Goal: Task Accomplishment & Management: Use online tool/utility

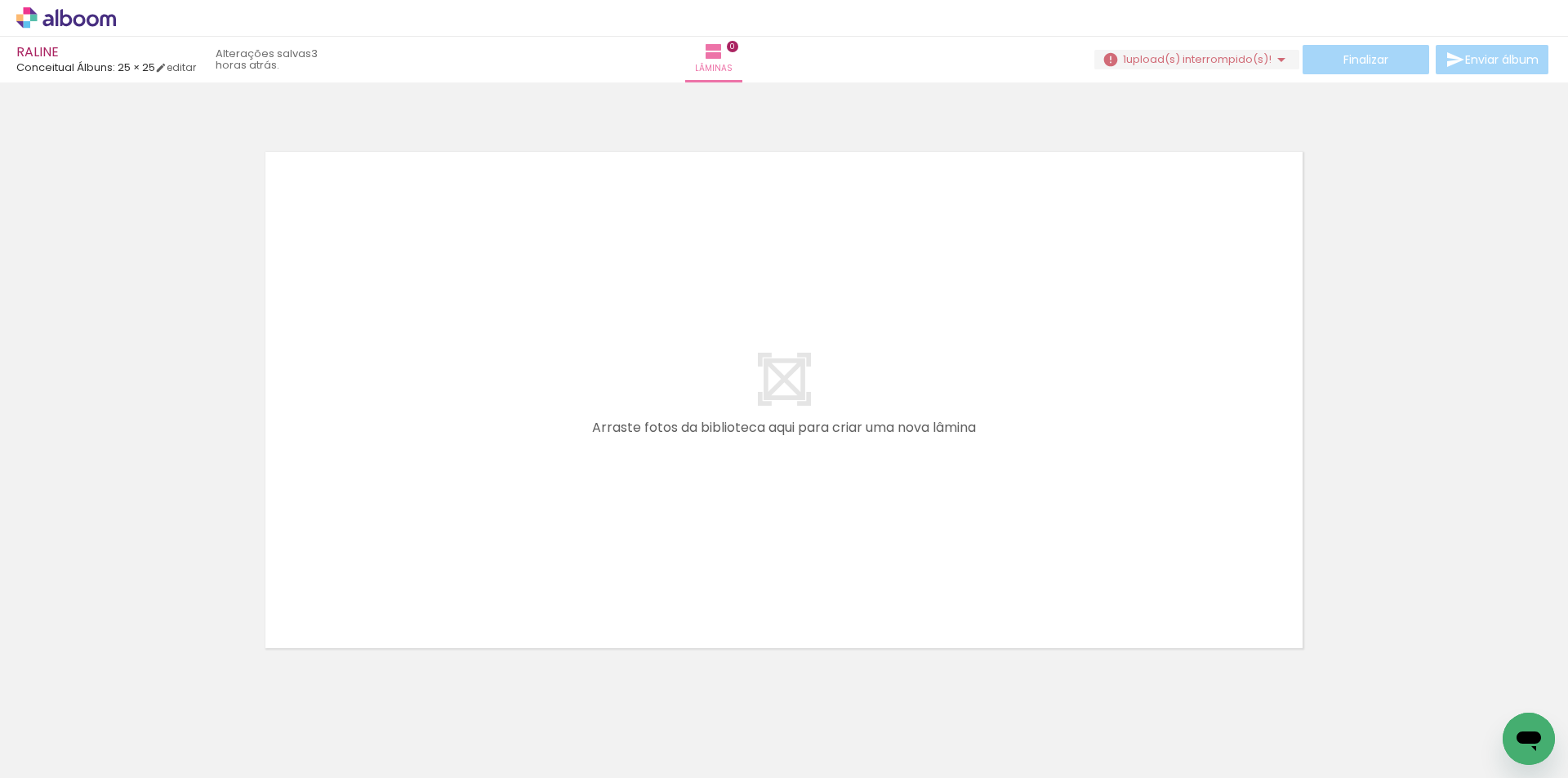
scroll to position [21, 0]
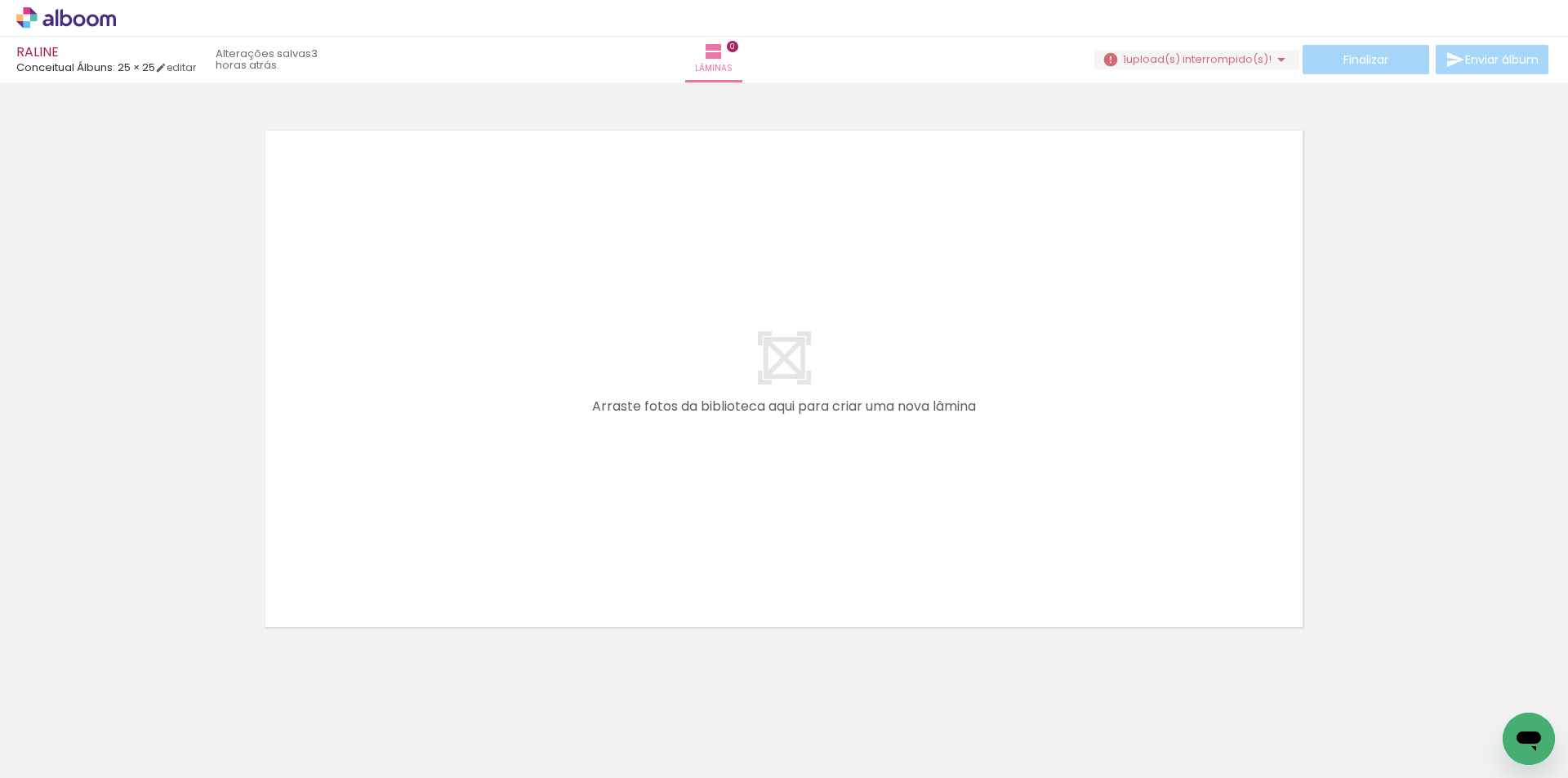
click at [1272, 58] on iron-icon at bounding box center [1281, 59] width 19 height 19
click at [650, 689] on iron-icon at bounding box center [648, 689] width 18 height 18
drag, startPoint x: 404, startPoint y: 724, endPoint x: 466, endPoint y: 674, distance: 79.6
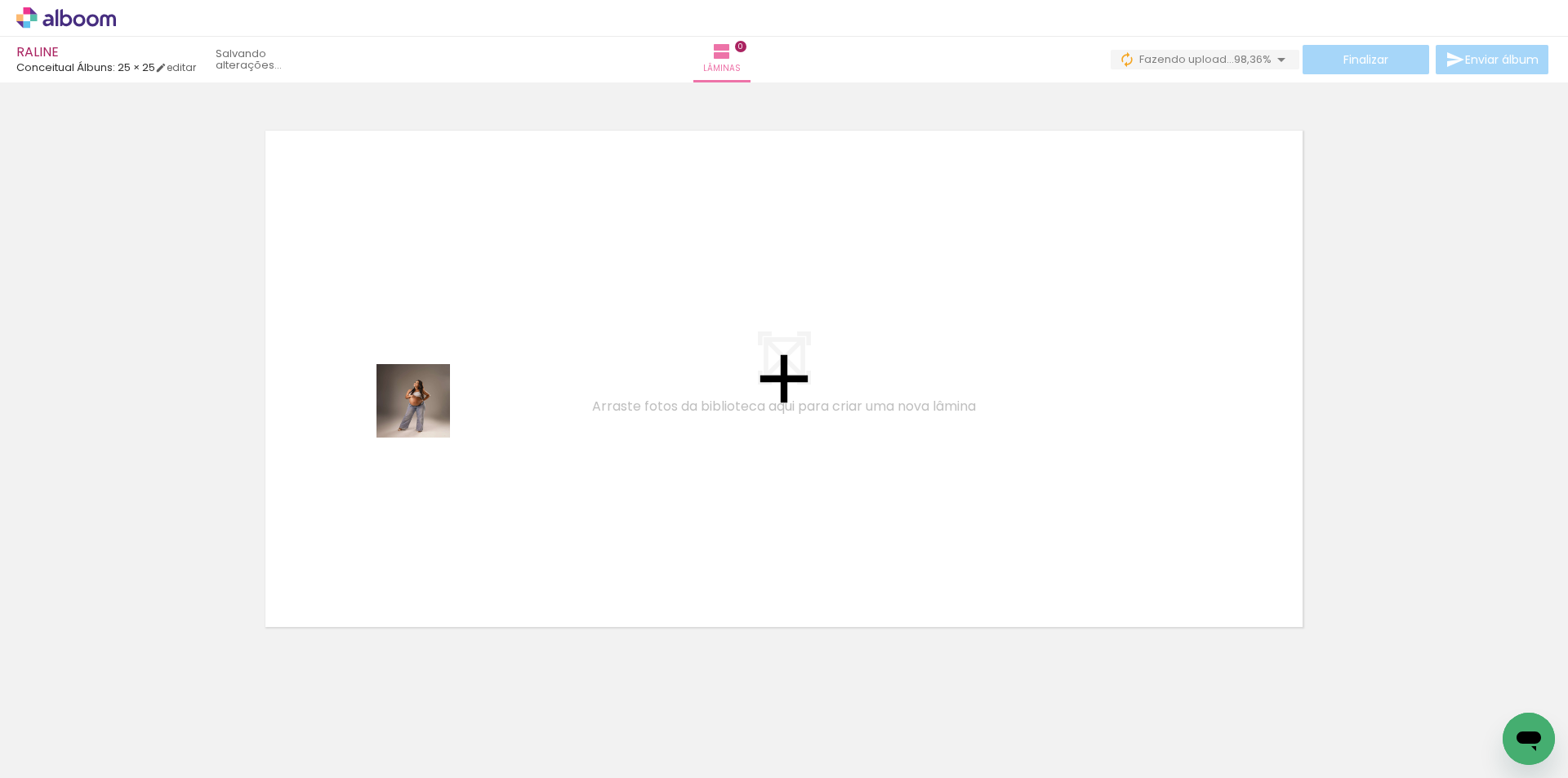
click at [426, 413] on quentale-workspace at bounding box center [784, 389] width 1568 height 778
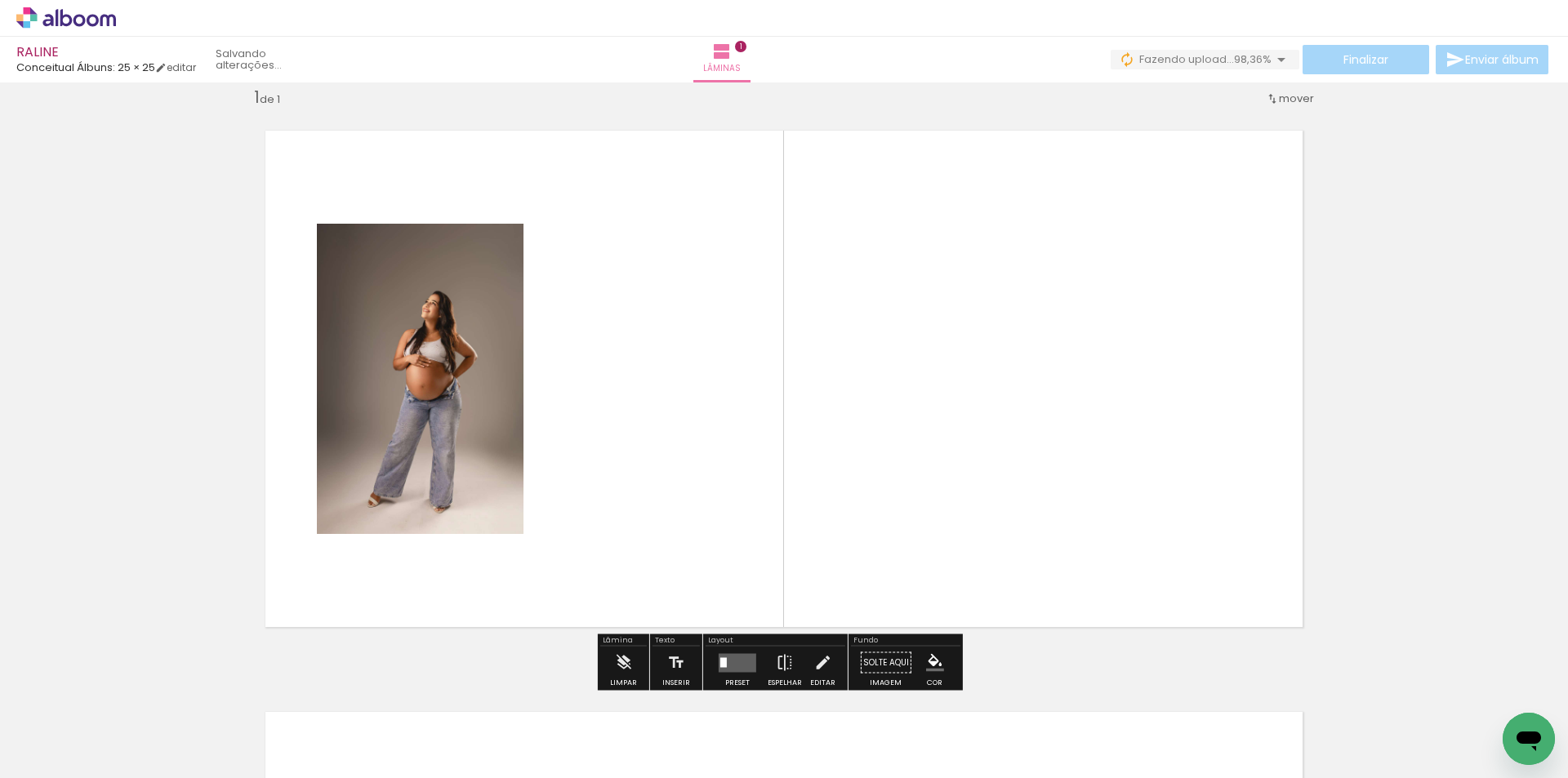
scroll to position [21, 0]
drag, startPoint x: 542, startPoint y: 449, endPoint x: 578, endPoint y: 715, distance: 268.4
click at [544, 442] on quentale-workspace at bounding box center [784, 389] width 1568 height 778
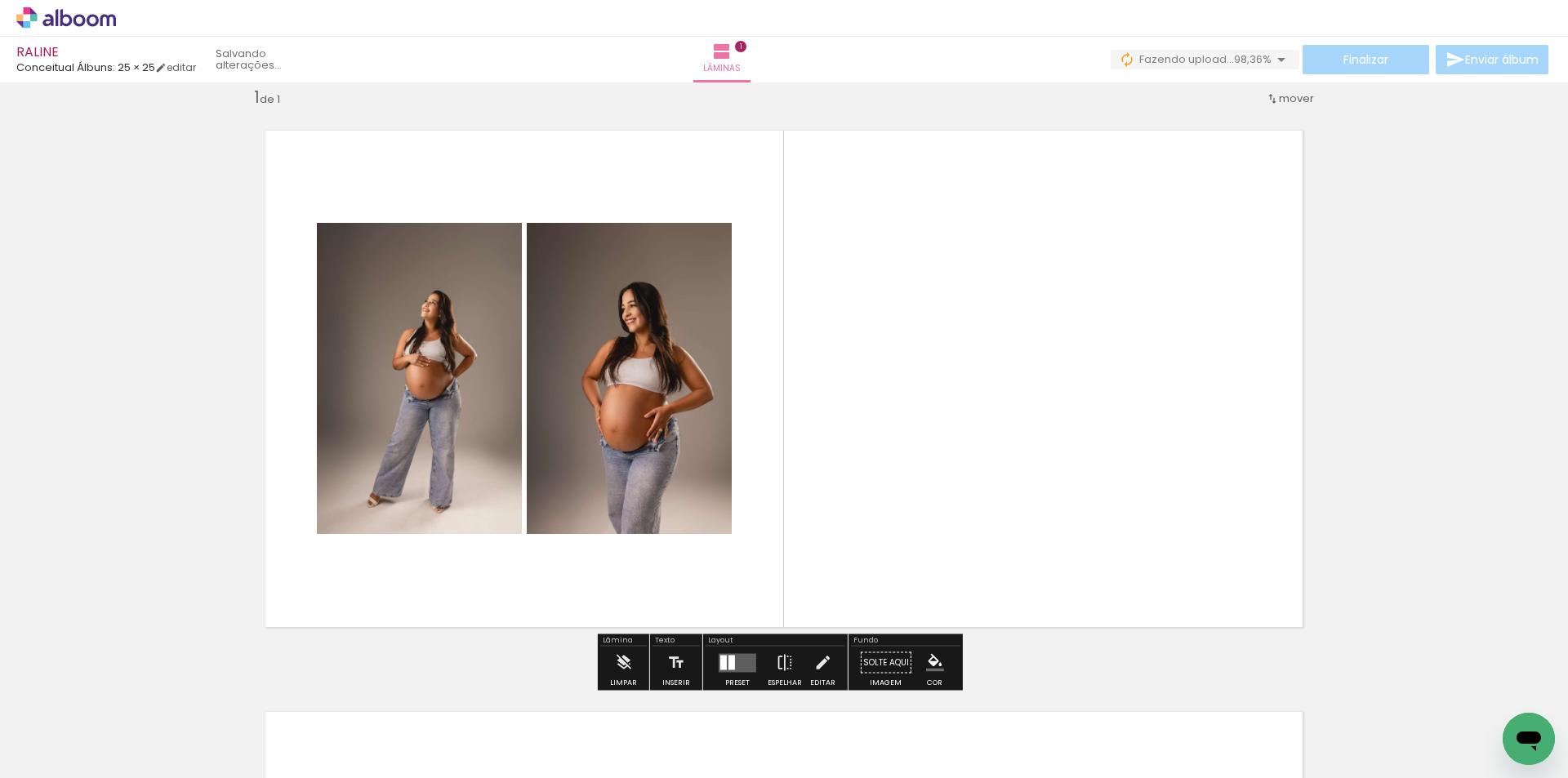
drag, startPoint x: 604, startPoint y: 643, endPoint x: 710, endPoint y: 368, distance: 294.7
click at [710, 368] on quentale-workspace at bounding box center [784, 389] width 1568 height 778
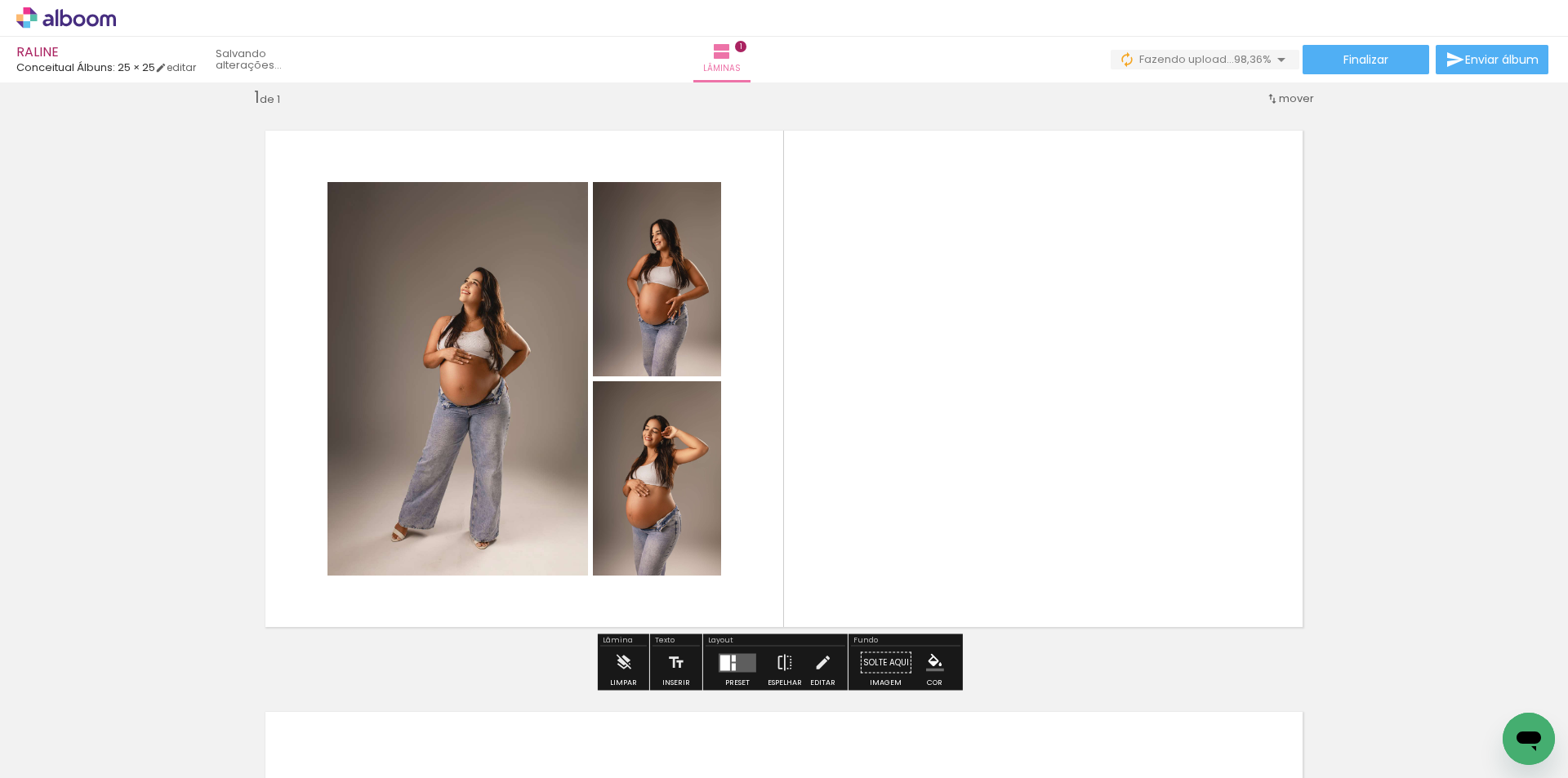
drag, startPoint x: 692, startPoint y: 722, endPoint x: 896, endPoint y: 373, distance: 404.2
click at [896, 373] on quentale-workspace at bounding box center [784, 389] width 1568 height 778
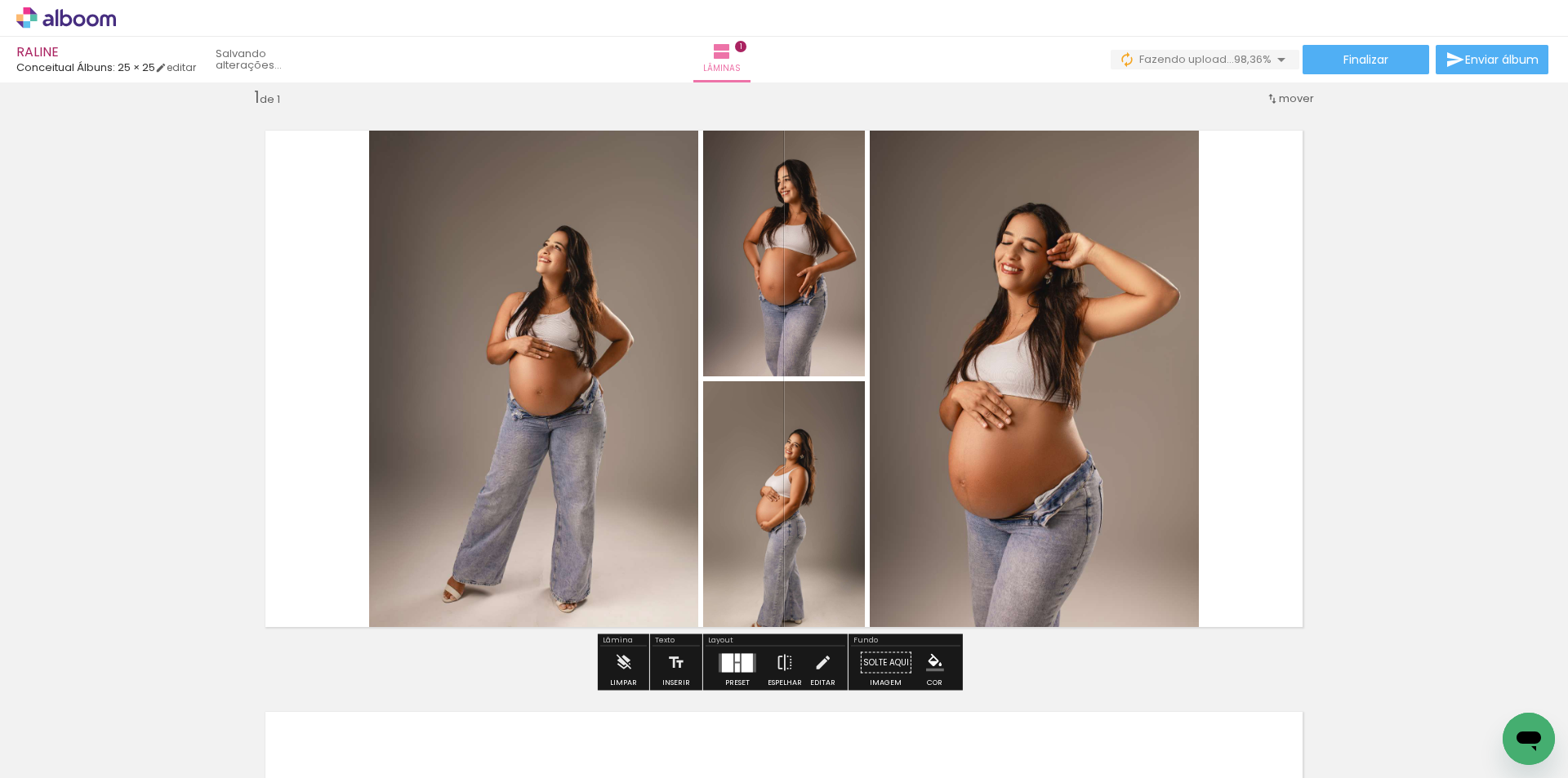
click at [1167, 450] on quentale-workspace at bounding box center [784, 389] width 1568 height 778
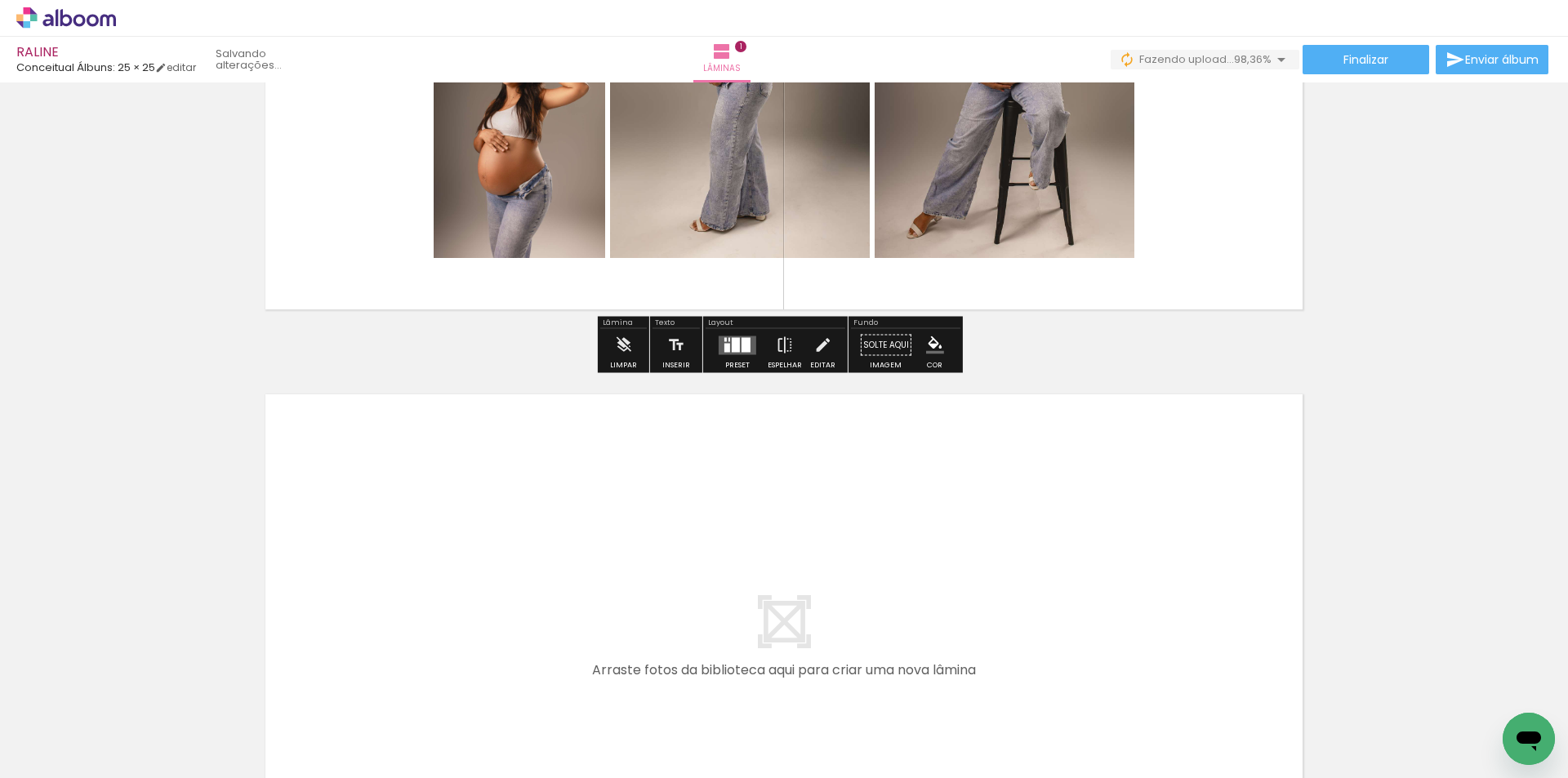
scroll to position [429, 0]
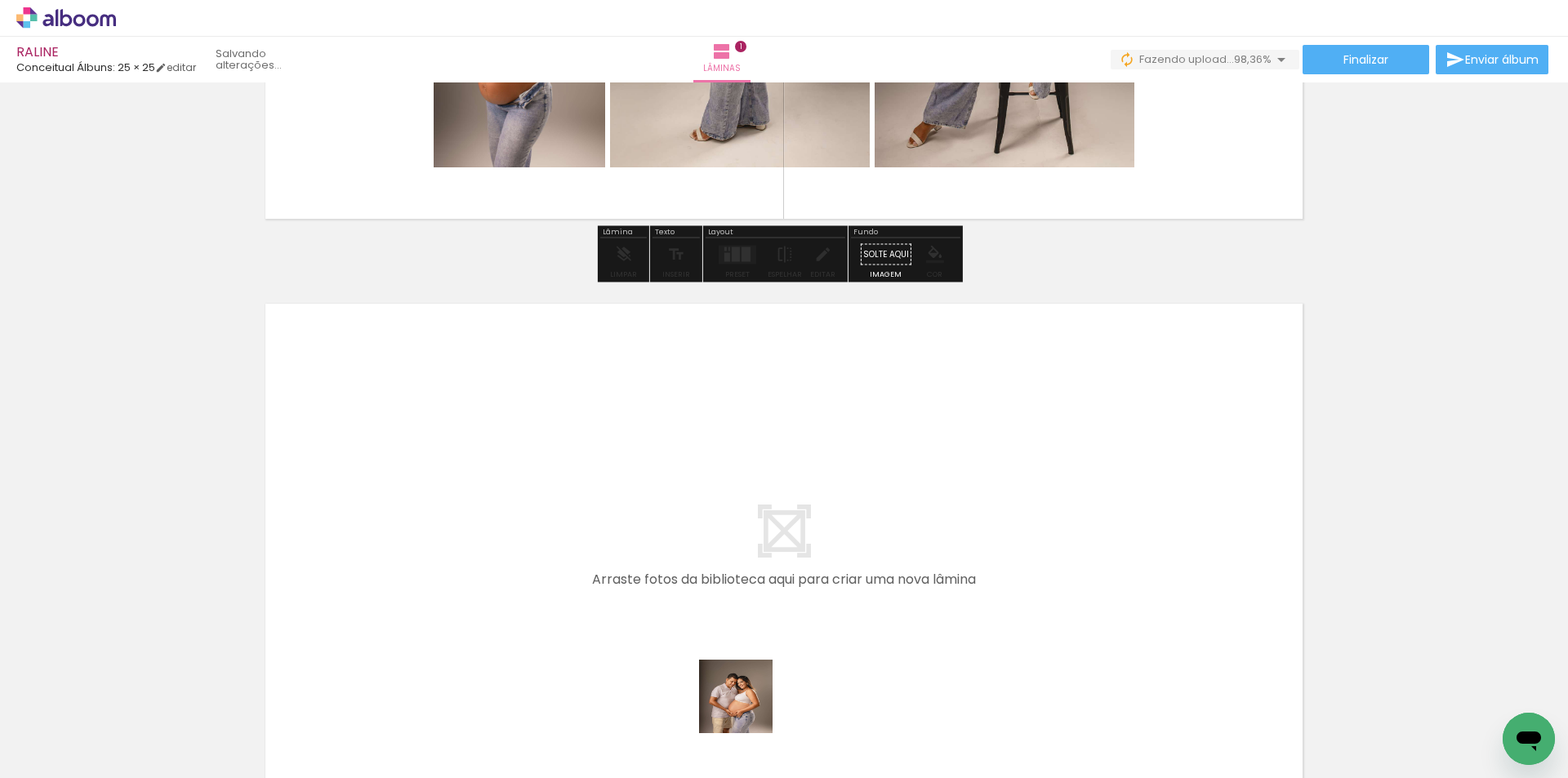
drag, startPoint x: 767, startPoint y: 742, endPoint x: 869, endPoint y: 726, distance: 103.2
click at [621, 506] on quentale-workspace at bounding box center [784, 389] width 1568 height 778
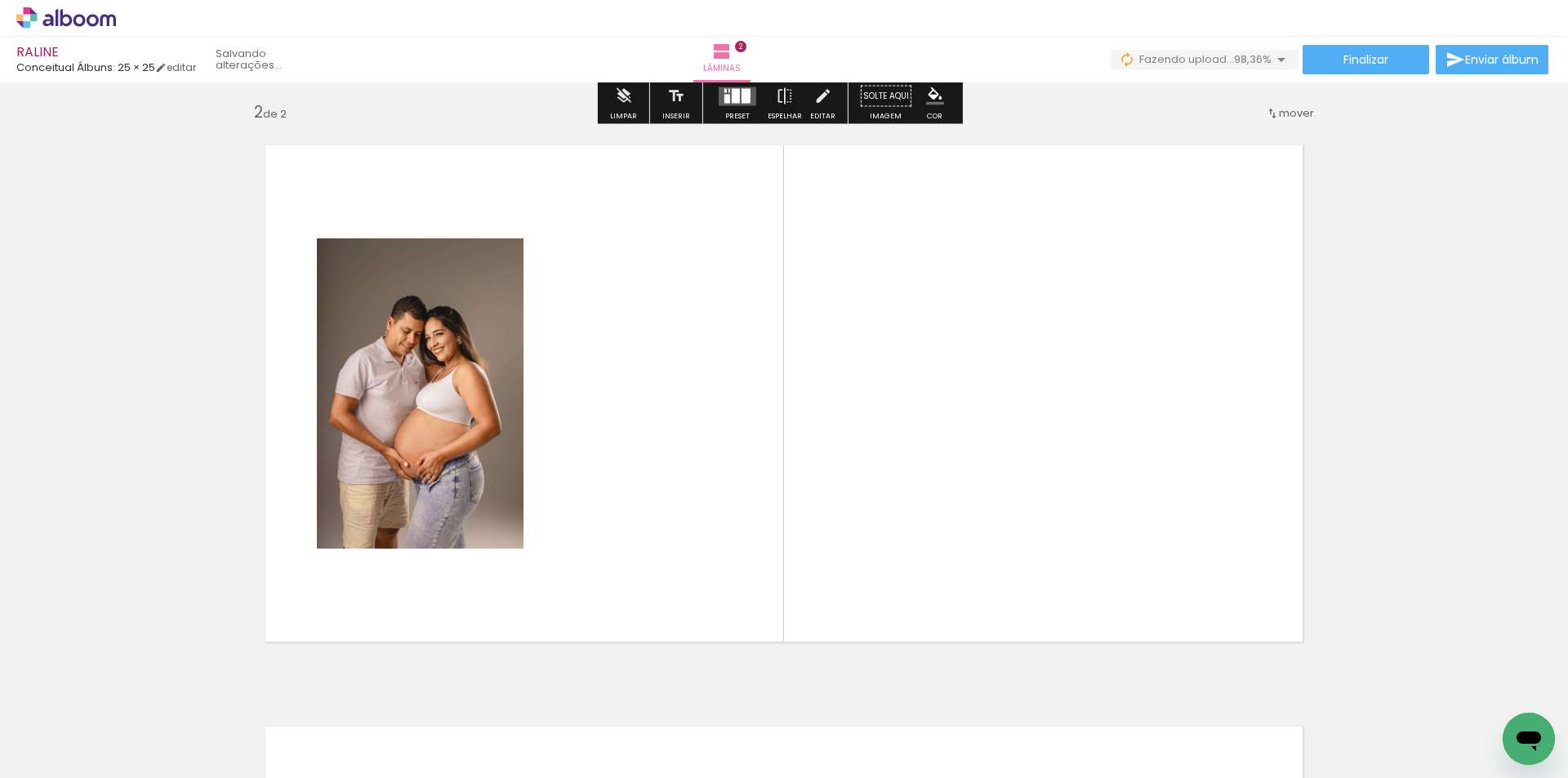
scroll to position [603, 0]
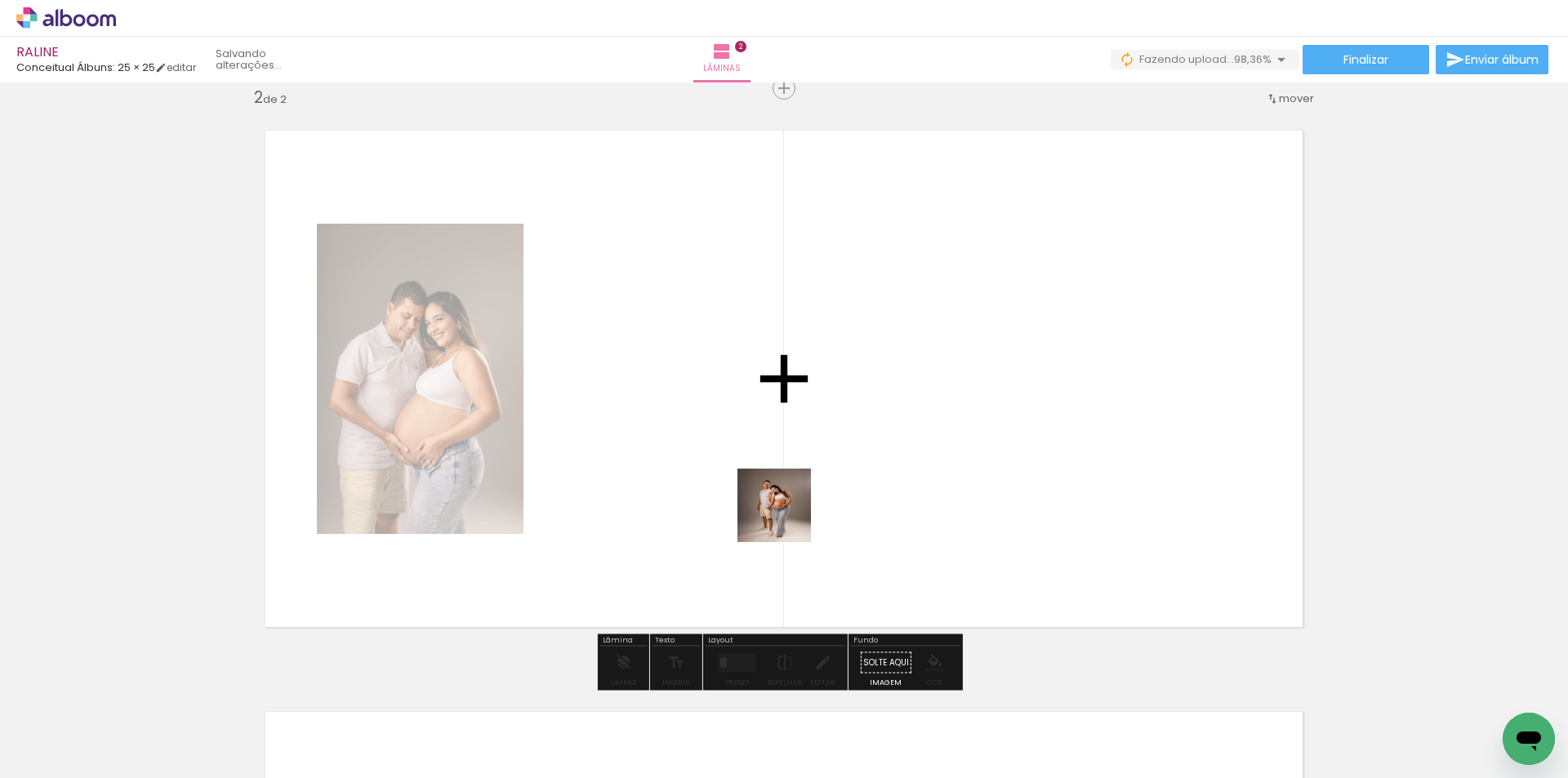
click at [786, 515] on quentale-workspace at bounding box center [784, 389] width 1568 height 778
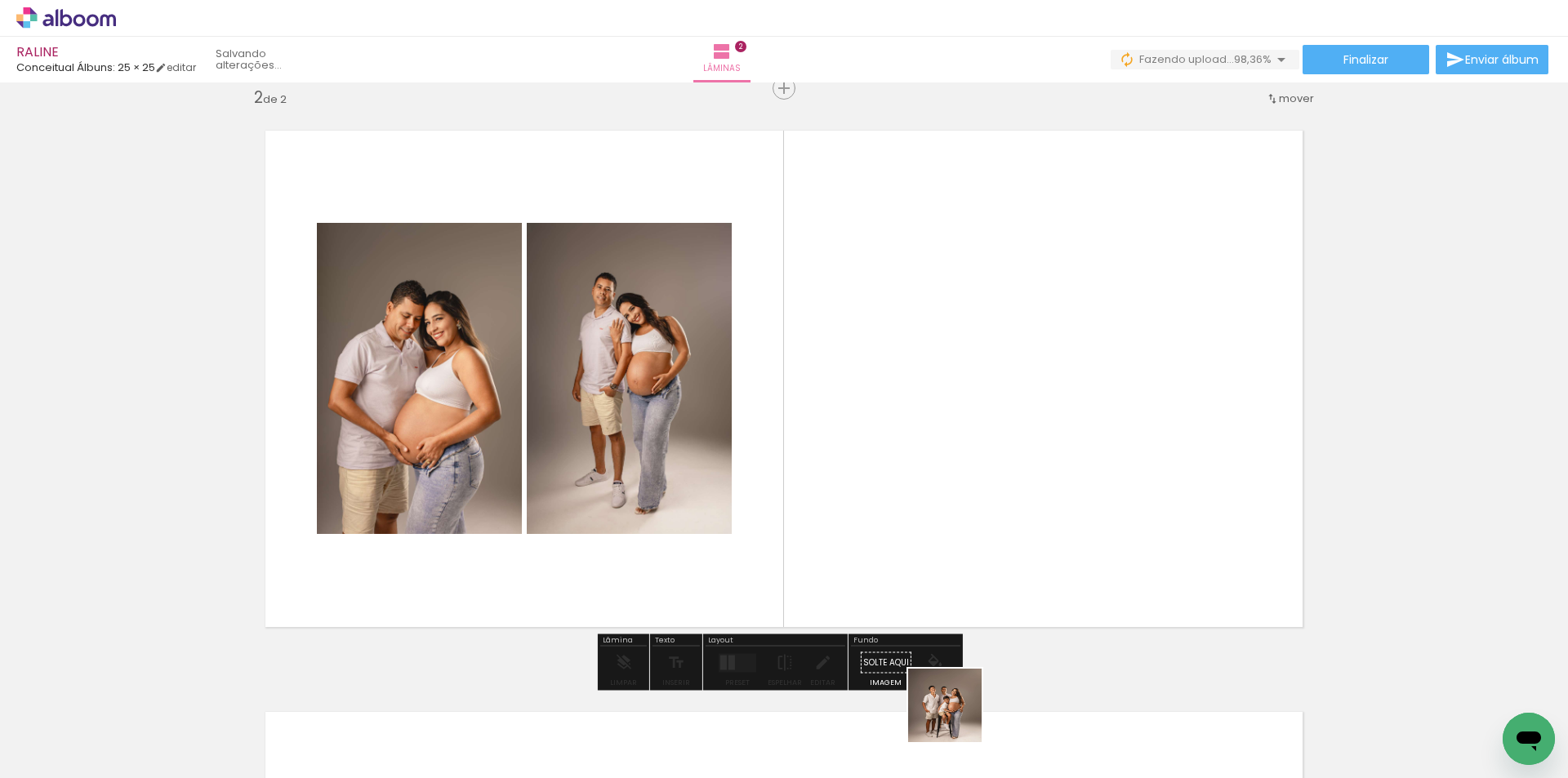
drag, startPoint x: 957, startPoint y: 717, endPoint x: 1054, endPoint y: 726, distance: 97.4
click at [948, 481] on quentale-workspace at bounding box center [784, 389] width 1568 height 778
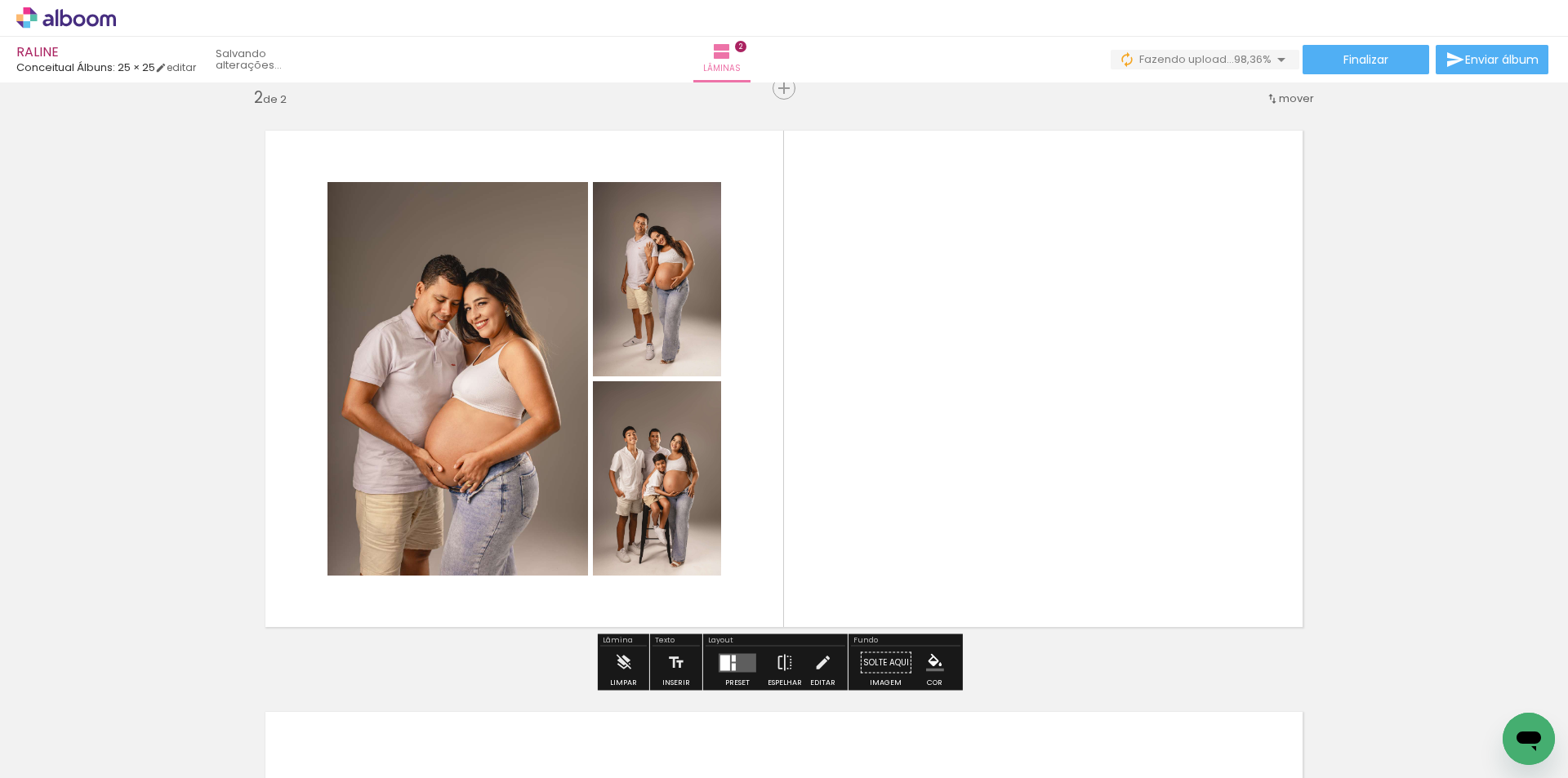
drag, startPoint x: 1060, startPoint y: 734, endPoint x: 1128, endPoint y: 399, distance: 341.8
click at [1123, 411] on quentale-workspace at bounding box center [784, 389] width 1568 height 778
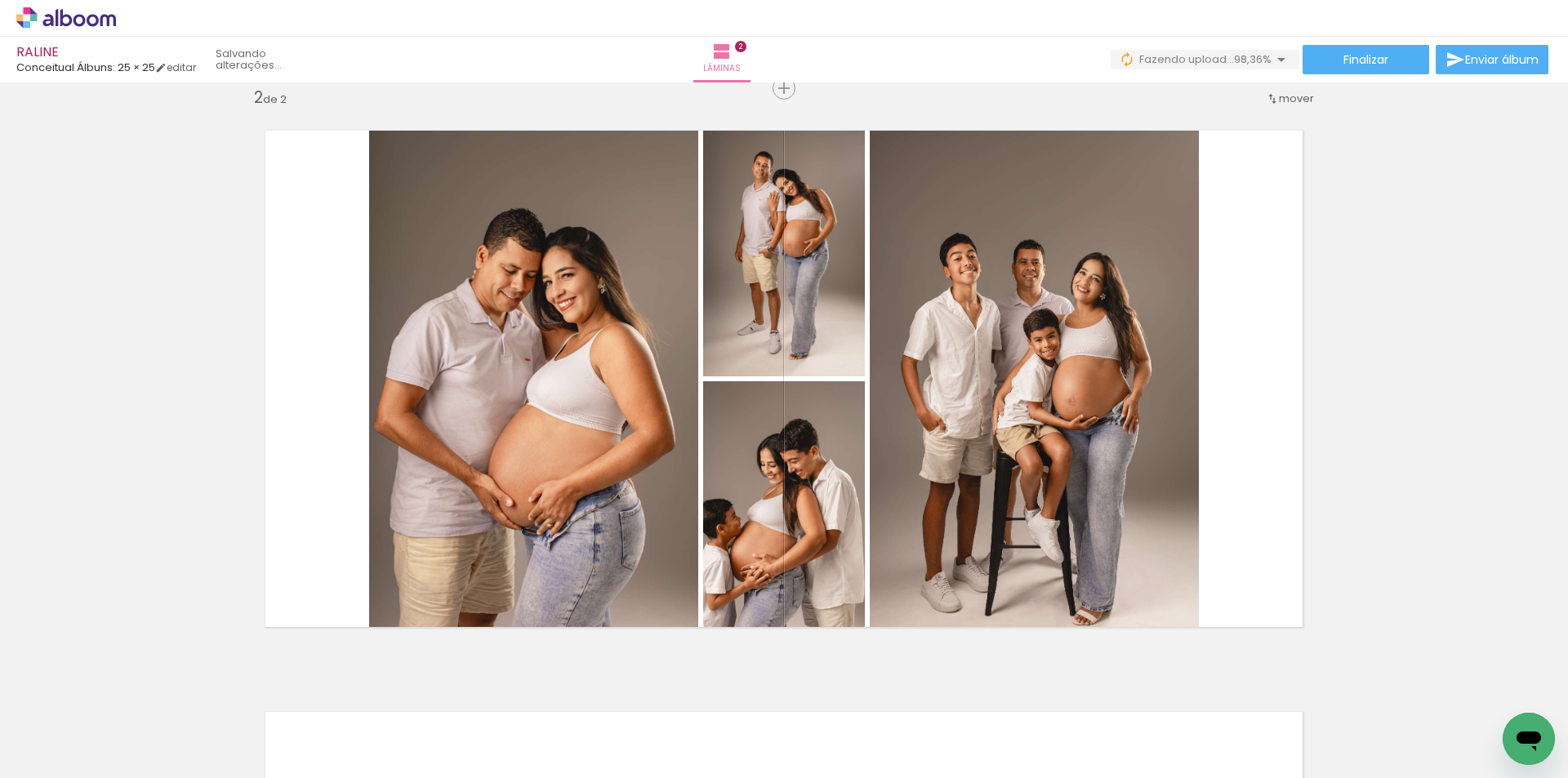
scroll to position [0, 3267]
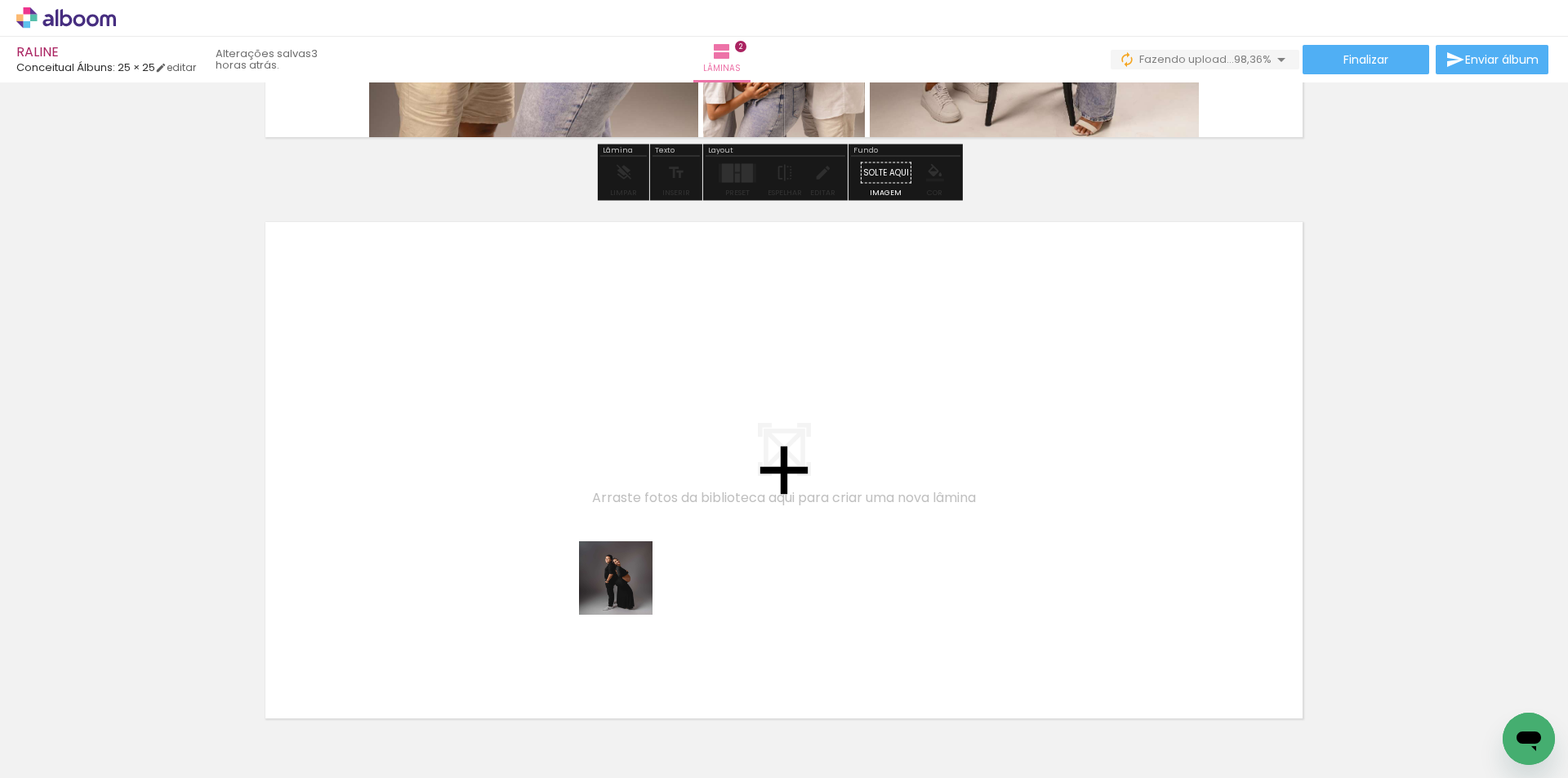
drag, startPoint x: 657, startPoint y: 715, endPoint x: 747, endPoint y: 721, distance: 90.2
click at [604, 484] on quentale-workspace at bounding box center [784, 389] width 1568 height 778
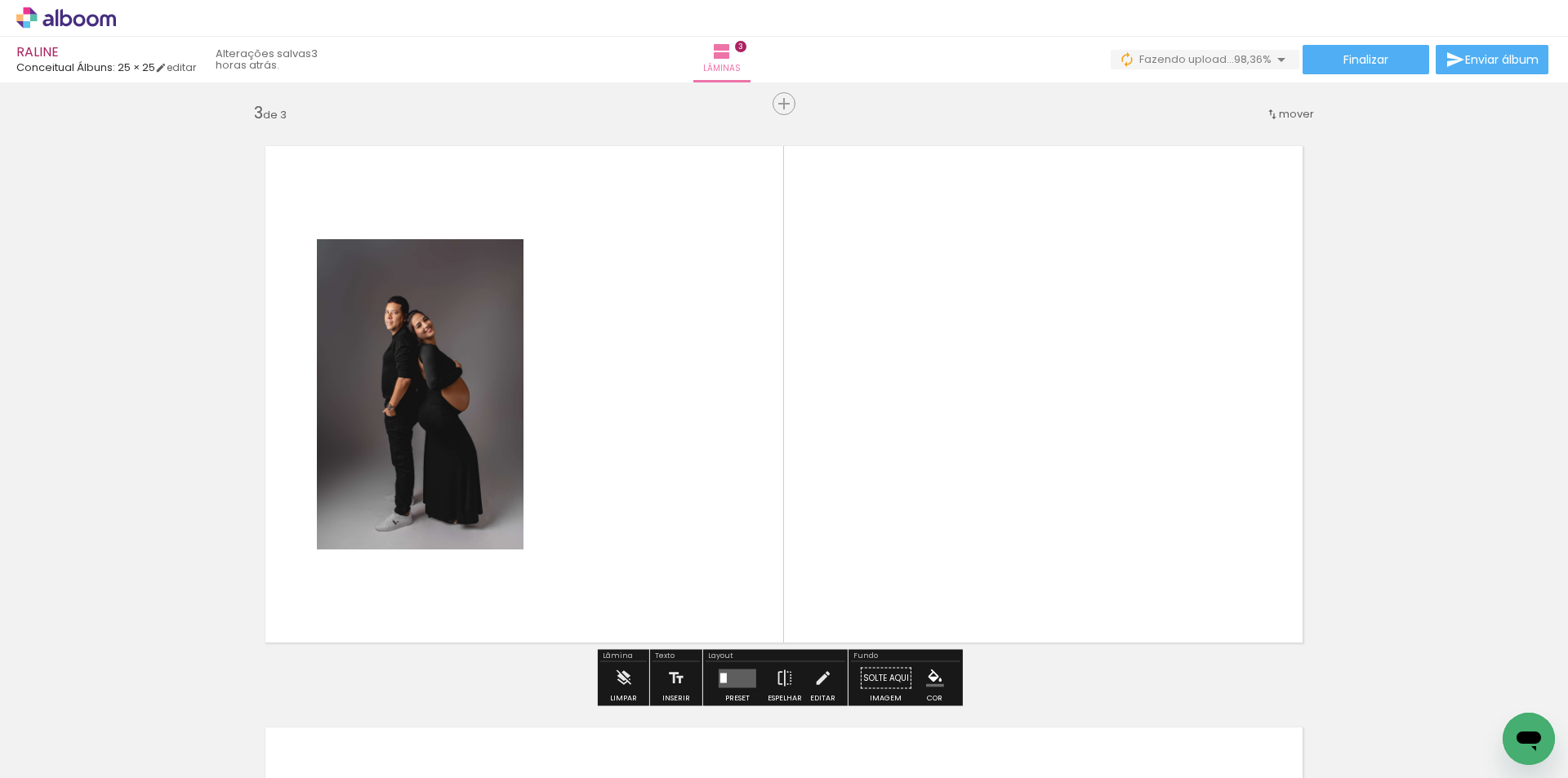
scroll to position [1183, 0]
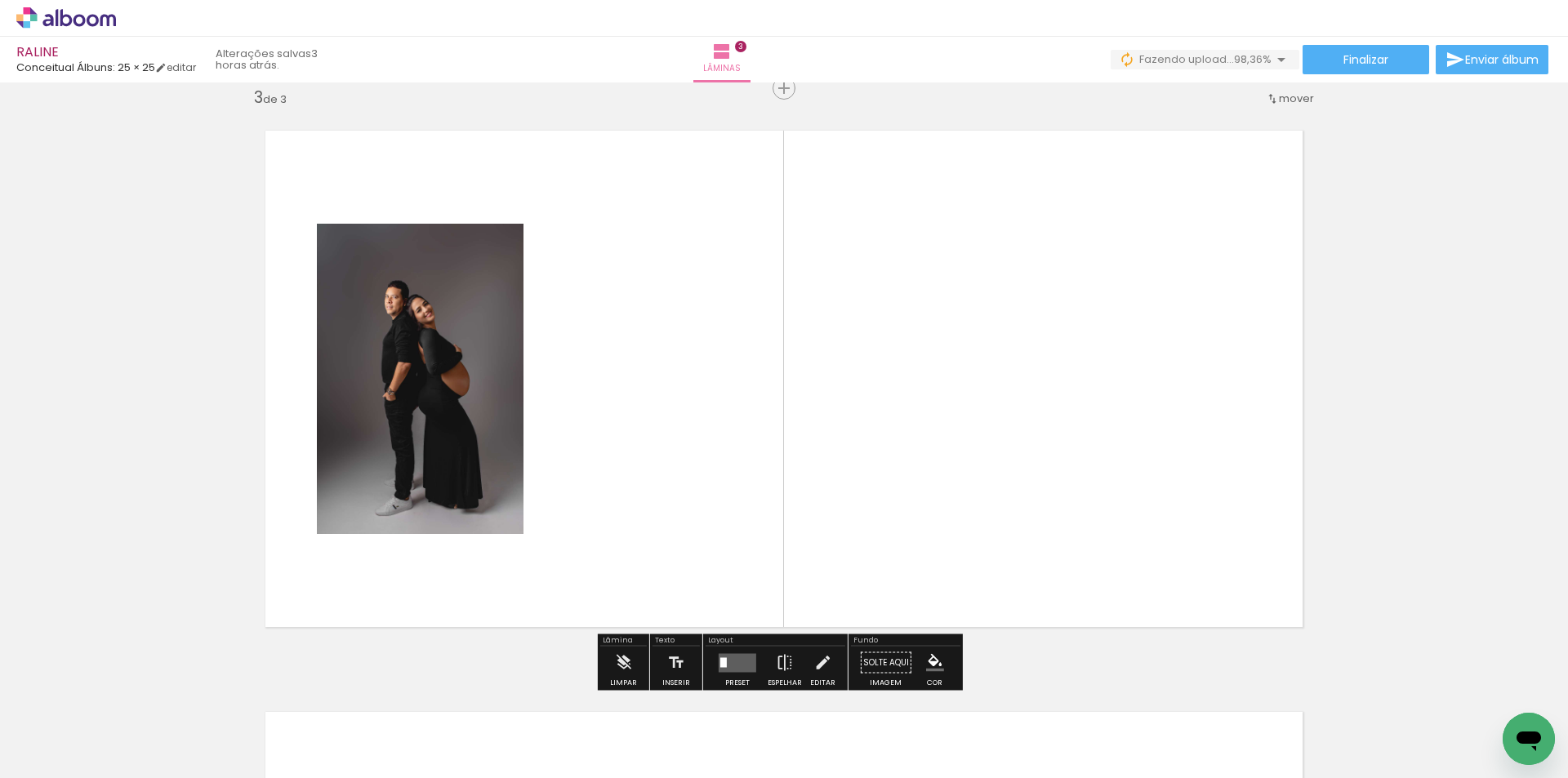
drag, startPoint x: 742, startPoint y: 726, endPoint x: 844, endPoint y: 742, distance: 103.2
click at [742, 484] on quentale-workspace at bounding box center [784, 389] width 1568 height 778
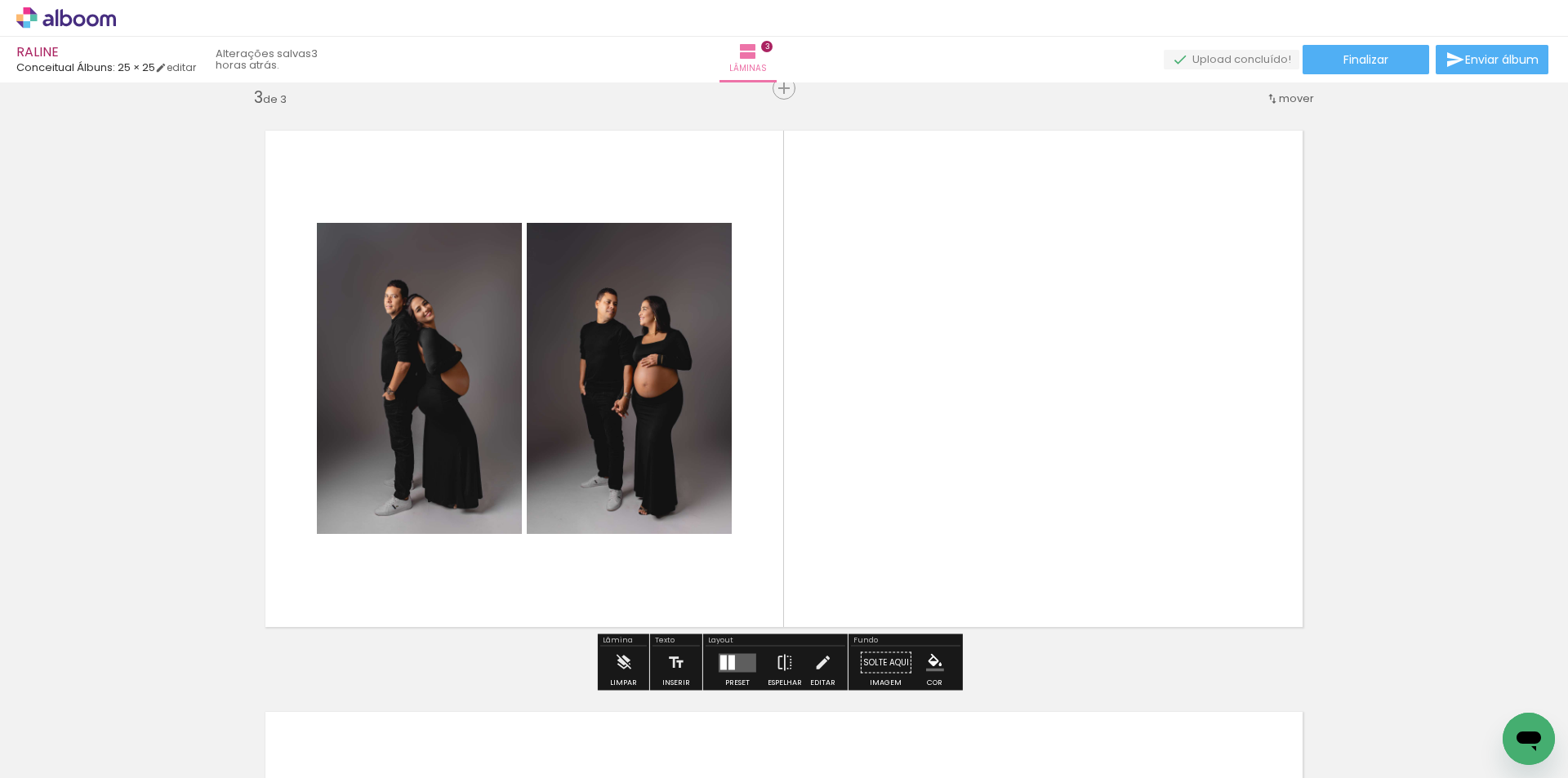
drag, startPoint x: 842, startPoint y: 660, endPoint x: 939, endPoint y: 724, distance: 116.2
click at [887, 483] on quentale-workspace at bounding box center [784, 389] width 1568 height 778
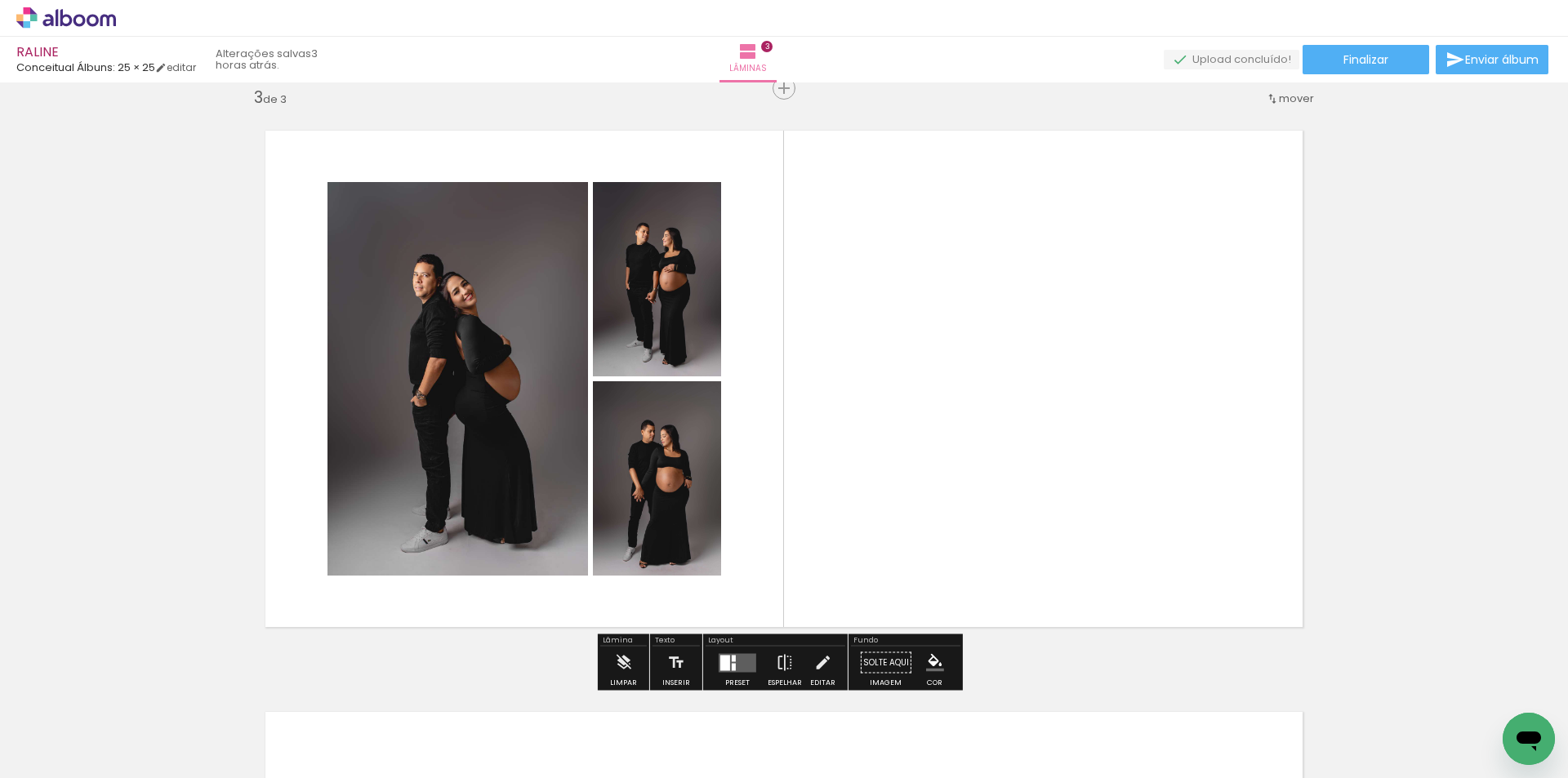
drag, startPoint x: 944, startPoint y: 644, endPoint x: 1039, endPoint y: 598, distance: 105.6
click at [985, 460] on quentale-workspace at bounding box center [784, 389] width 1568 height 778
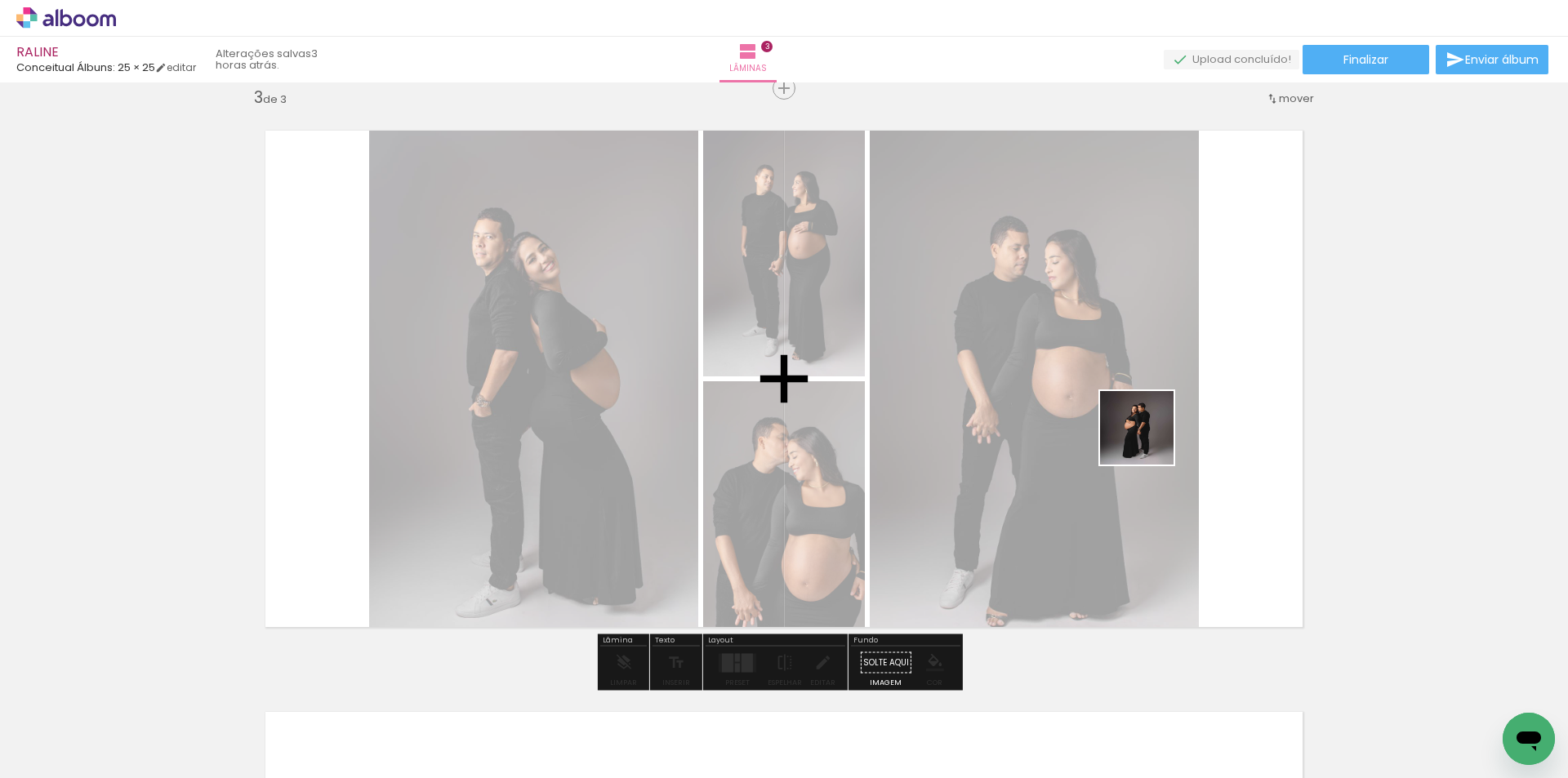
drag, startPoint x: 1014, startPoint y: 702, endPoint x: 1152, endPoint y: 437, distance: 298.8
click at [1151, 438] on quentale-workspace at bounding box center [784, 389] width 1568 height 778
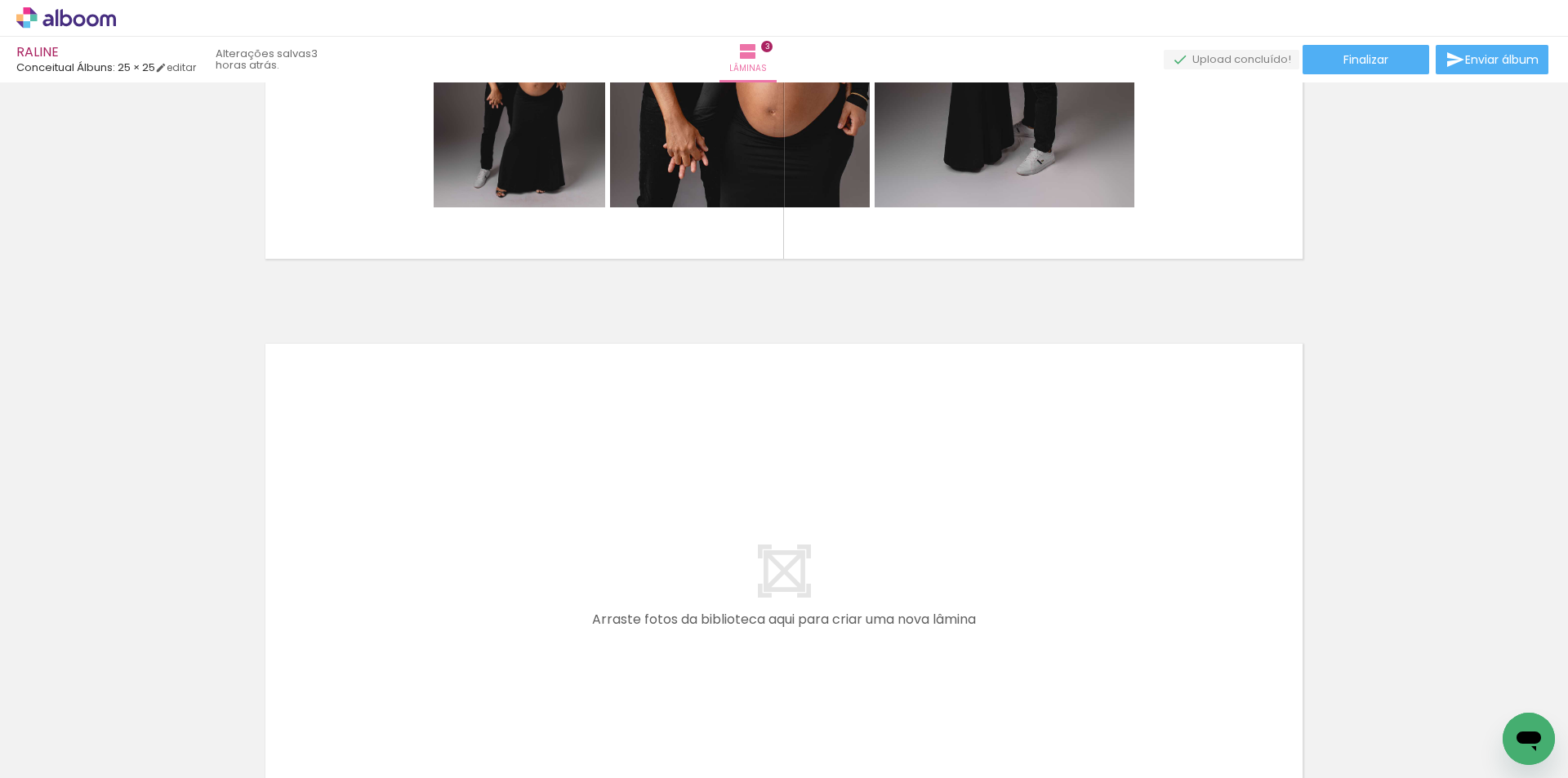
scroll to position [1591, 0]
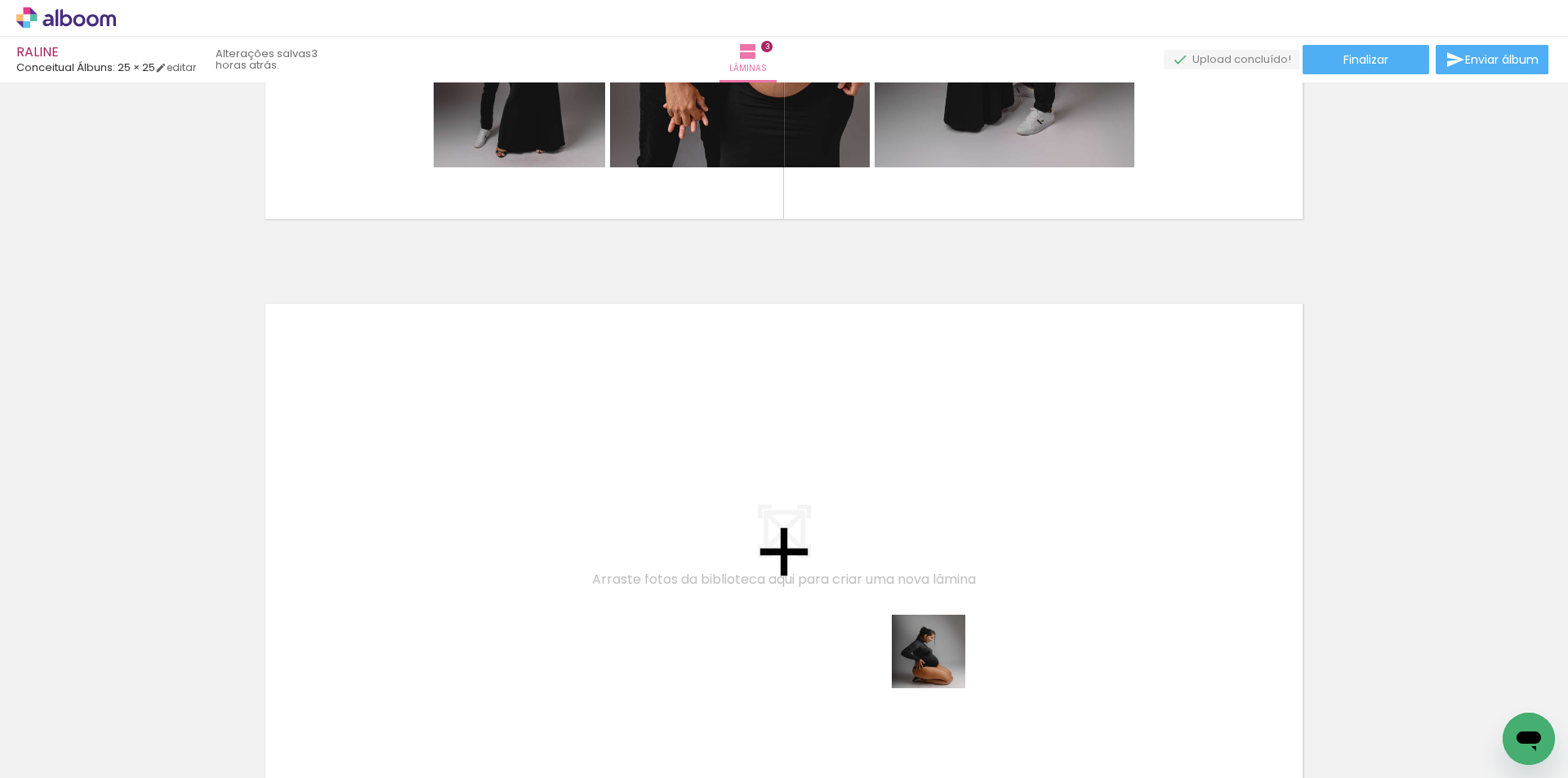
drag, startPoint x: 941, startPoint y: 664, endPoint x: 703, endPoint y: 504, distance: 286.8
click at [703, 504] on quentale-workspace at bounding box center [784, 389] width 1568 height 778
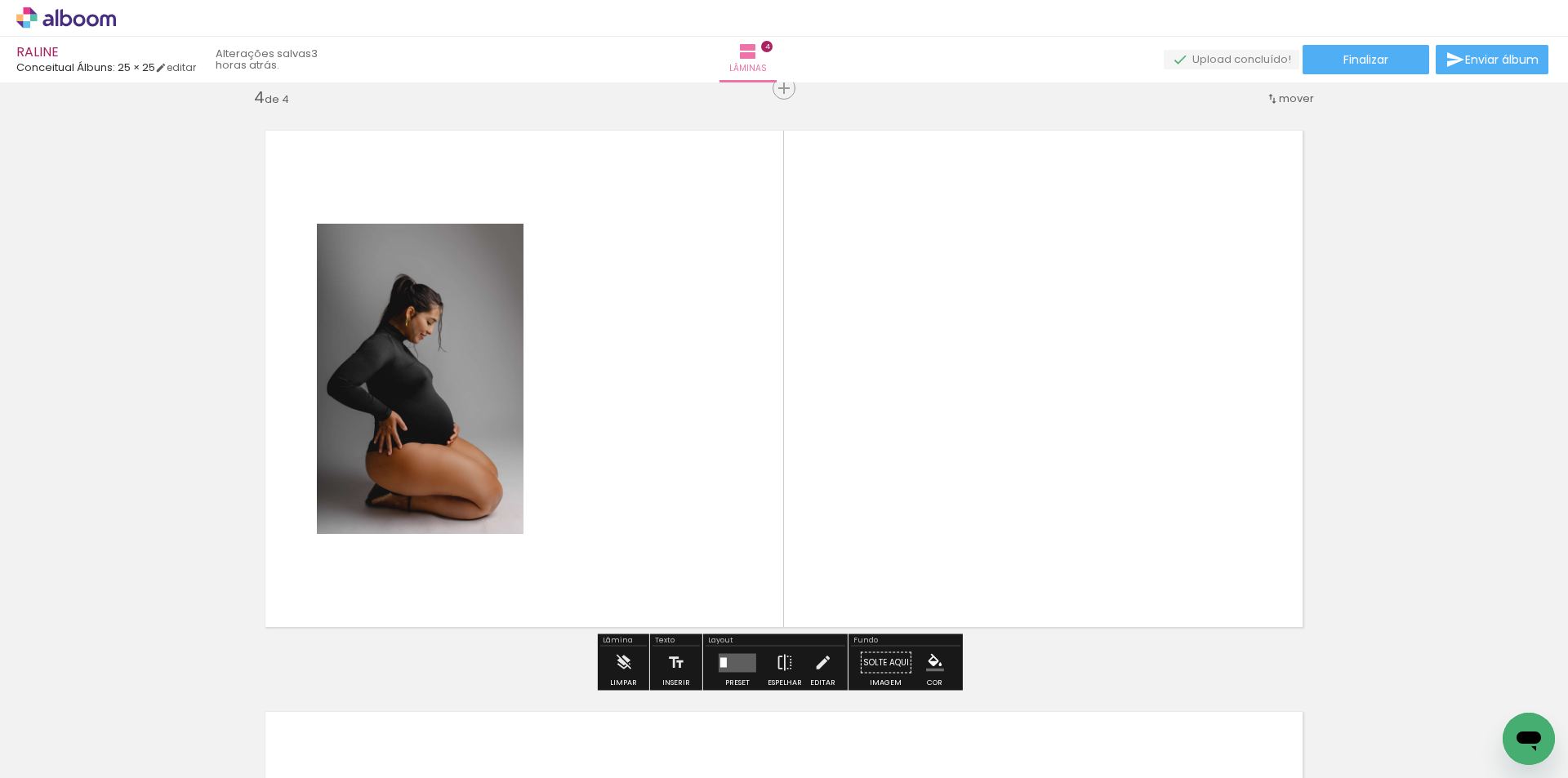
scroll to position [0, 3586]
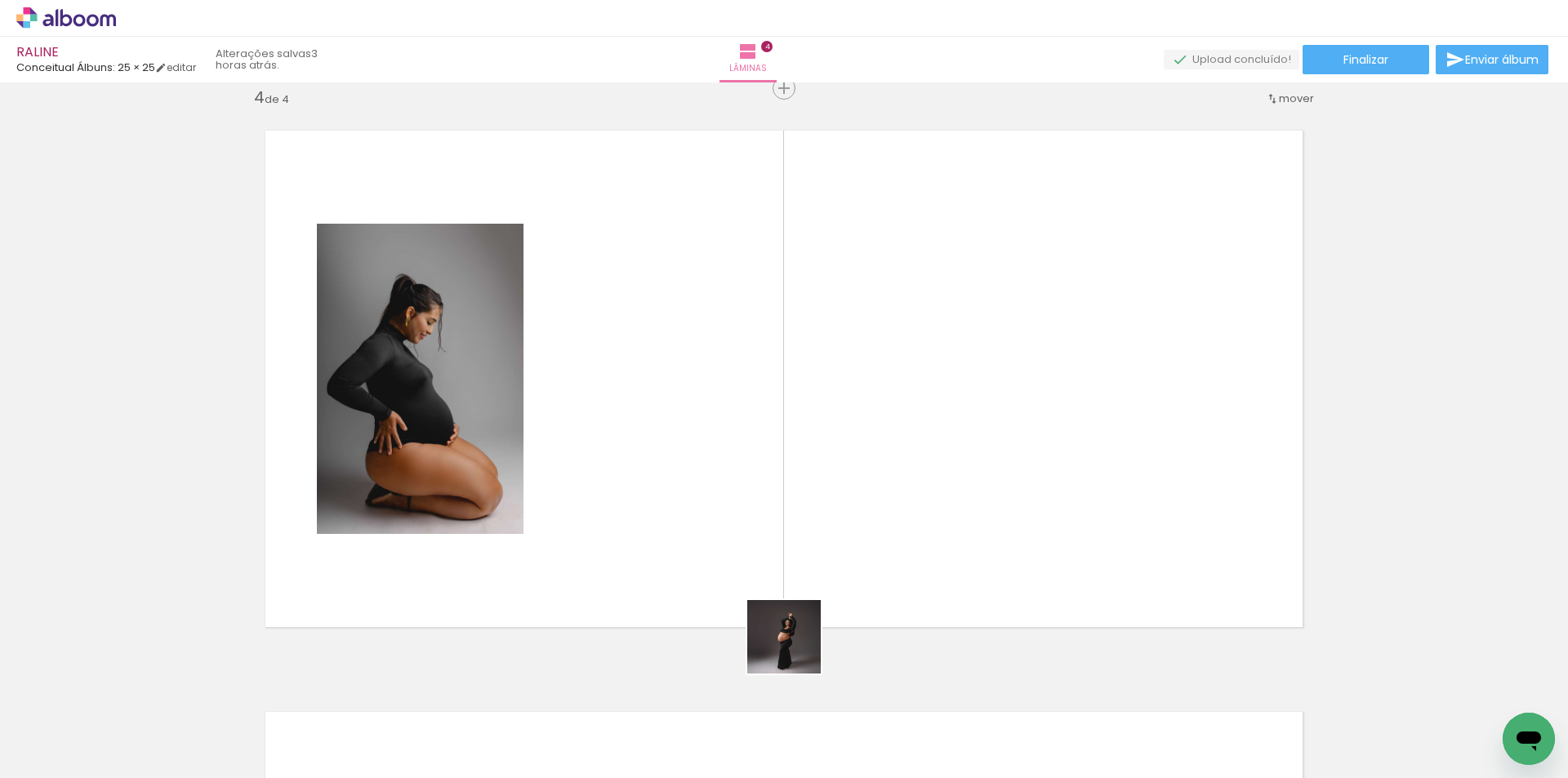
drag, startPoint x: 786, startPoint y: 693, endPoint x: 975, endPoint y: 405, distance: 344.5
click at [961, 411] on quentale-workspace at bounding box center [784, 389] width 1568 height 778
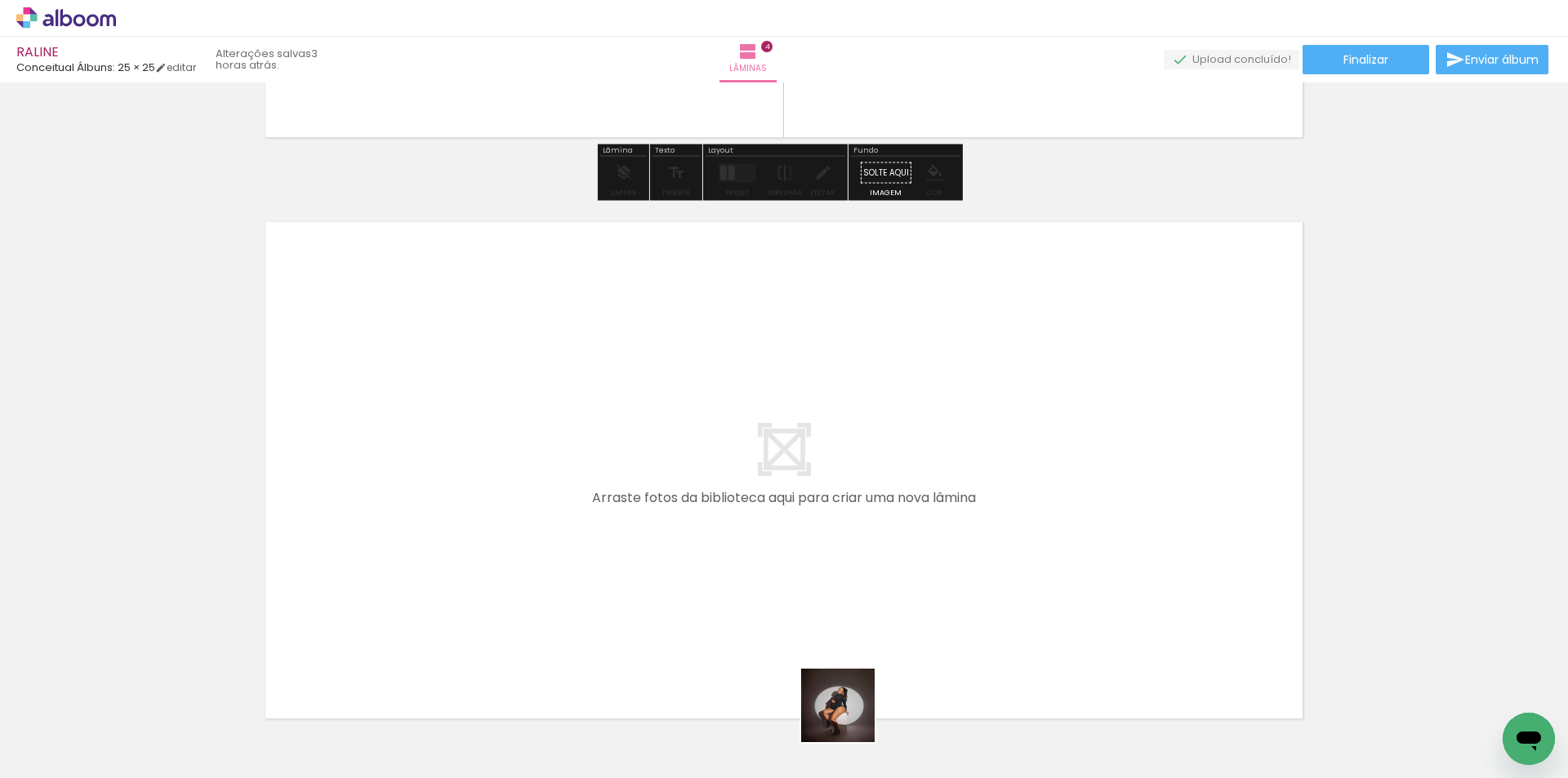
drag, startPoint x: 877, startPoint y: 740, endPoint x: 1069, endPoint y: 719, distance: 193.1
click at [640, 494] on quentale-workspace at bounding box center [784, 389] width 1568 height 778
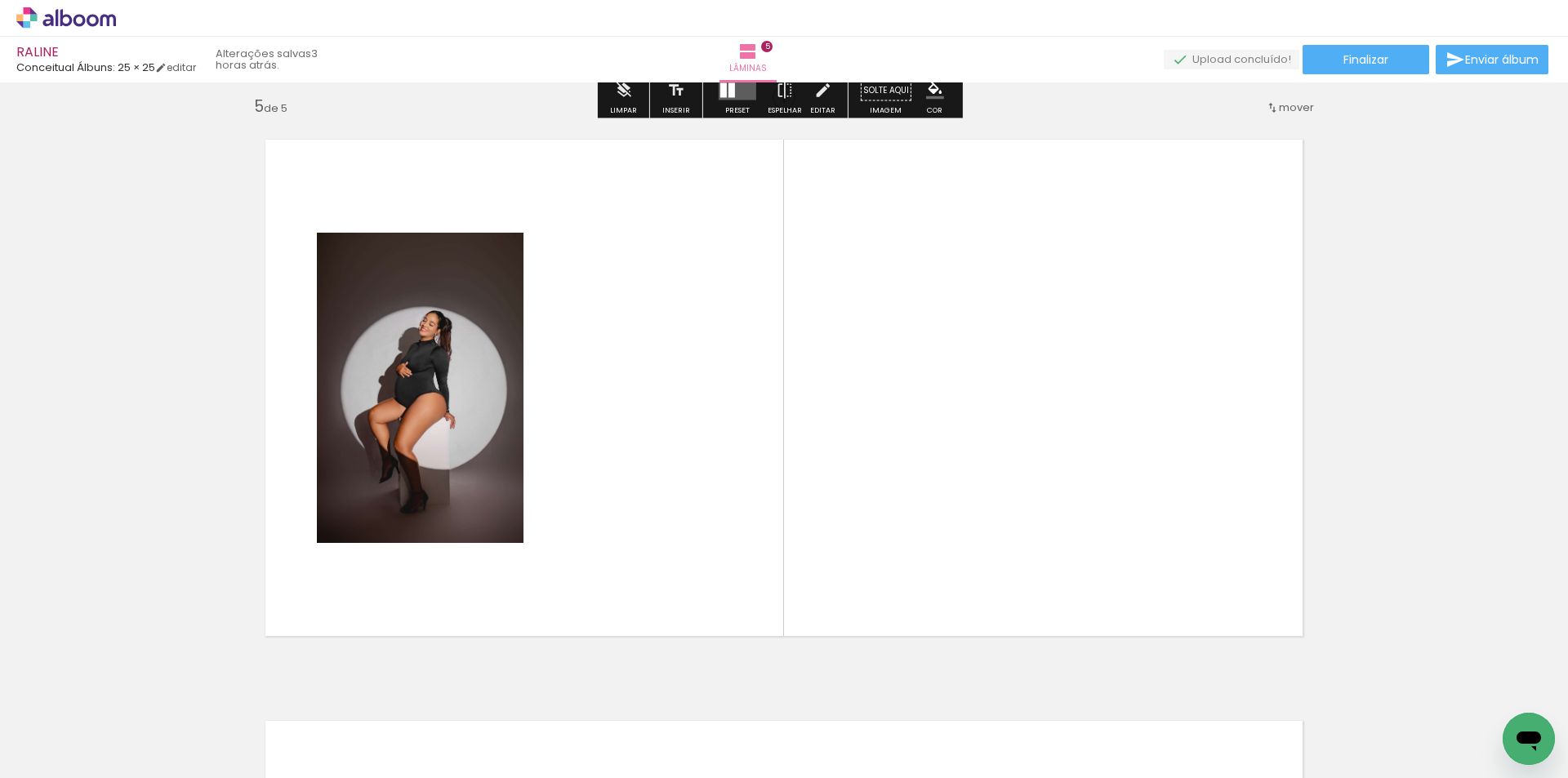
scroll to position [2345, 0]
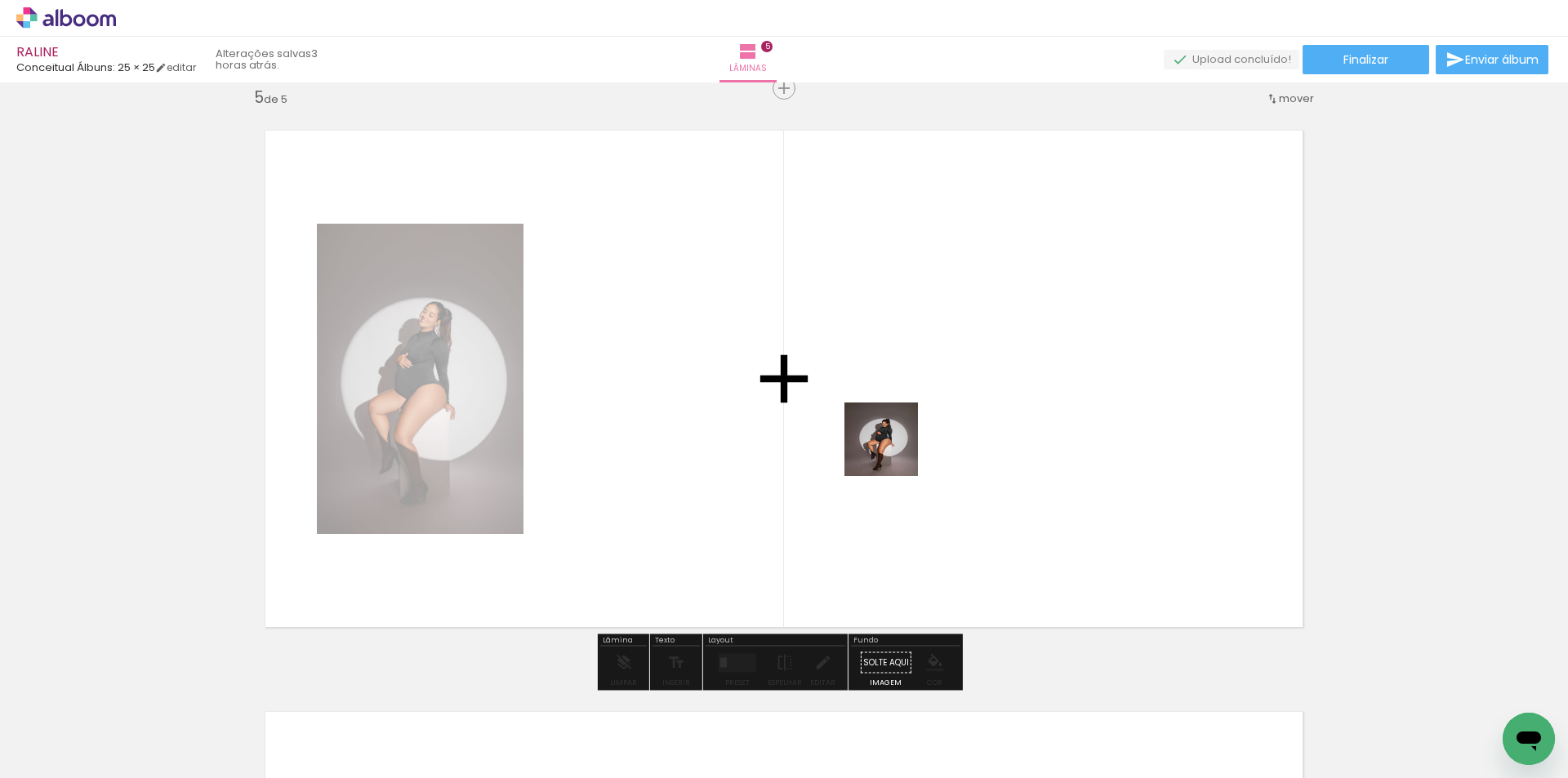
drag, startPoint x: 893, startPoint y: 451, endPoint x: 1043, endPoint y: 698, distance: 289.0
click at [891, 443] on quentale-workspace at bounding box center [784, 389] width 1568 height 778
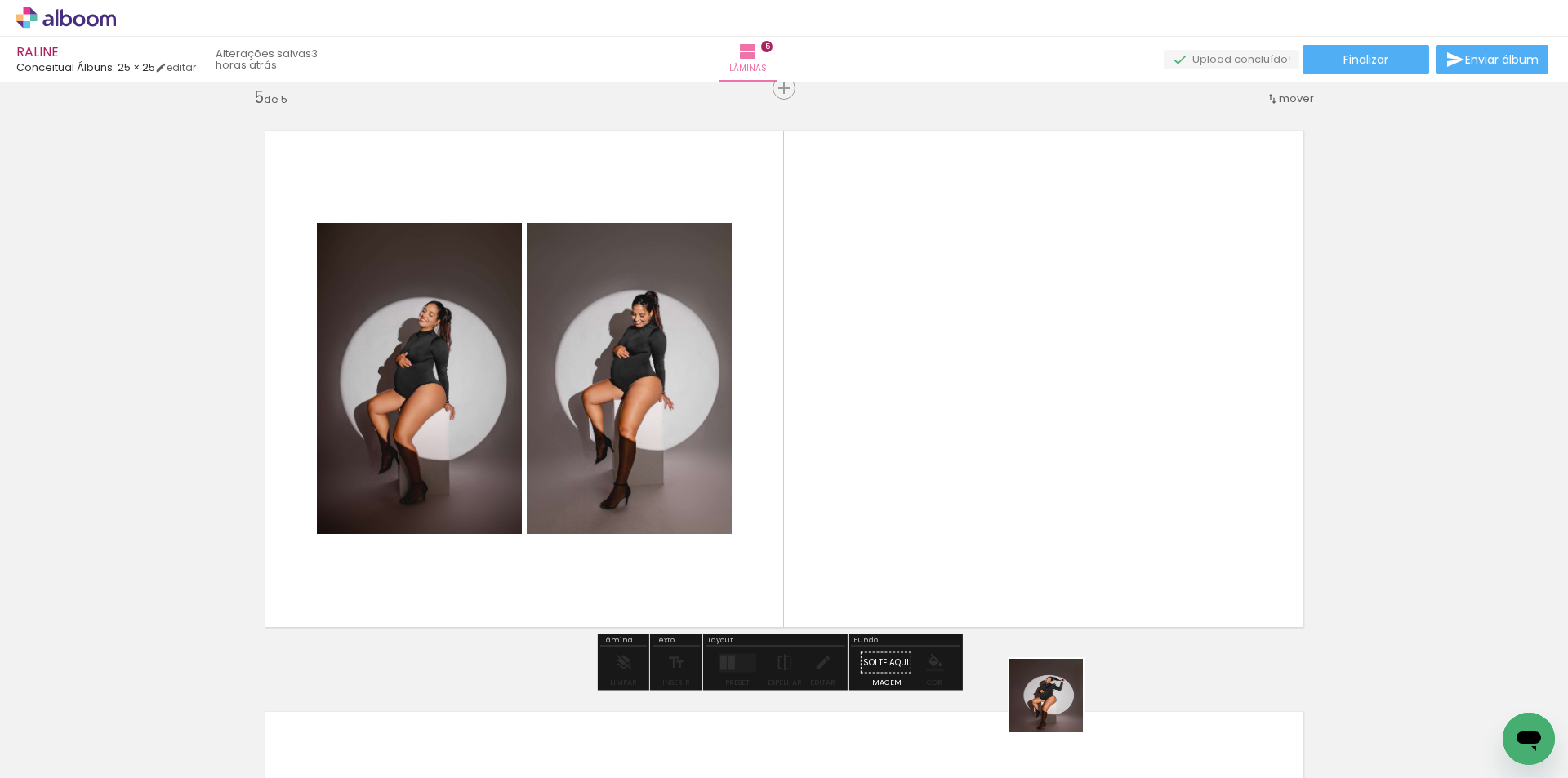
drag, startPoint x: 1054, startPoint y: 723, endPoint x: 948, endPoint y: 314, distance: 422.5
click at [973, 376] on quentale-workspace at bounding box center [784, 389] width 1568 height 778
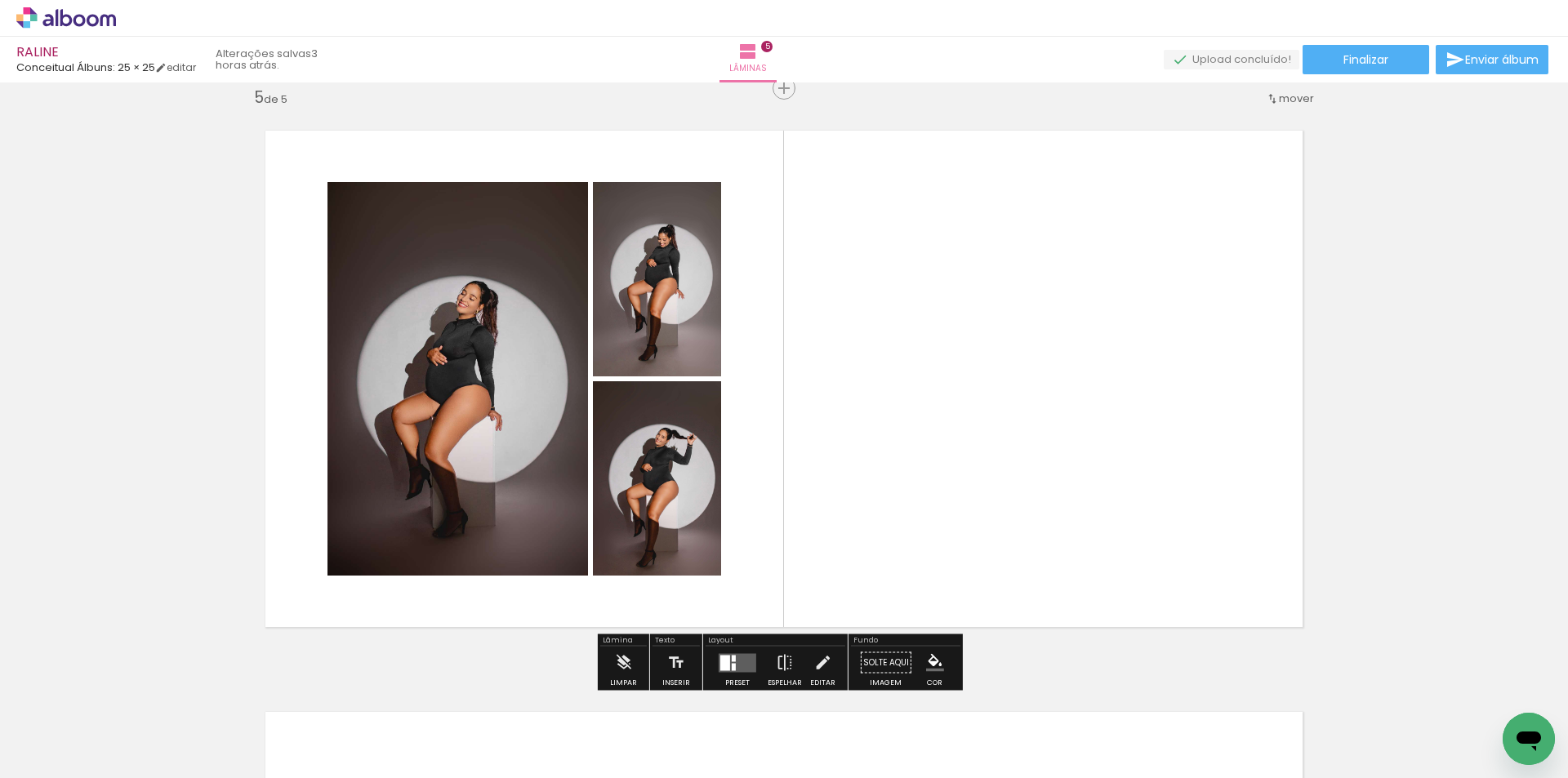
drag, startPoint x: 1052, startPoint y: 482, endPoint x: 1006, endPoint y: 359, distance: 131.3
click at [1011, 391] on quentale-workspace at bounding box center [784, 389] width 1568 height 778
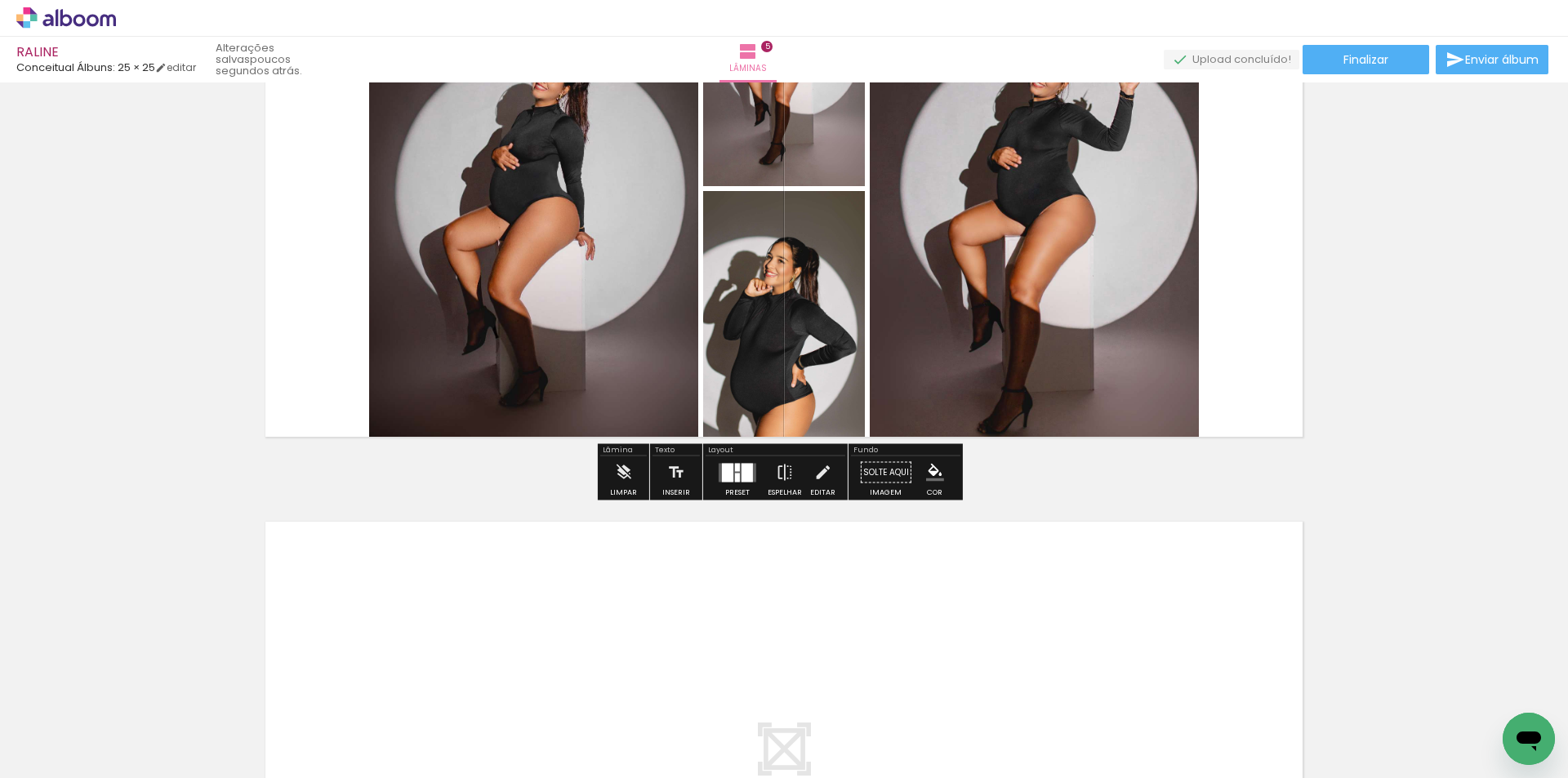
scroll to position [2508, 0]
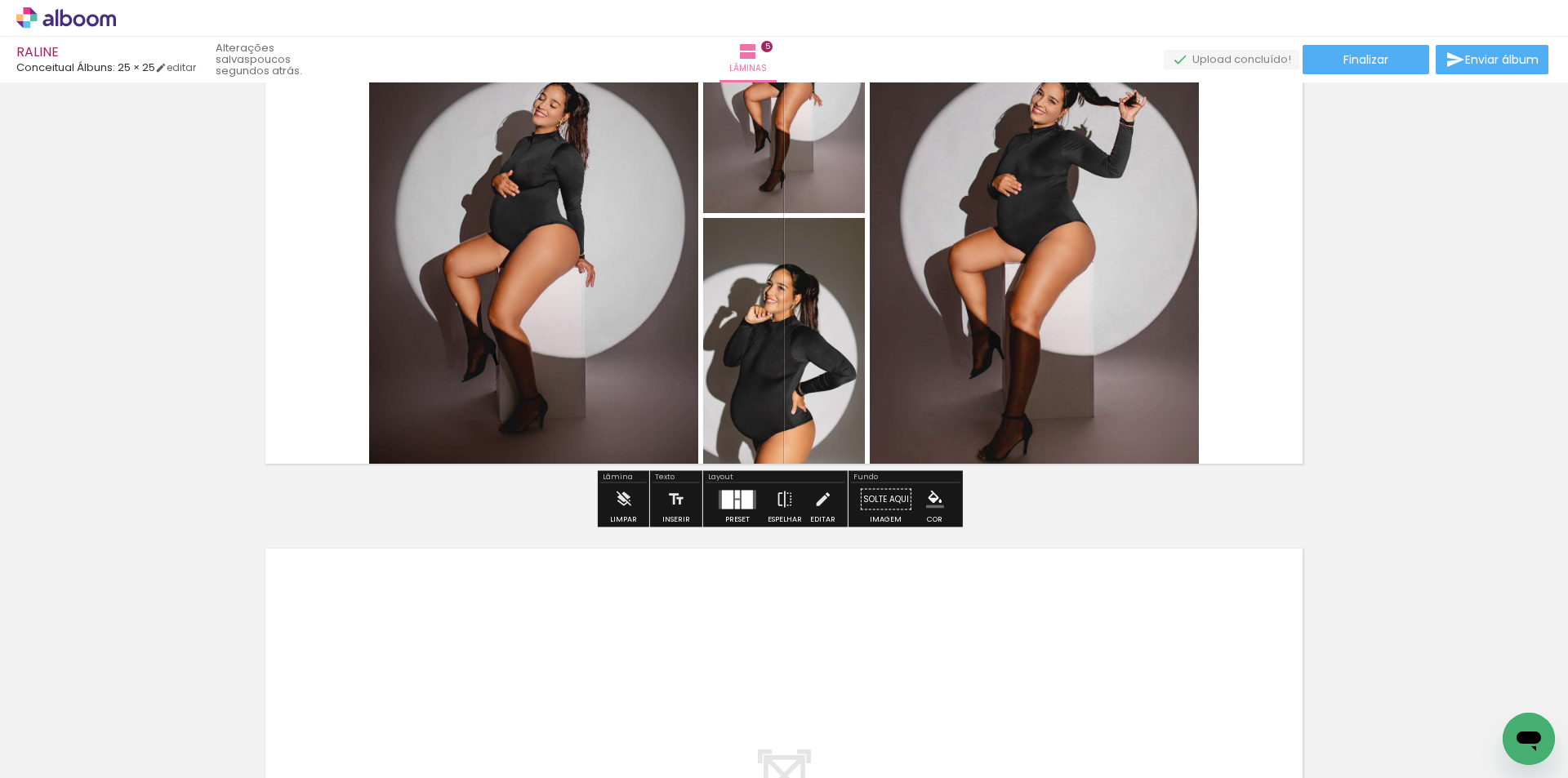
click at [735, 496] on div at bounding box center [737, 494] width 5 height 8
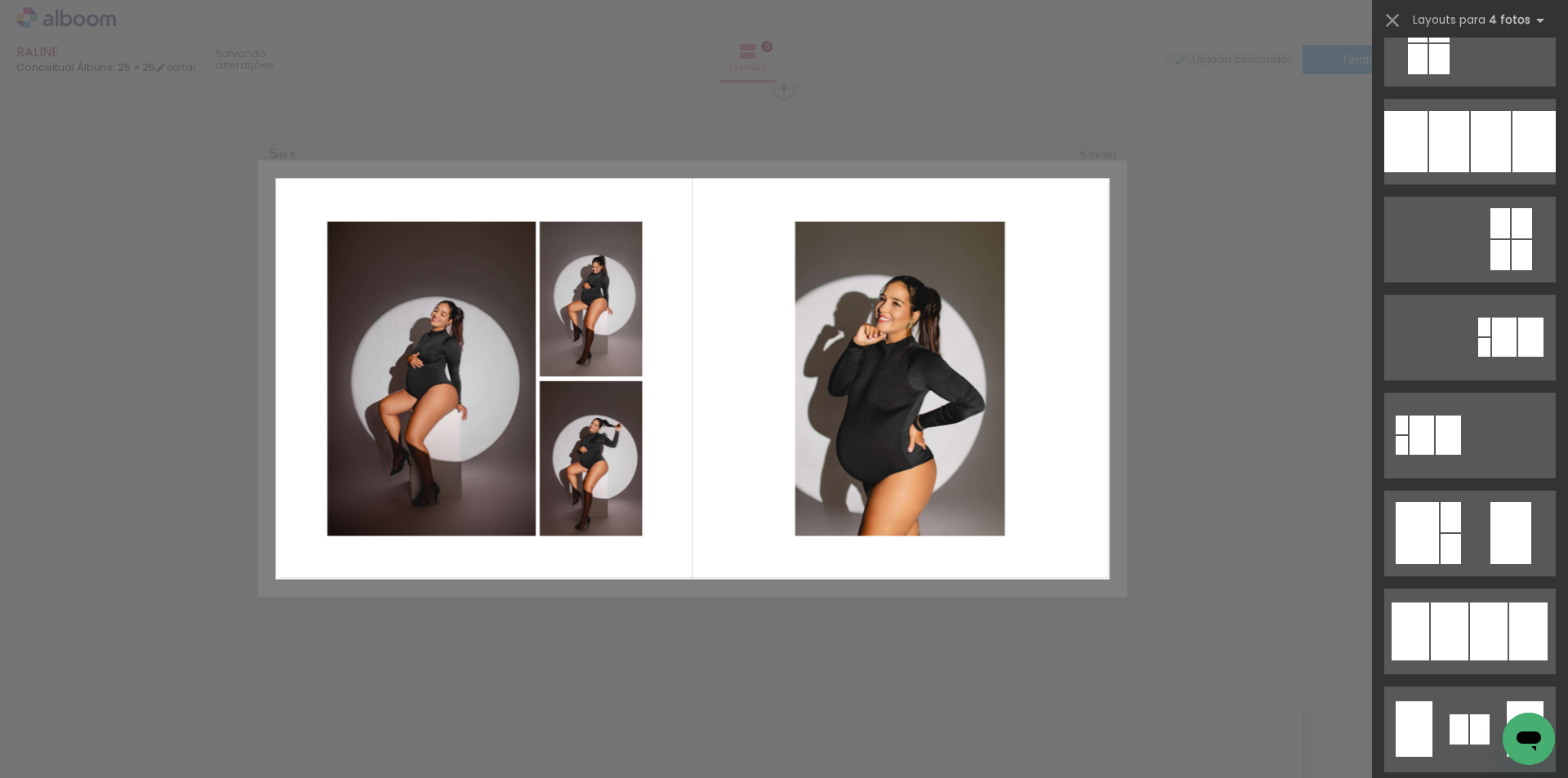
scroll to position [408, 0]
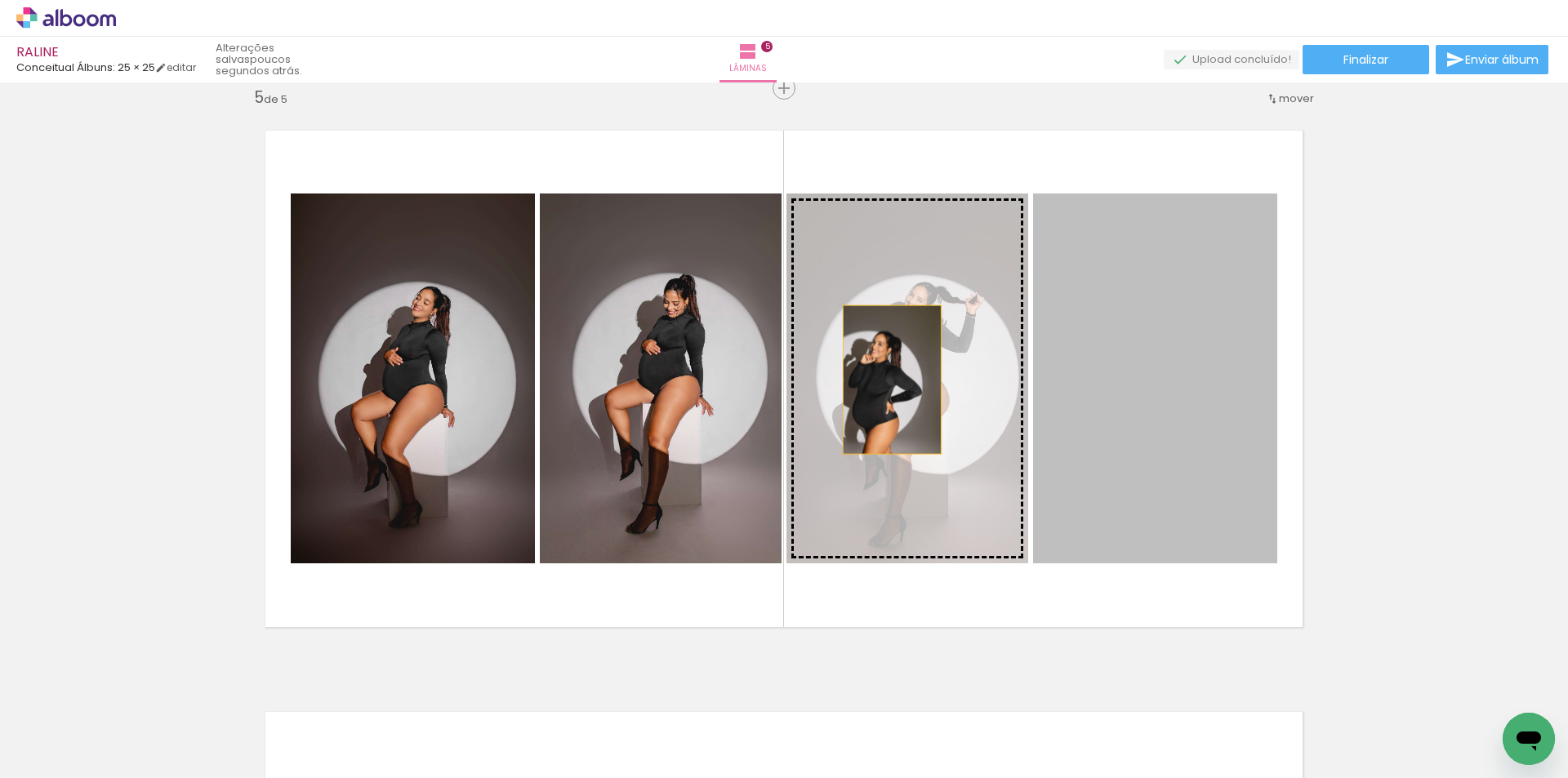
drag, startPoint x: 1190, startPoint y: 436, endPoint x: 880, endPoint y: 379, distance: 315.2
click at [0, 0] on slot at bounding box center [0, 0] width 0 height 0
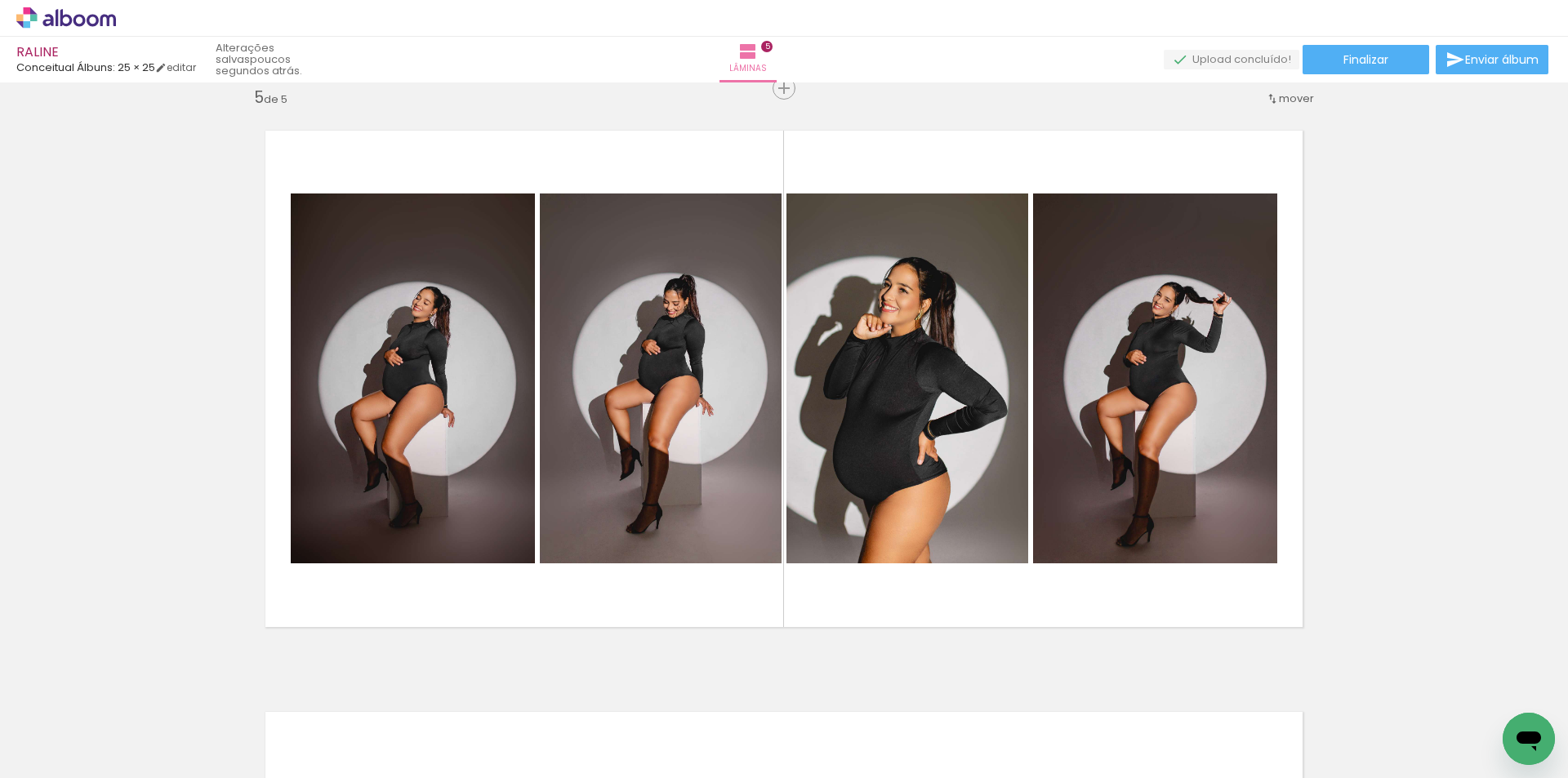
scroll to position [2672, 0]
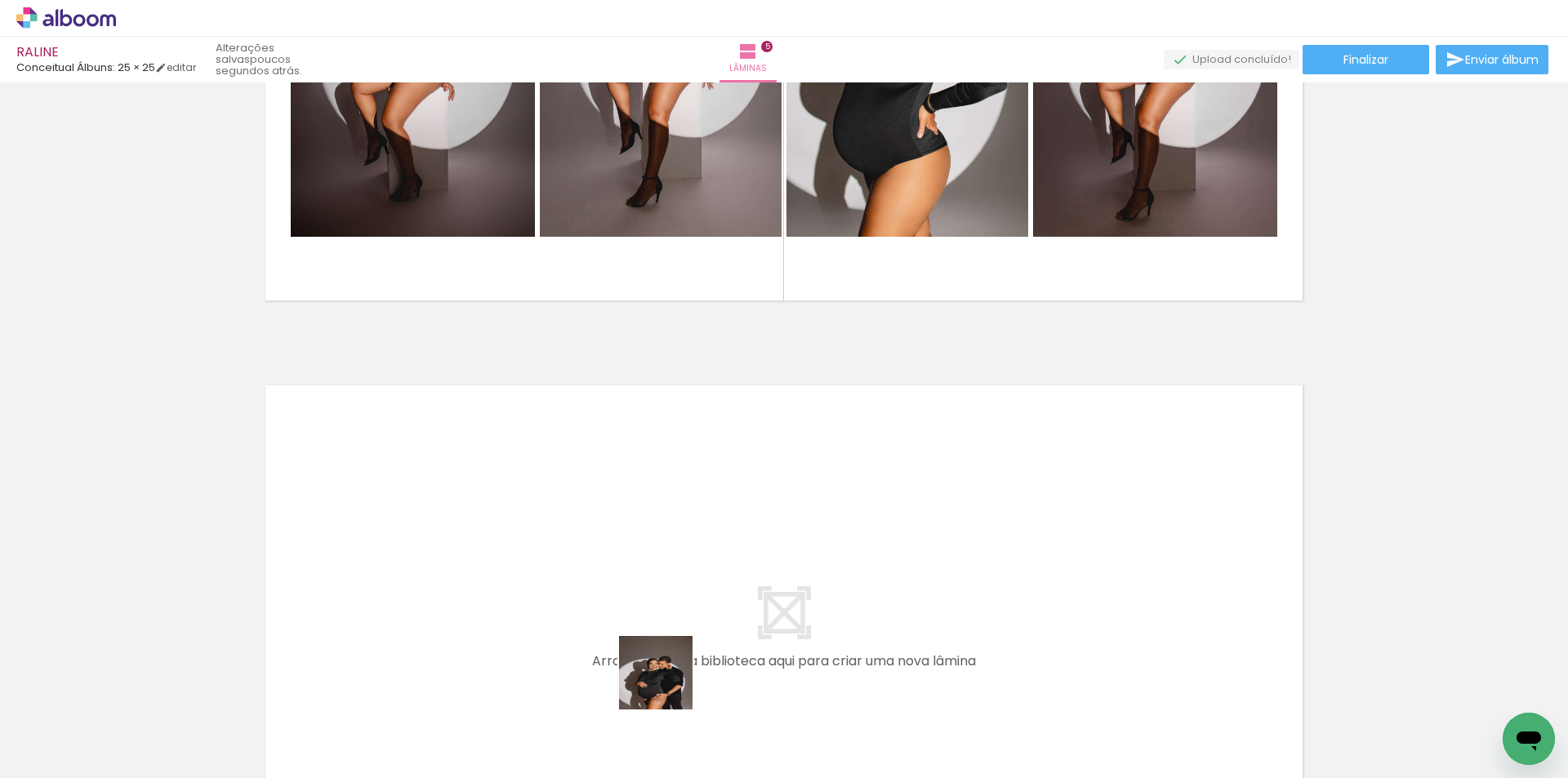
drag, startPoint x: 686, startPoint y: 708, endPoint x: 421, endPoint y: 409, distance: 399.5
click at [421, 409] on quentale-workspace at bounding box center [784, 389] width 1568 height 778
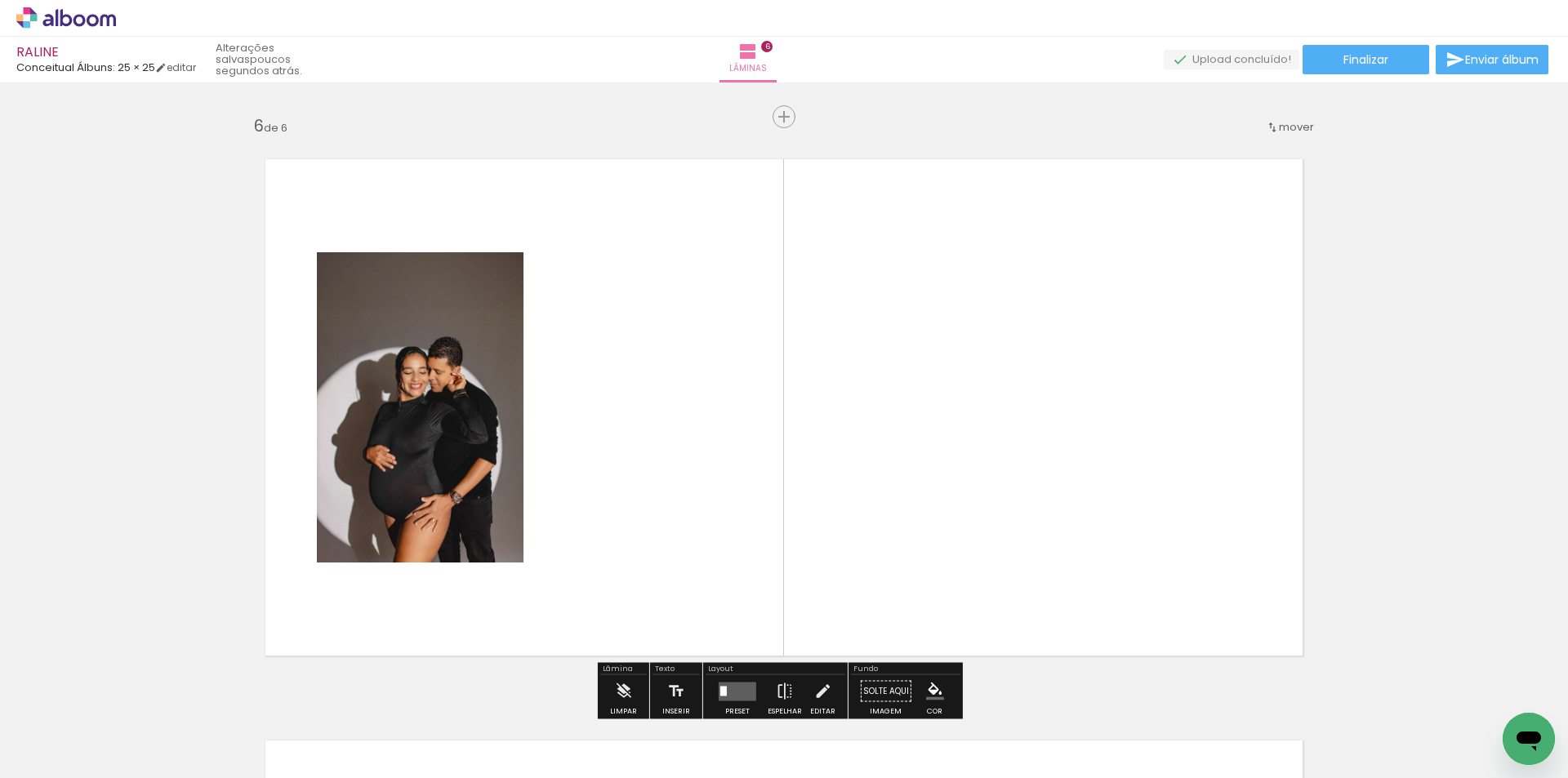
scroll to position [2926, 0]
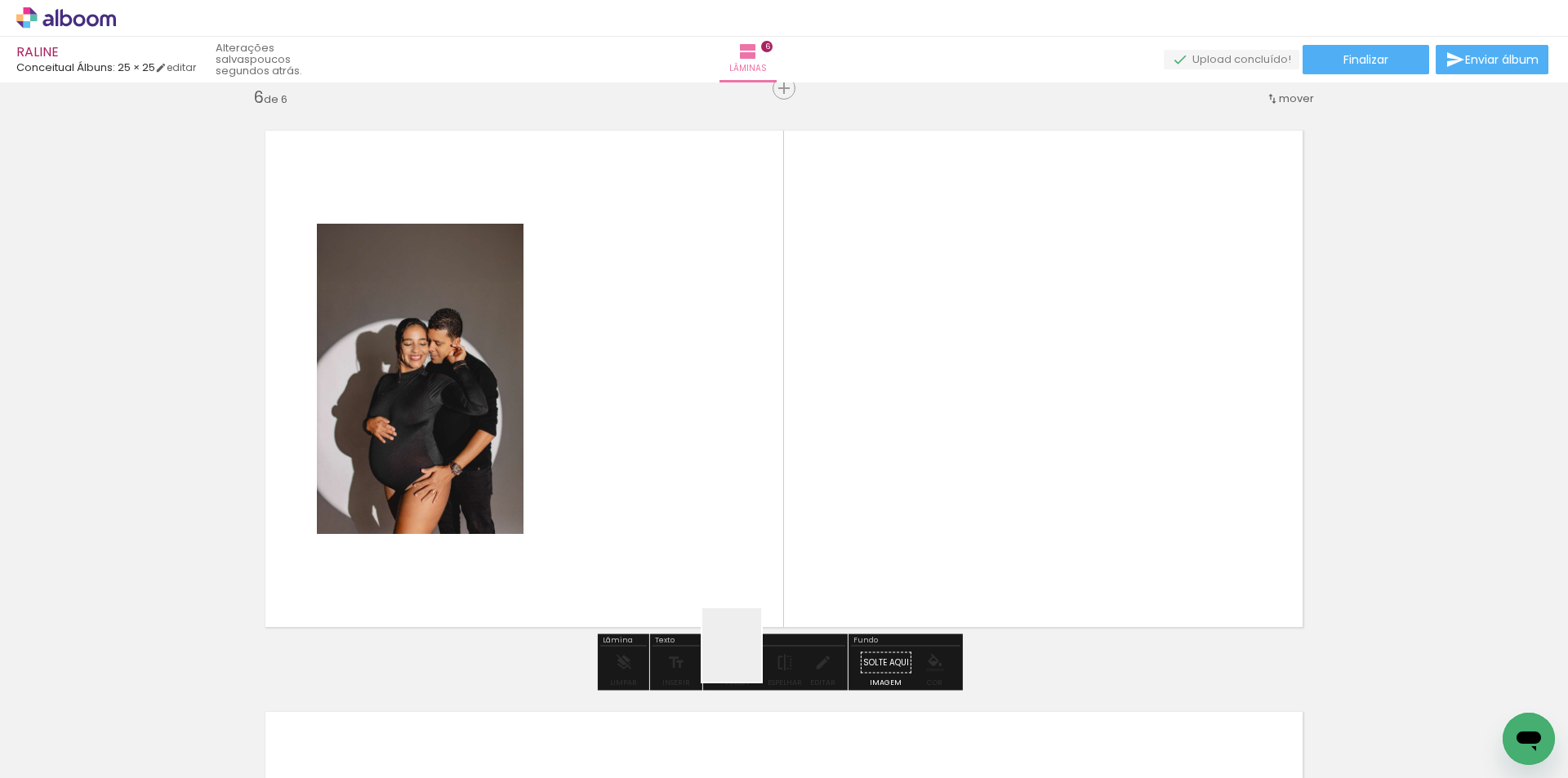
drag, startPoint x: 751, startPoint y: 657, endPoint x: 691, endPoint y: 434, distance: 230.9
click at [691, 434] on quentale-workspace at bounding box center [784, 389] width 1568 height 778
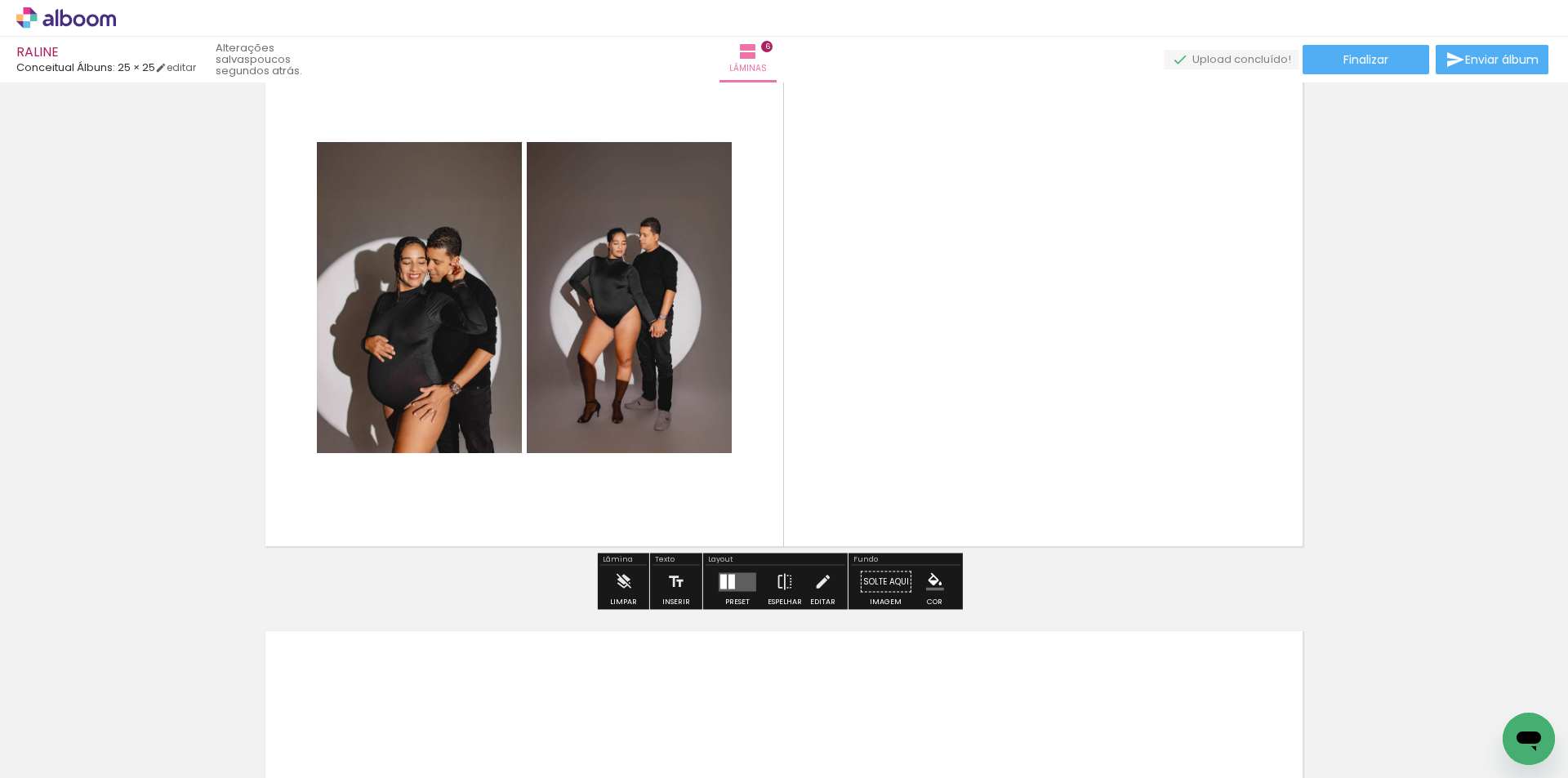
scroll to position [3008, 0]
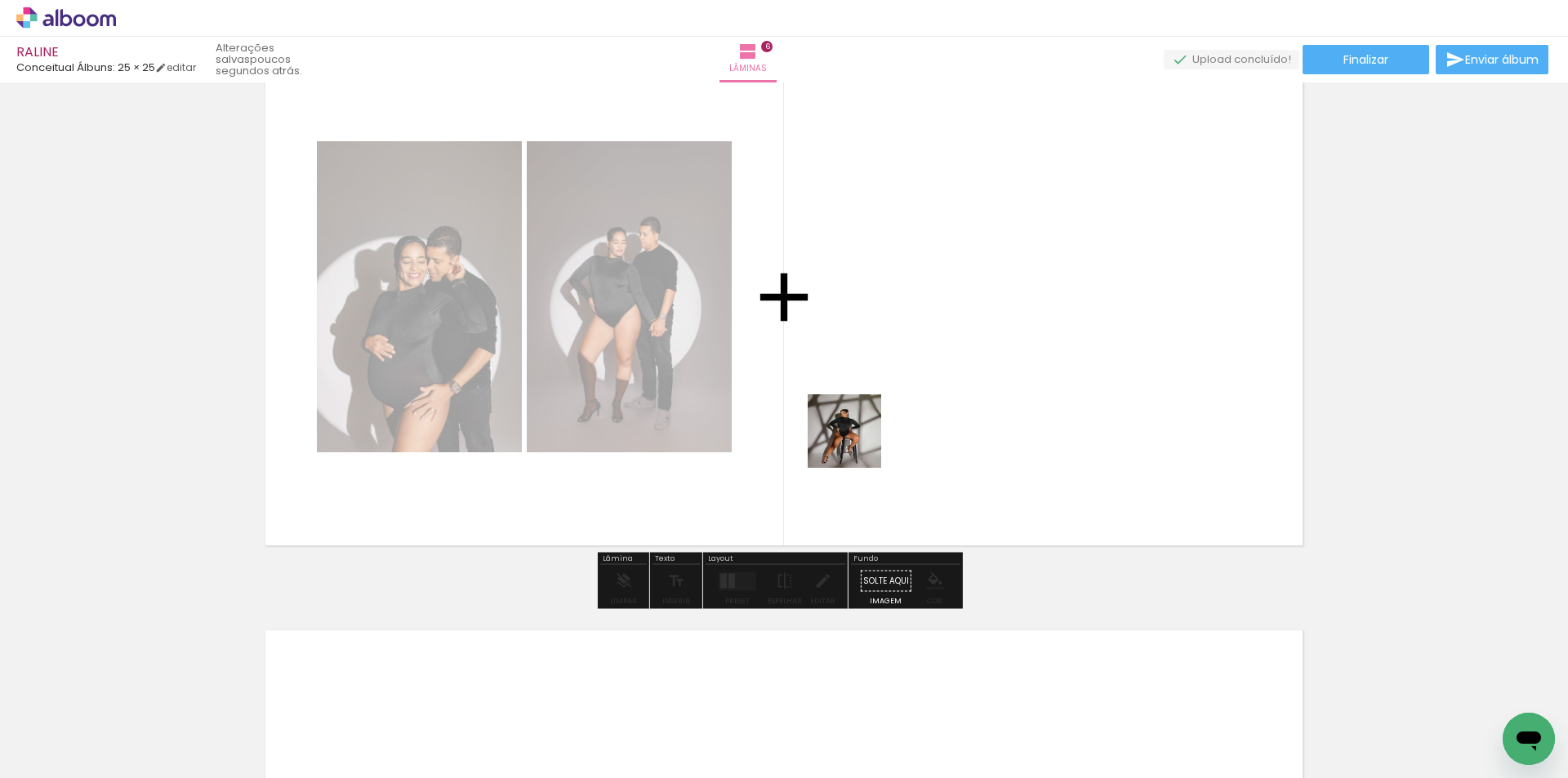
drag, startPoint x: 875, startPoint y: 686, endPoint x: 946, endPoint y: 712, distance: 75.6
click at [856, 419] on quentale-workspace at bounding box center [784, 389] width 1568 height 778
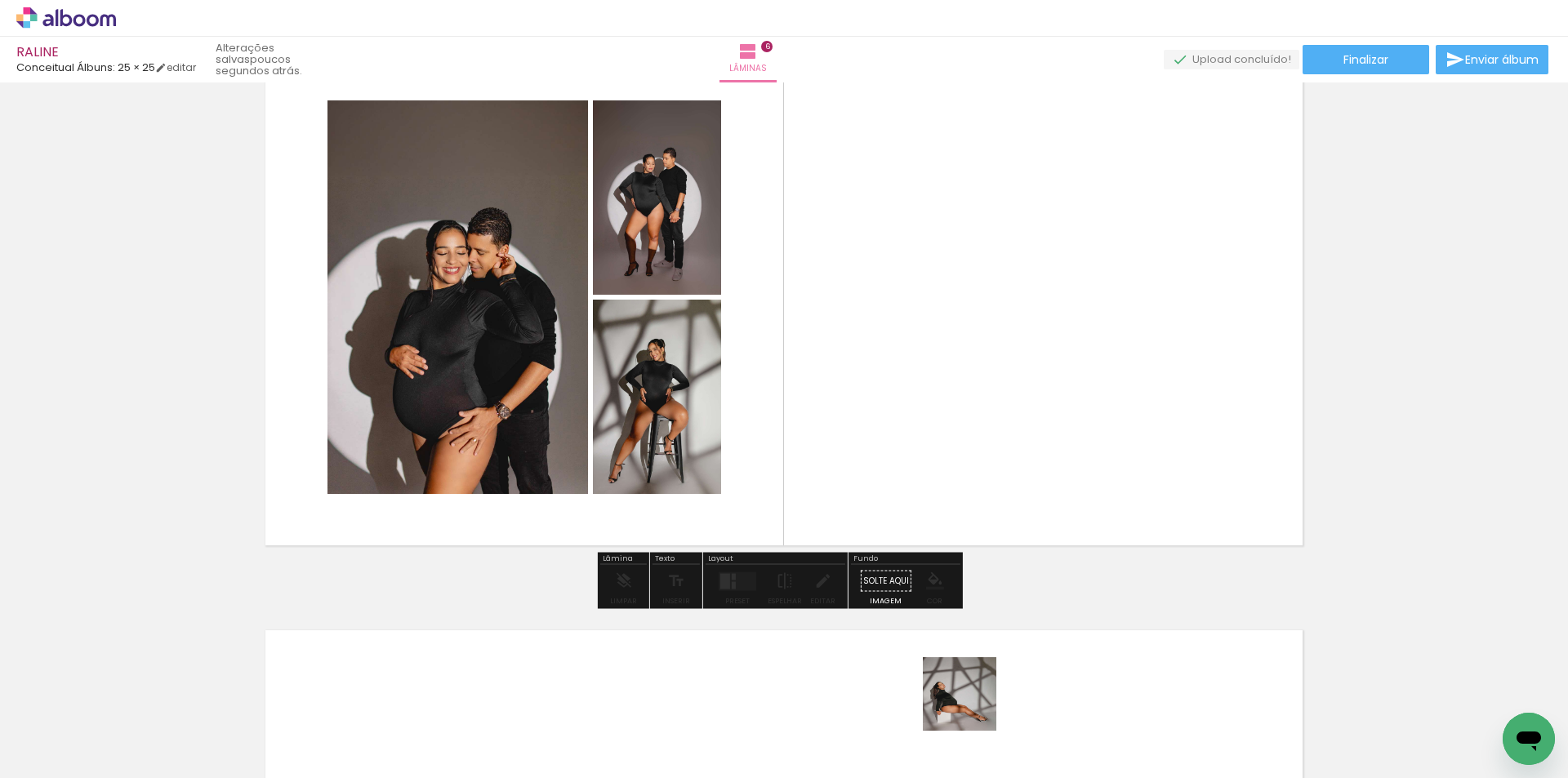
drag, startPoint x: 971, startPoint y: 706, endPoint x: 1089, endPoint y: 353, distance: 372.2
click at [1003, 375] on quentale-workspace at bounding box center [784, 389] width 1568 height 778
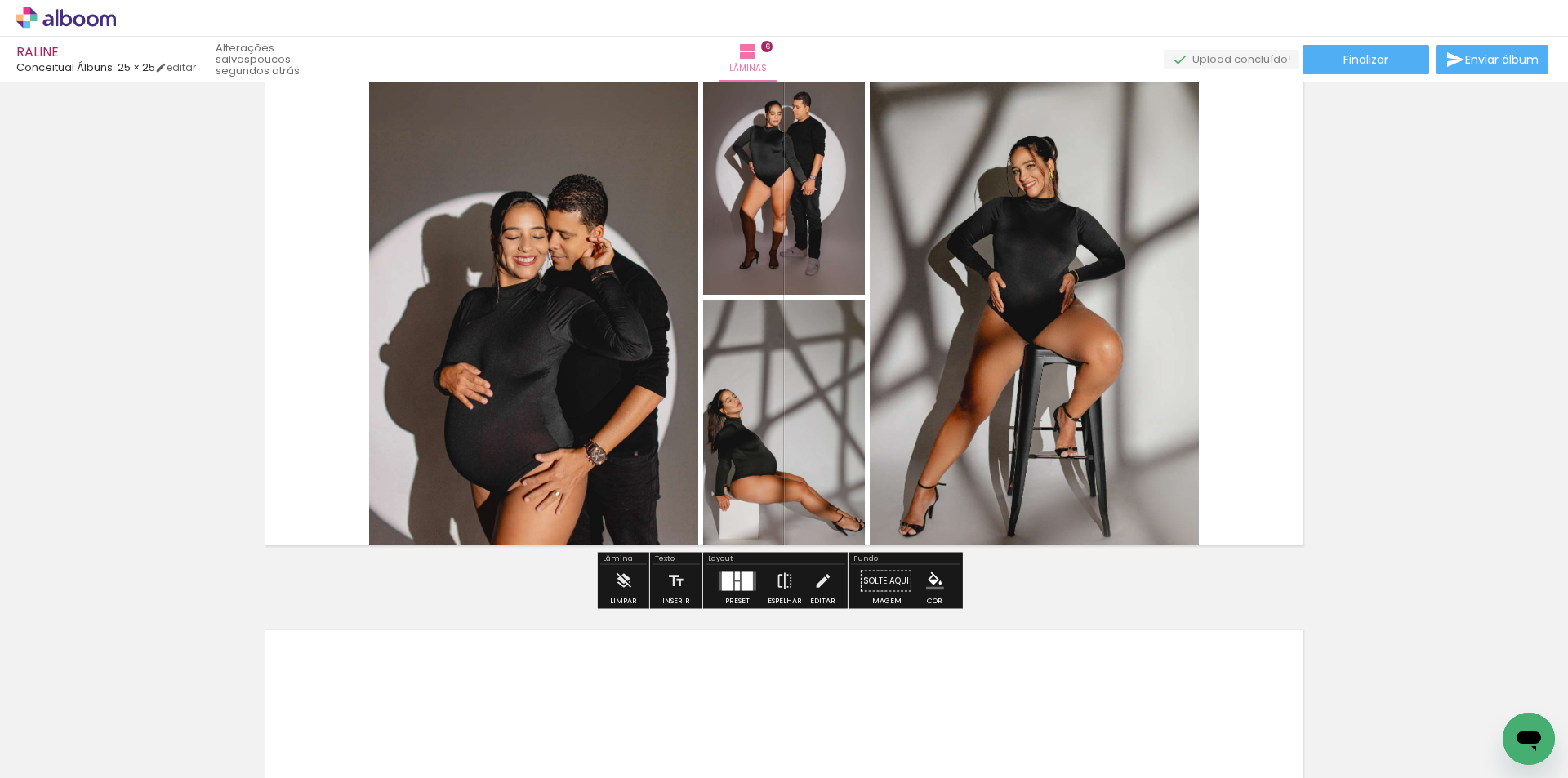
drag, startPoint x: 729, startPoint y: 585, endPoint x: 1167, endPoint y: 476, distance: 451.4
click at [730, 584] on div at bounding box center [728, 581] width 11 height 18
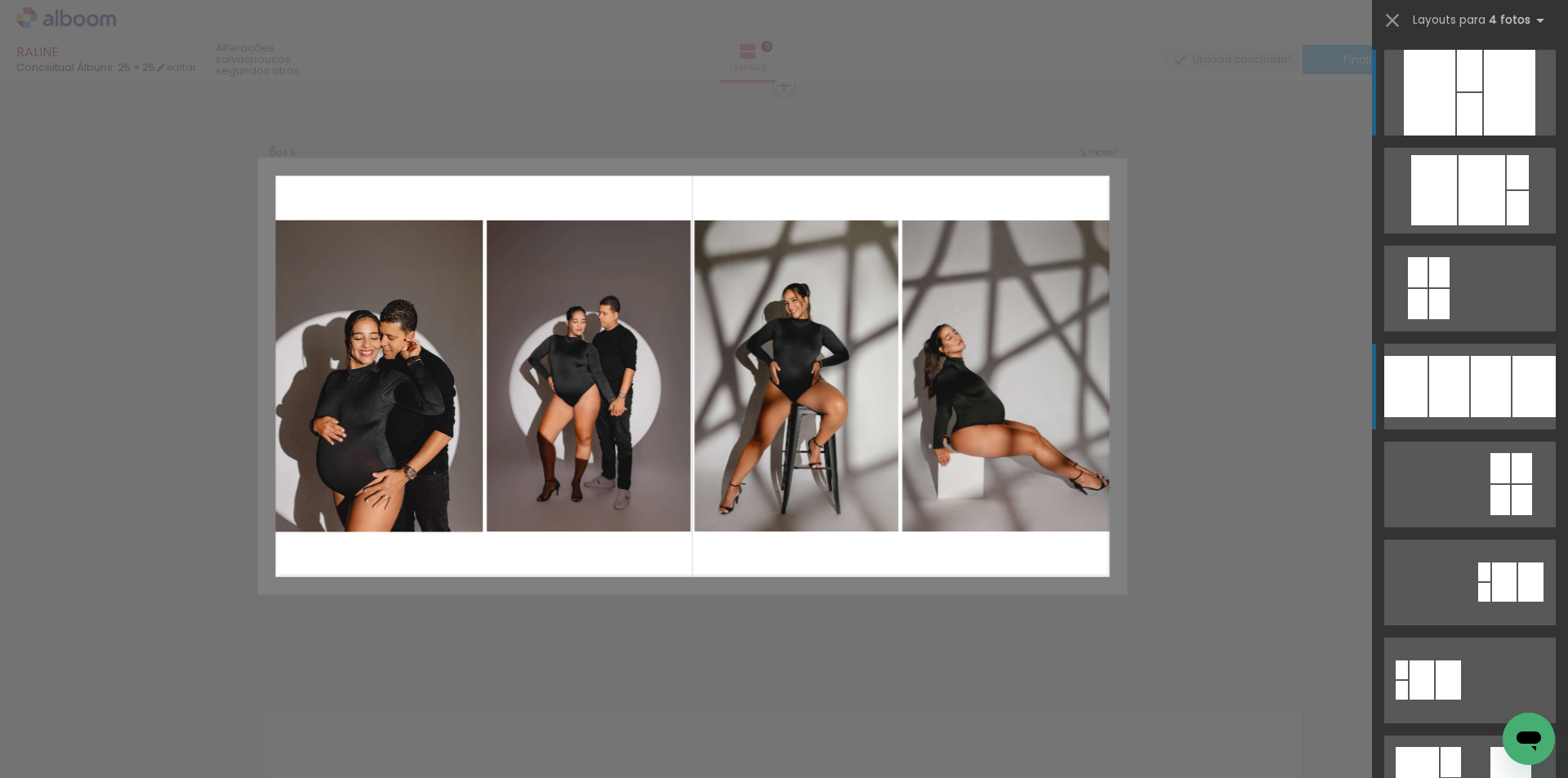
scroll to position [2926, 0]
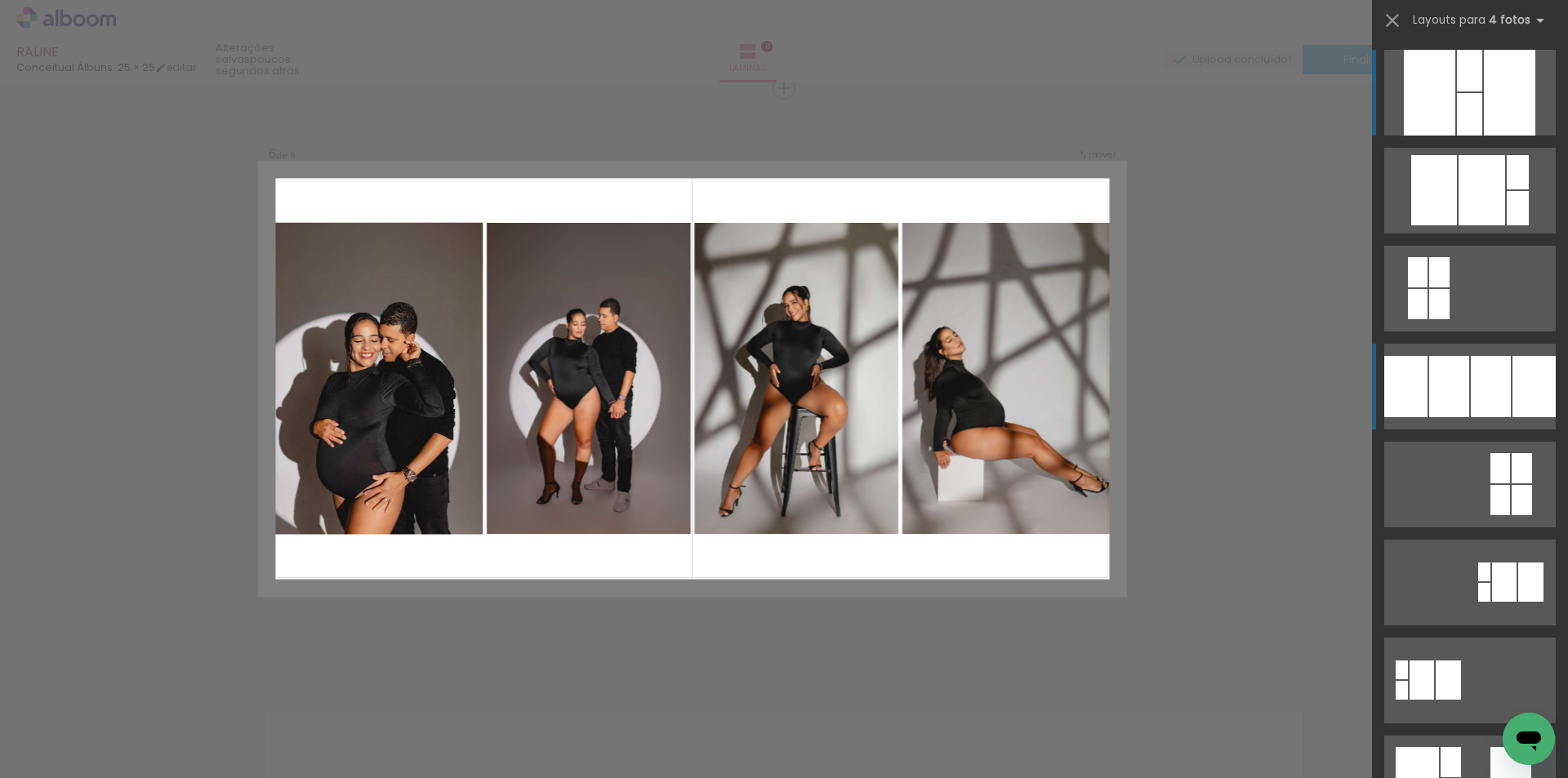
click at [1484, 136] on div at bounding box center [1510, 92] width 52 height 86
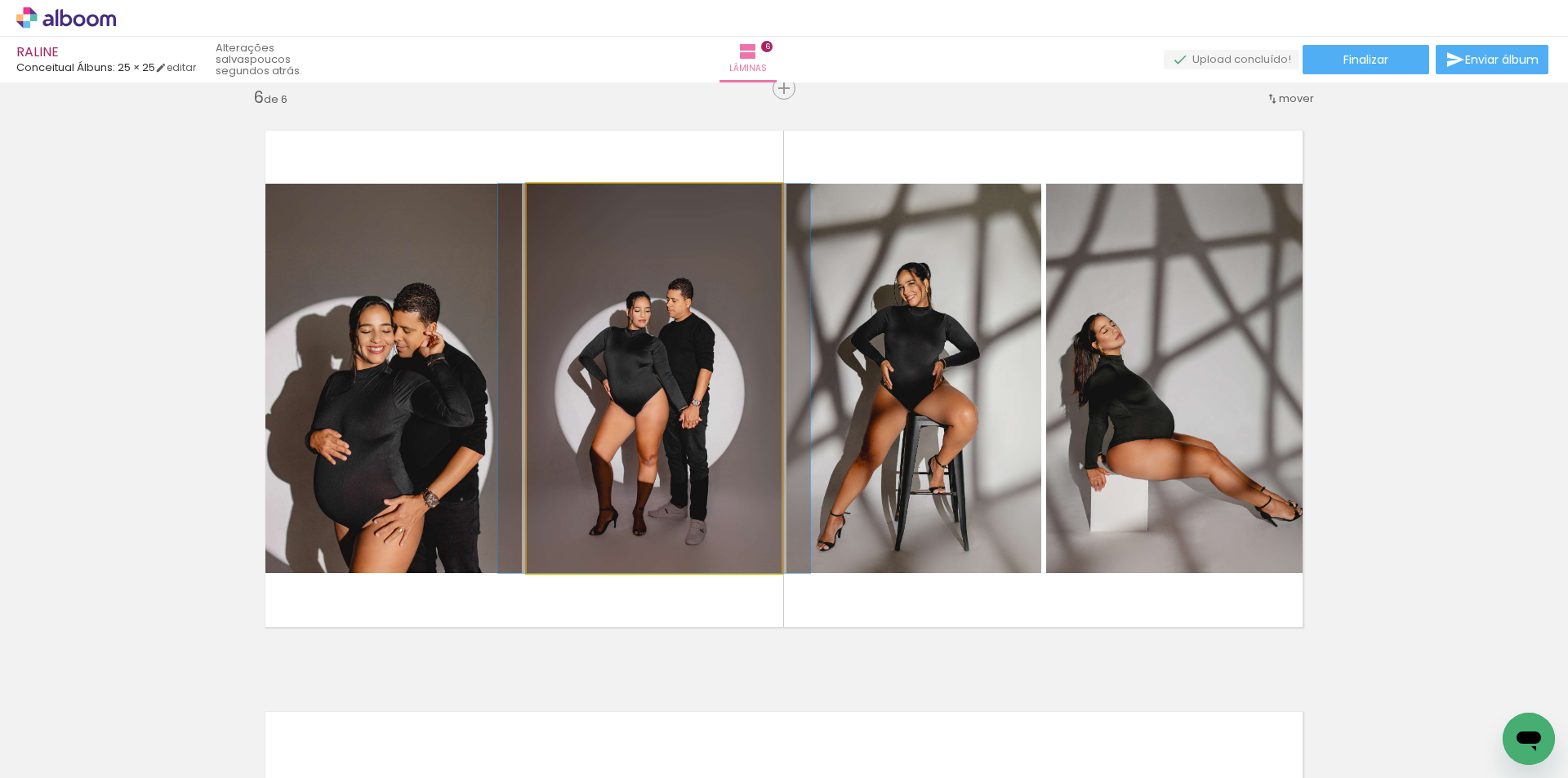
drag, startPoint x: 687, startPoint y: 443, endPoint x: 967, endPoint y: 413, distance: 281.6
click at [0, 0] on slot at bounding box center [0, 0] width 0 height 0
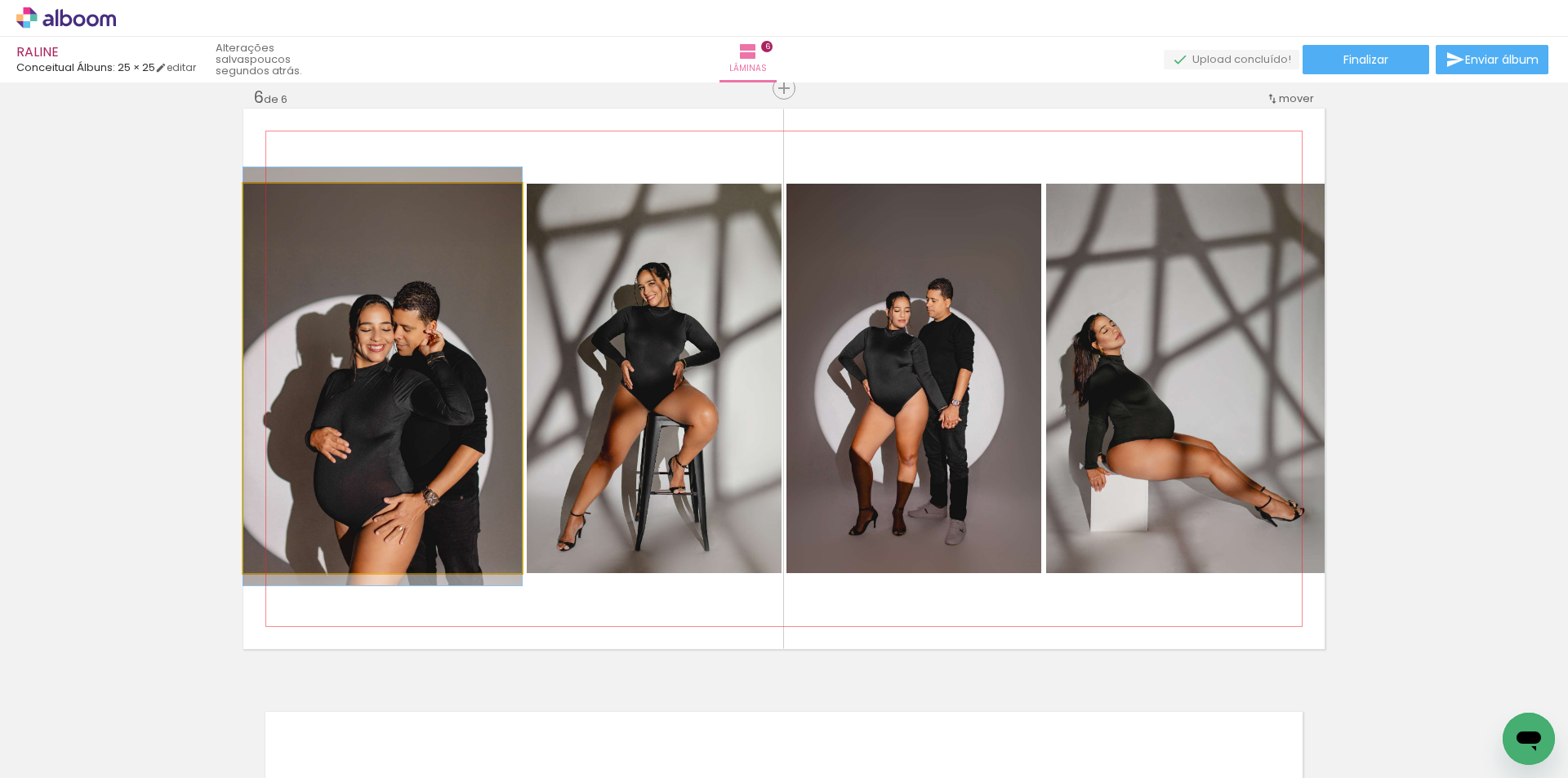
drag, startPoint x: 320, startPoint y: 466, endPoint x: 349, endPoint y: 464, distance: 29.1
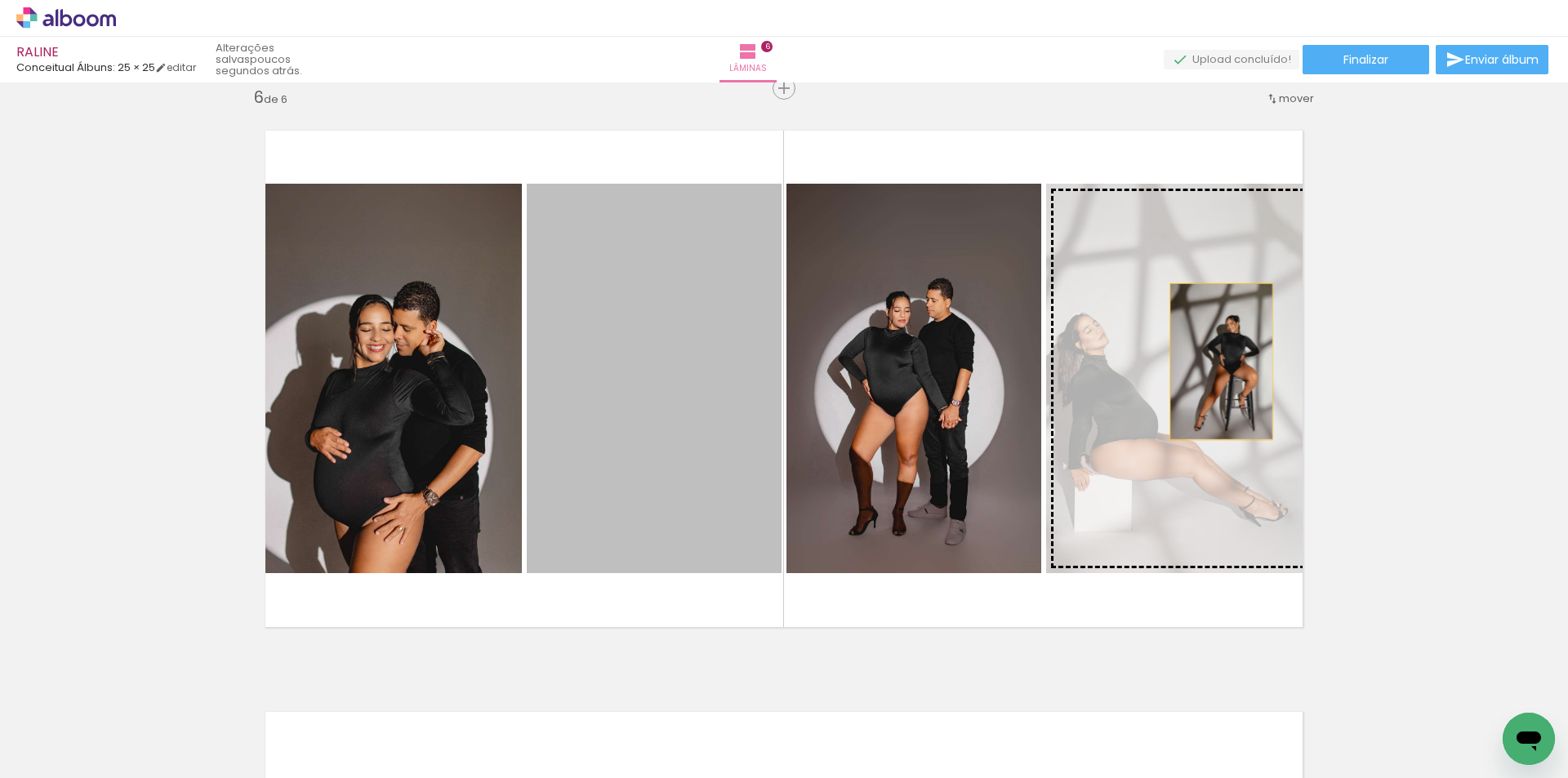
drag, startPoint x: 666, startPoint y: 359, endPoint x: 1215, endPoint y: 362, distance: 549.0
click at [0, 0] on slot at bounding box center [0, 0] width 0 height 0
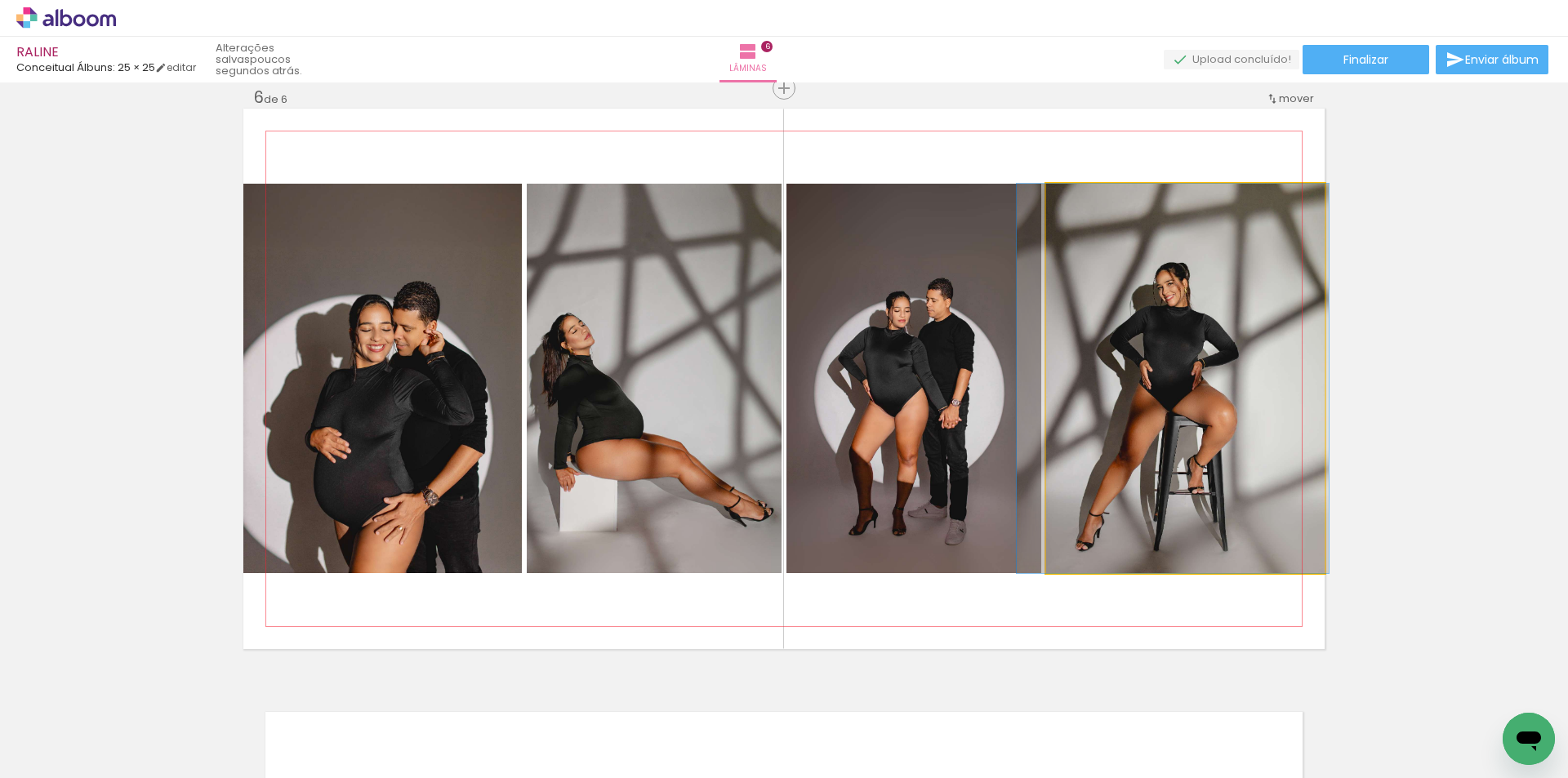
drag, startPoint x: 1155, startPoint y: 399, endPoint x: 1143, endPoint y: 399, distance: 12.0
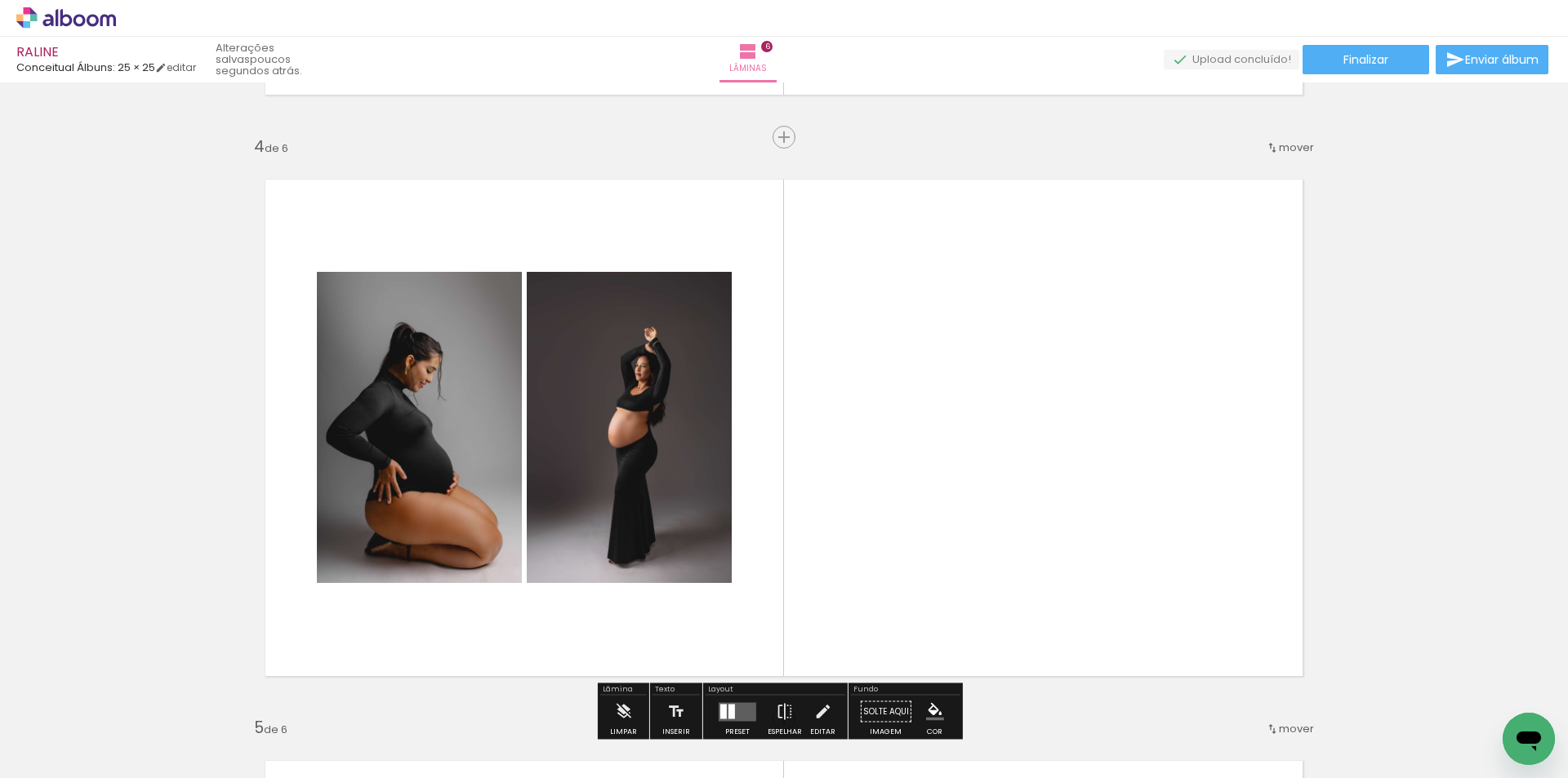
scroll to position [1702, 0]
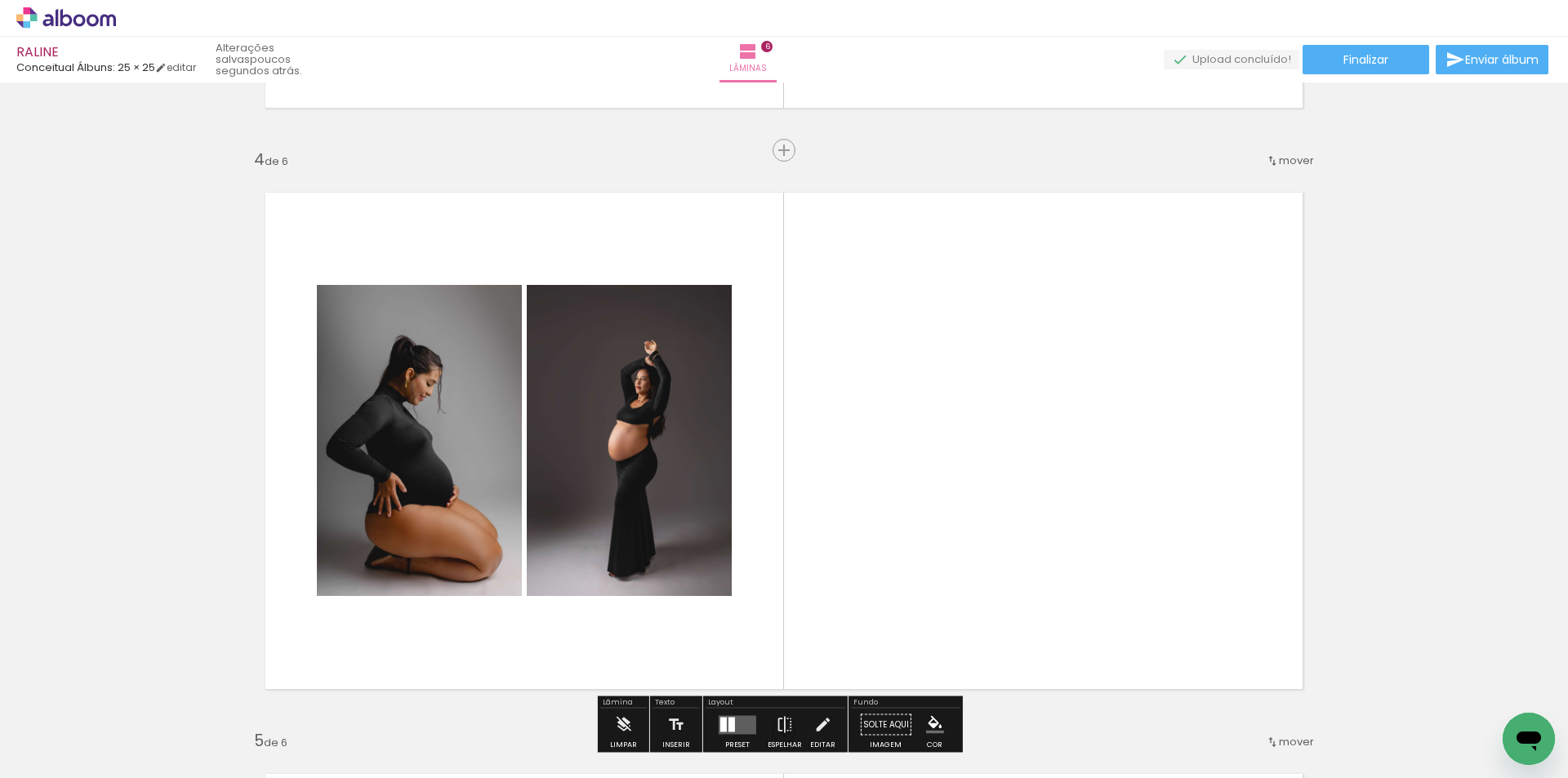
click at [1268, 163] on iron-icon at bounding box center [1272, 161] width 13 height 13
click at [1236, 261] on span "depois da" at bounding box center [1226, 265] width 54 height 27
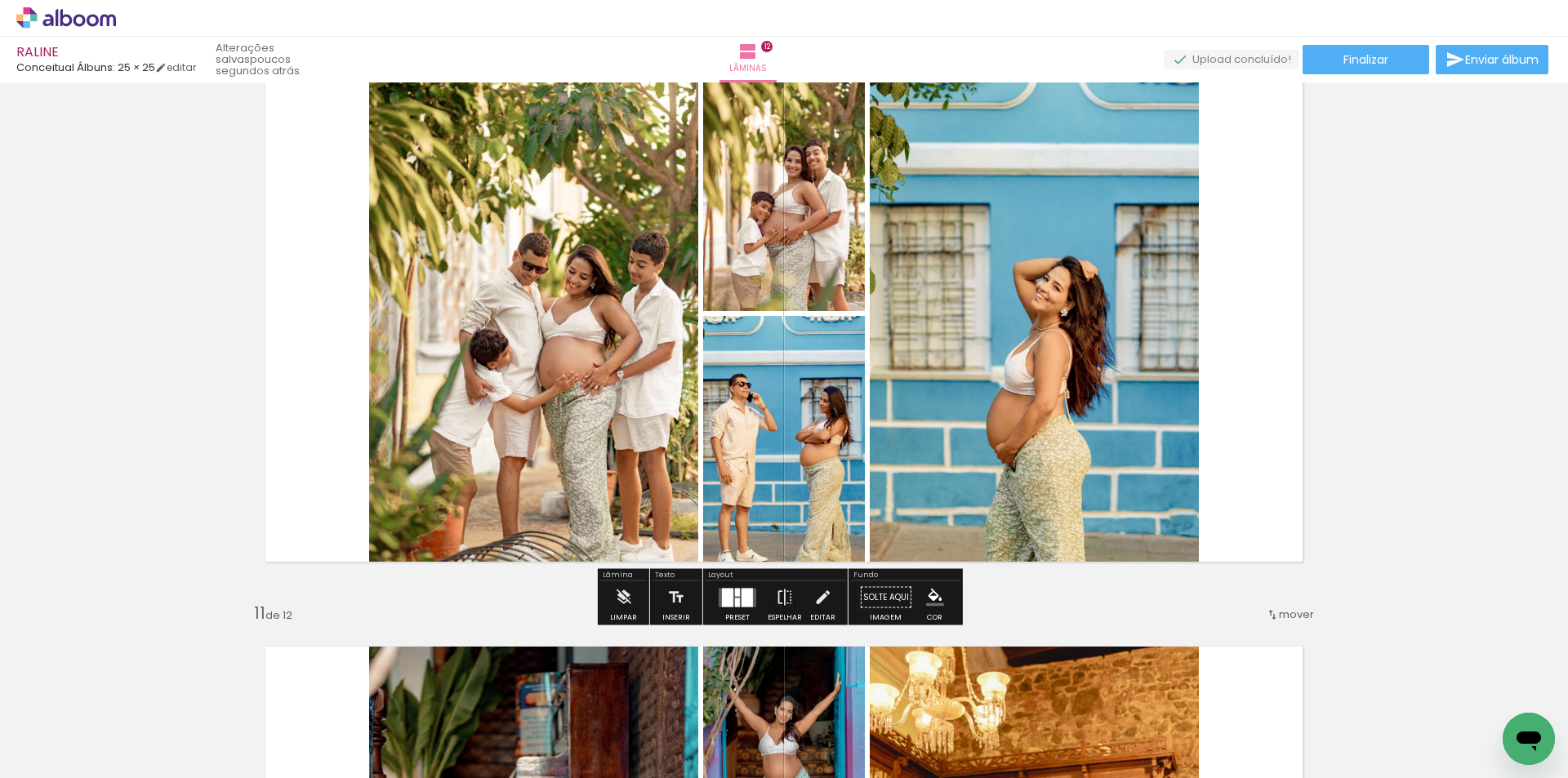
scroll to position [5351, 0]
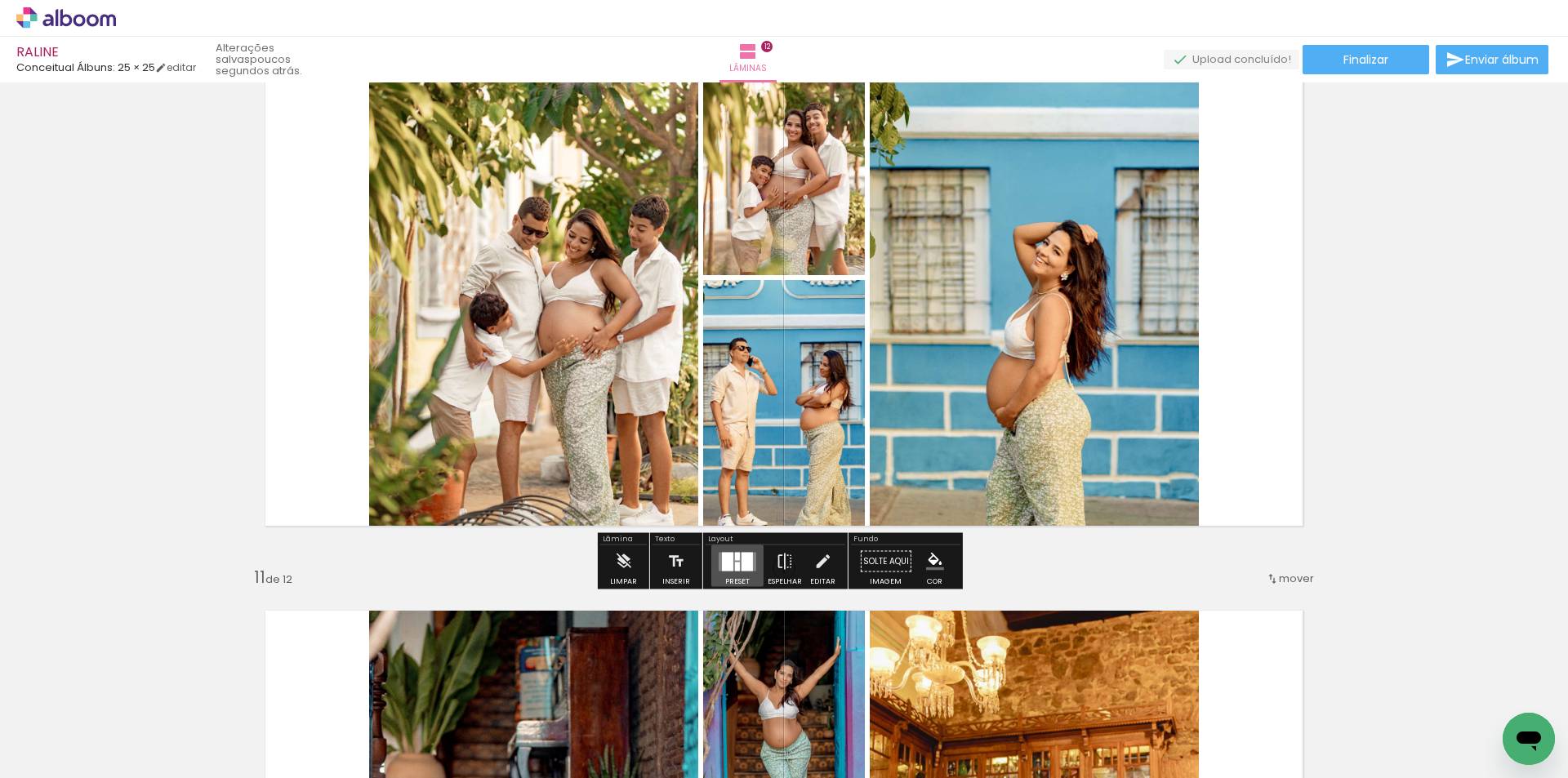
click at [735, 560] on quentale-layouter at bounding box center [737, 561] width 38 height 18
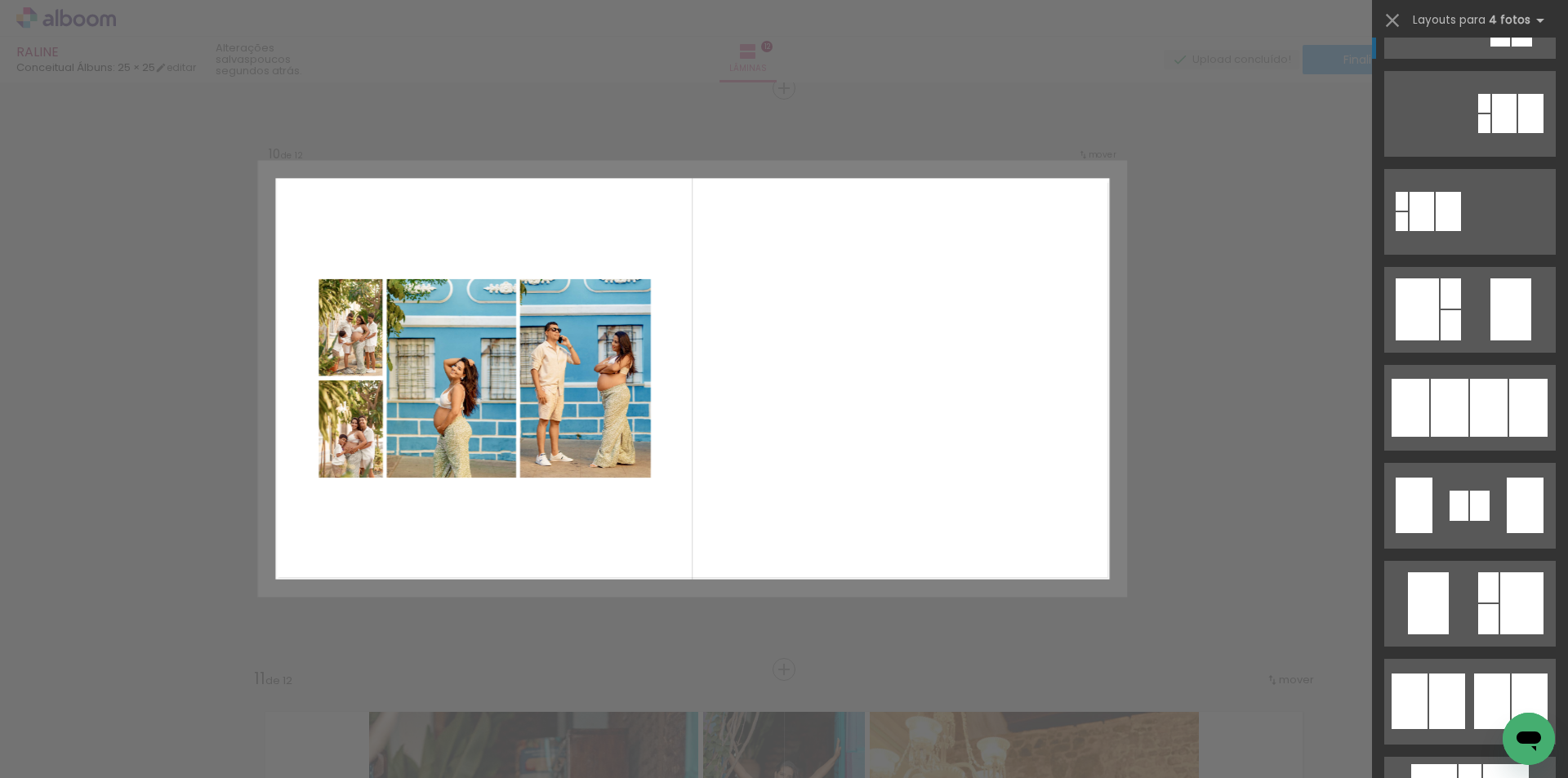
scroll to position [571, 0]
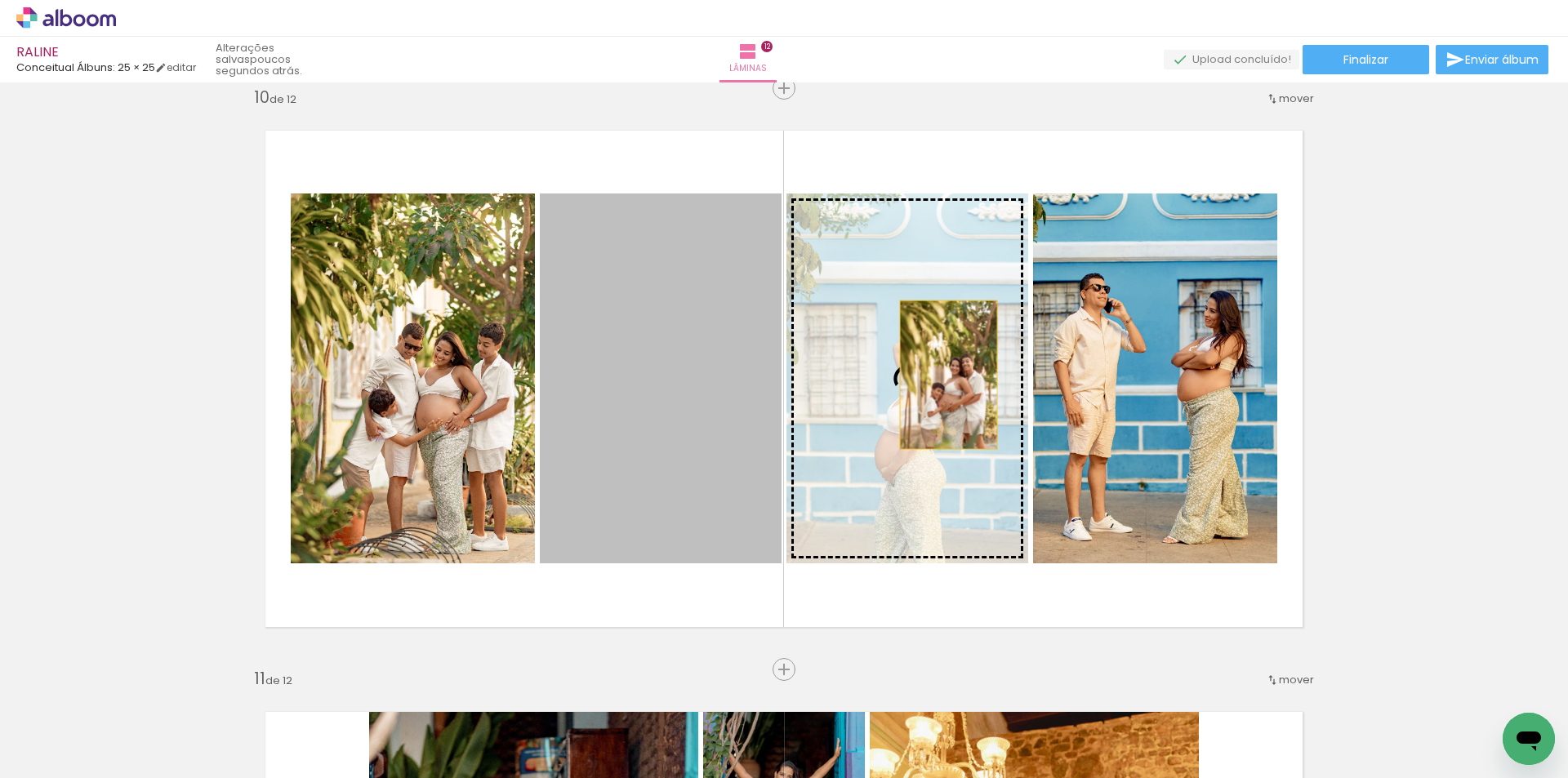
drag, startPoint x: 678, startPoint y: 376, endPoint x: 943, endPoint y: 375, distance: 265.0
click at [0, 0] on slot at bounding box center [0, 0] width 0 height 0
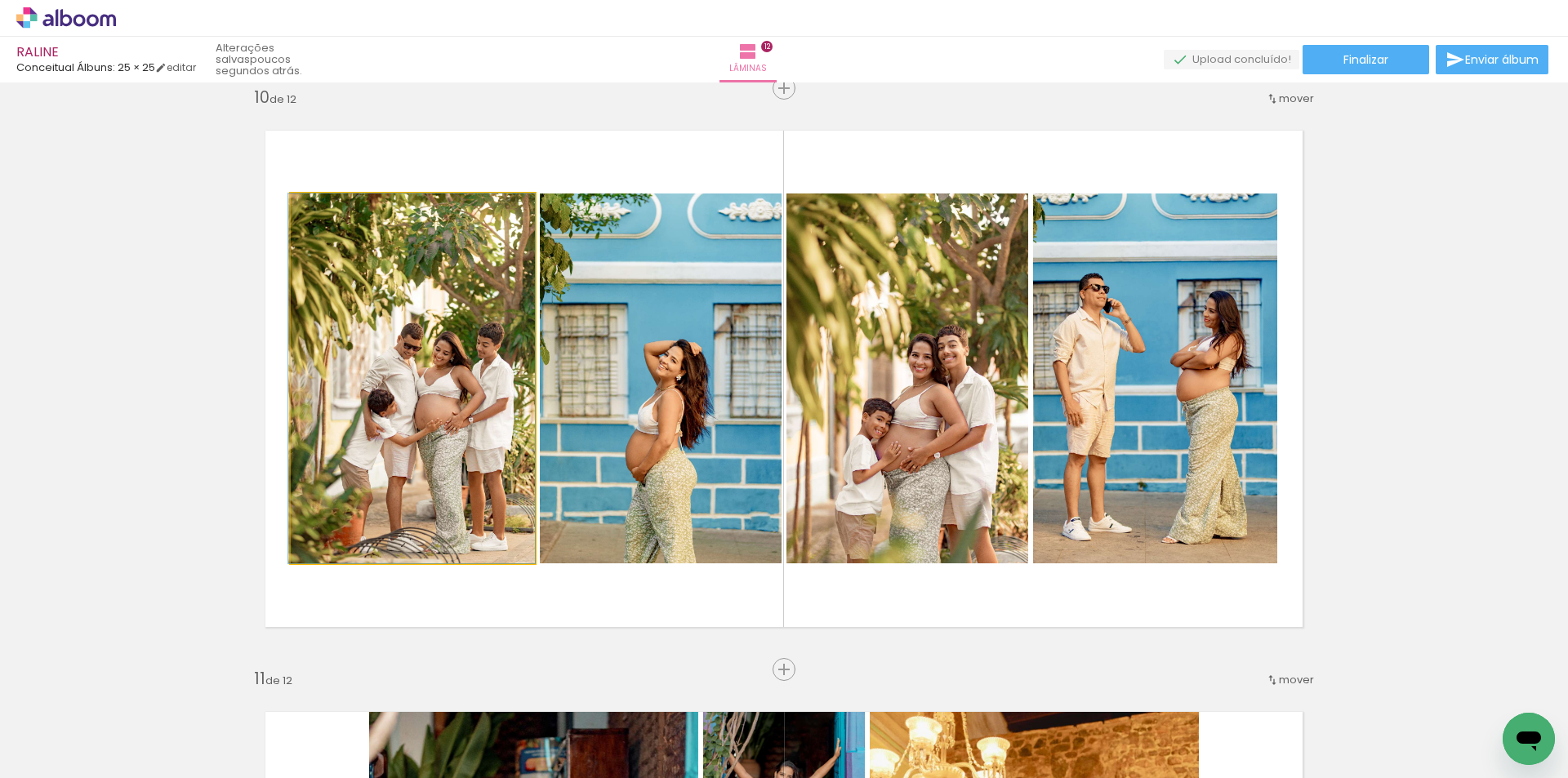
drag, startPoint x: 419, startPoint y: 392, endPoint x: 407, endPoint y: 392, distance: 12.0
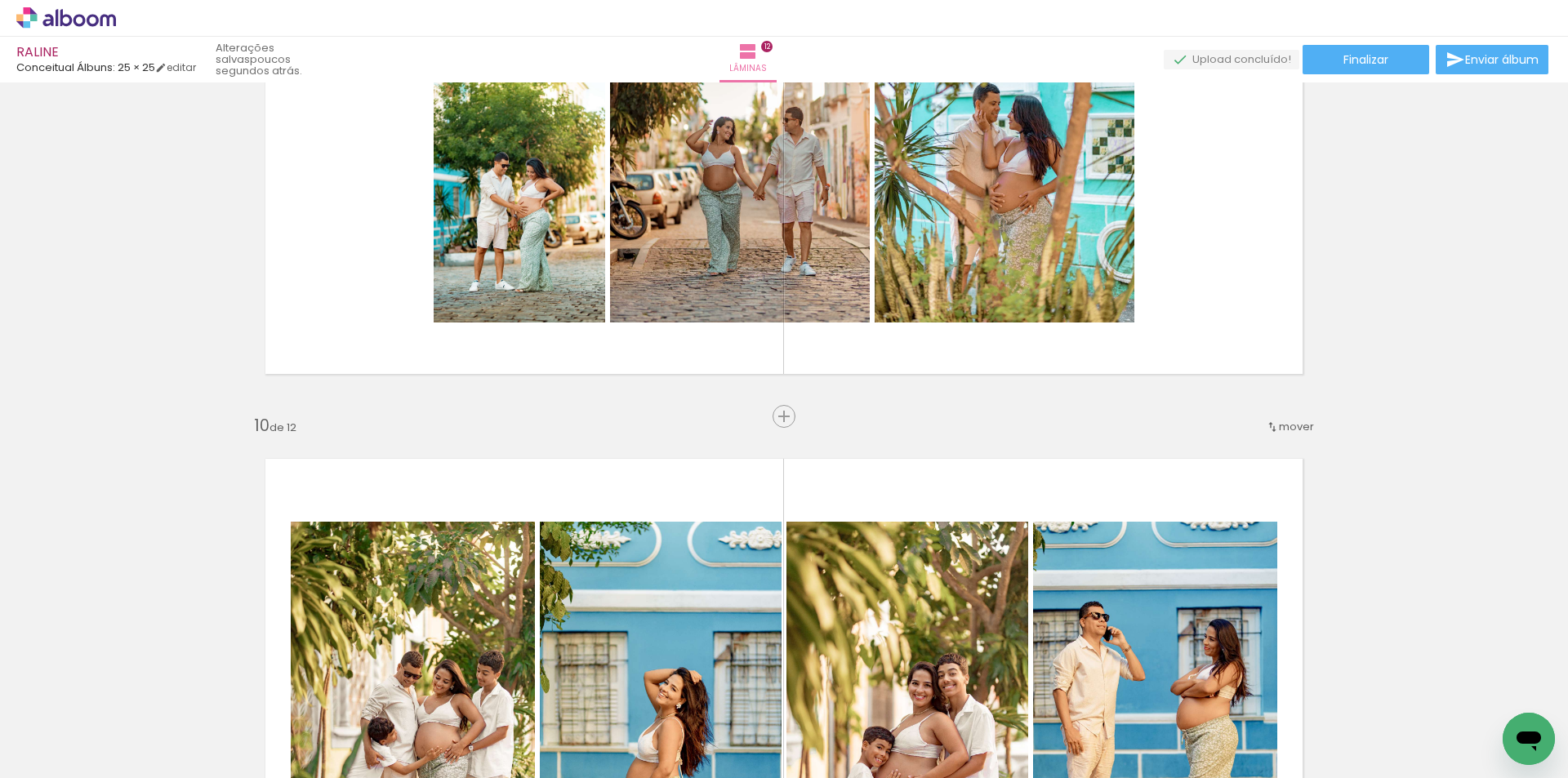
scroll to position [4924, 0]
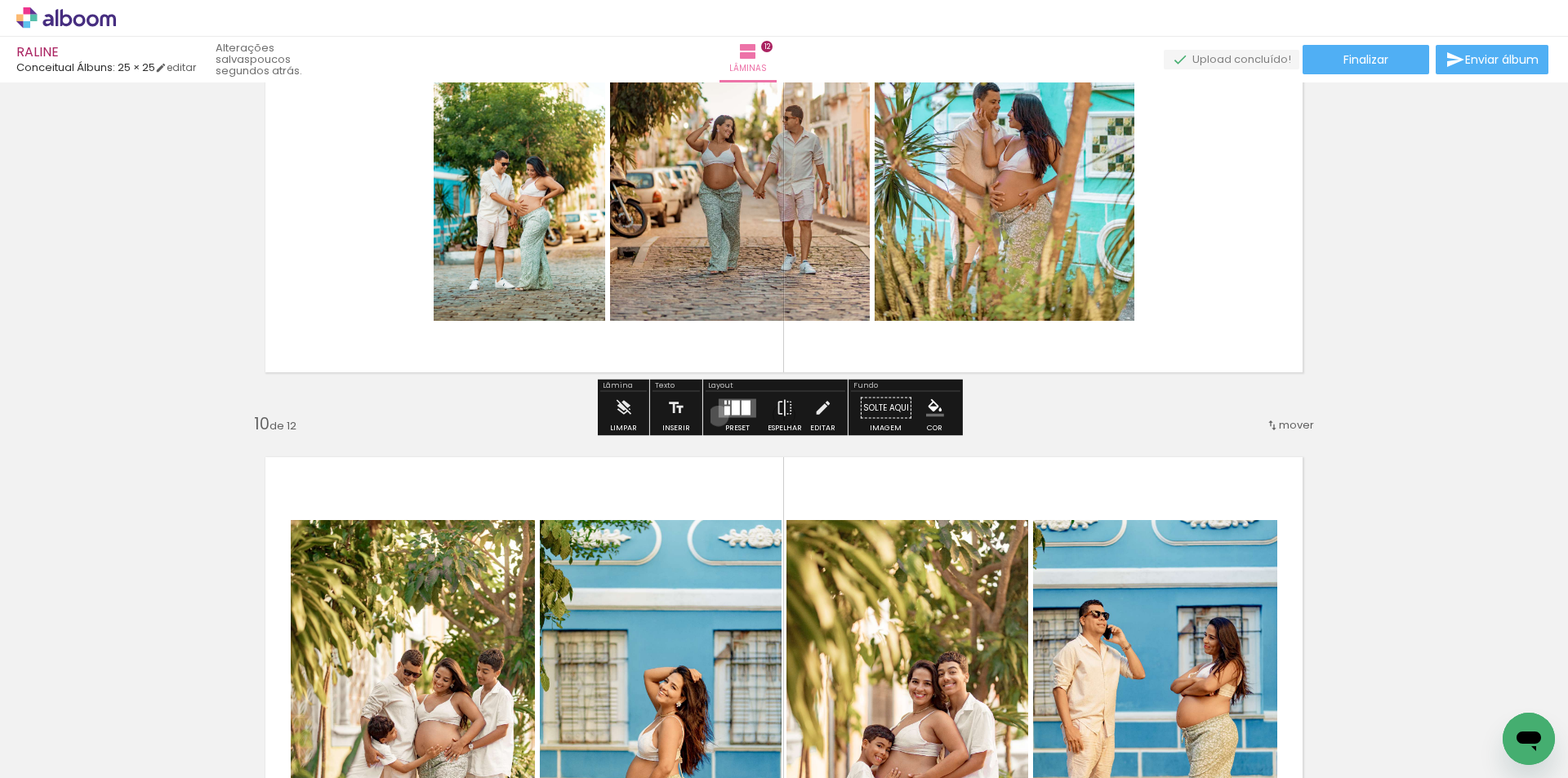
drag, startPoint x: 715, startPoint y: 415, endPoint x: 930, endPoint y: 378, distance: 218.2
click at [716, 414] on div at bounding box center [738, 407] width 44 height 32
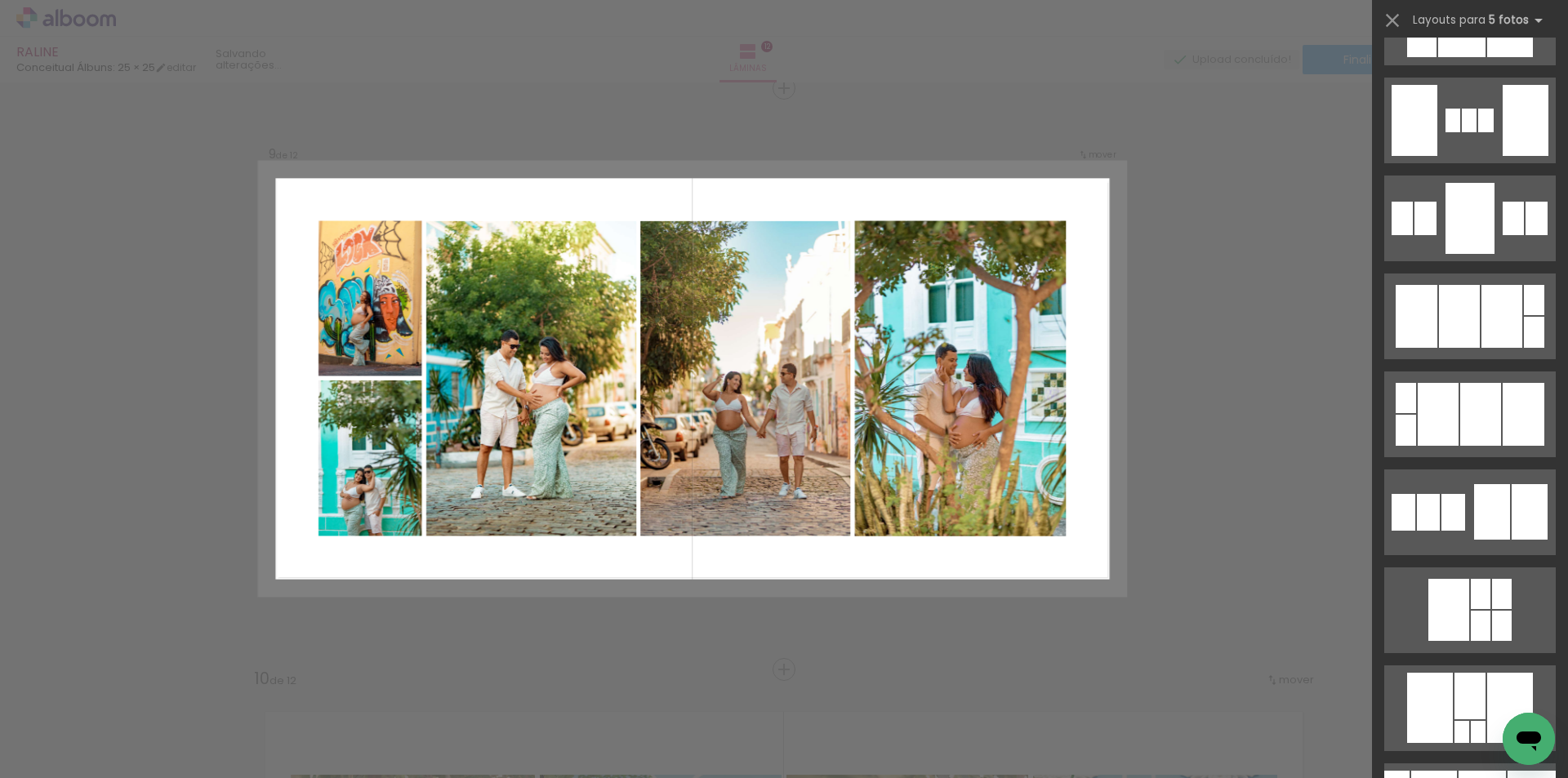
scroll to position [1795, 0]
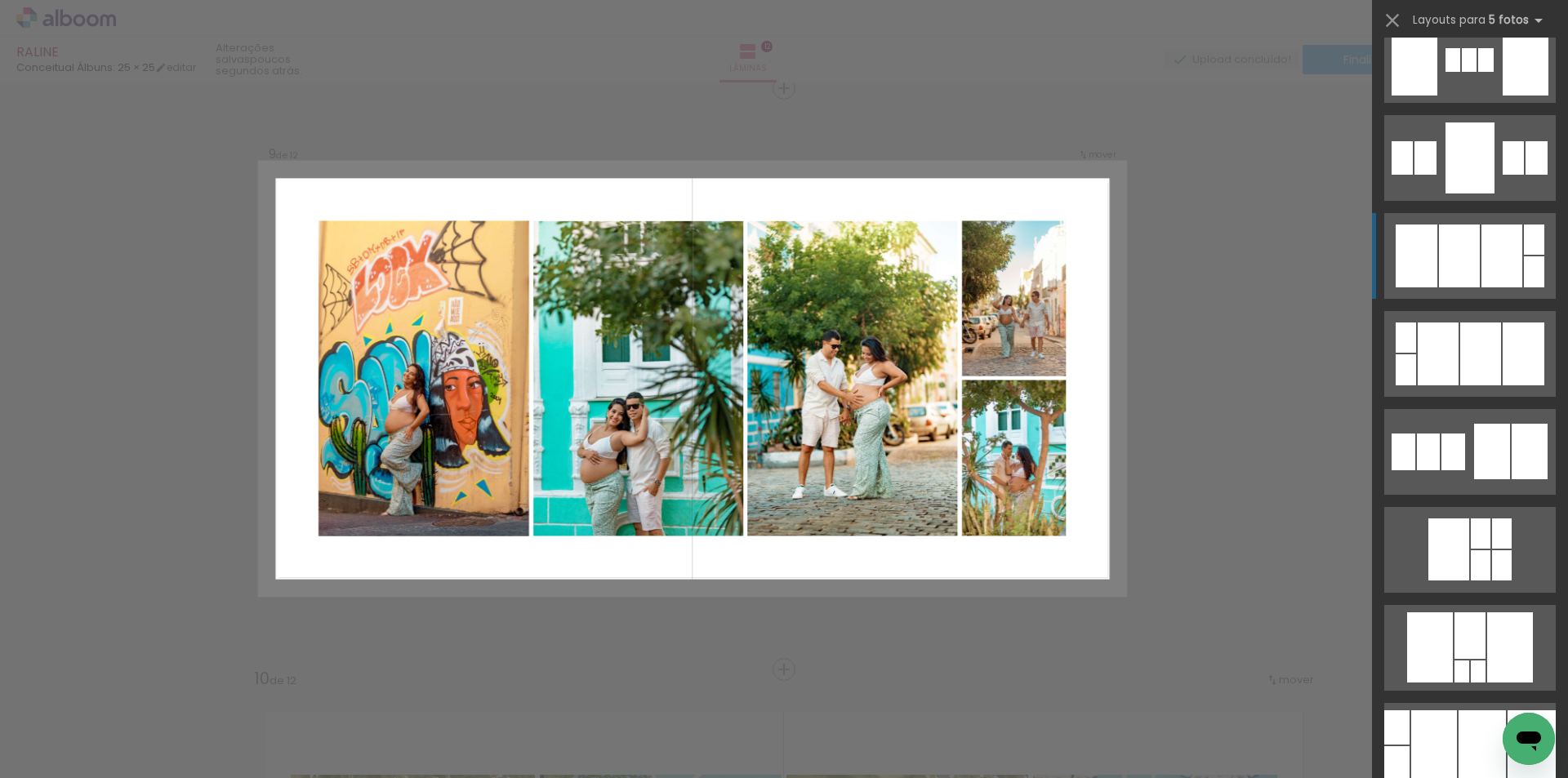
click at [1443, 273] on div at bounding box center [1459, 256] width 41 height 63
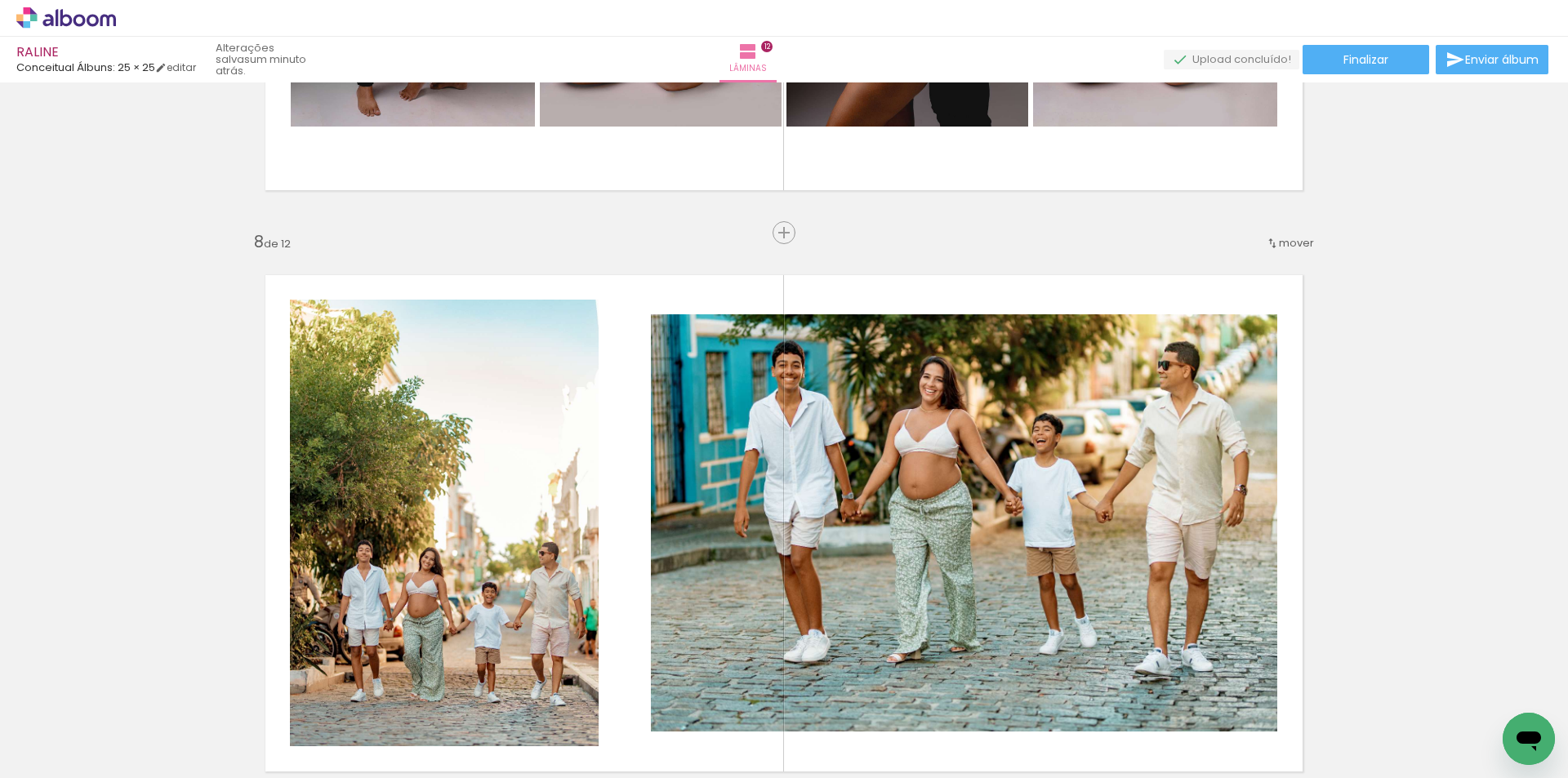
scroll to position [3934, 0]
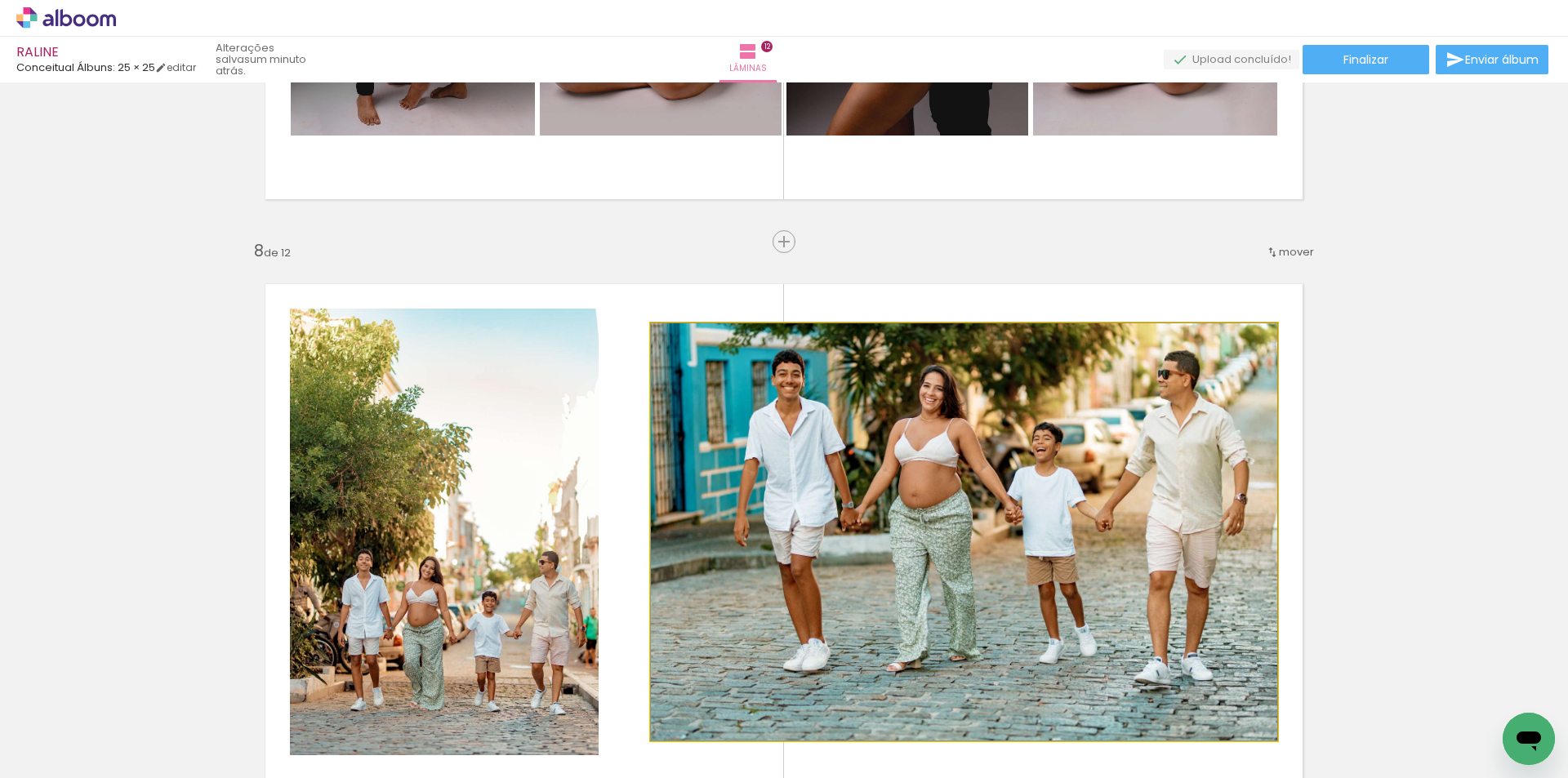
drag, startPoint x: 1016, startPoint y: 448, endPoint x: 1032, endPoint y: 481, distance: 36.7
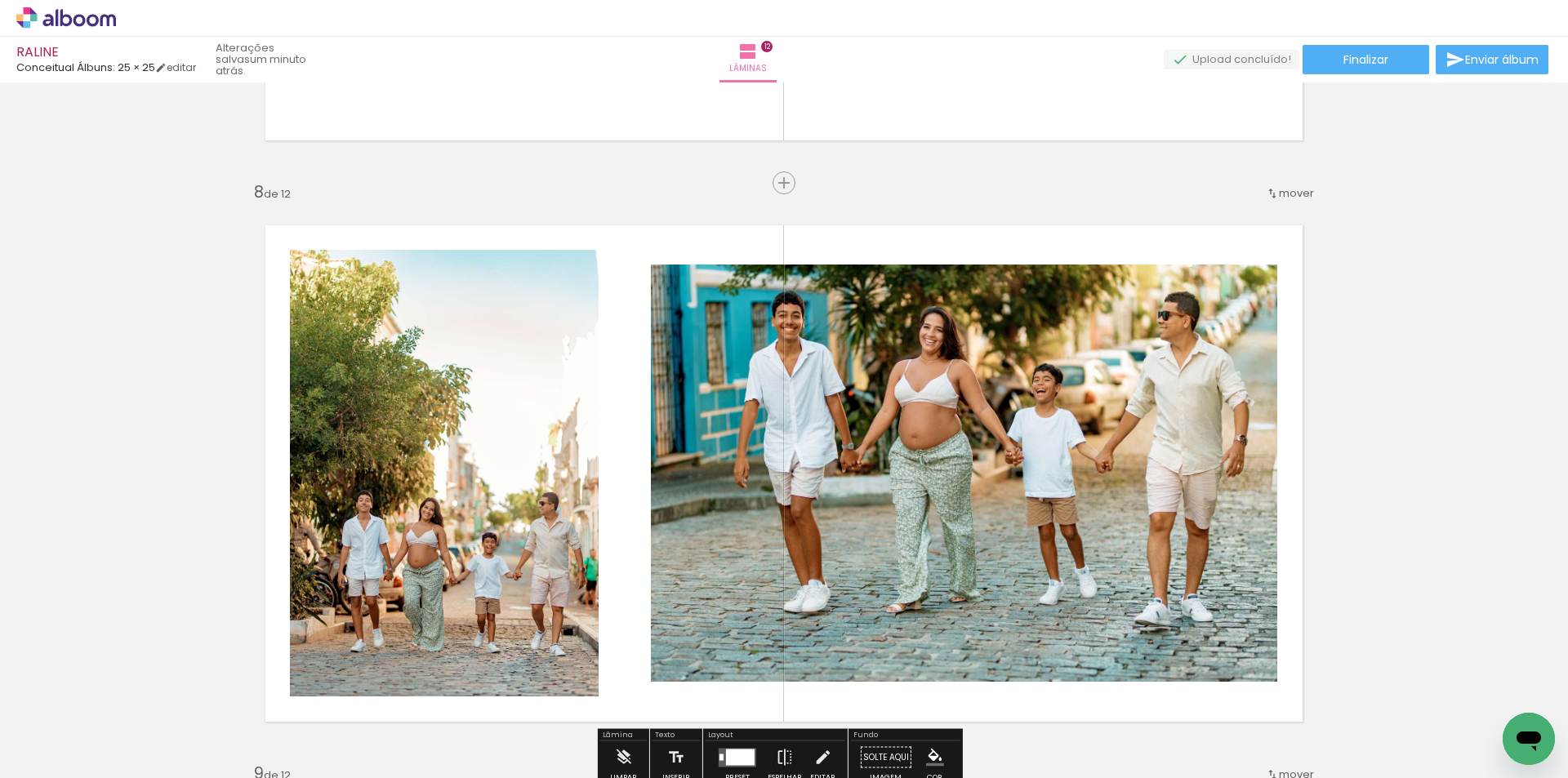
scroll to position [4016, 0]
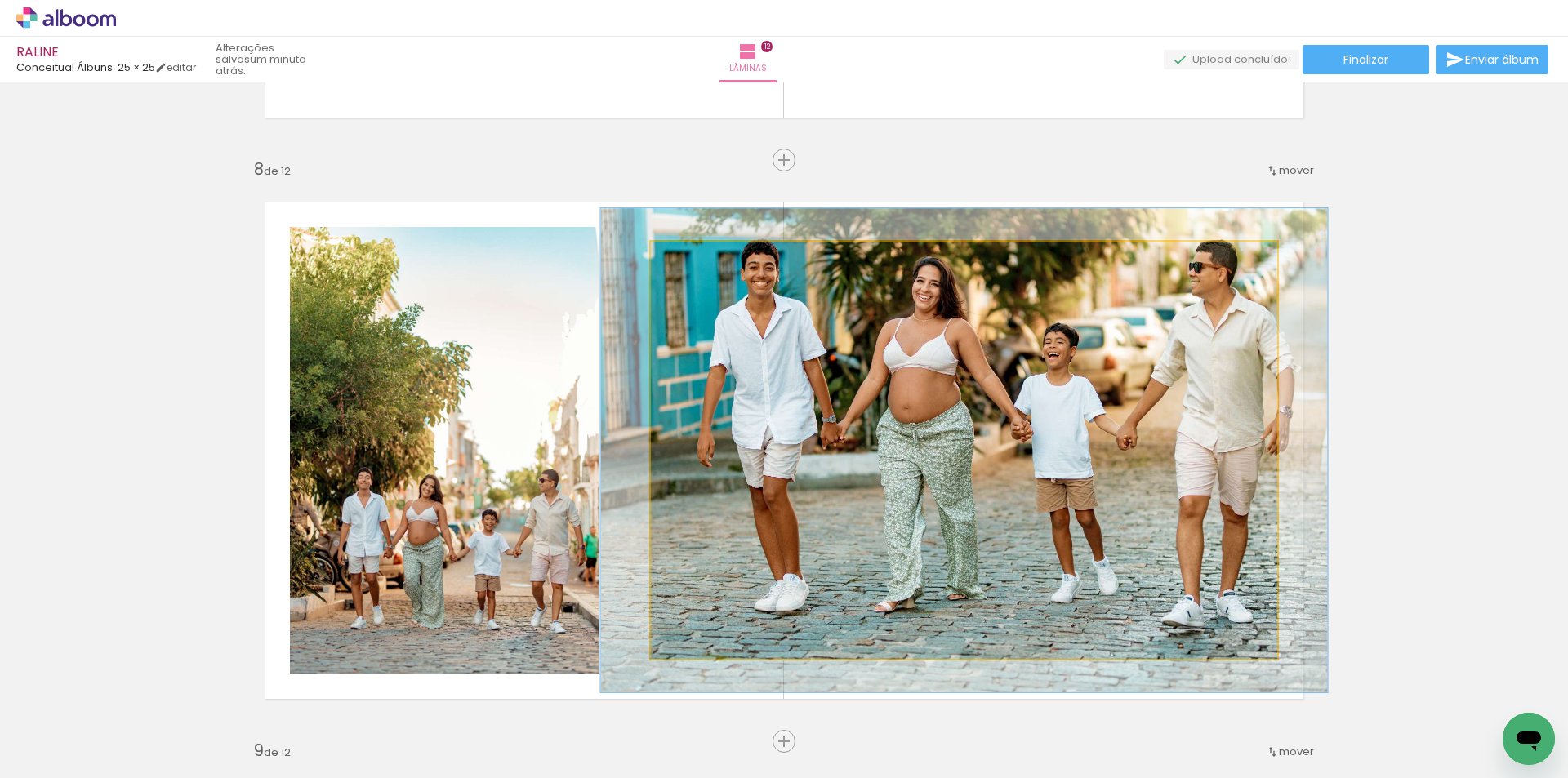
drag, startPoint x: 685, startPoint y: 259, endPoint x: 694, endPoint y: 266, distance: 11.4
click at [694, 266] on div at bounding box center [698, 258] width 26 height 26
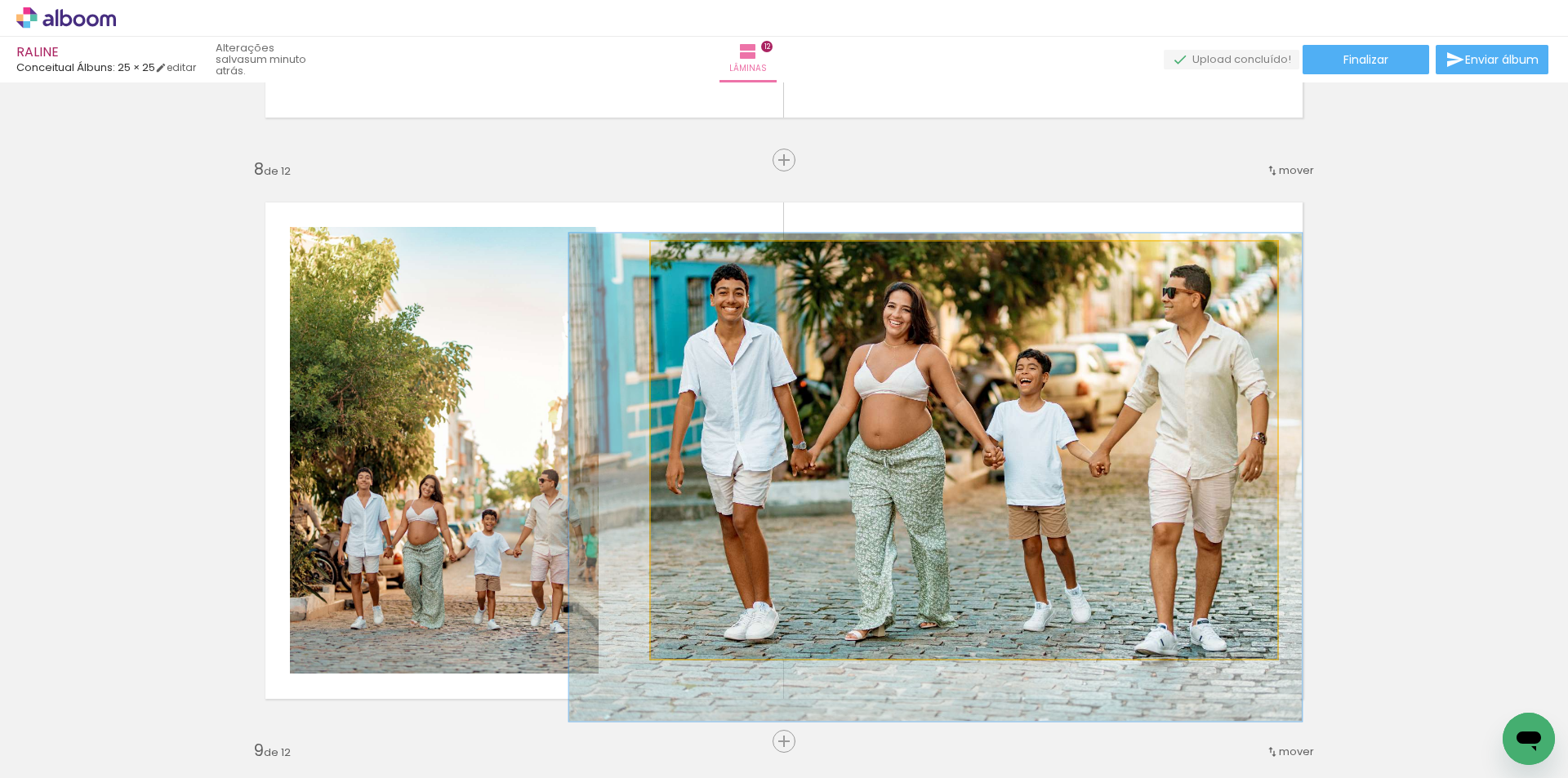
drag, startPoint x: 966, startPoint y: 374, endPoint x: 937, endPoint y: 401, distance: 39.6
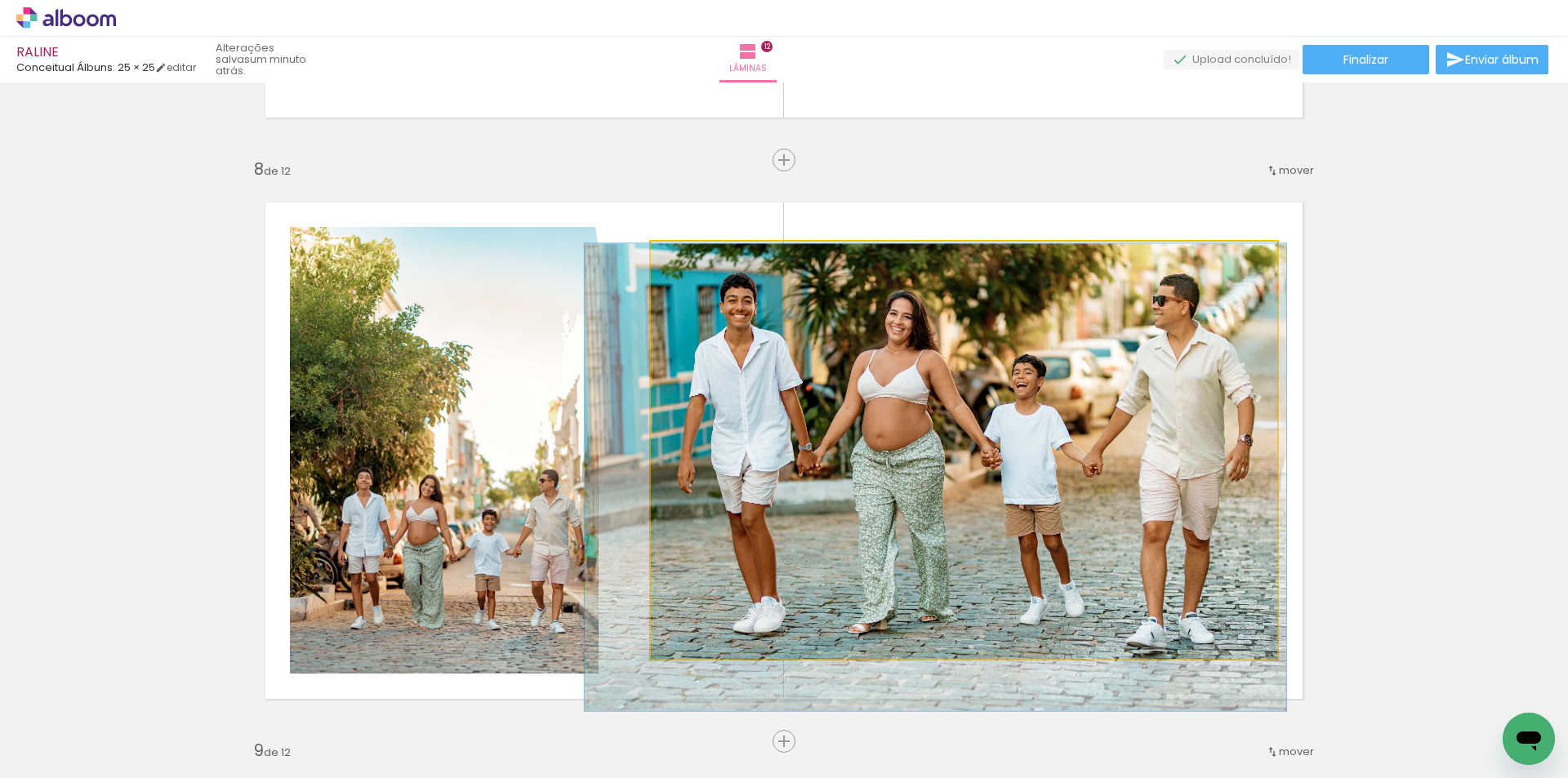
type paper-slider "112"
click at [694, 266] on div at bounding box center [696, 258] width 26 height 26
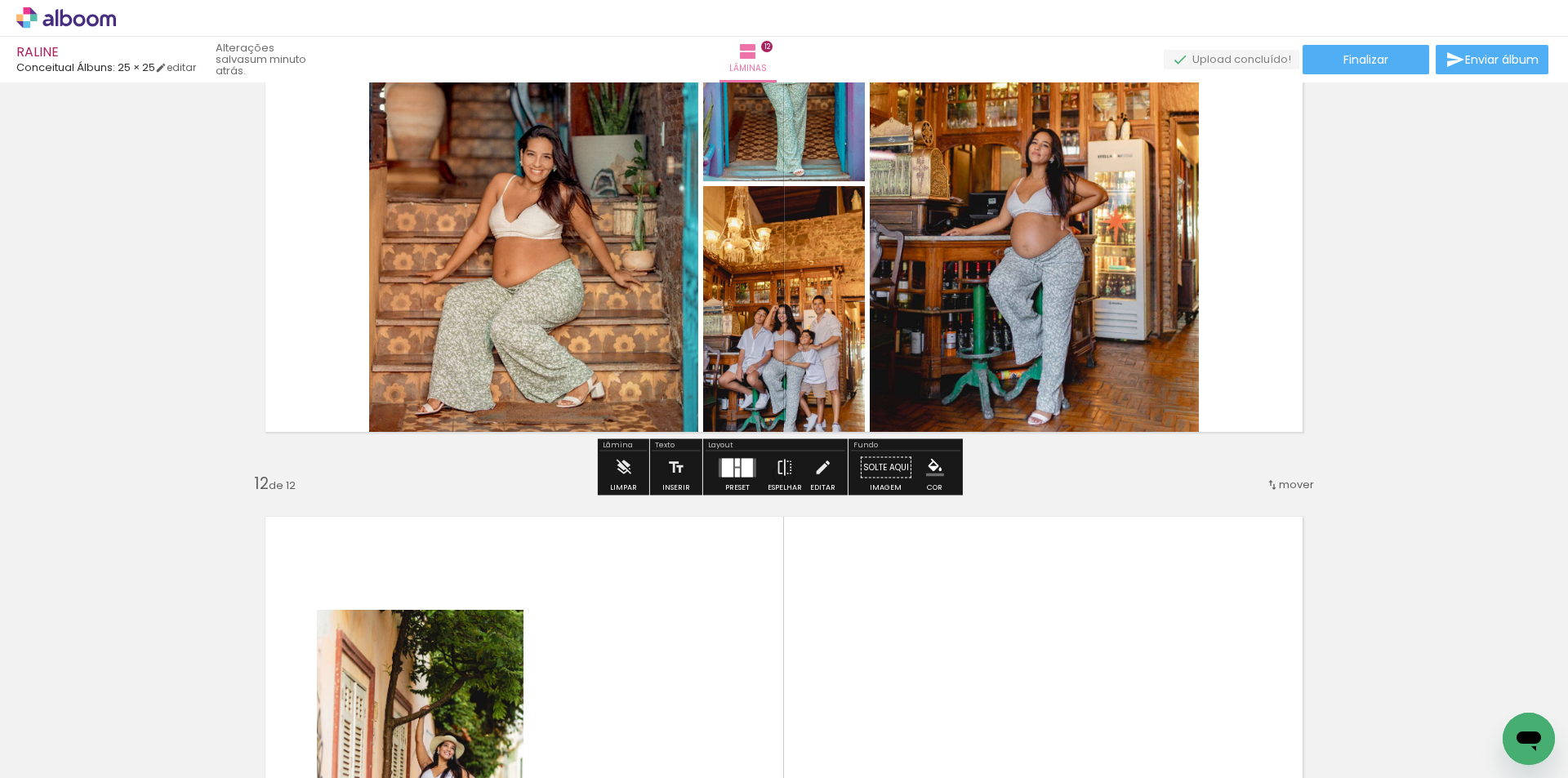
scroll to position [5975, 0]
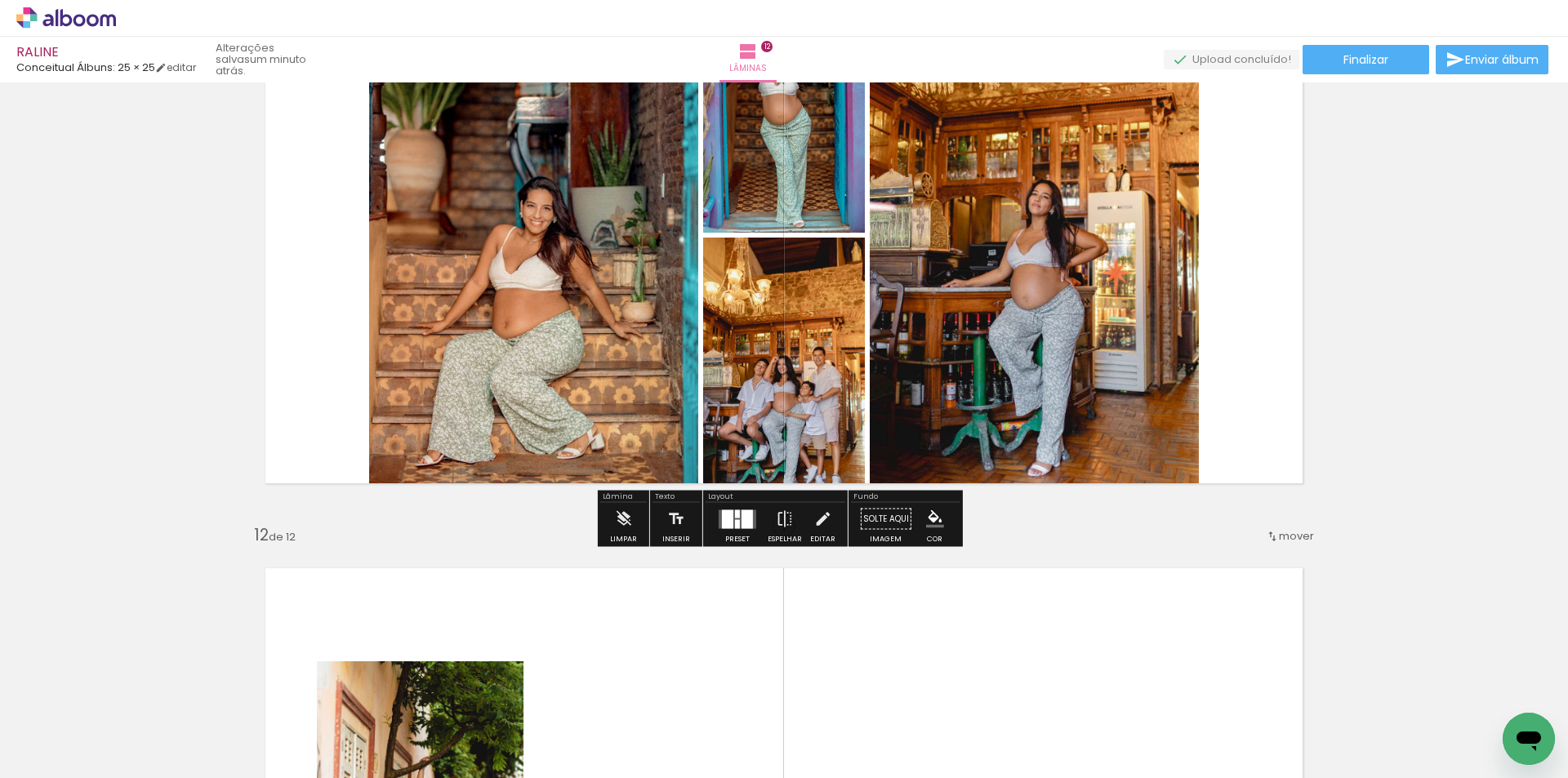
click at [735, 521] on div at bounding box center [737, 523] width 5 height 9
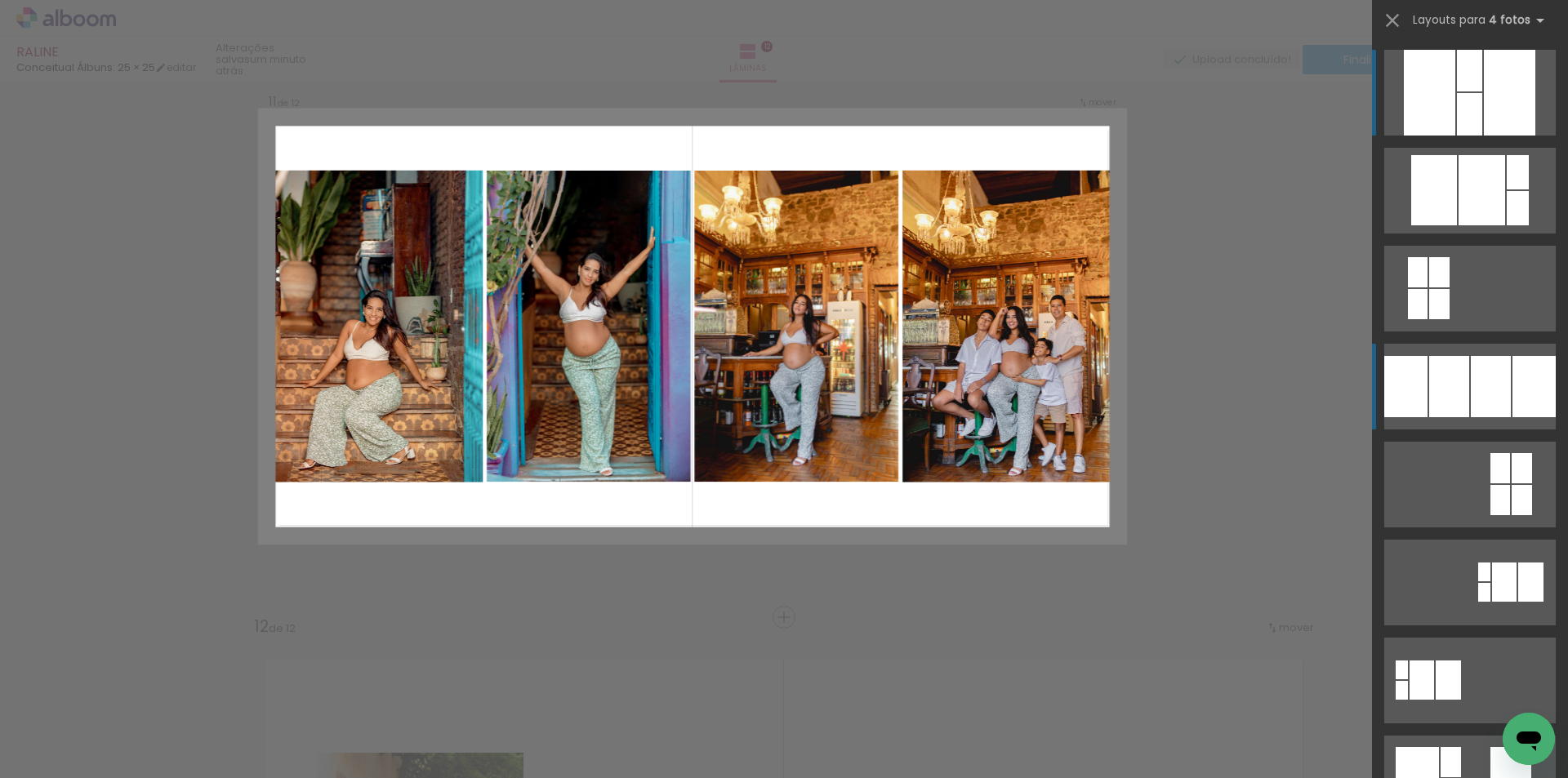
scroll to position [5831, 0]
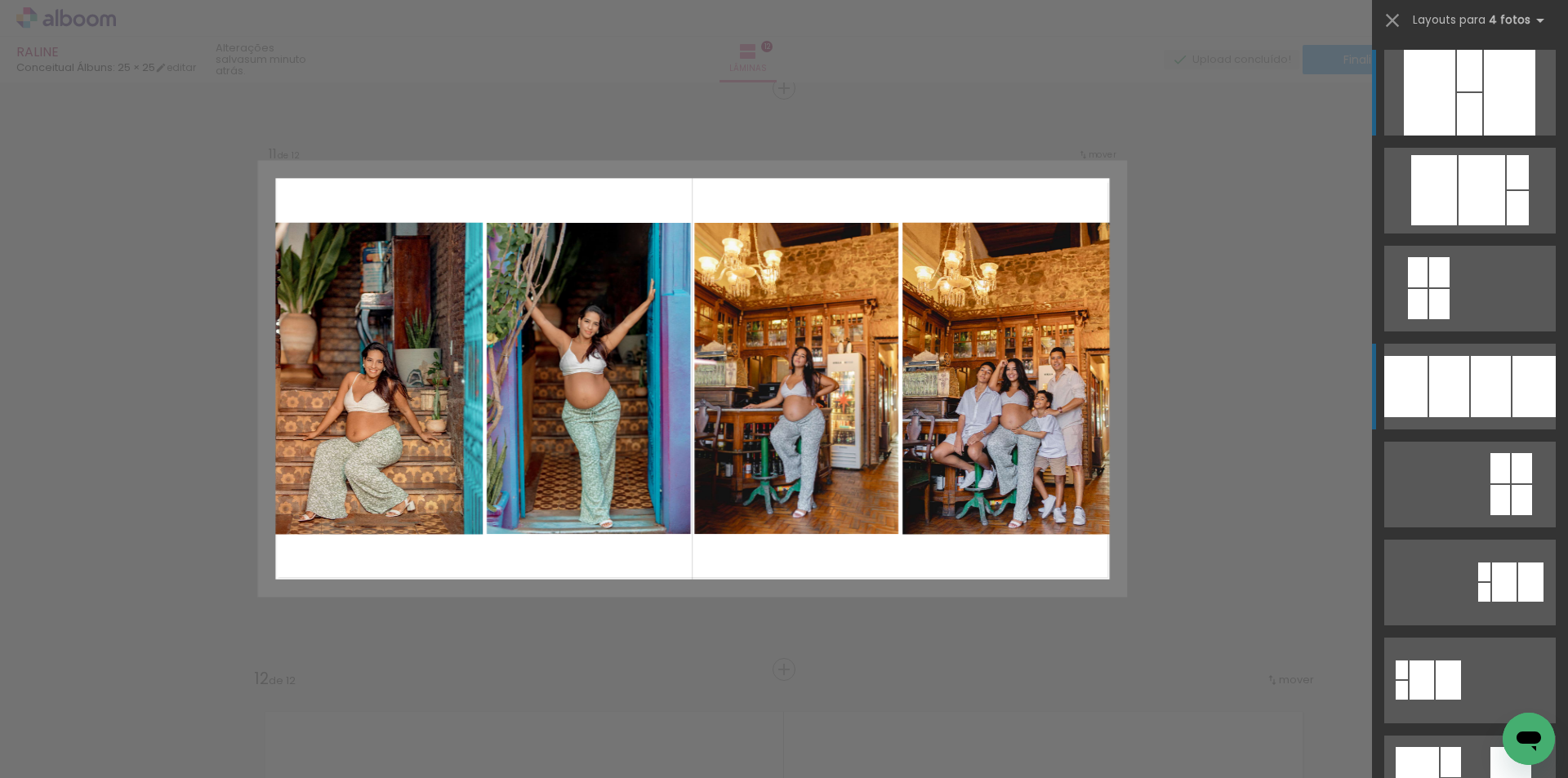
click at [1458, 225] on div at bounding box center [1481, 190] width 46 height 70
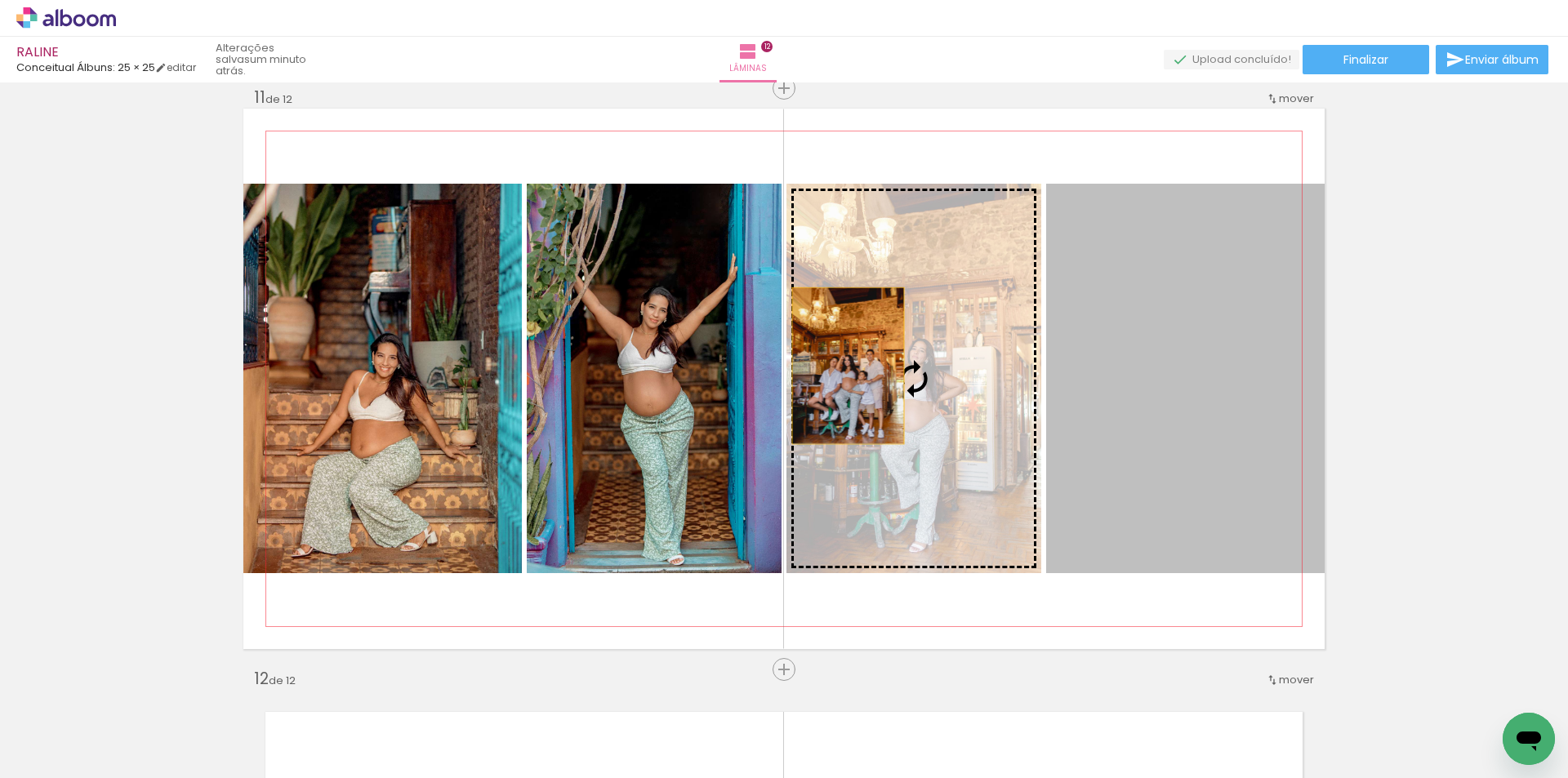
drag, startPoint x: 1162, startPoint y: 422, endPoint x: 842, endPoint y: 365, distance: 325.0
click at [0, 0] on slot at bounding box center [0, 0] width 0 height 0
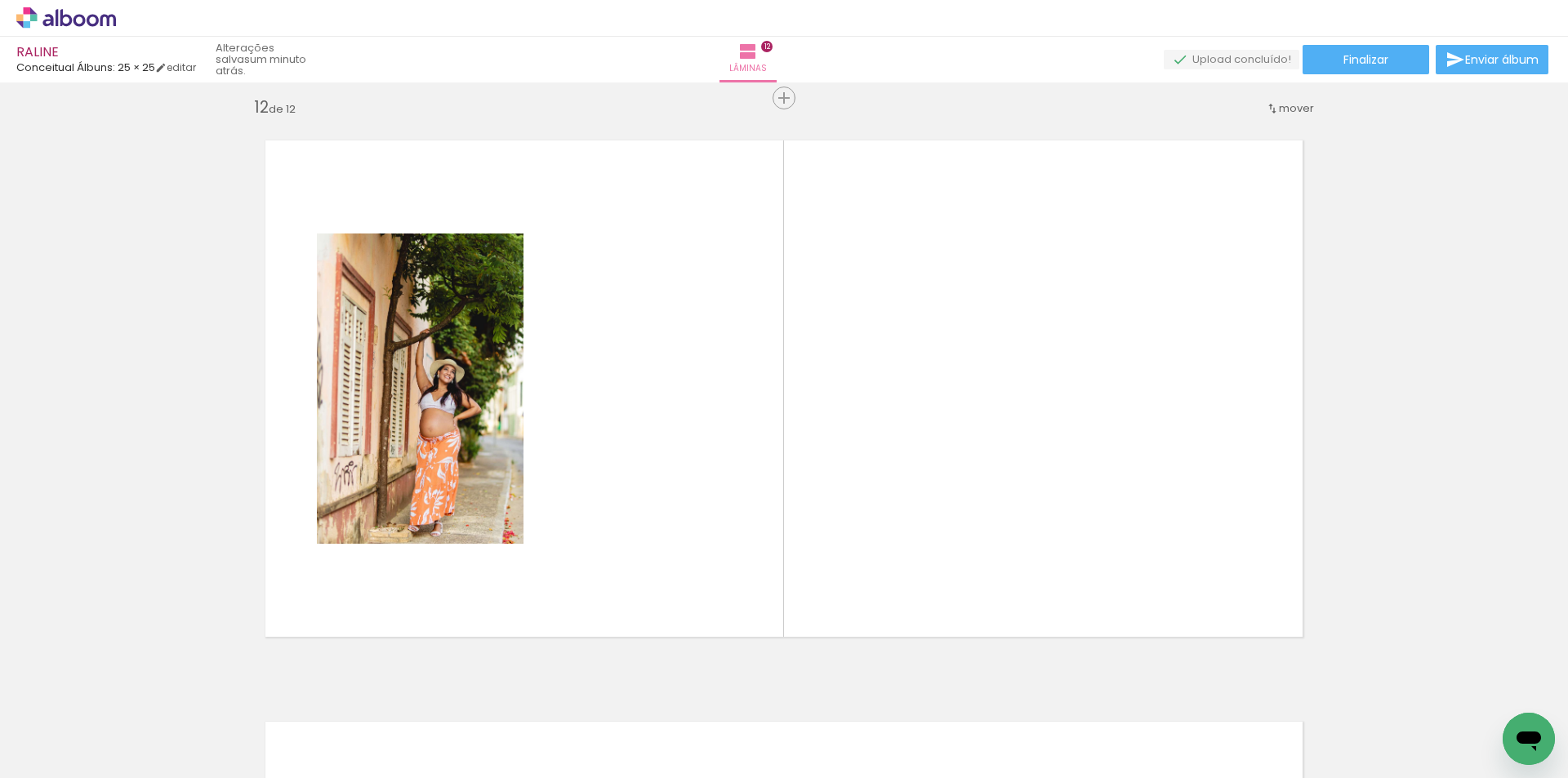
scroll to position [0, 1318]
drag, startPoint x: 396, startPoint y: 732, endPoint x: 507, endPoint y: 757, distance: 113.8
click at [532, 559] on quentale-workspace at bounding box center [784, 389] width 1568 height 778
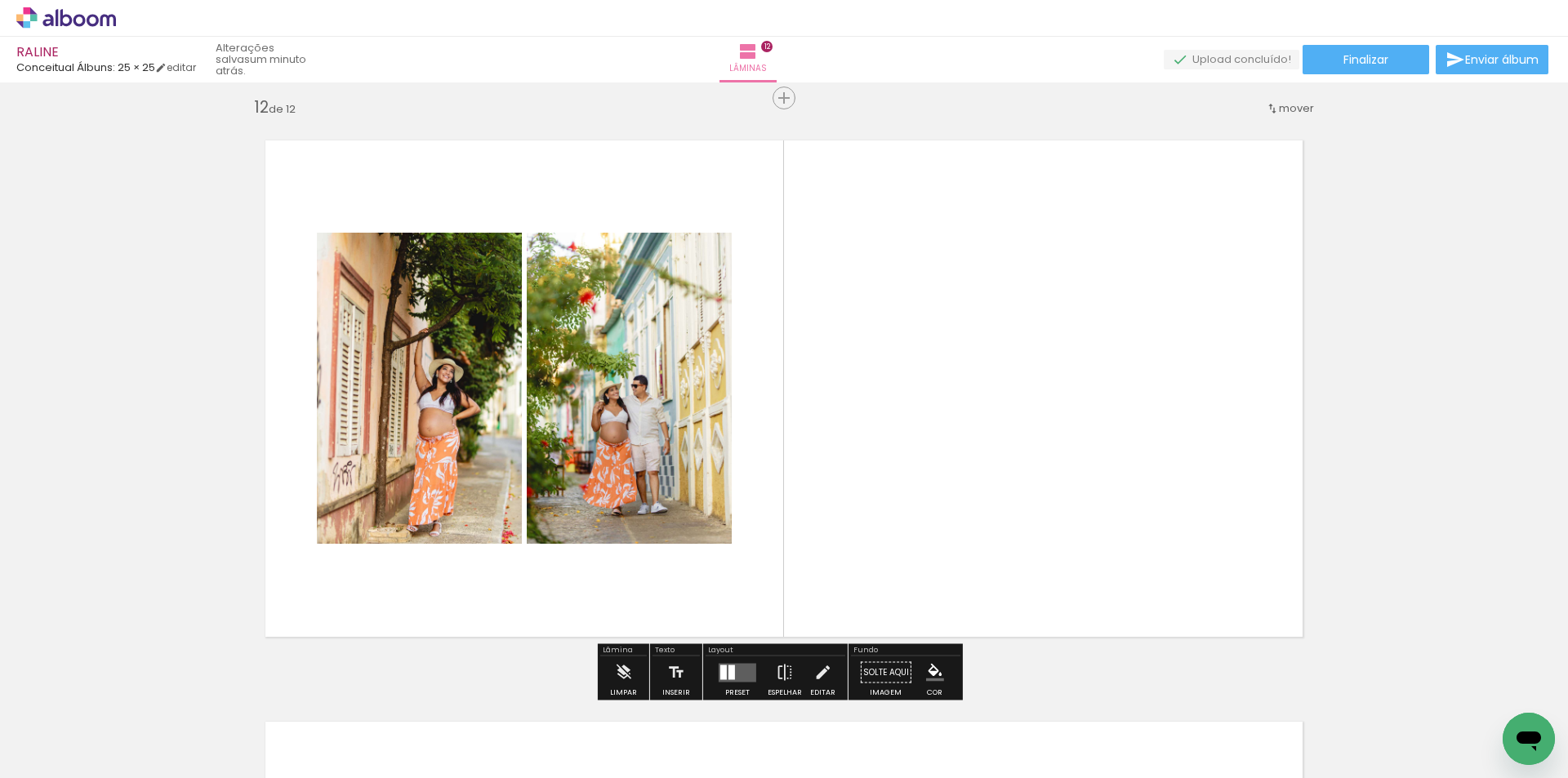
drag, startPoint x: 539, startPoint y: 654, endPoint x: 576, endPoint y: 764, distance: 116.1
click at [591, 529] on quentale-workspace at bounding box center [784, 389] width 1568 height 778
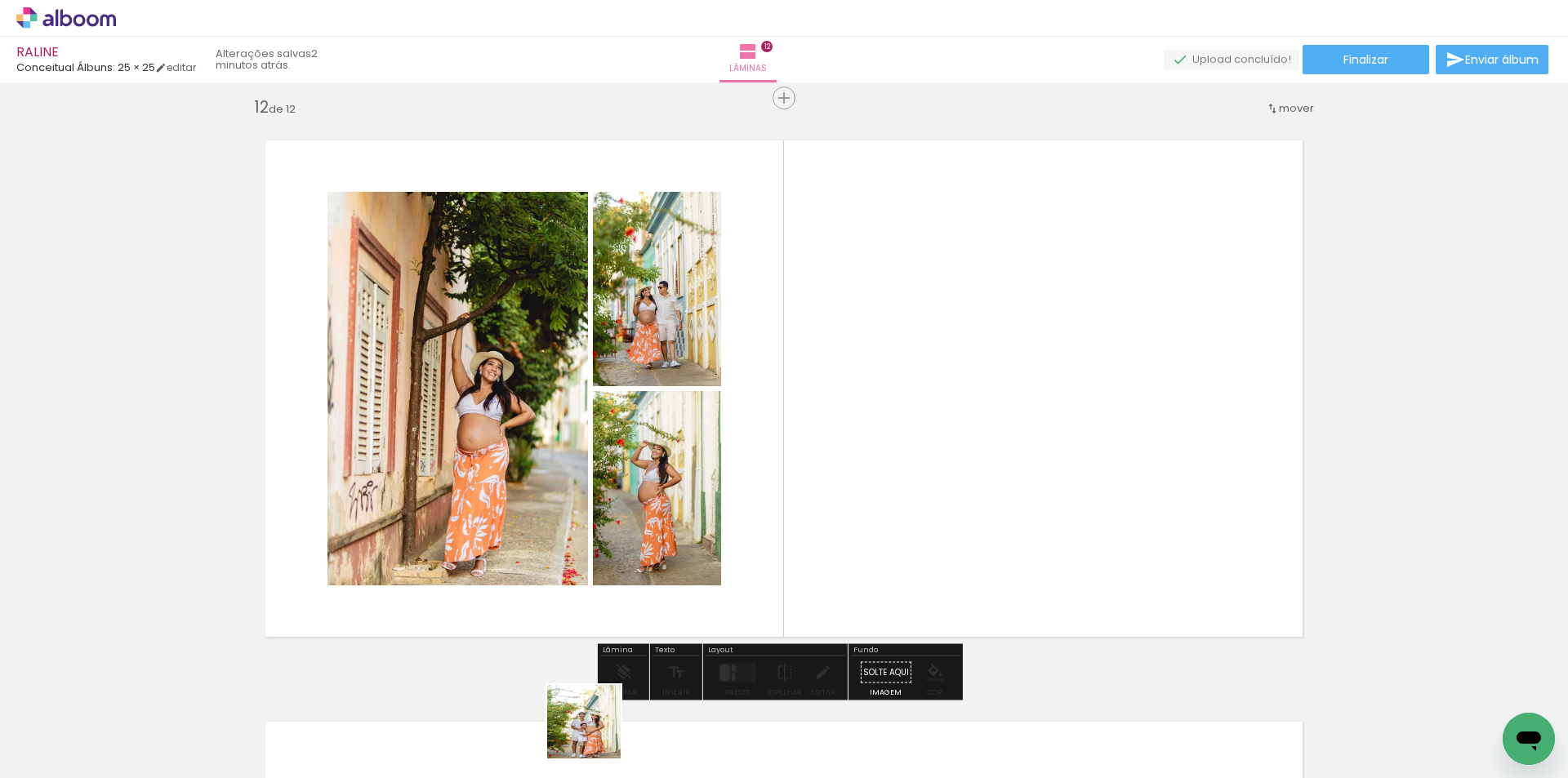
drag, startPoint x: 596, startPoint y: 734, endPoint x: 781, endPoint y: 533, distance: 273.2
click at [781, 533] on quentale-workspace at bounding box center [784, 389] width 1568 height 778
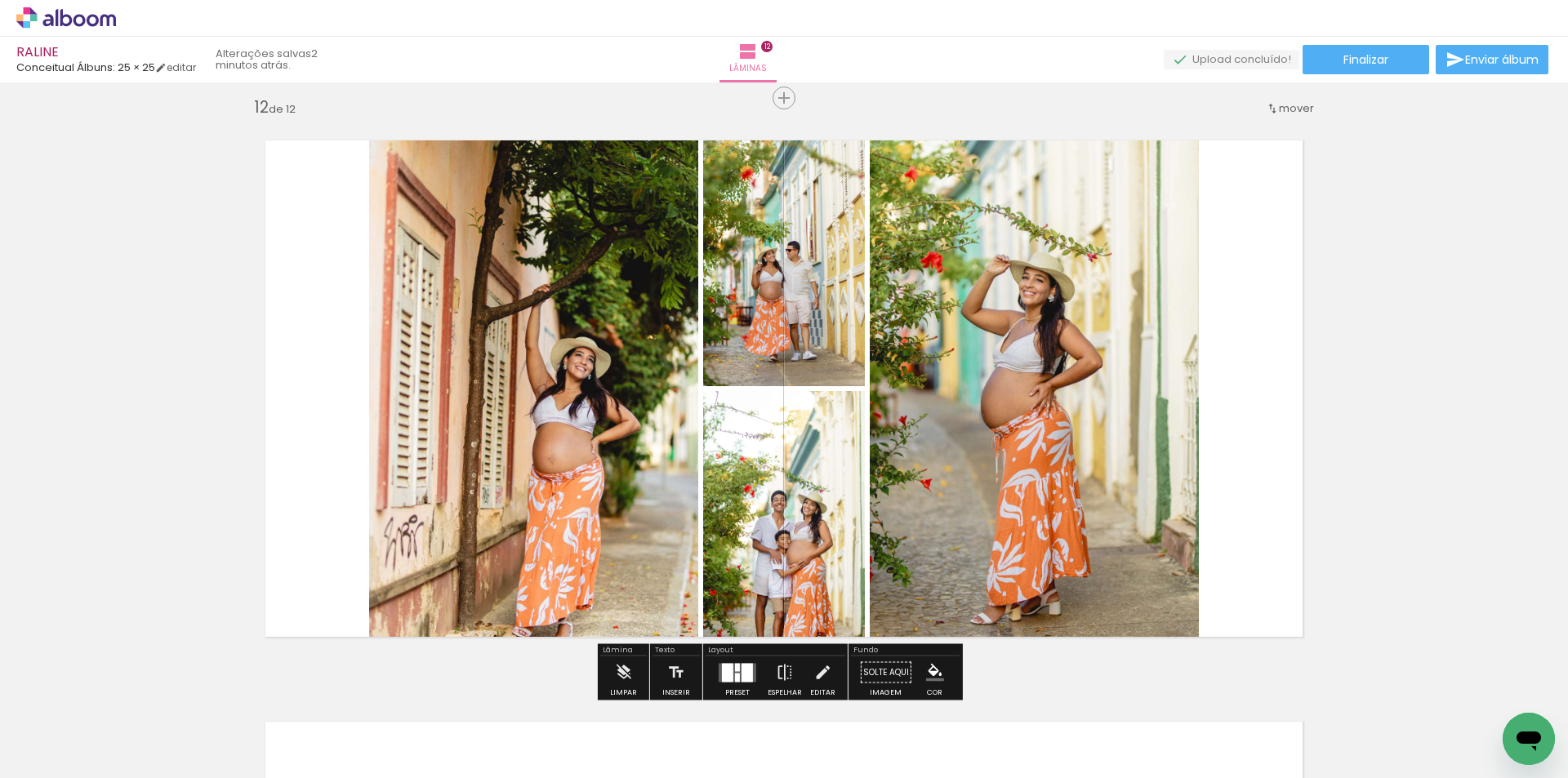
click at [856, 525] on quentale-workspace at bounding box center [784, 389] width 1568 height 778
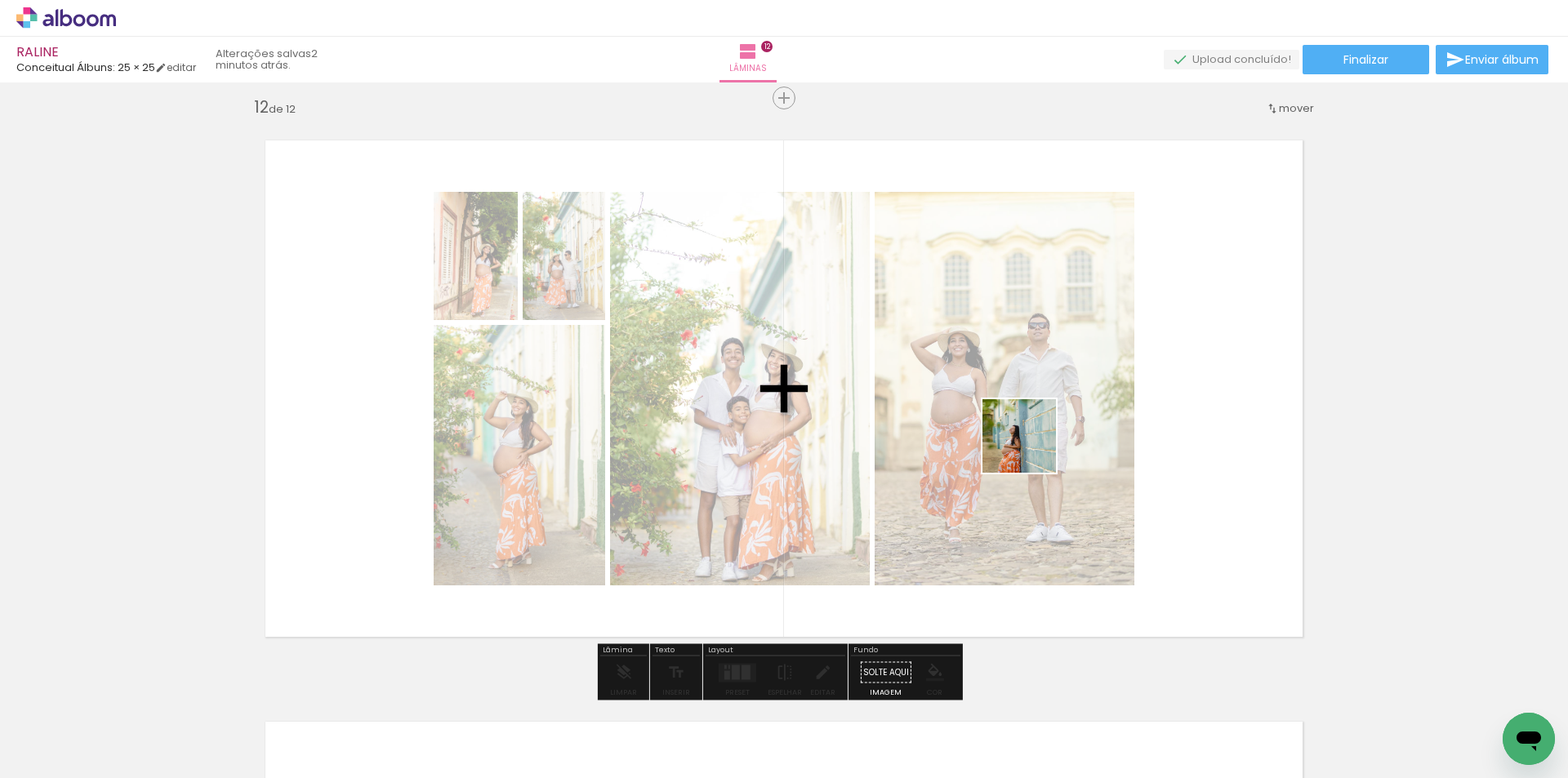
drag, startPoint x: 860, startPoint y: 728, endPoint x: 1046, endPoint y: 429, distance: 352.1
click at [1046, 429] on quentale-workspace at bounding box center [784, 389] width 1568 height 778
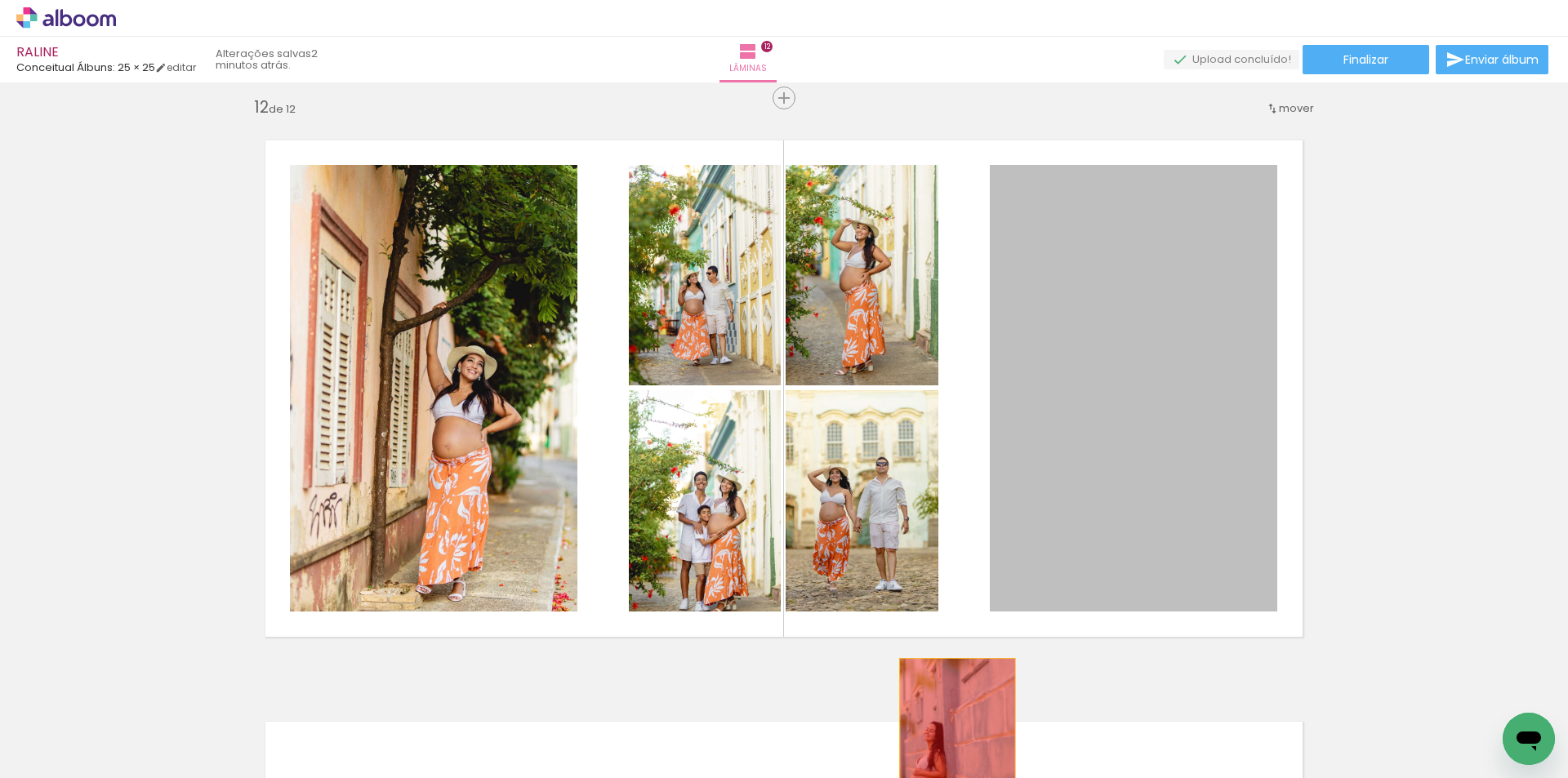
drag, startPoint x: 1146, startPoint y: 412, endPoint x: 951, endPoint y: 748, distance: 388.5
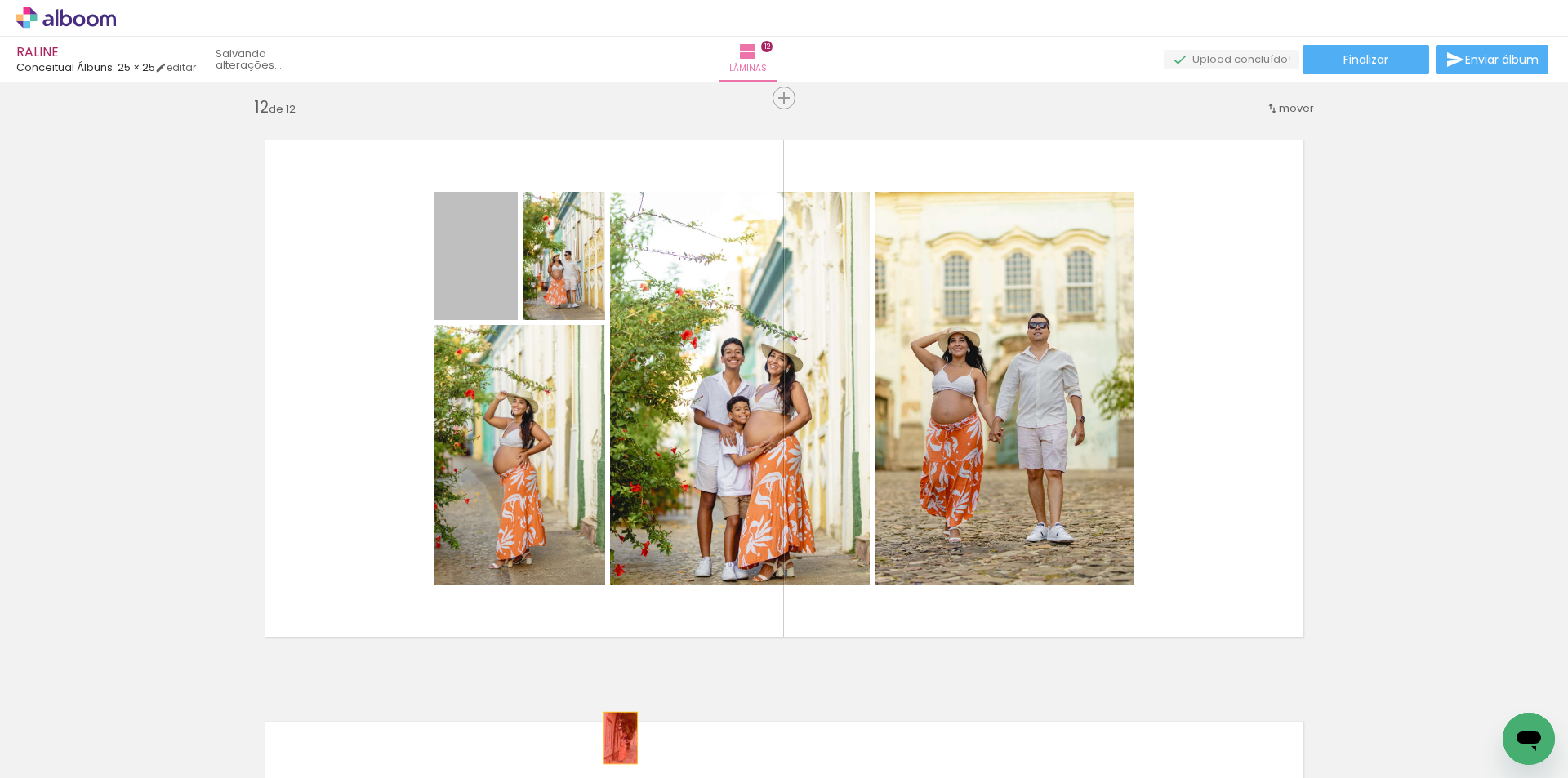
drag, startPoint x: 490, startPoint y: 281, endPoint x: 614, endPoint y: 737, distance: 472.6
click at [614, 737] on quentale-workspace at bounding box center [784, 389] width 1568 height 778
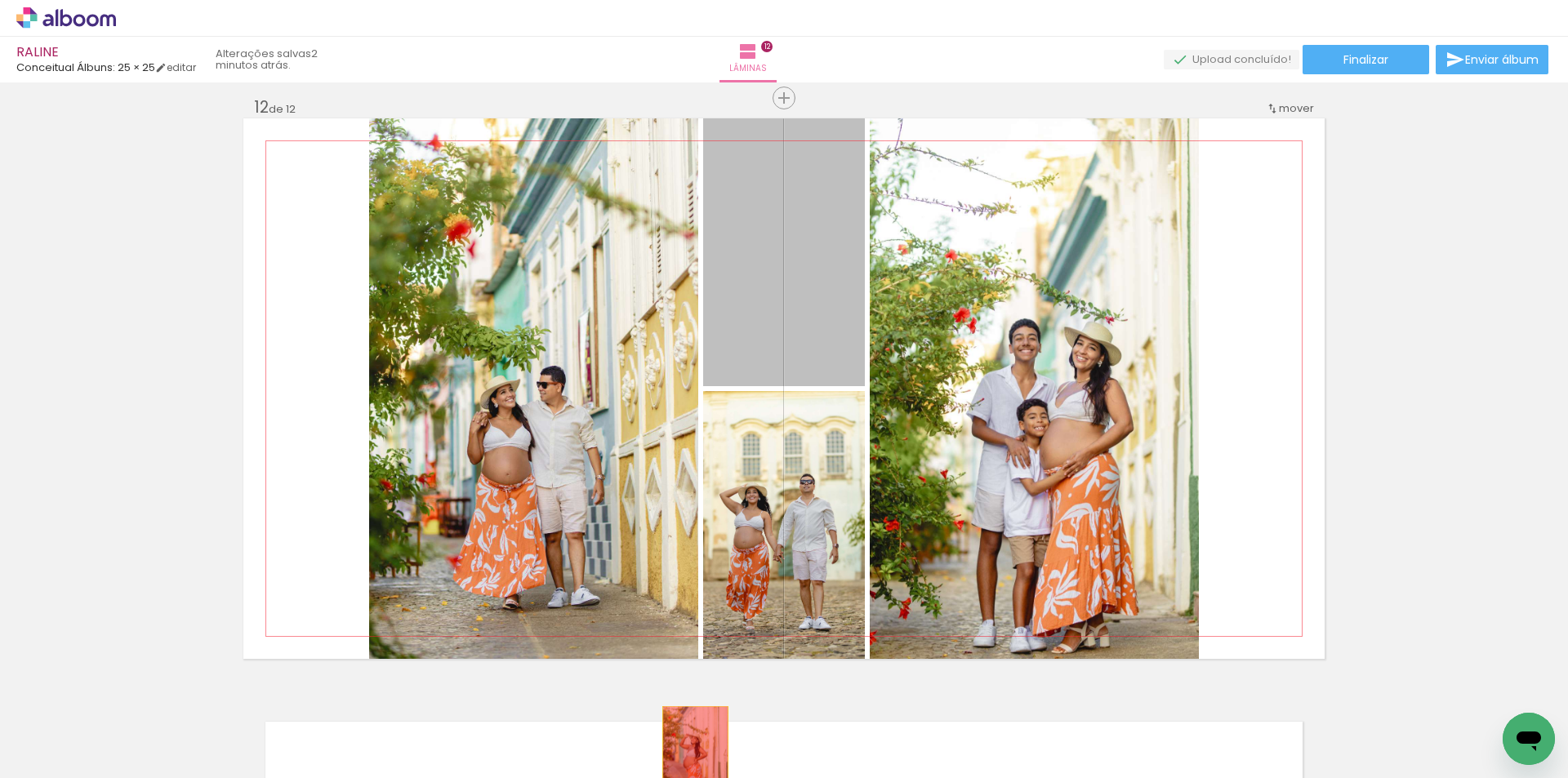
drag, startPoint x: 754, startPoint y: 337, endPoint x: 681, endPoint y: 768, distance: 437.1
click at [681, 768] on quentale-workspace at bounding box center [784, 389] width 1568 height 778
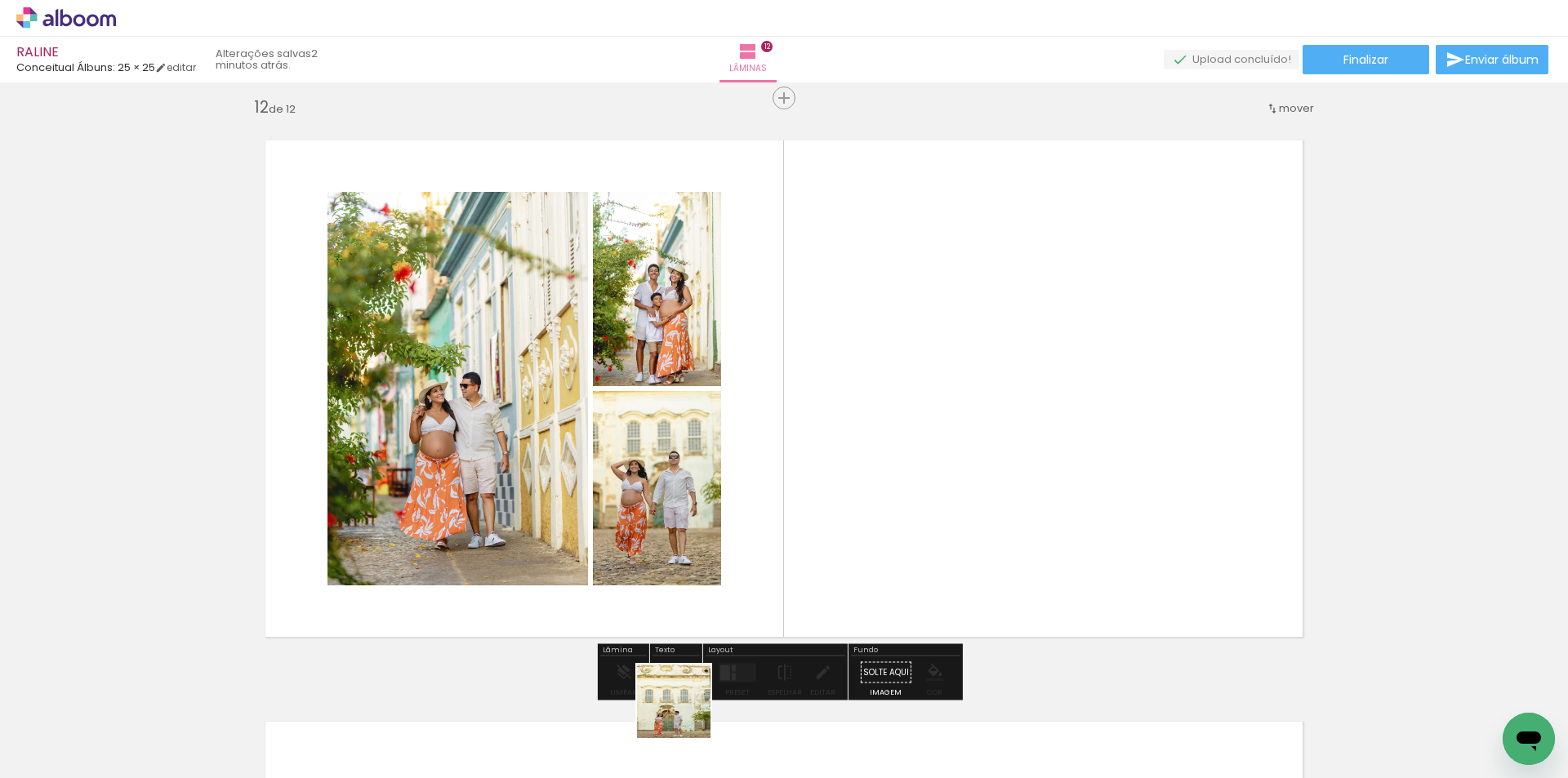
drag, startPoint x: 686, startPoint y: 713, endPoint x: 959, endPoint y: 478, distance: 360.2
click at [959, 478] on quentale-workspace at bounding box center [784, 389] width 1568 height 778
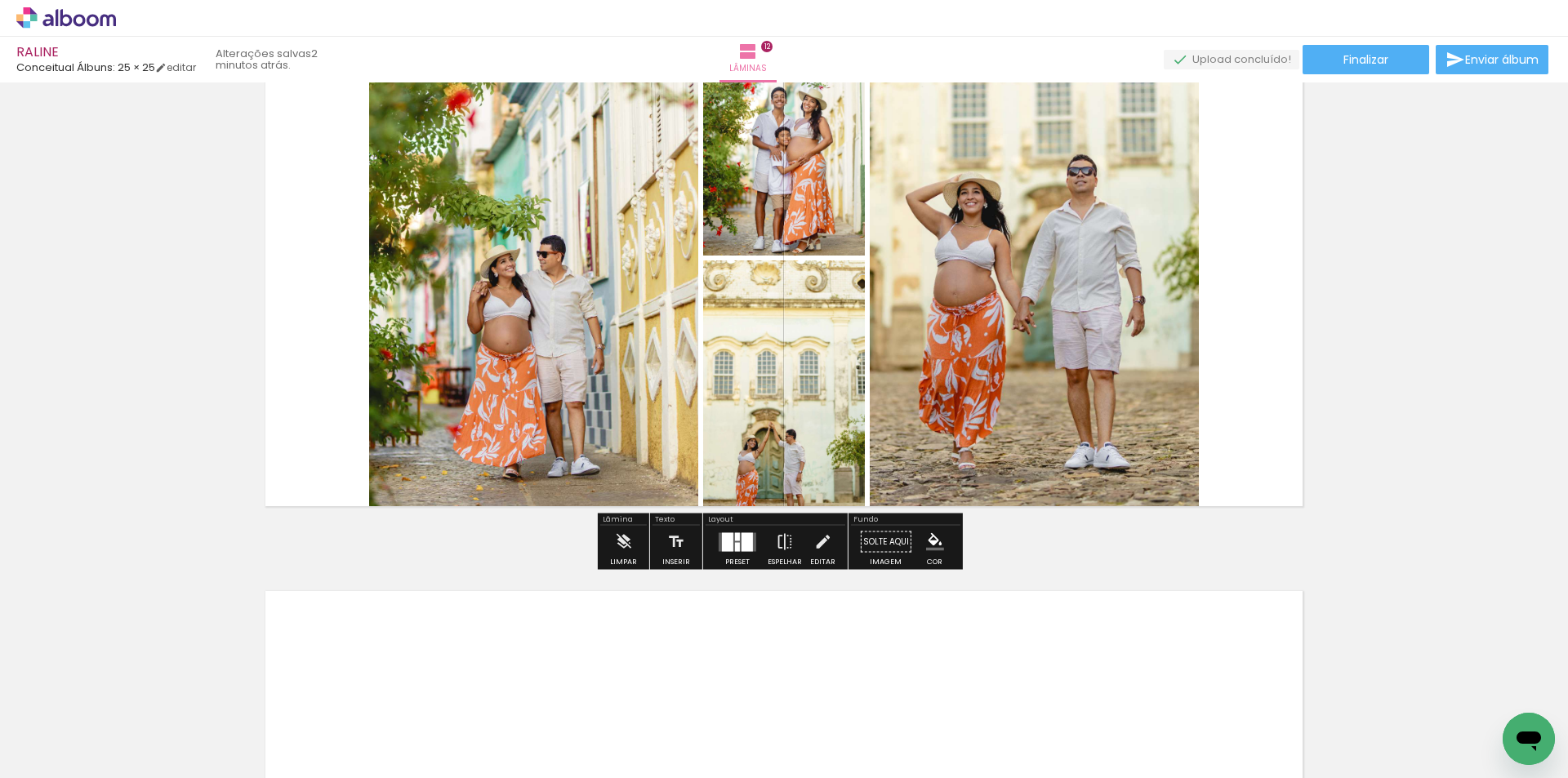
scroll to position [6729, 0]
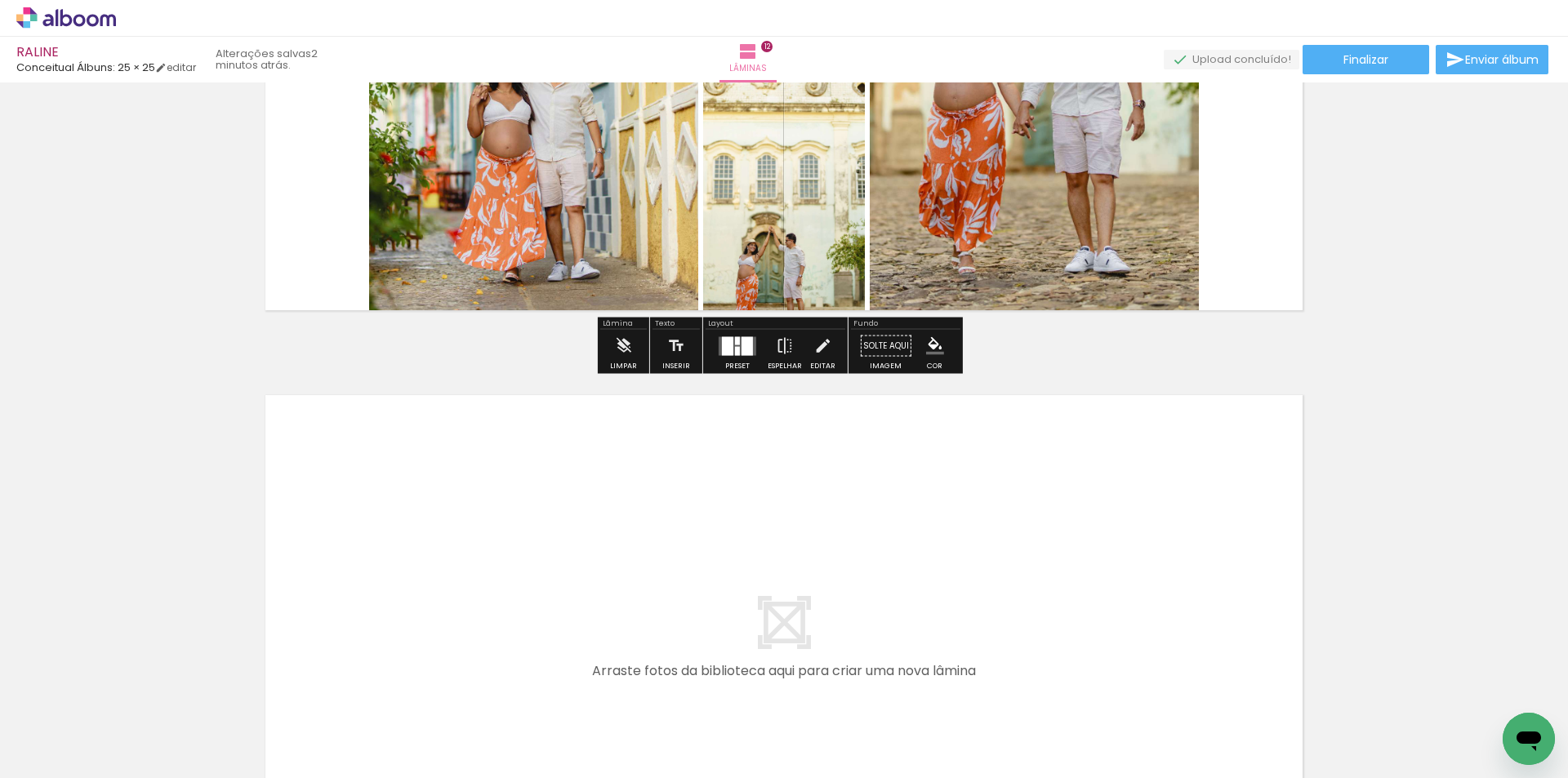
drag, startPoint x: 225, startPoint y: 730, endPoint x: 298, endPoint y: 750, distance: 75.7
click at [377, 603] on quentale-workspace at bounding box center [784, 389] width 1568 height 778
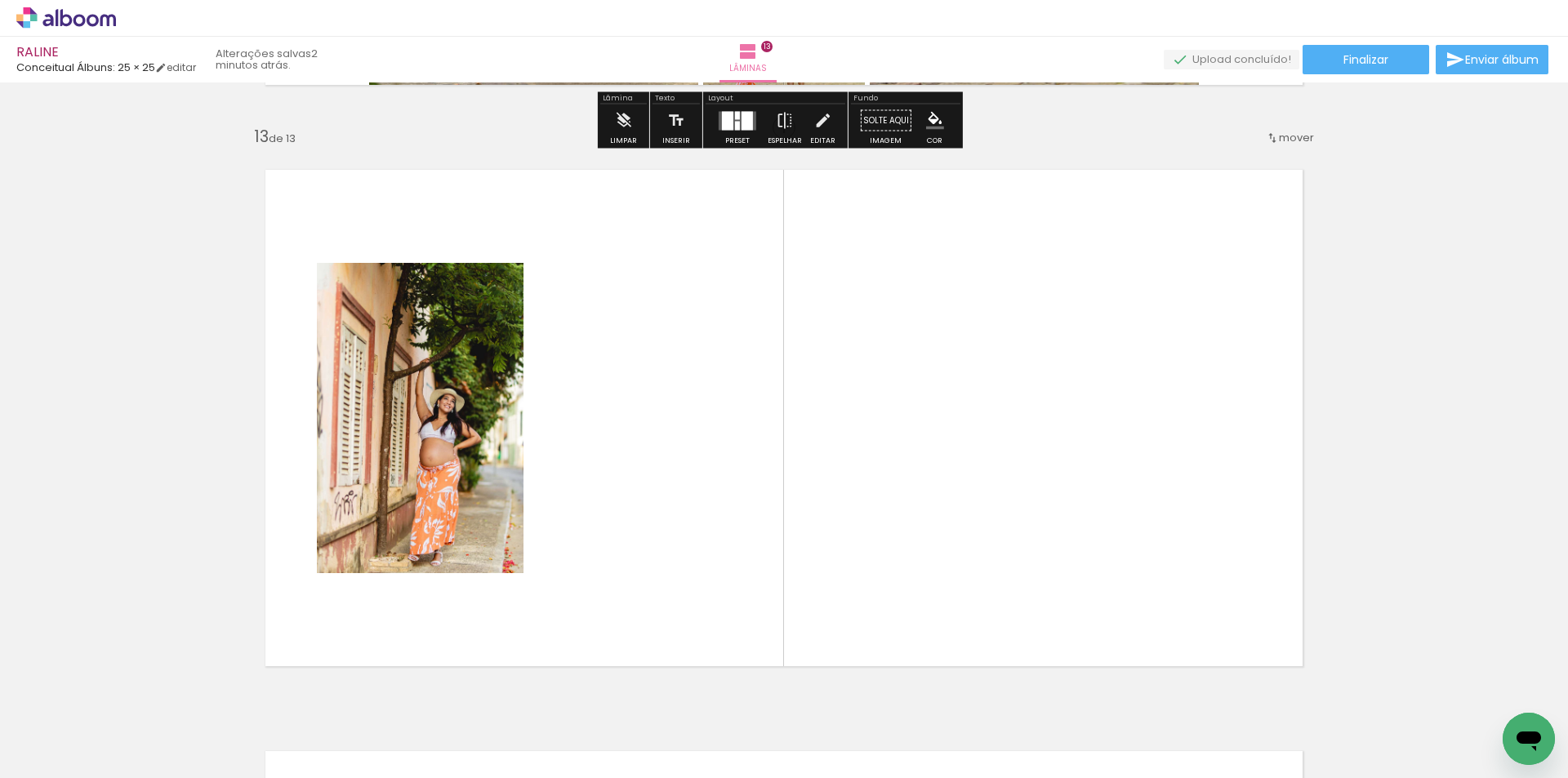
scroll to position [6993, 0]
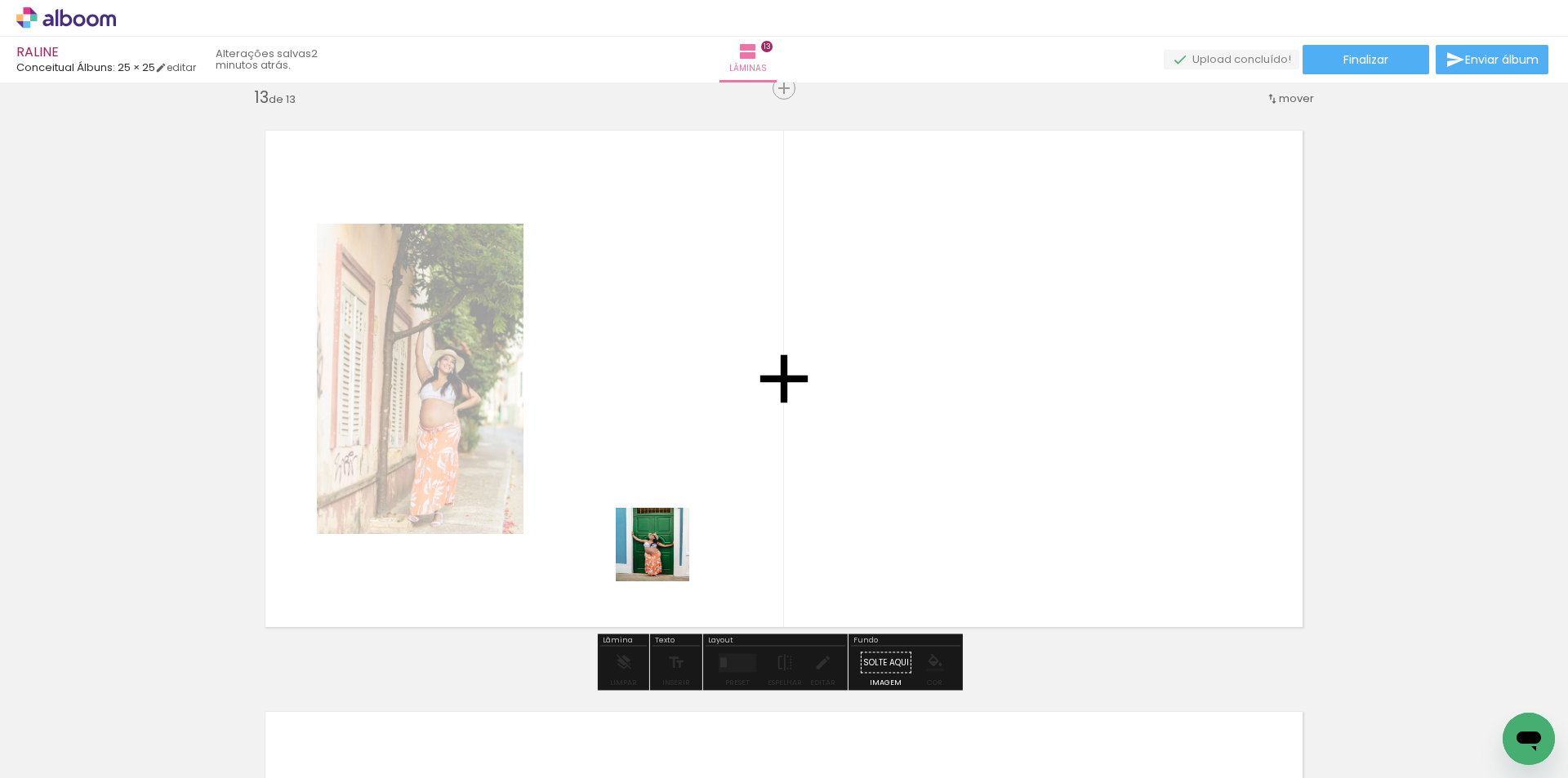
drag, startPoint x: 370, startPoint y: 697, endPoint x: 665, endPoint y: 557, distance: 326.5
click at [665, 557] on quentale-workspace at bounding box center [784, 389] width 1568 height 778
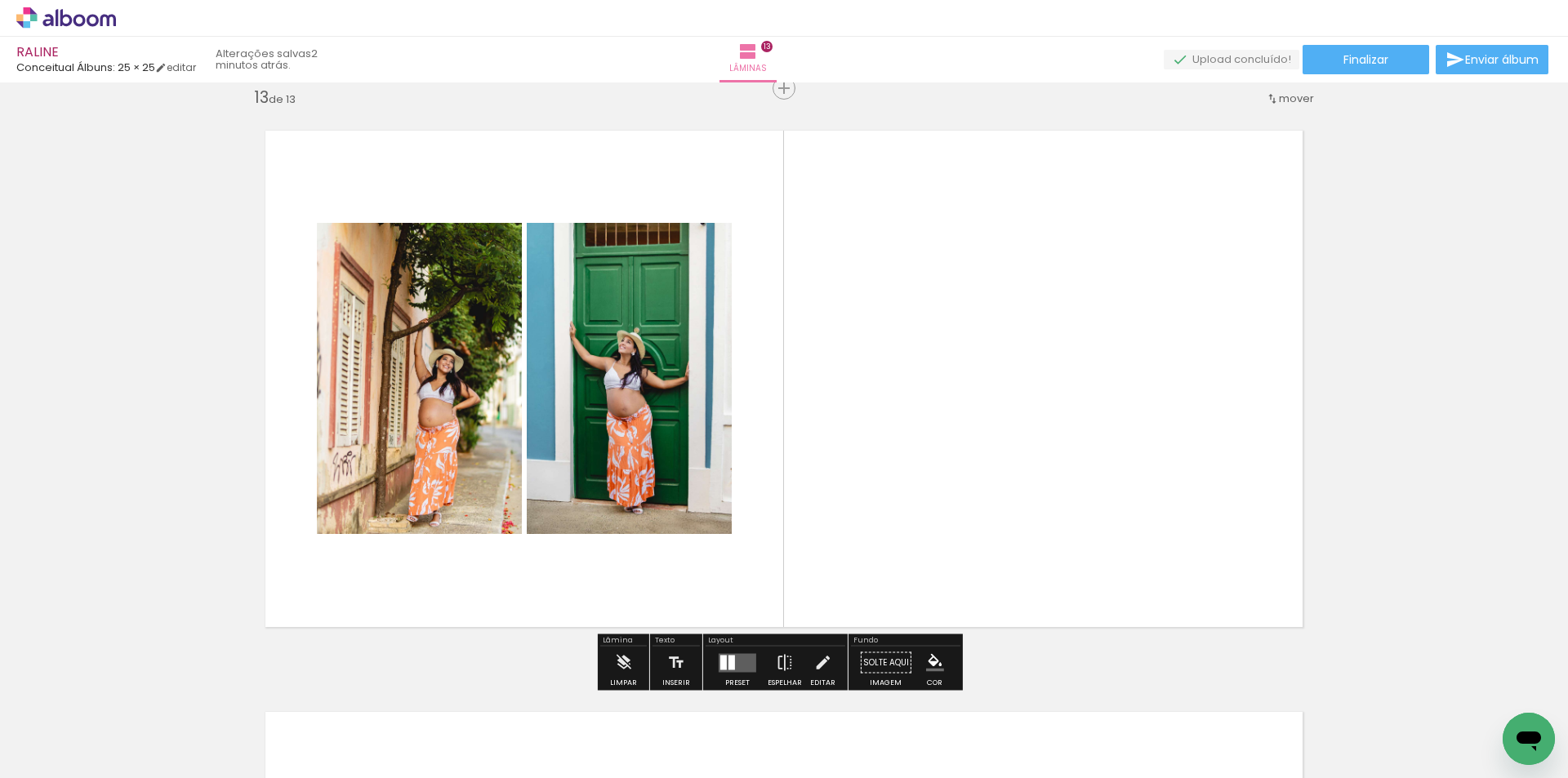
drag, startPoint x: 560, startPoint y: 659, endPoint x: 817, endPoint y: 711, distance: 262.2
click at [843, 488] on quentale-workspace at bounding box center [784, 389] width 1568 height 778
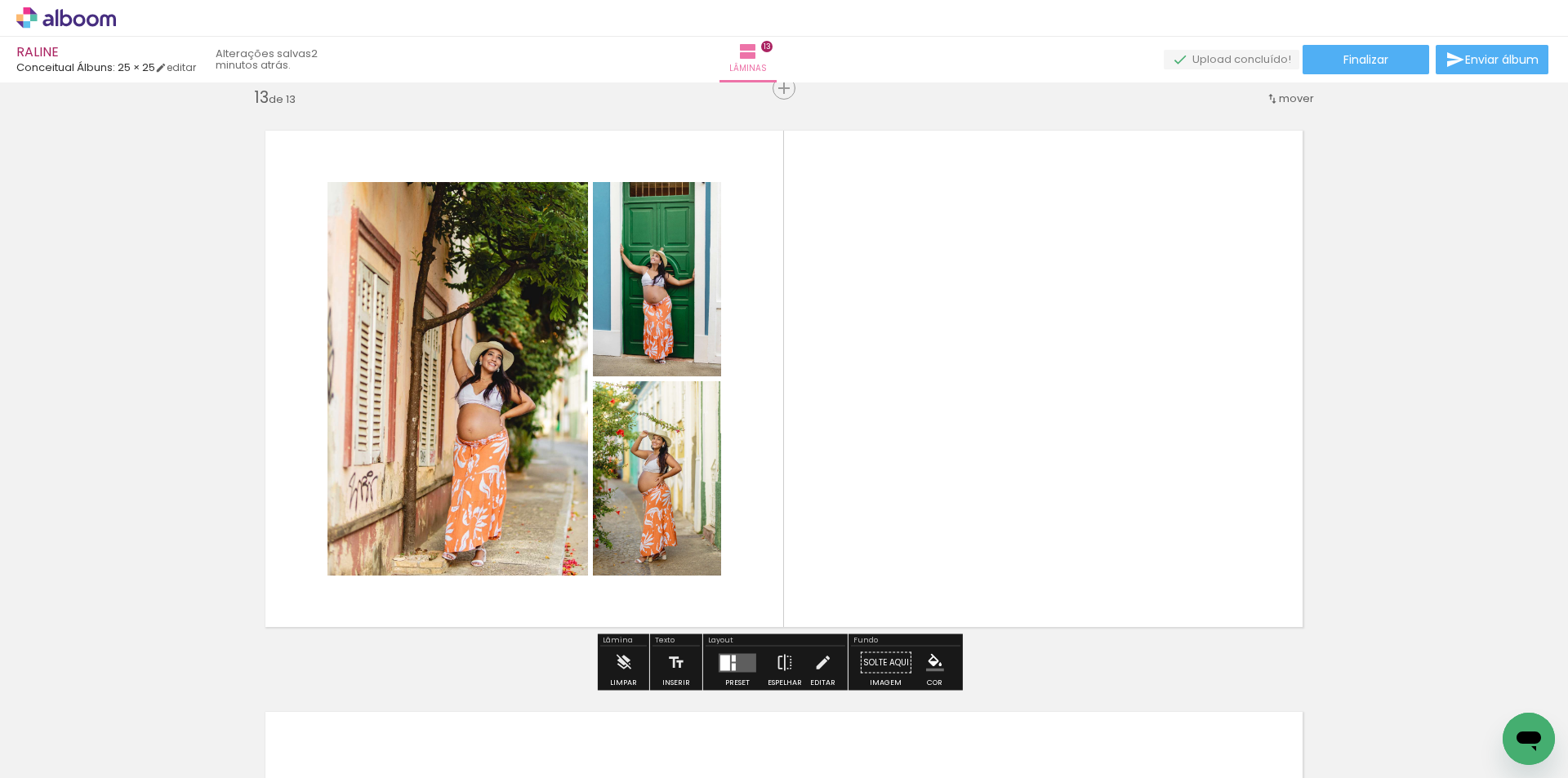
drag, startPoint x: 885, startPoint y: 741, endPoint x: 1071, endPoint y: 402, distance: 386.7
click at [1071, 402] on quentale-workspace at bounding box center [784, 389] width 1568 height 778
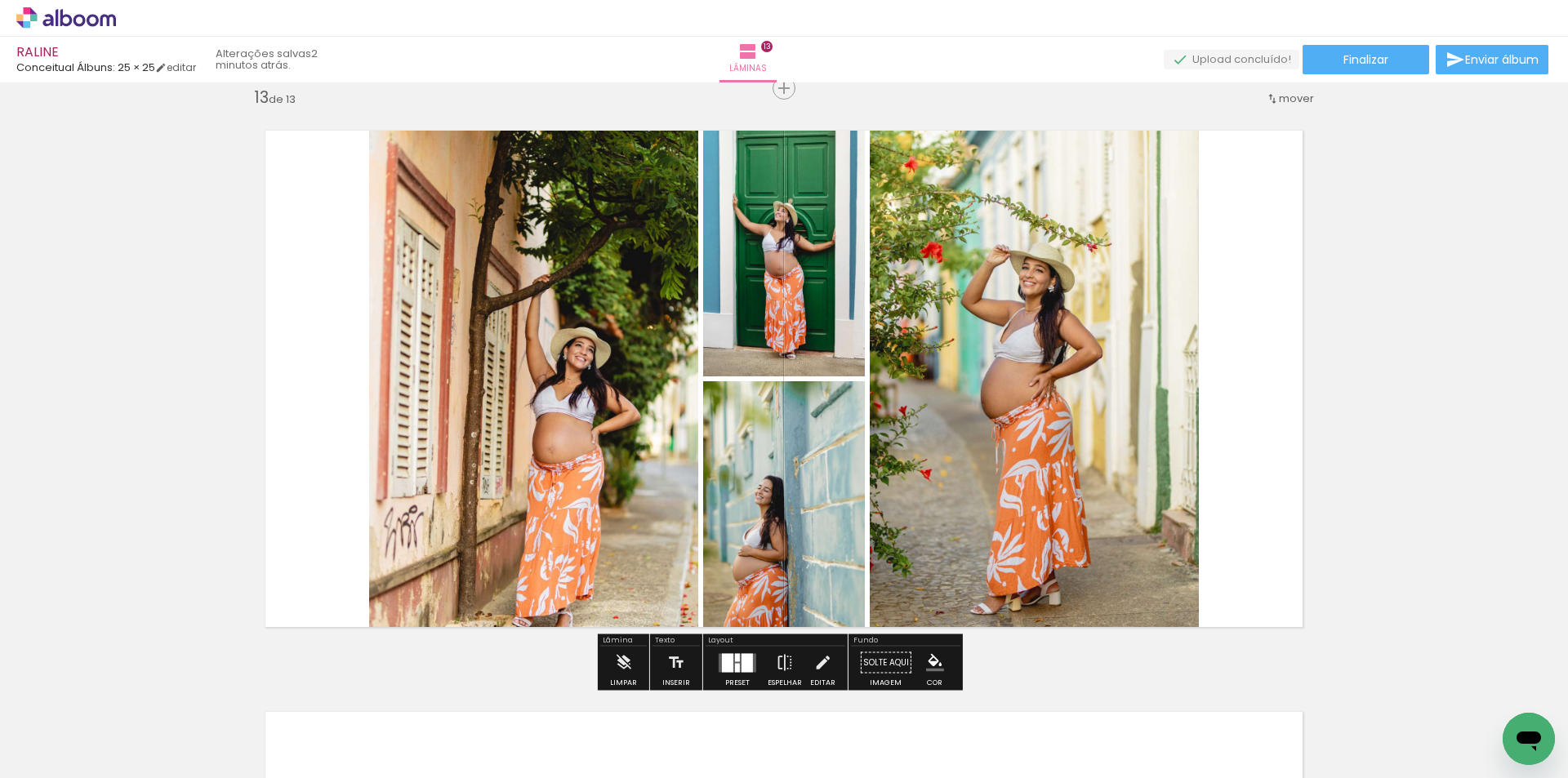
drag, startPoint x: 733, startPoint y: 664, endPoint x: 968, endPoint y: 588, distance: 247.0
click at [0, 0] on slot at bounding box center [0, 0] width 0 height 0
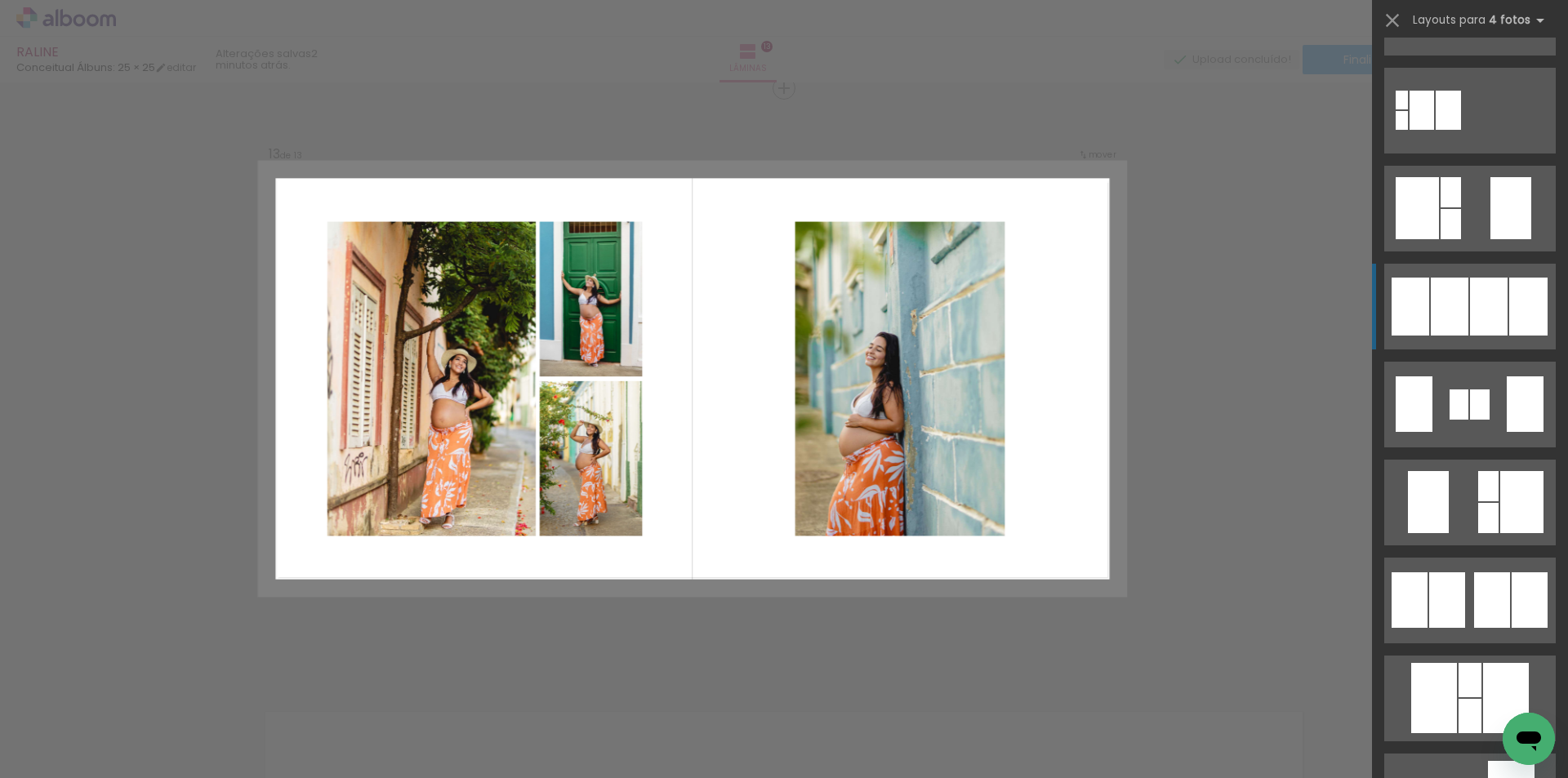
scroll to position [571, 0]
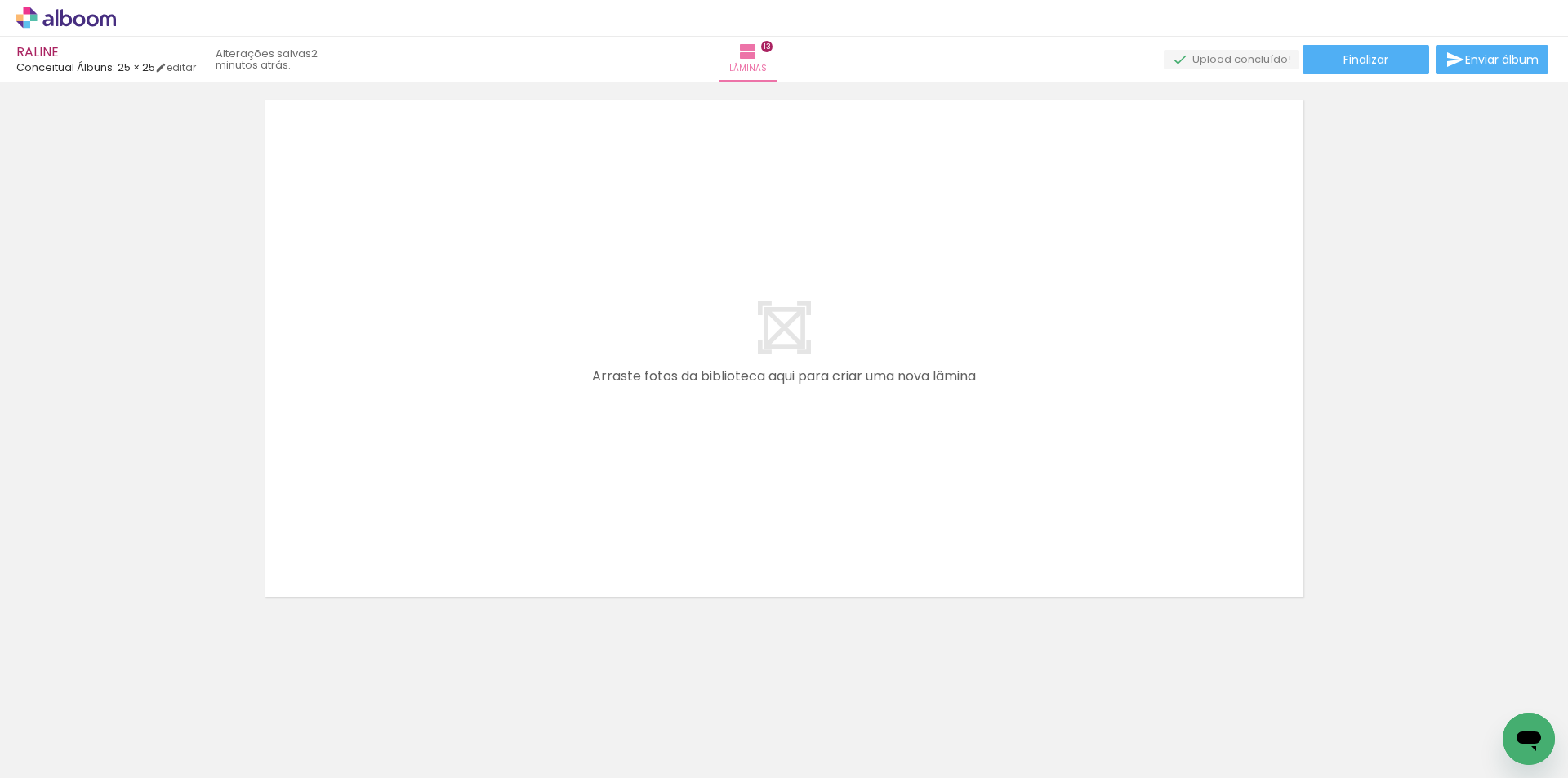
scroll to position [0, 1827]
drag, startPoint x: 443, startPoint y: 616, endPoint x: 511, endPoint y: 748, distance: 148.5
click at [431, 518] on quentale-workspace at bounding box center [784, 389] width 1568 height 778
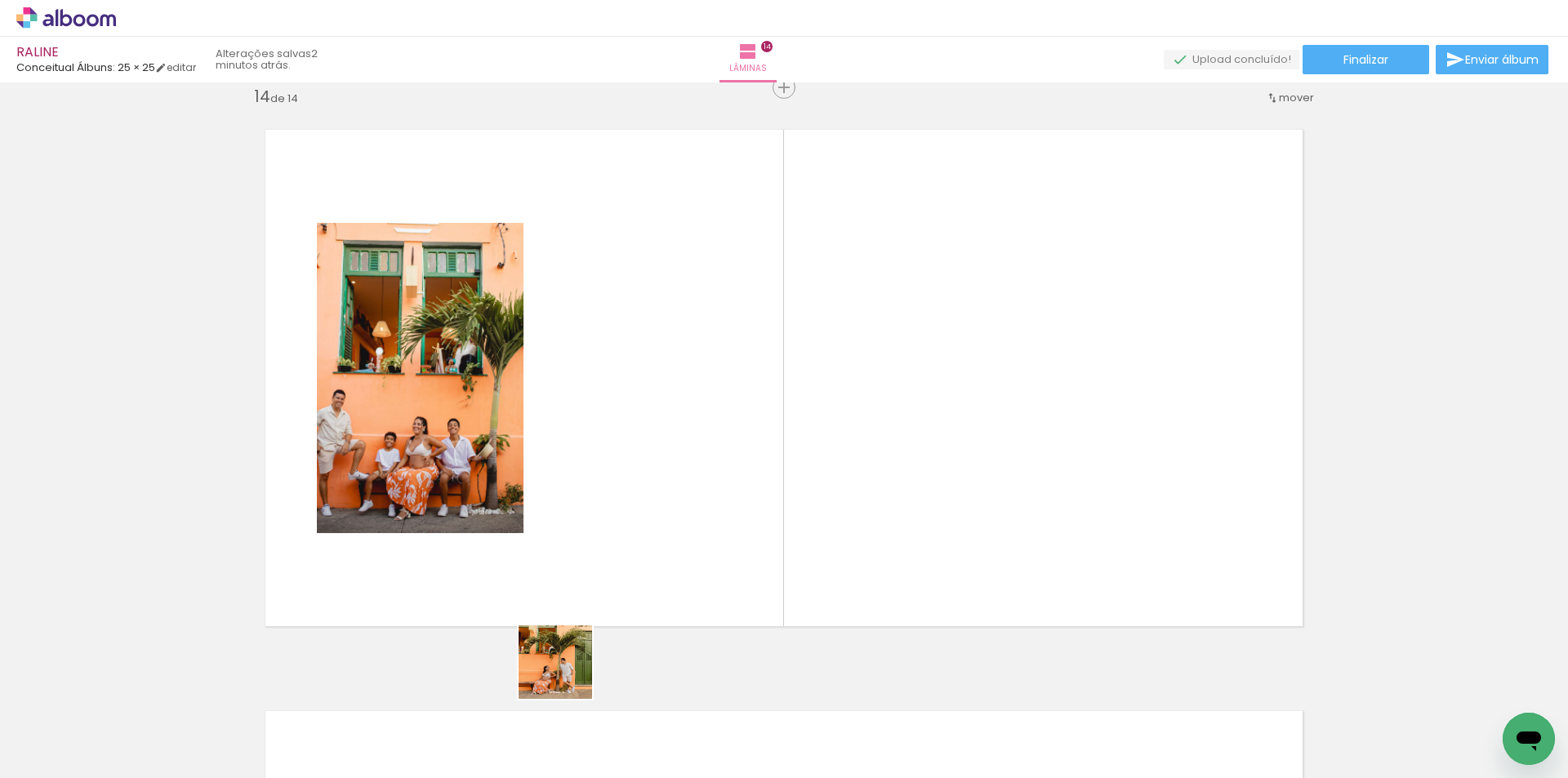
scroll to position [7574, 0]
drag, startPoint x: 553, startPoint y: 729, endPoint x: 652, endPoint y: 750, distance: 101.2
click at [621, 537] on quentale-workspace at bounding box center [784, 389] width 1568 height 778
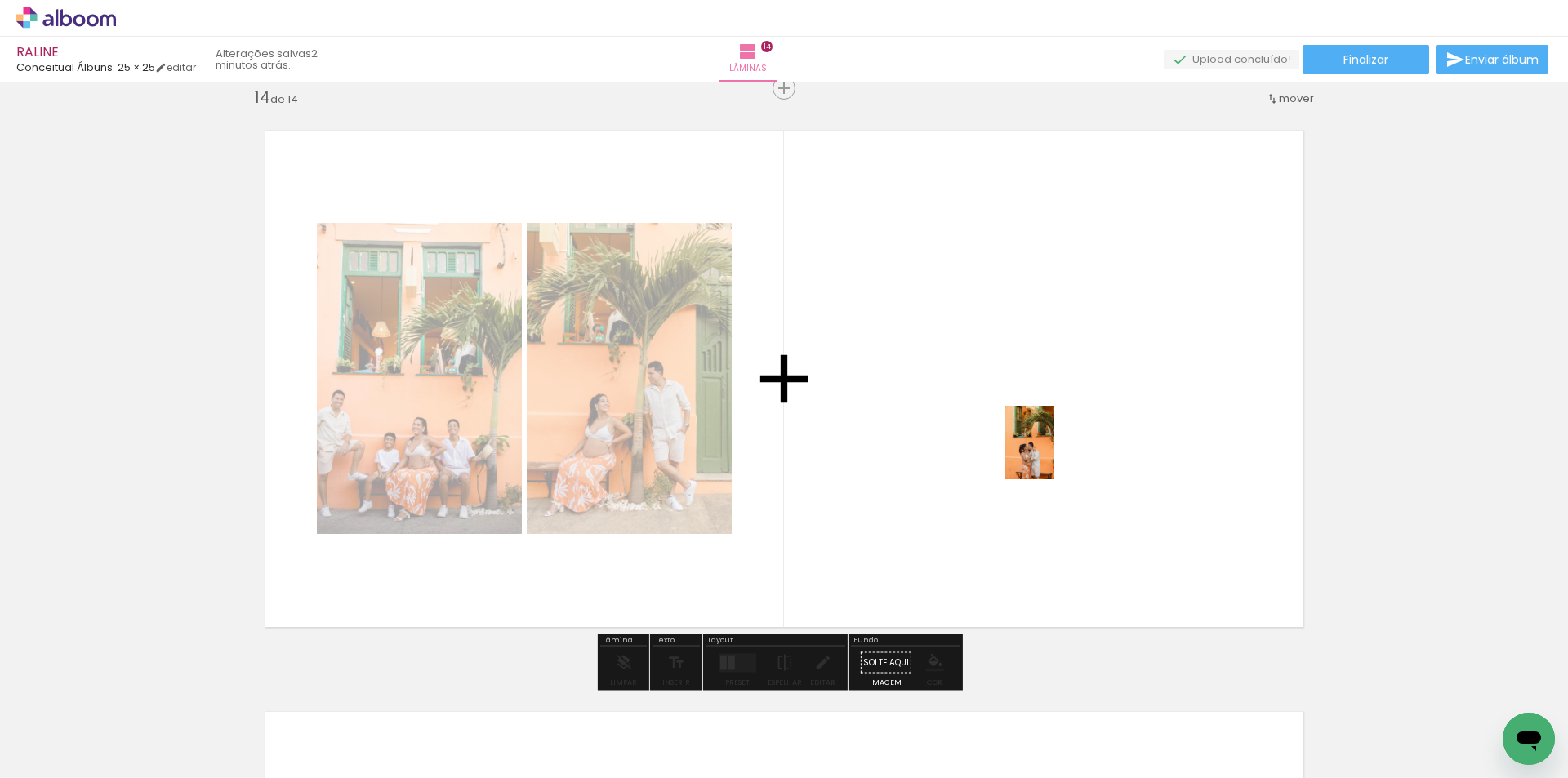
drag, startPoint x: 751, startPoint y: 649, endPoint x: 1055, endPoint y: 450, distance: 363.3
click at [1055, 453] on quentale-workspace at bounding box center [784, 389] width 1568 height 778
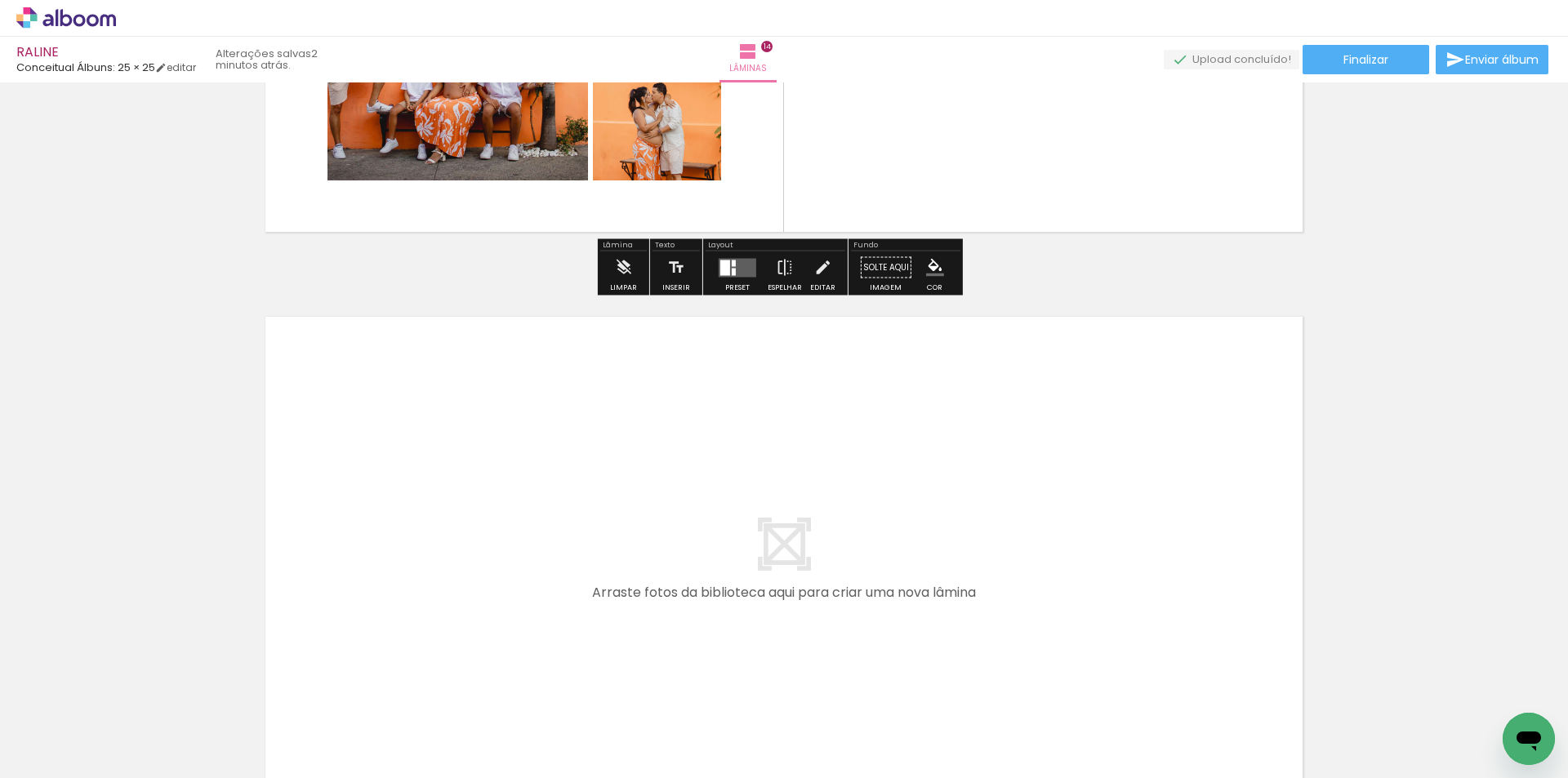
scroll to position [8063, 0]
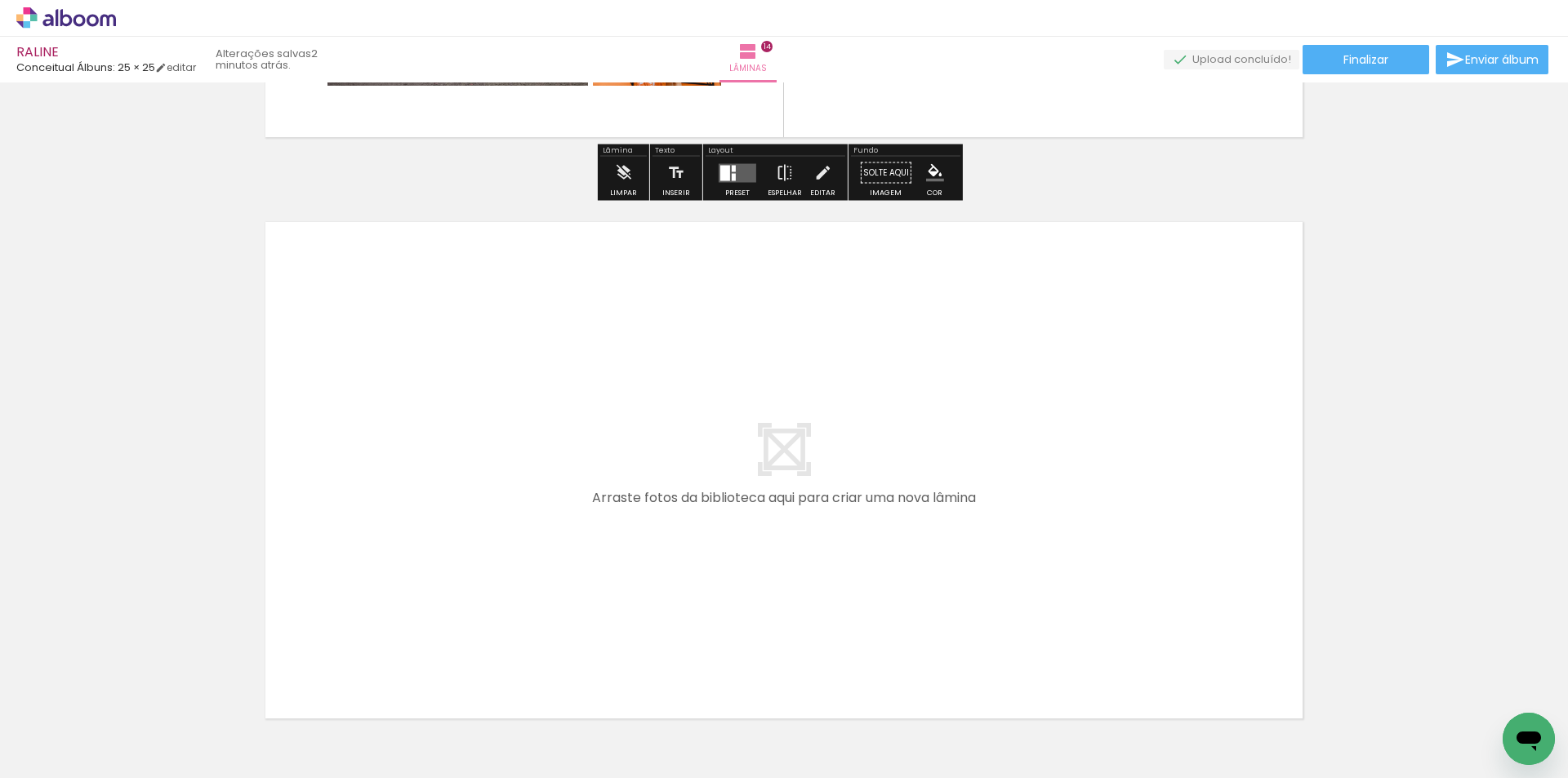
drag, startPoint x: 646, startPoint y: 574, endPoint x: 818, endPoint y: 736, distance: 236.3
click at [609, 512] on quentale-workspace at bounding box center [784, 389] width 1568 height 778
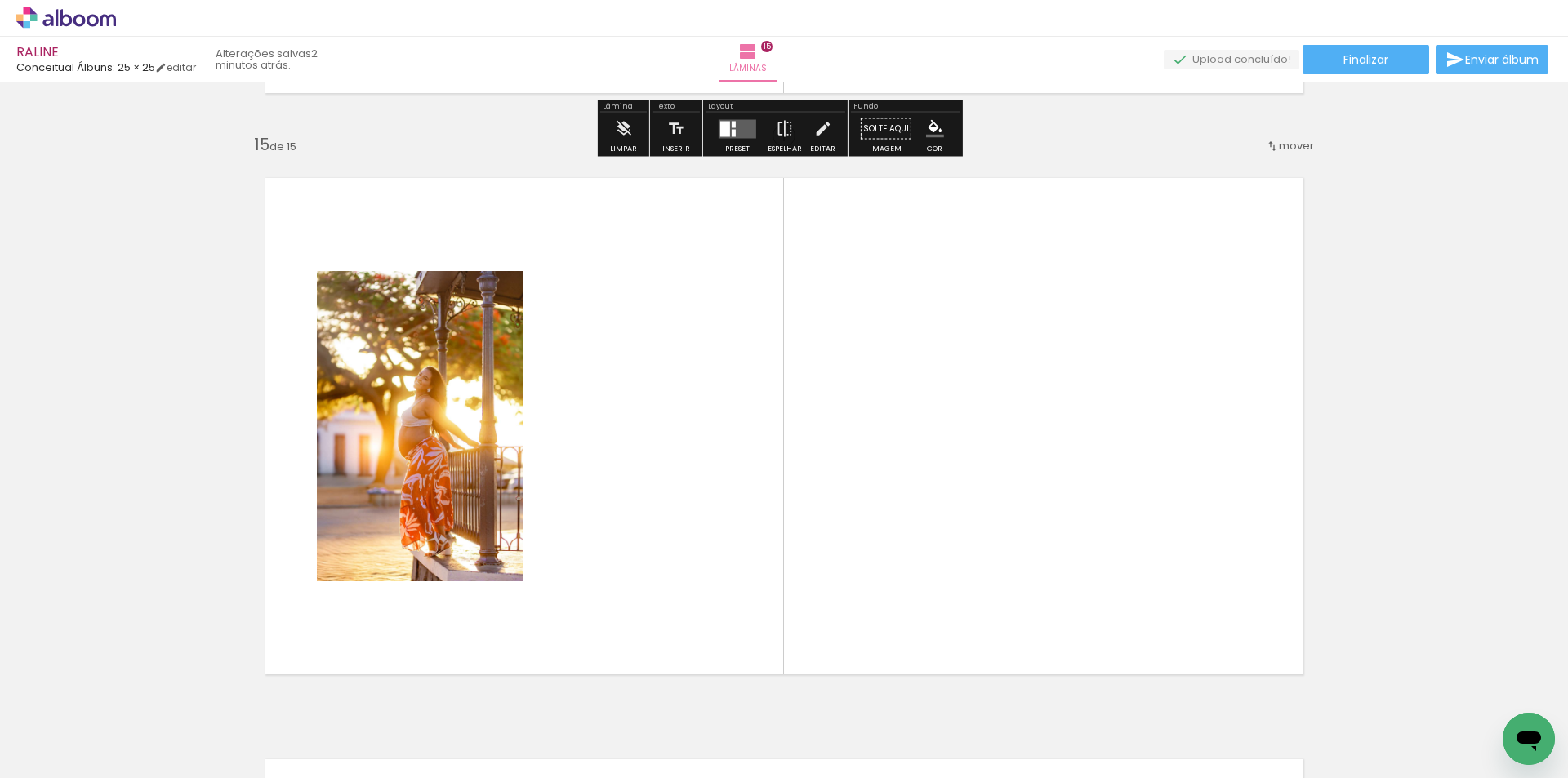
scroll to position [8155, 0]
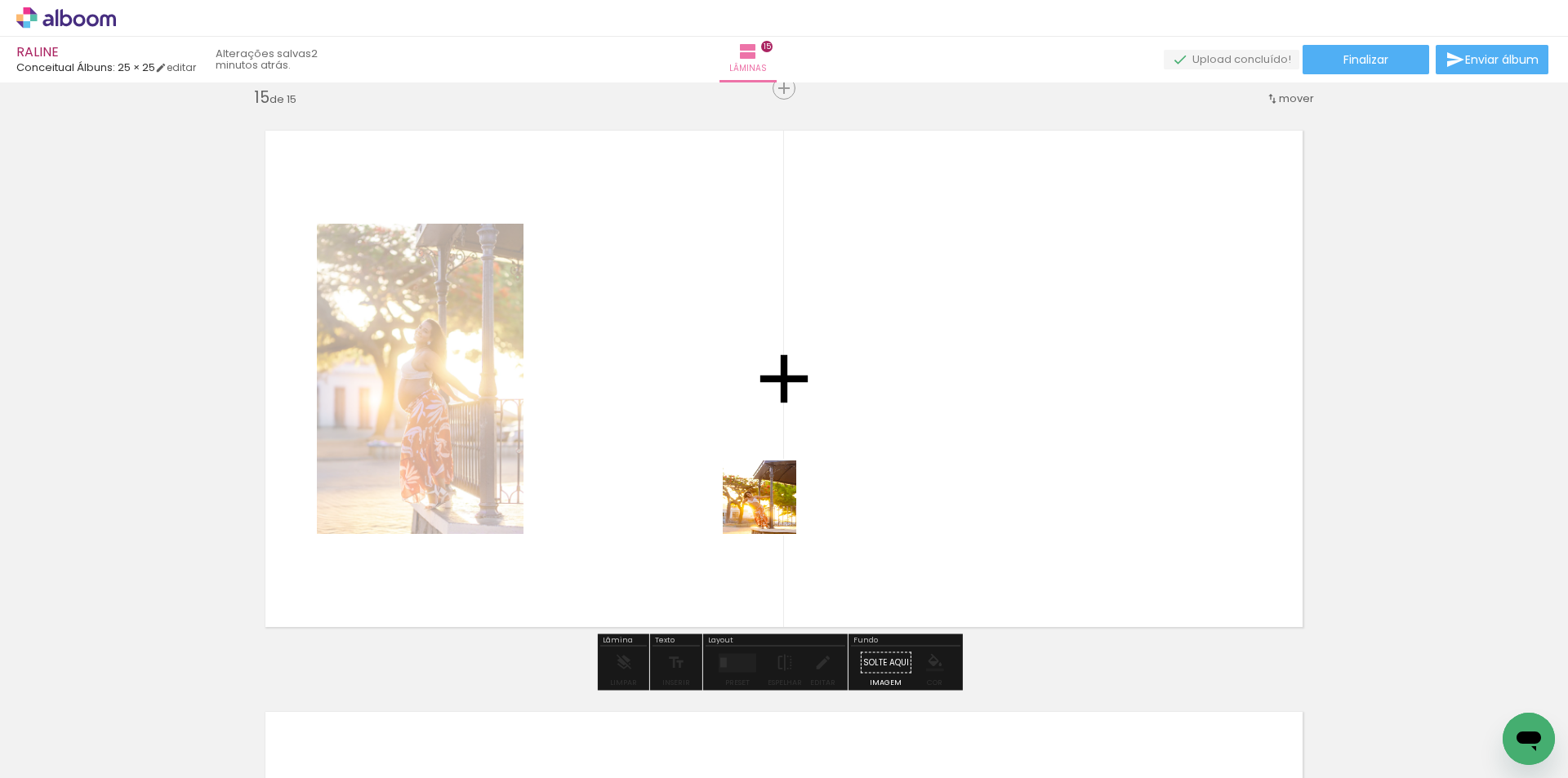
drag, startPoint x: 809, startPoint y: 694, endPoint x: 885, endPoint y: 718, distance: 79.7
click at [768, 478] on quentale-workspace at bounding box center [784, 389] width 1568 height 778
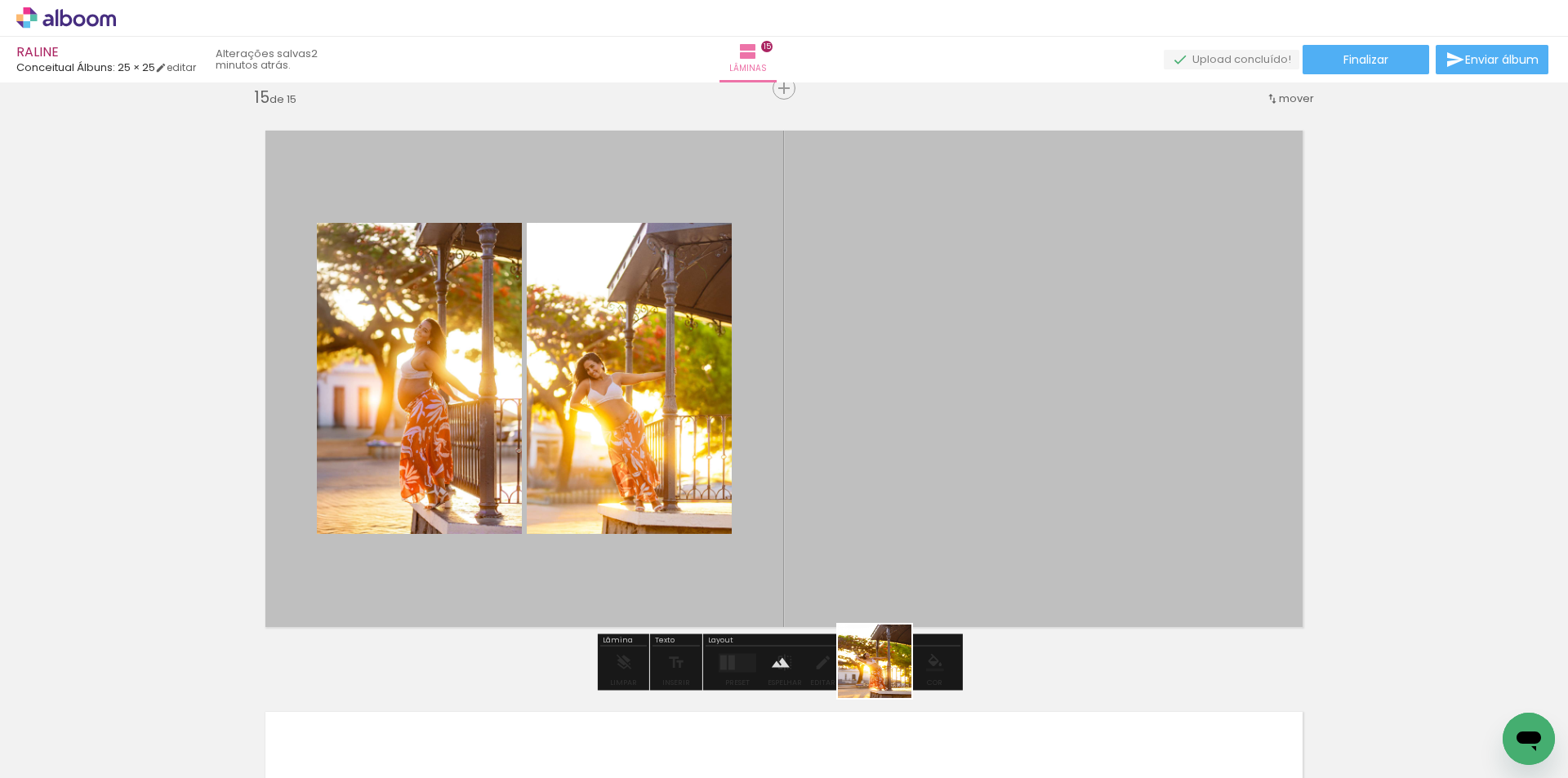
drag, startPoint x: 887, startPoint y: 673, endPoint x: 978, endPoint y: 722, distance: 103.4
click at [859, 527] on quentale-workspace at bounding box center [784, 389] width 1568 height 778
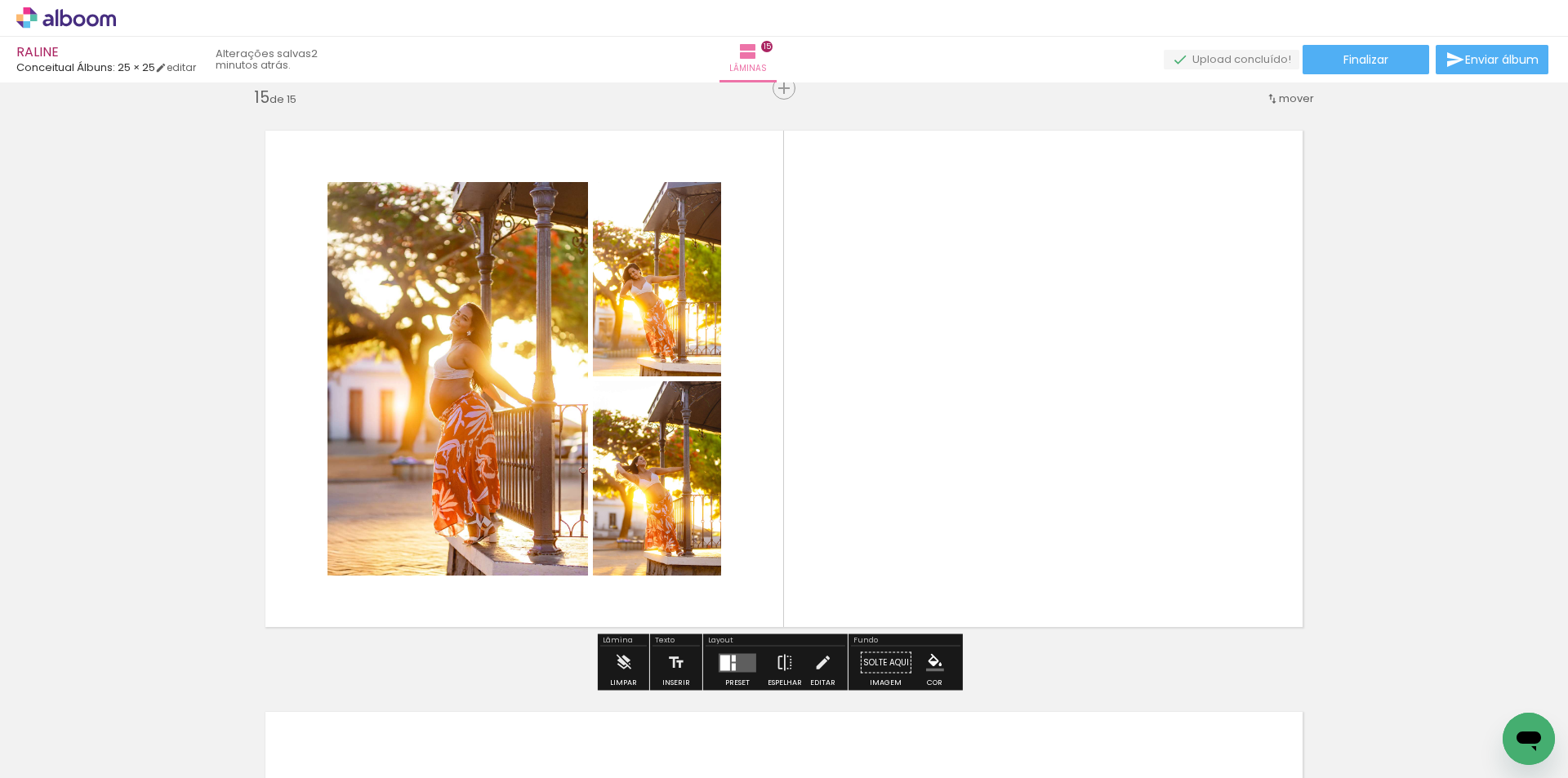
drag, startPoint x: 989, startPoint y: 735, endPoint x: 1076, endPoint y: 732, distance: 87.1
click at [971, 504] on quentale-workspace at bounding box center [784, 389] width 1568 height 778
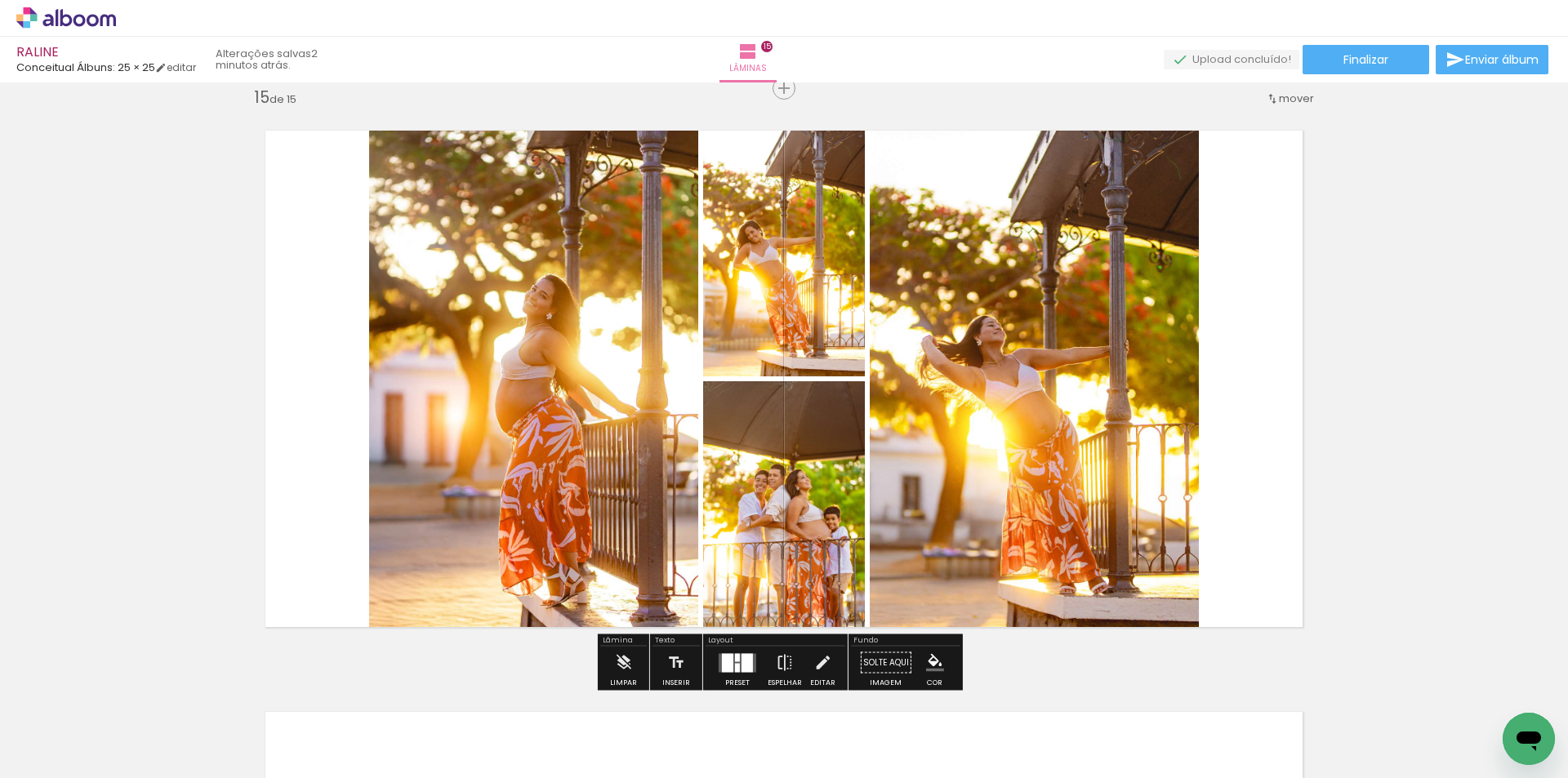
drag, startPoint x: 1081, startPoint y: 746, endPoint x: 1158, endPoint y: 715, distance: 83.0
click at [1049, 504] on quentale-workspace at bounding box center [784, 389] width 1568 height 778
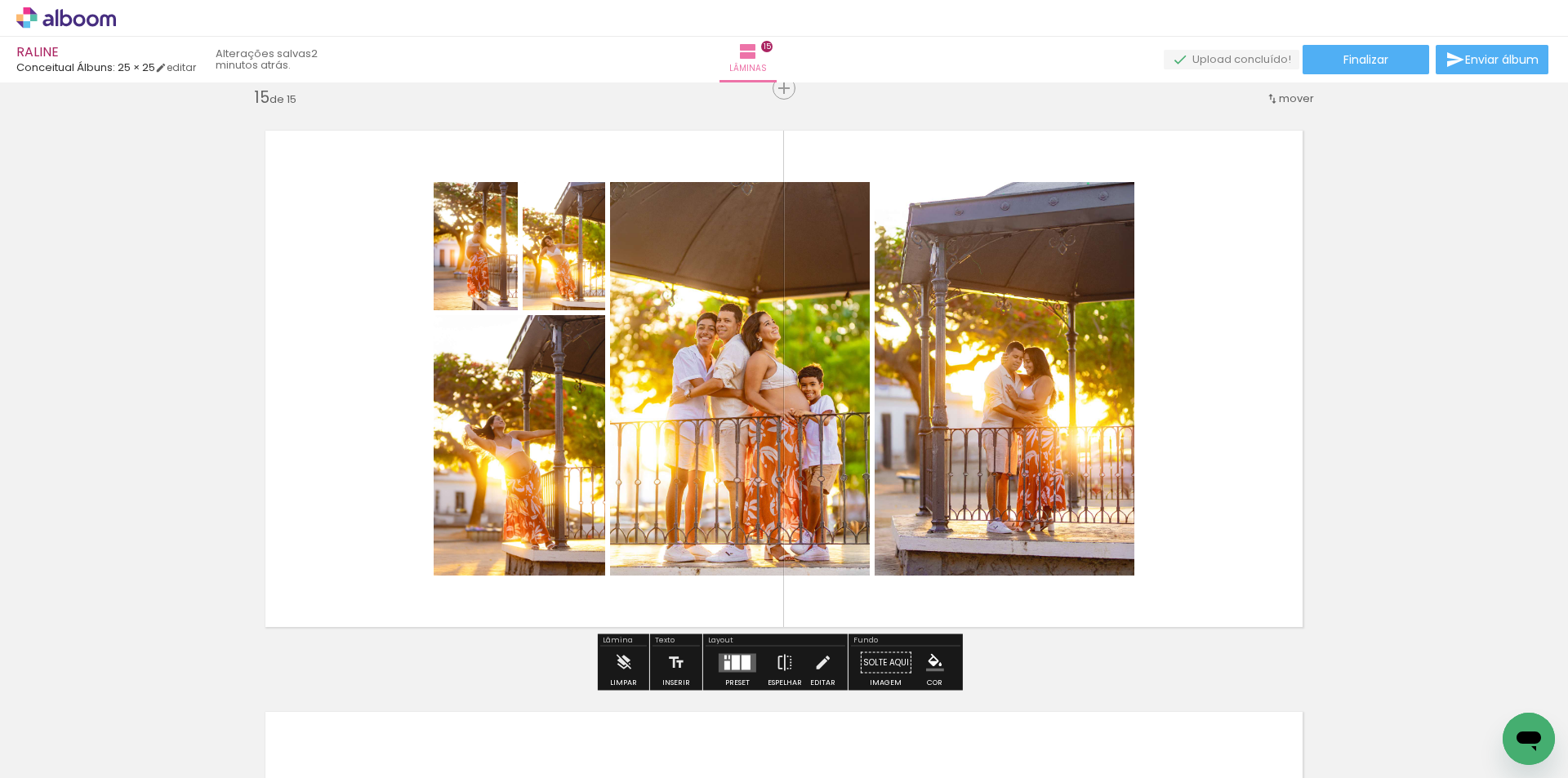
drag, startPoint x: 1176, startPoint y: 722, endPoint x: 1343, endPoint y: 375, distance: 385.1
click at [1140, 440] on quentale-workspace at bounding box center [784, 389] width 1568 height 778
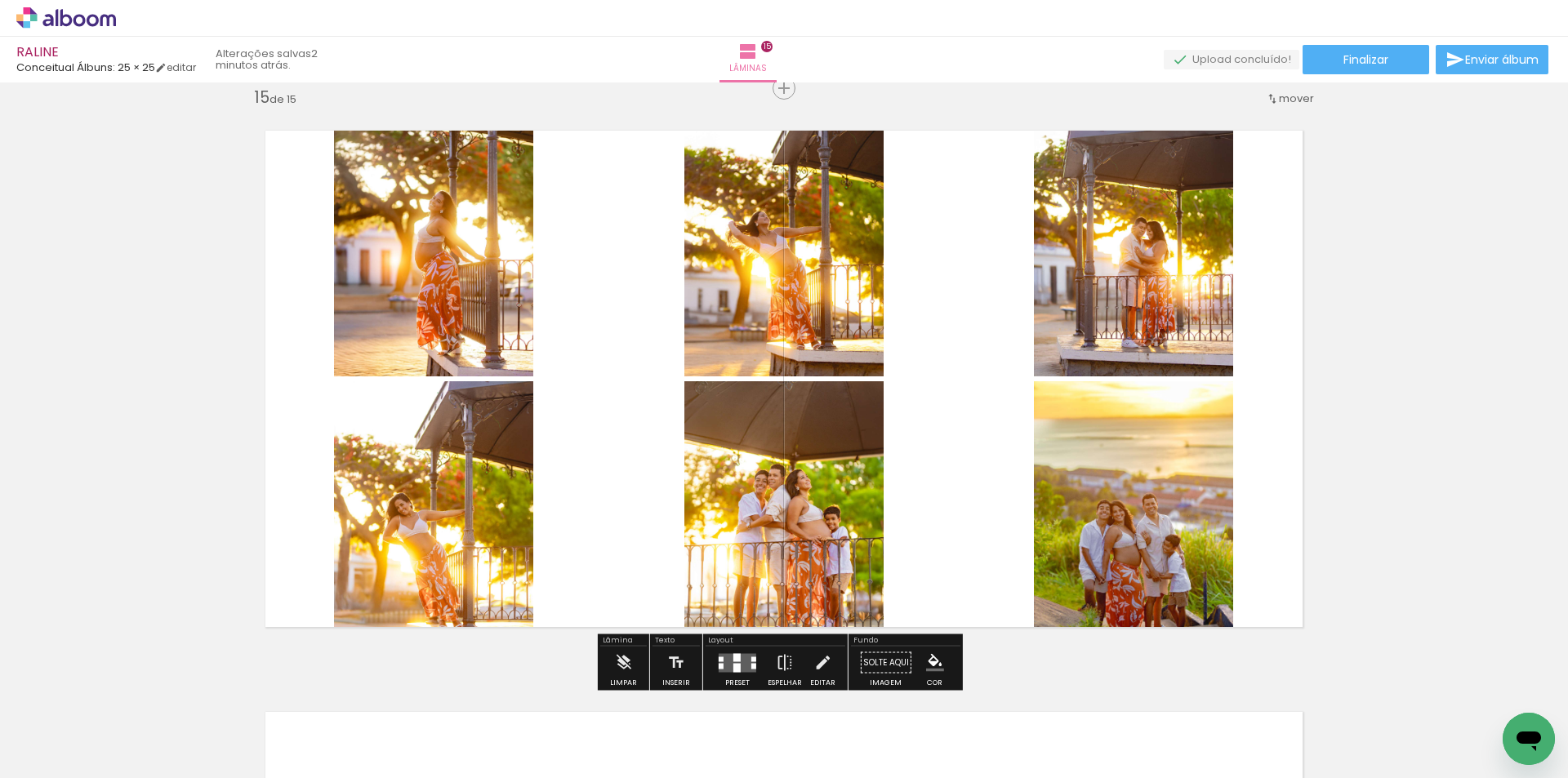
click at [733, 662] on quentale-layouter at bounding box center [737, 662] width 38 height 18
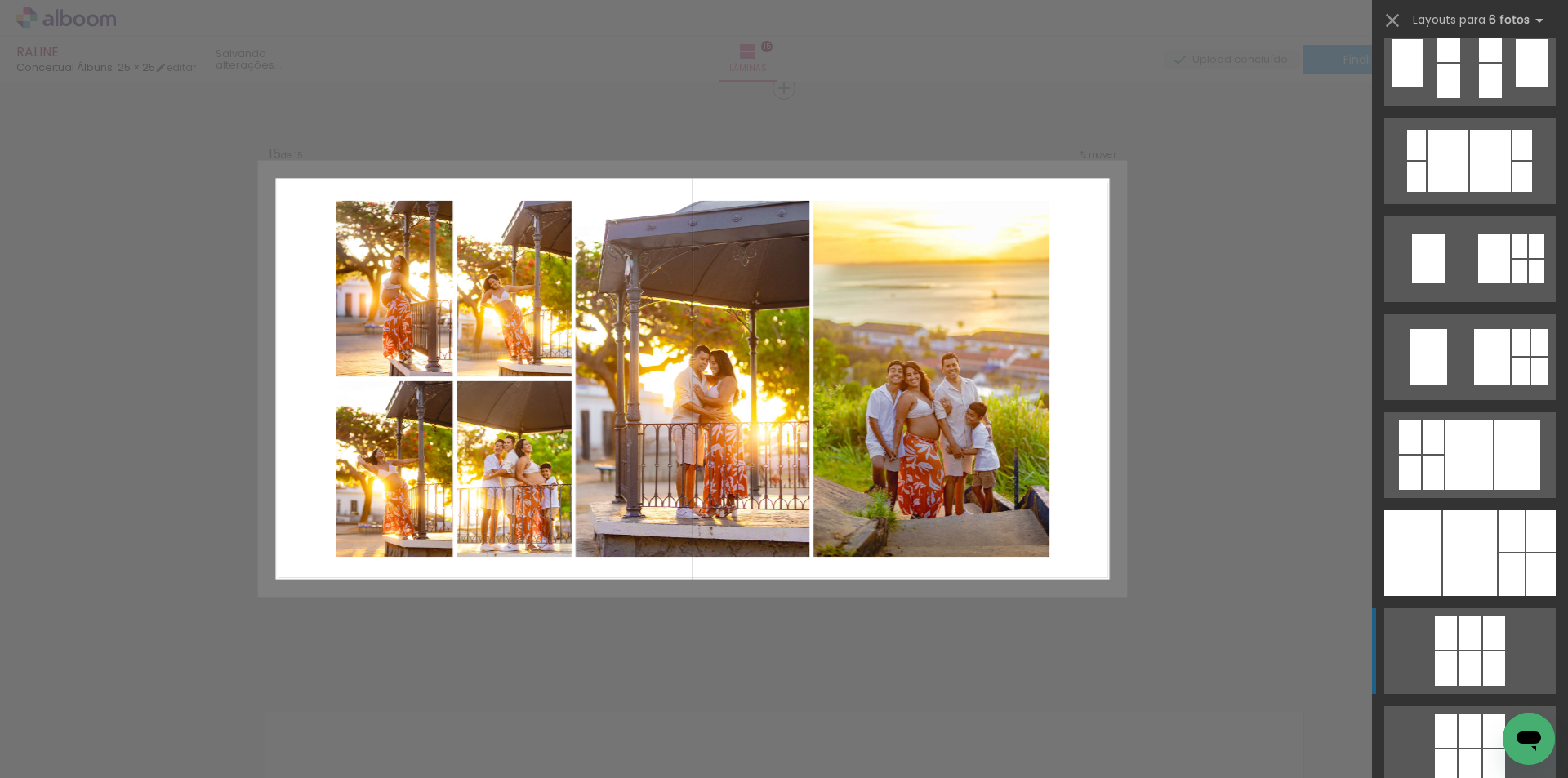
scroll to position [2693, 0]
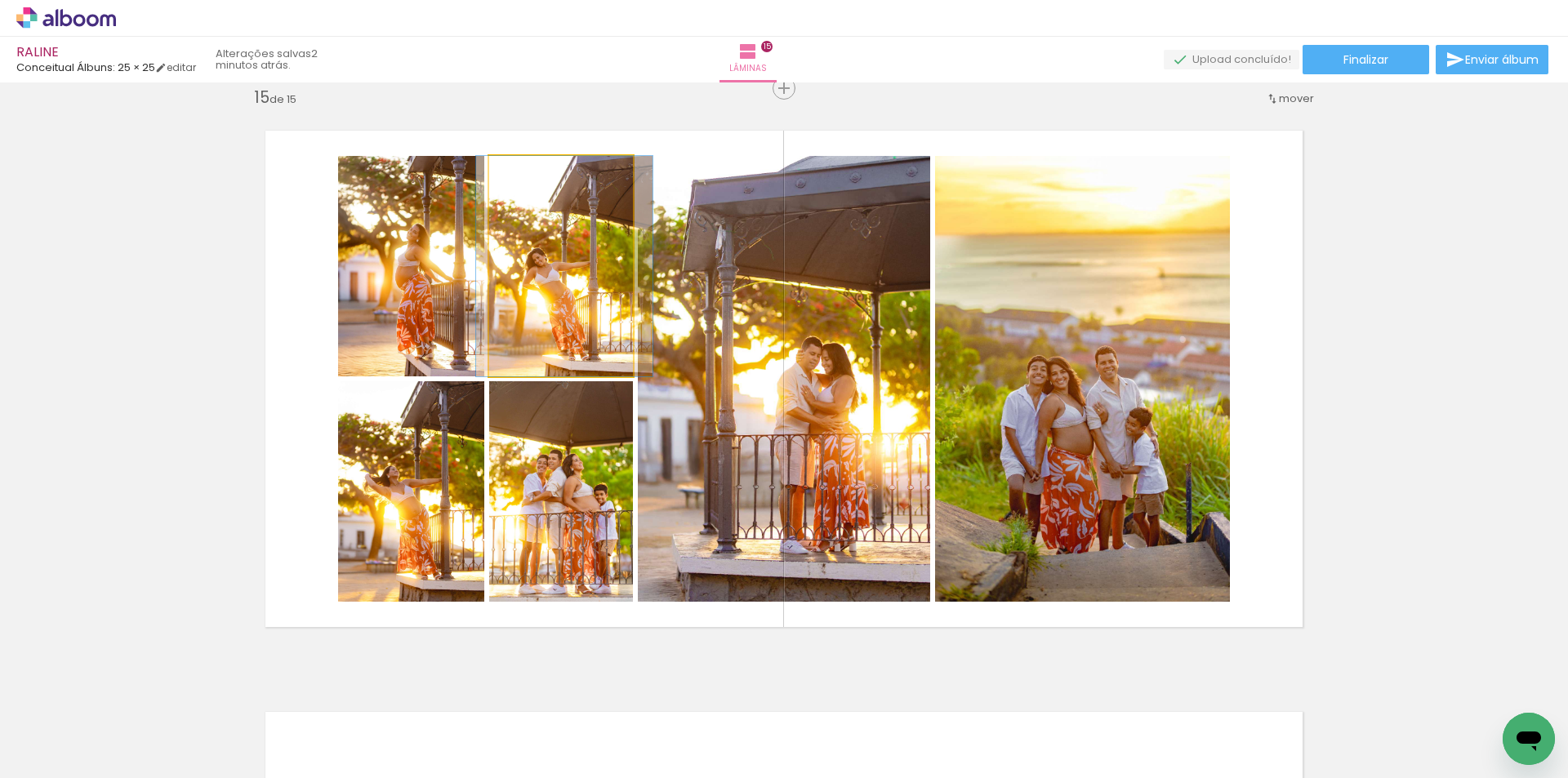
drag, startPoint x: 549, startPoint y: 327, endPoint x: 553, endPoint y: 308, distance: 19.4
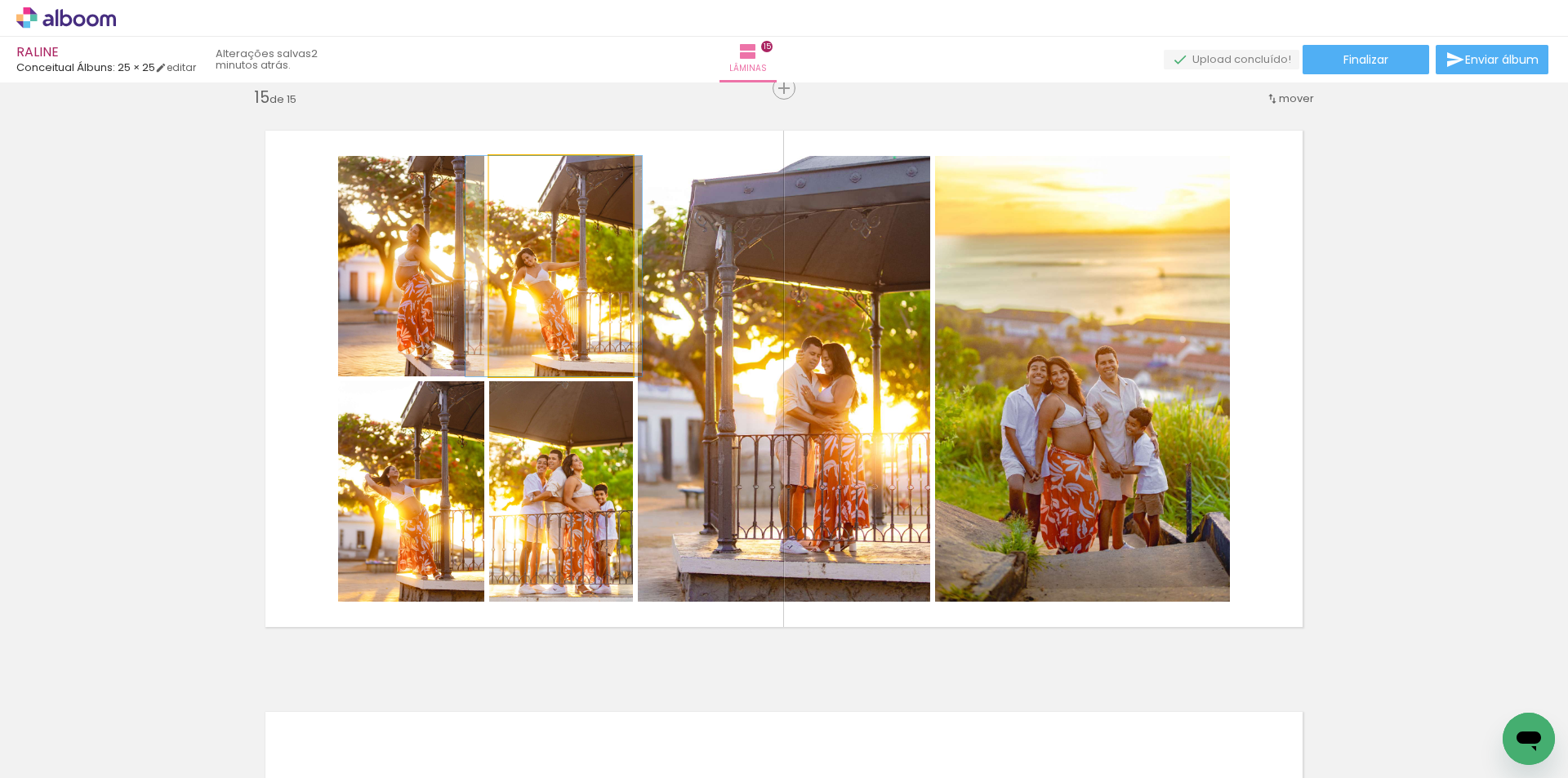
drag, startPoint x: 559, startPoint y: 306, endPoint x: 547, endPoint y: 306, distance: 12.0
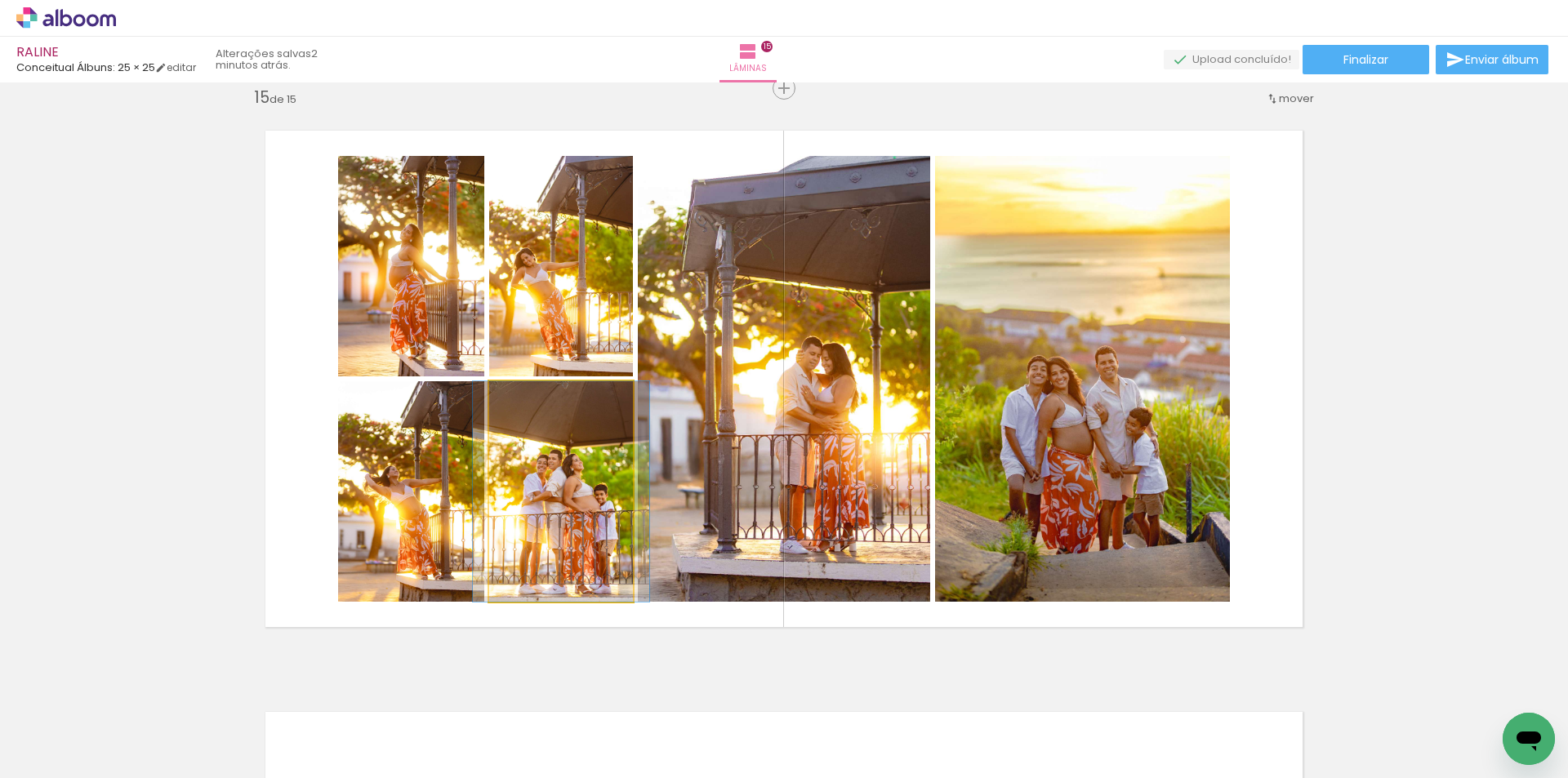
click at [559, 532] on quentale-photo at bounding box center [561, 491] width 144 height 221
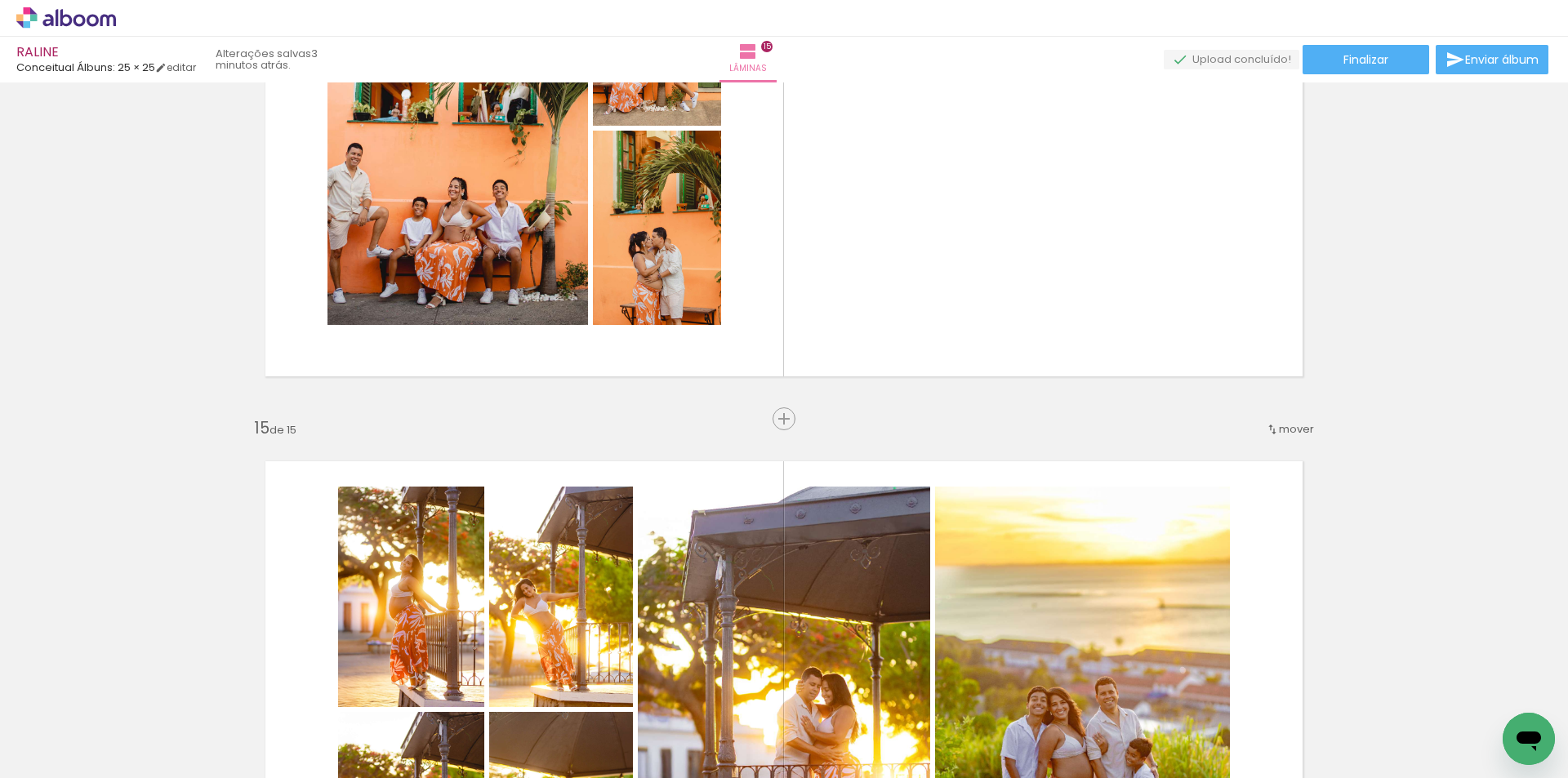
scroll to position [7747, 0]
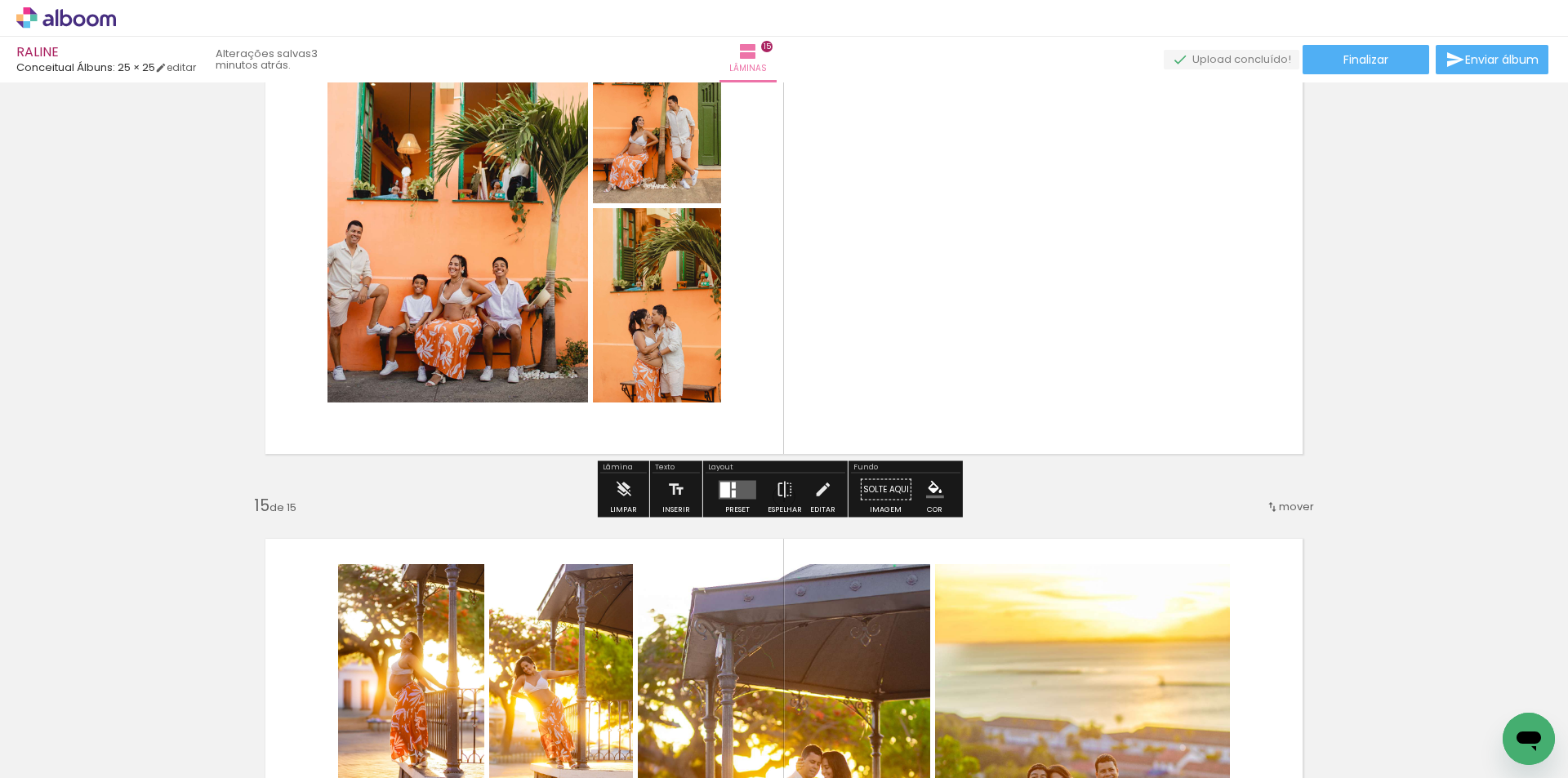
click at [720, 494] on div at bounding box center [725, 489] width 10 height 16
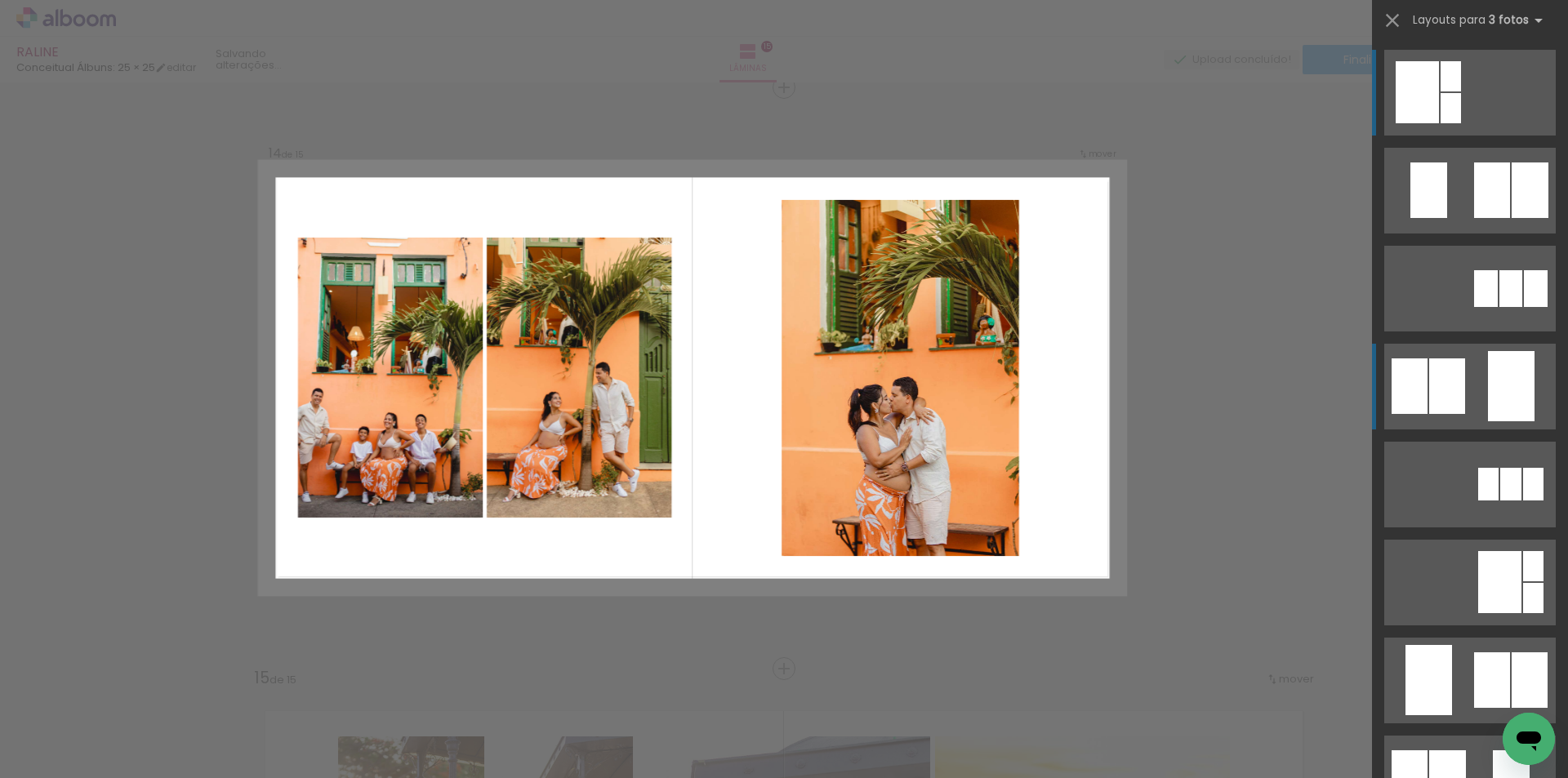
scroll to position [7574, 0]
click at [1474, 218] on div at bounding box center [1491, 190] width 36 height 55
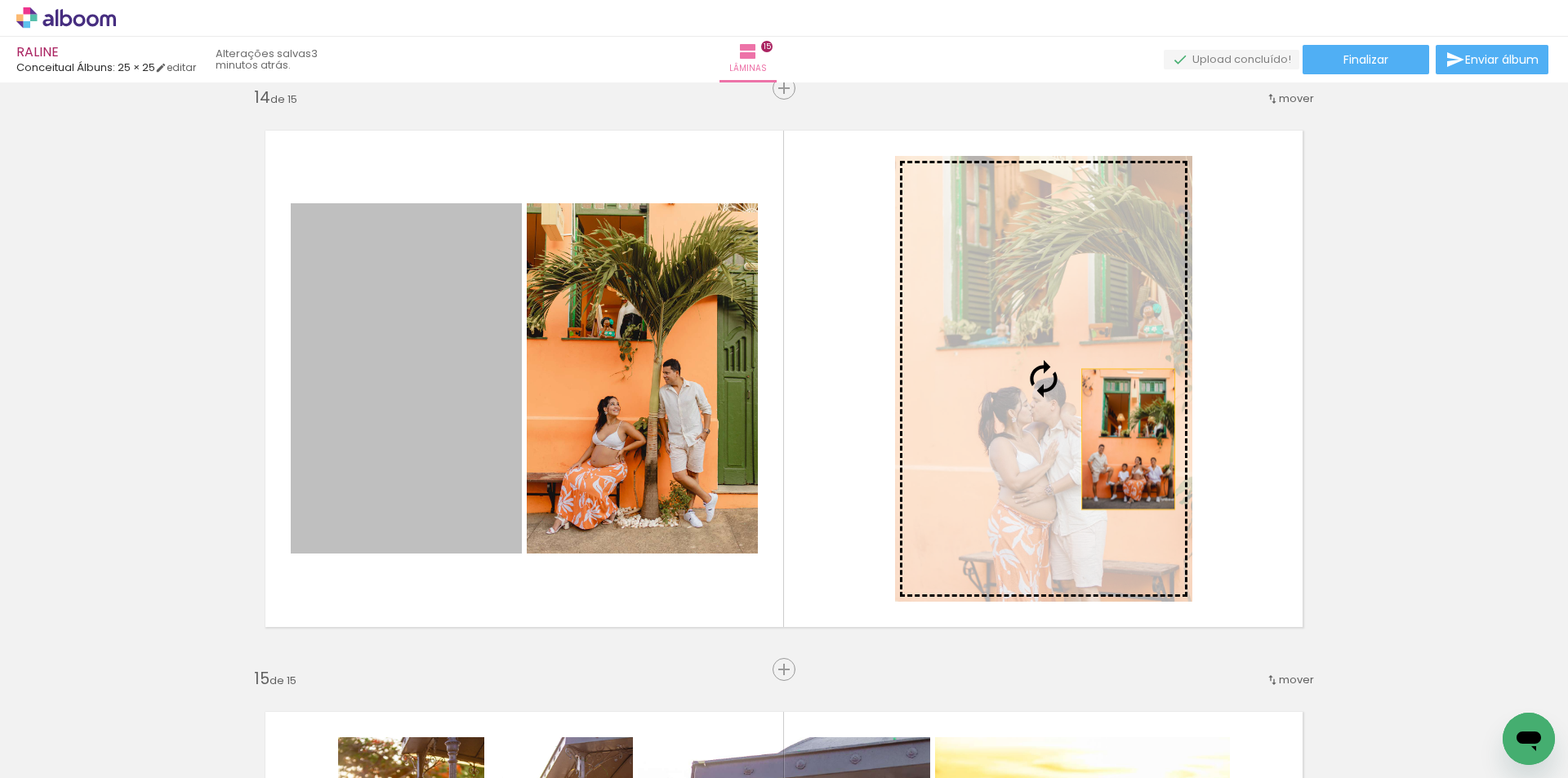
drag, startPoint x: 561, startPoint y: 439, endPoint x: 1123, endPoint y: 439, distance: 562.0
click at [0, 0] on slot at bounding box center [0, 0] width 0 height 0
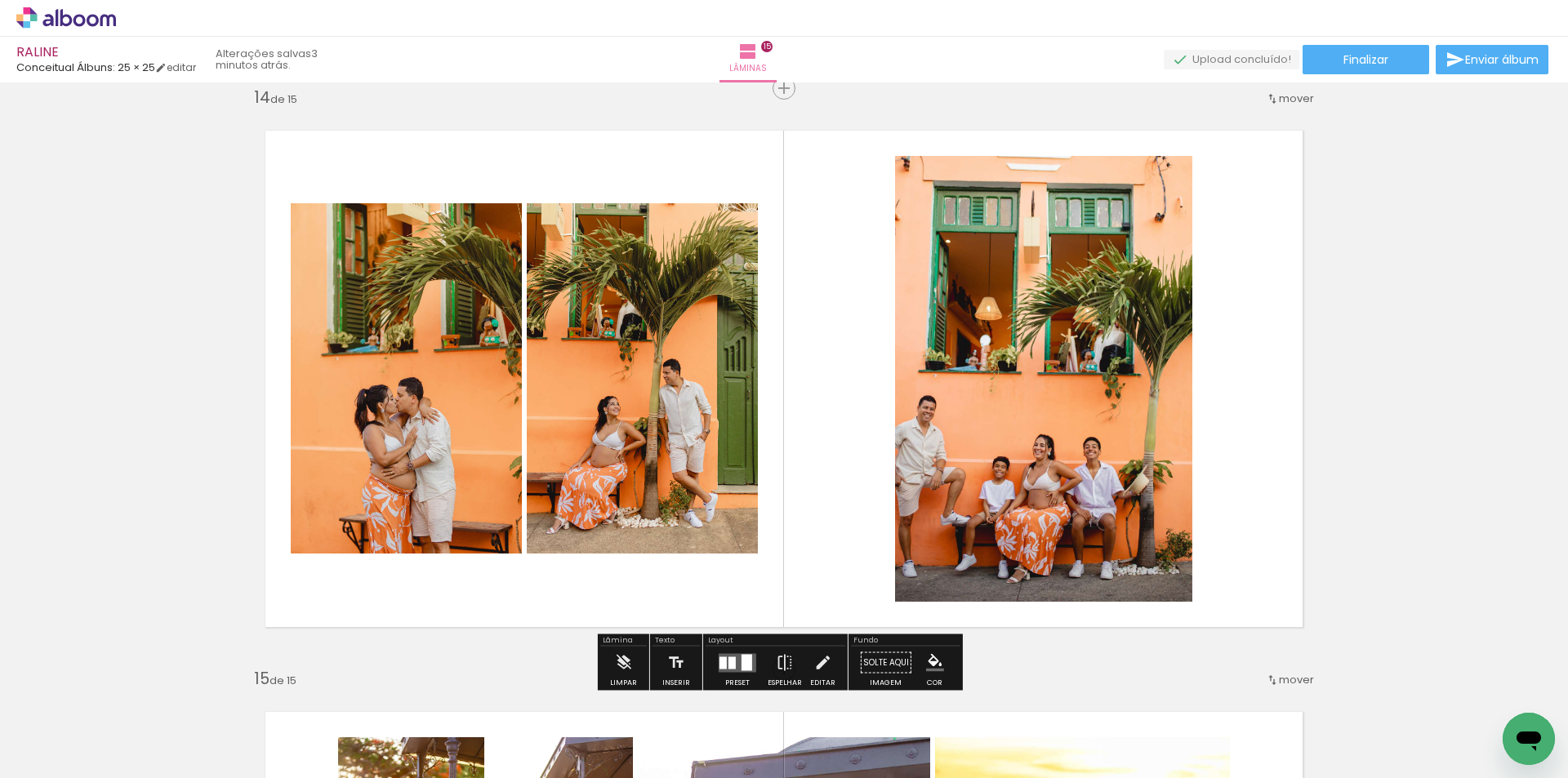
click at [1055, 403] on quentale-photo at bounding box center [1043, 378] width 297 height 446
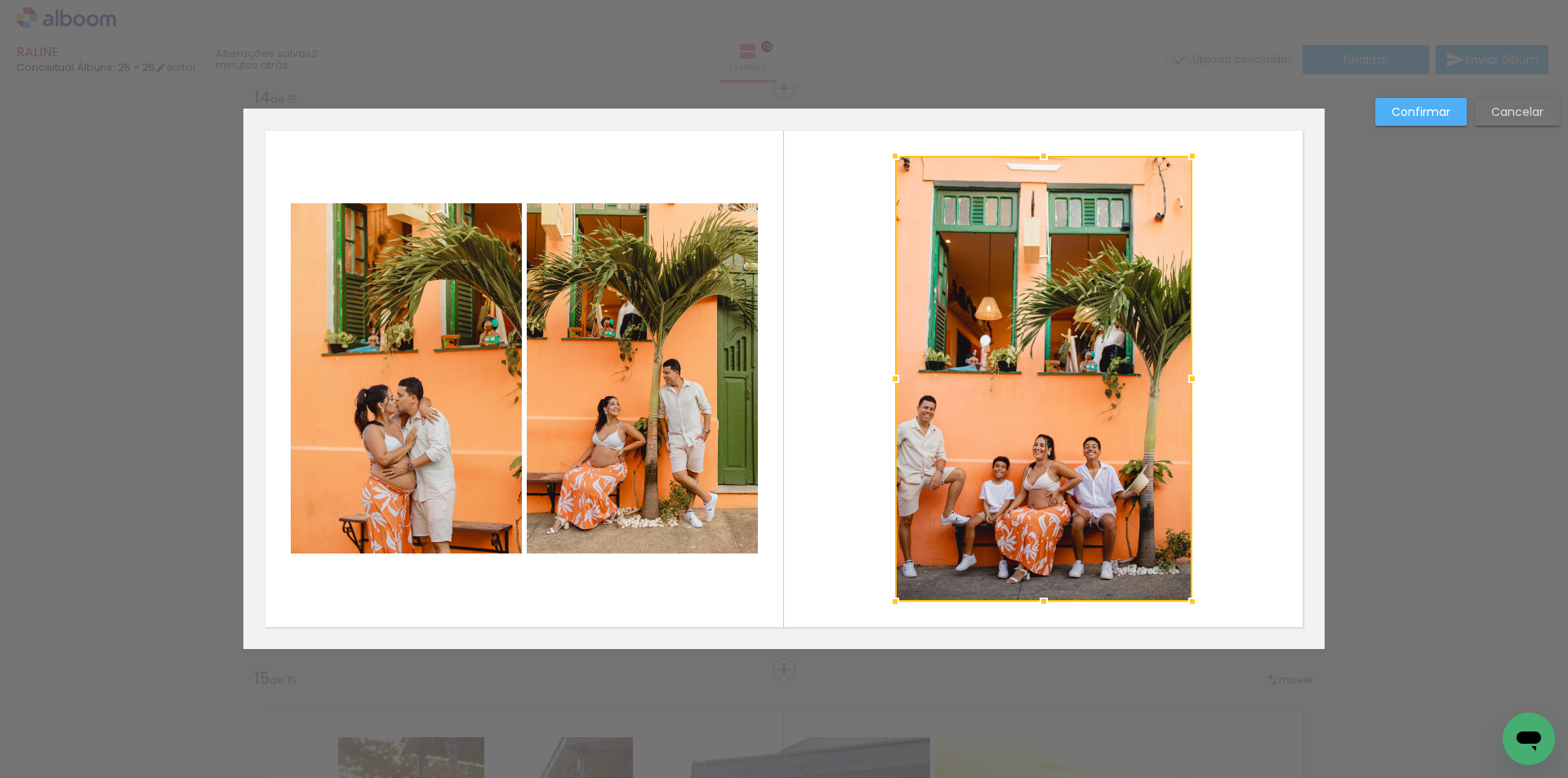
click at [1055, 403] on div at bounding box center [1043, 378] width 297 height 446
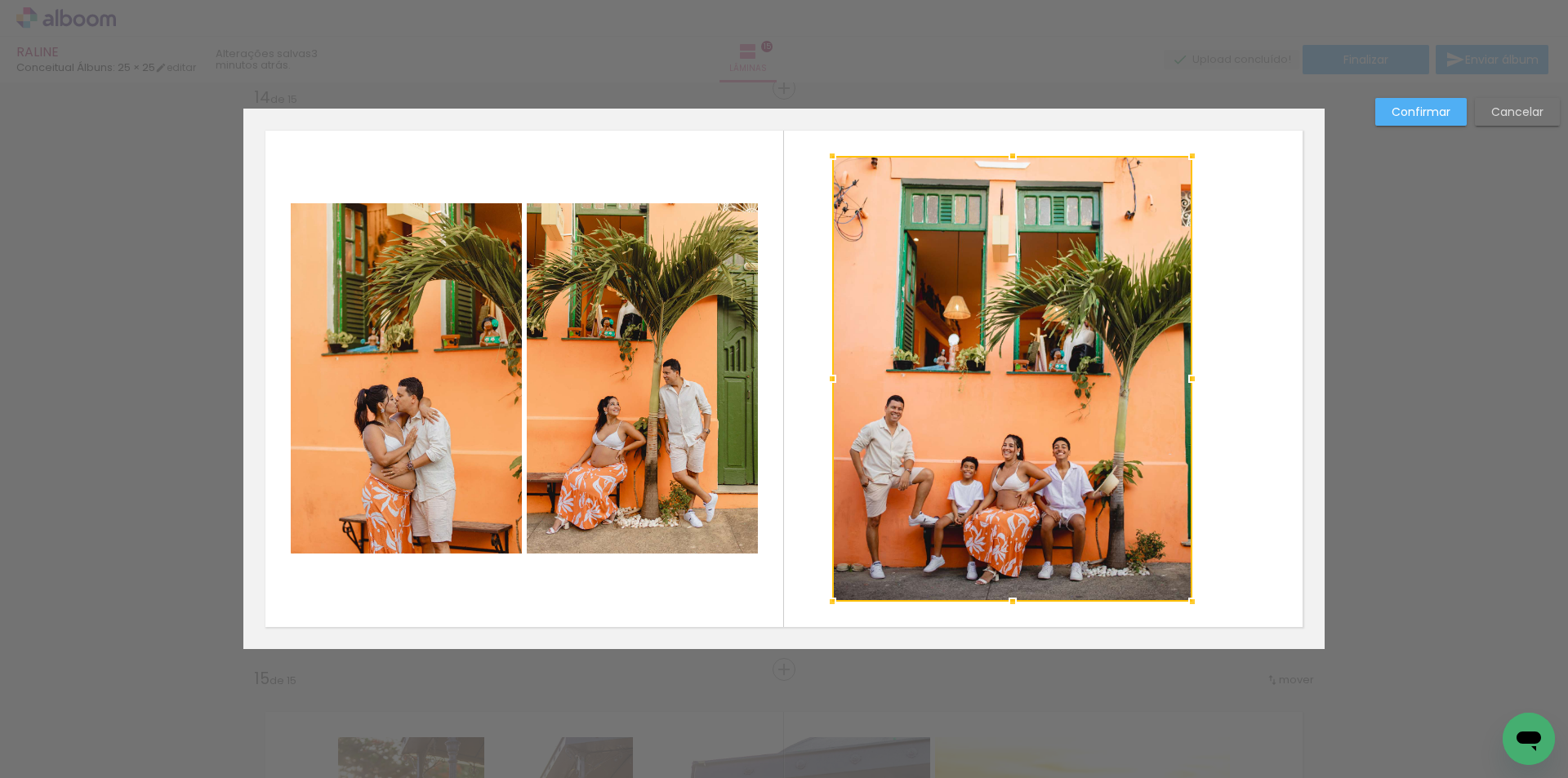
drag, startPoint x: 897, startPoint y: 376, endPoint x: 834, endPoint y: 380, distance: 63.1
click at [834, 380] on div at bounding box center [831, 378] width 32 height 32
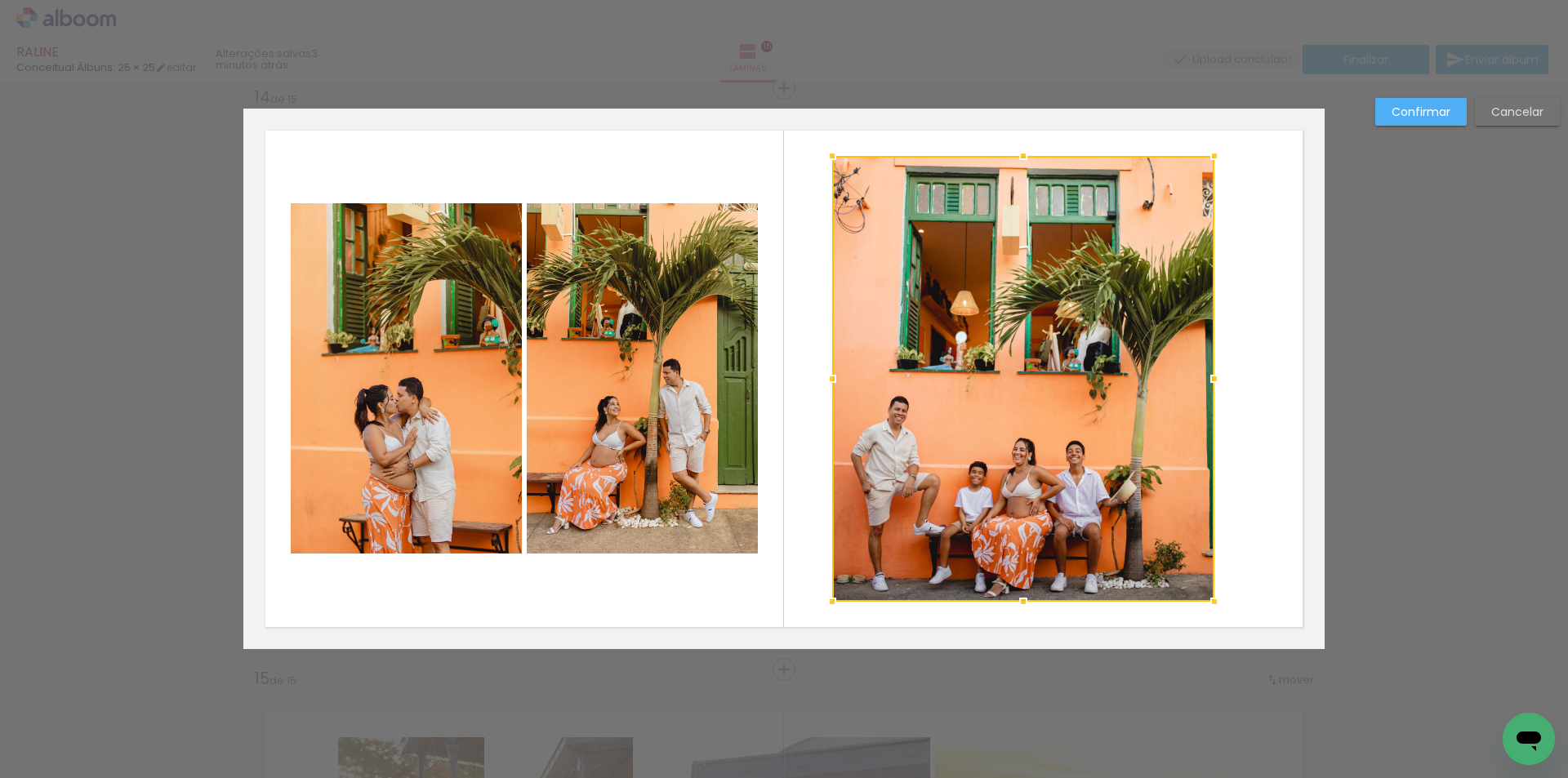
drag, startPoint x: 1187, startPoint y: 377, endPoint x: 1209, endPoint y: 380, distance: 22.2
click at [1209, 380] on div at bounding box center [1213, 378] width 32 height 32
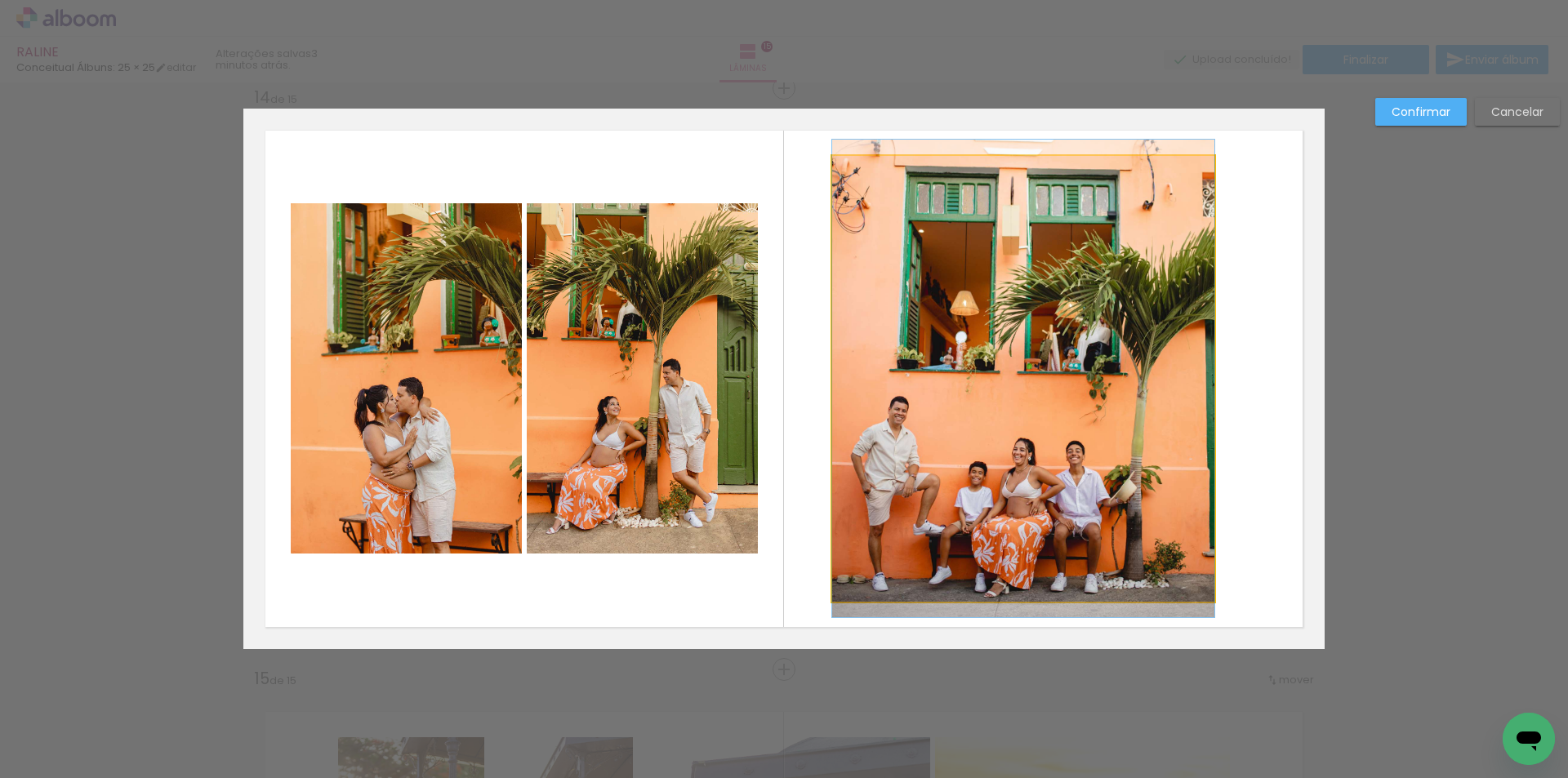
click at [1112, 381] on quentale-photo at bounding box center [1023, 378] width 382 height 446
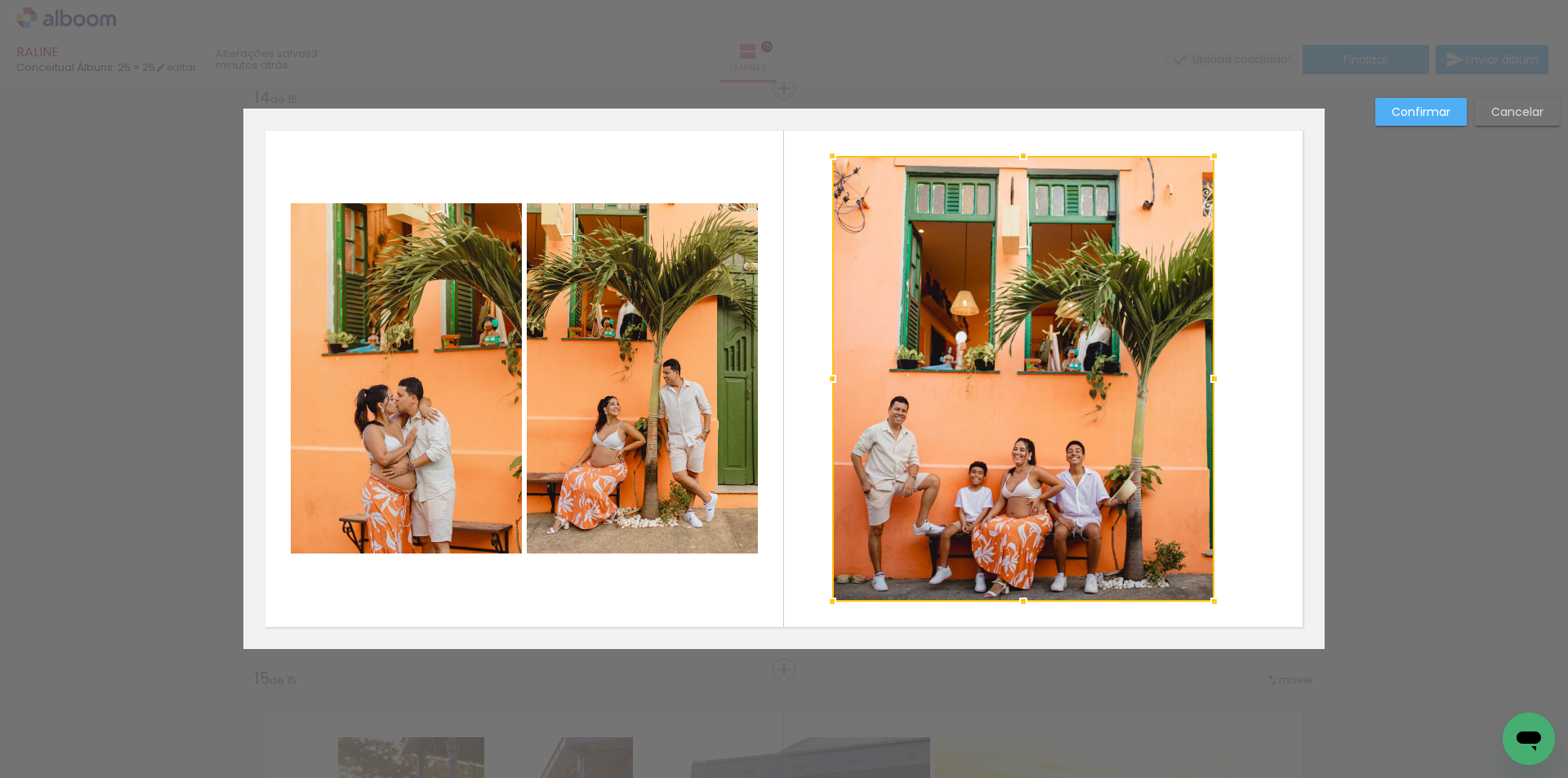
click at [1088, 377] on div at bounding box center [1023, 378] width 382 height 446
click at [1051, 377] on div at bounding box center [1023, 378] width 382 height 446
drag, startPoint x: 1051, startPoint y: 377, endPoint x: 1317, endPoint y: 241, distance: 298.8
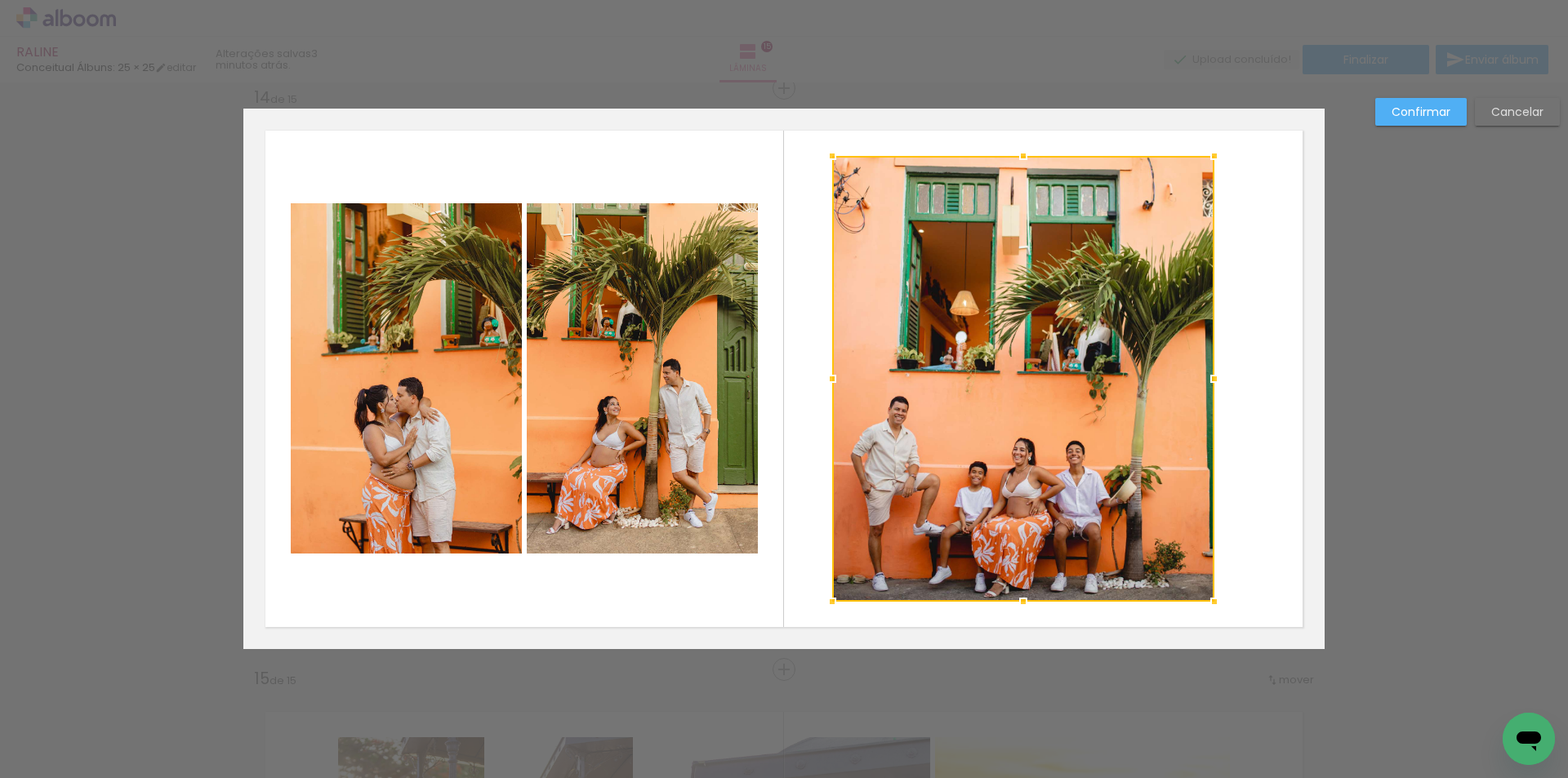
click at [1054, 373] on div at bounding box center [1023, 378] width 382 height 446
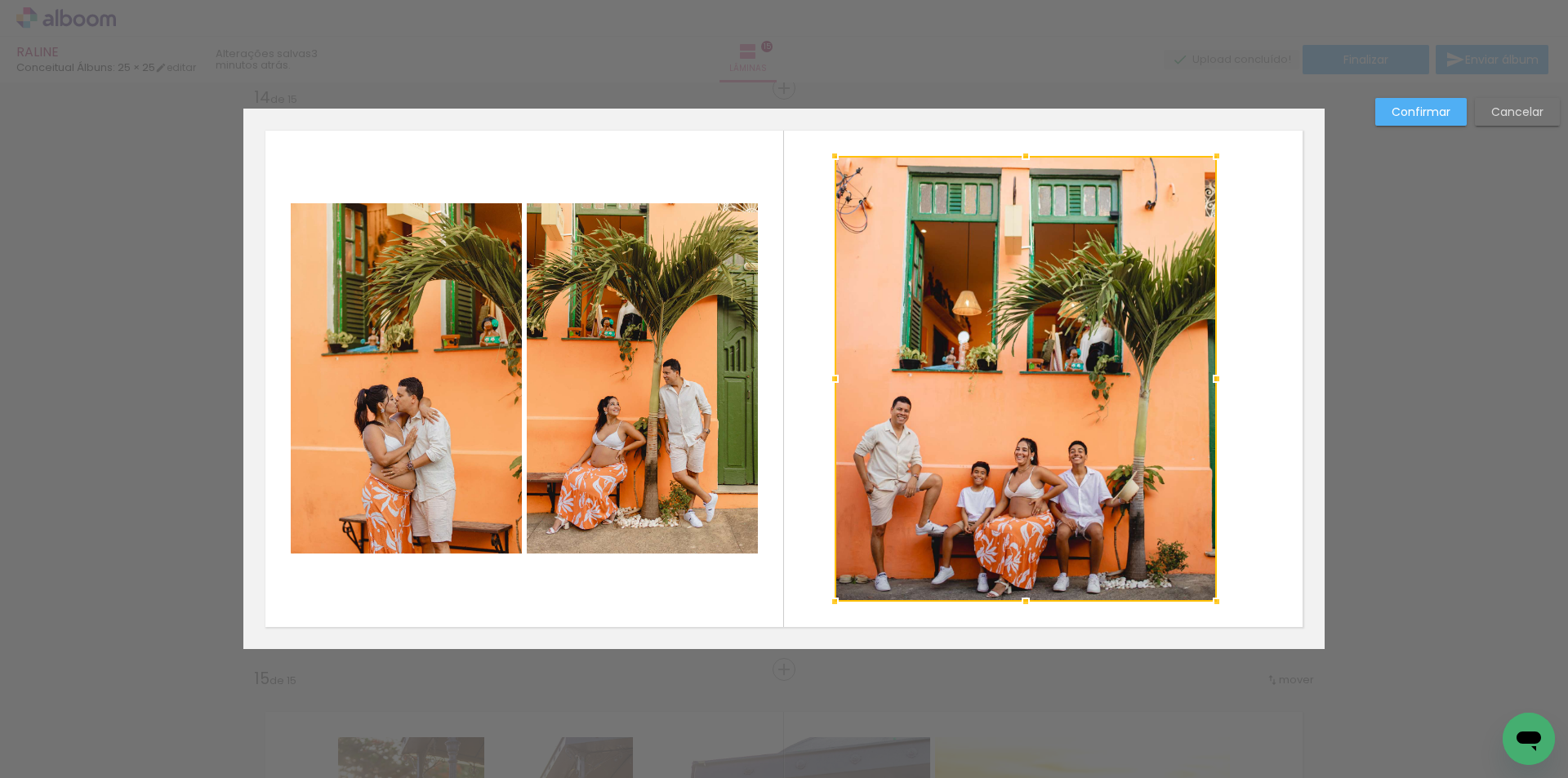
click at [1406, 126] on div "Confirmar Cancelar" at bounding box center [1463, 117] width 193 height 40
click at [1398, 125] on paper-button "Confirmar" at bounding box center [1420, 112] width 91 height 28
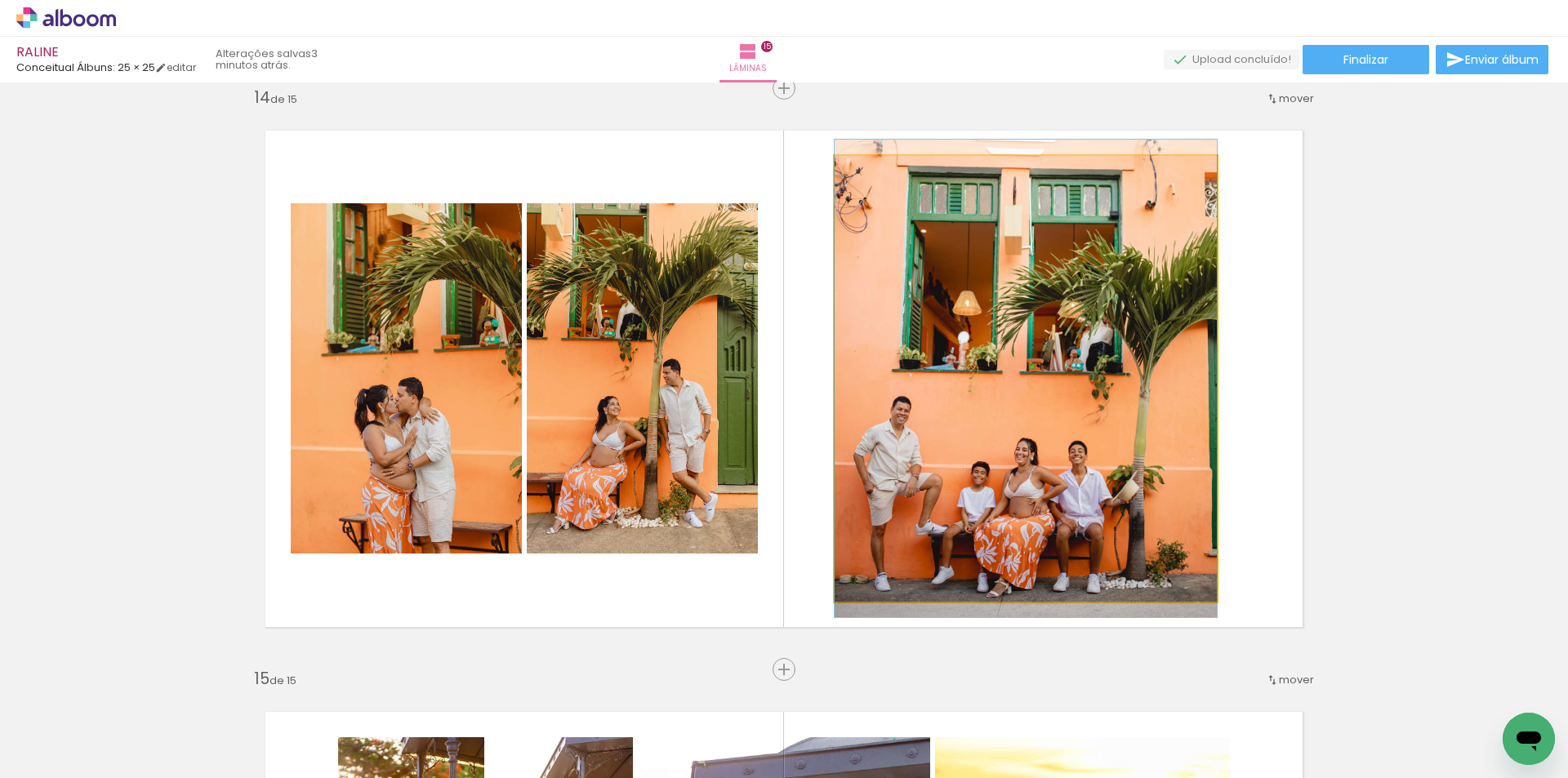
drag, startPoint x: 1032, startPoint y: 342, endPoint x: 1055, endPoint y: 342, distance: 23.0
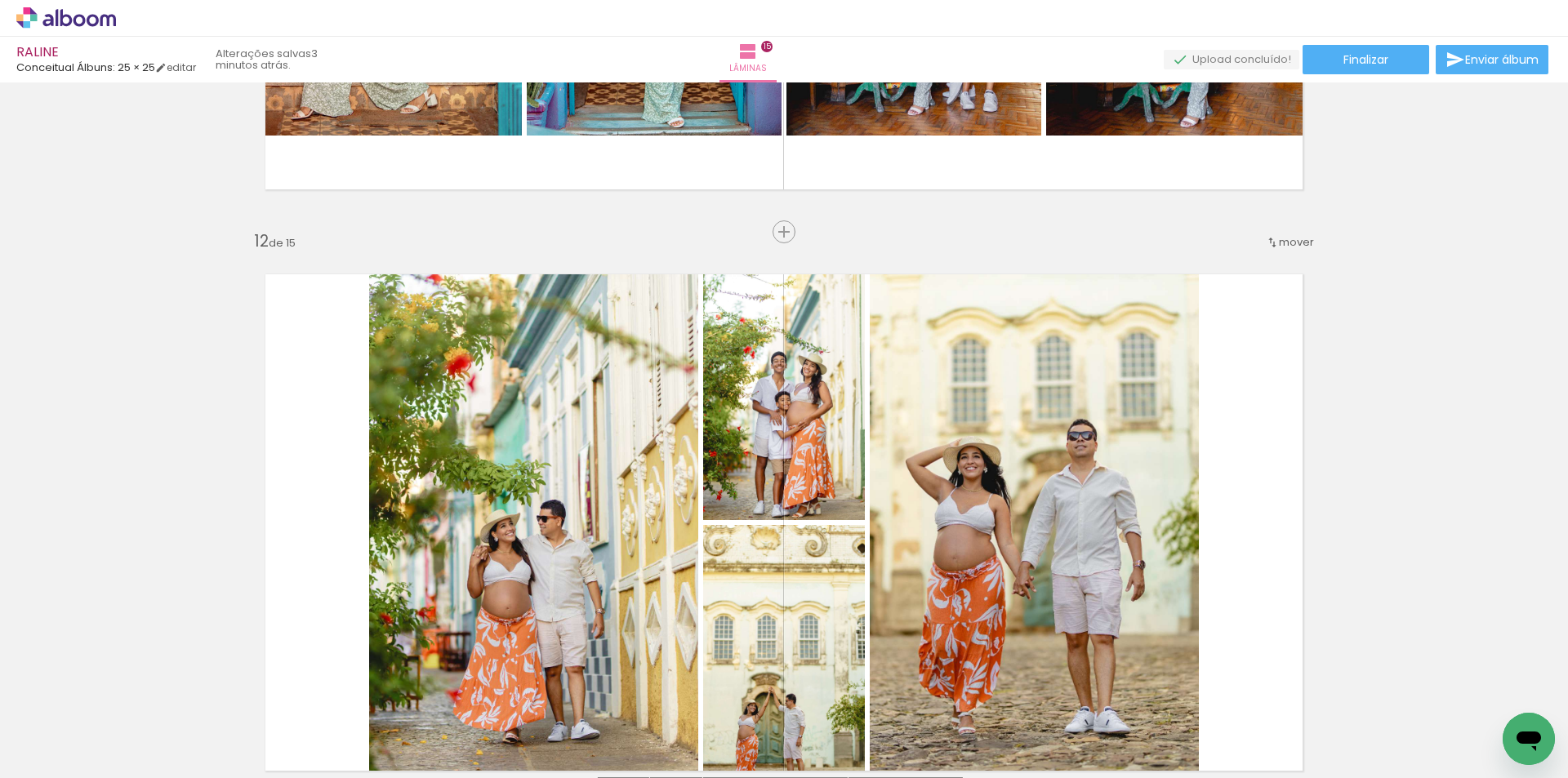
scroll to position [6595, 0]
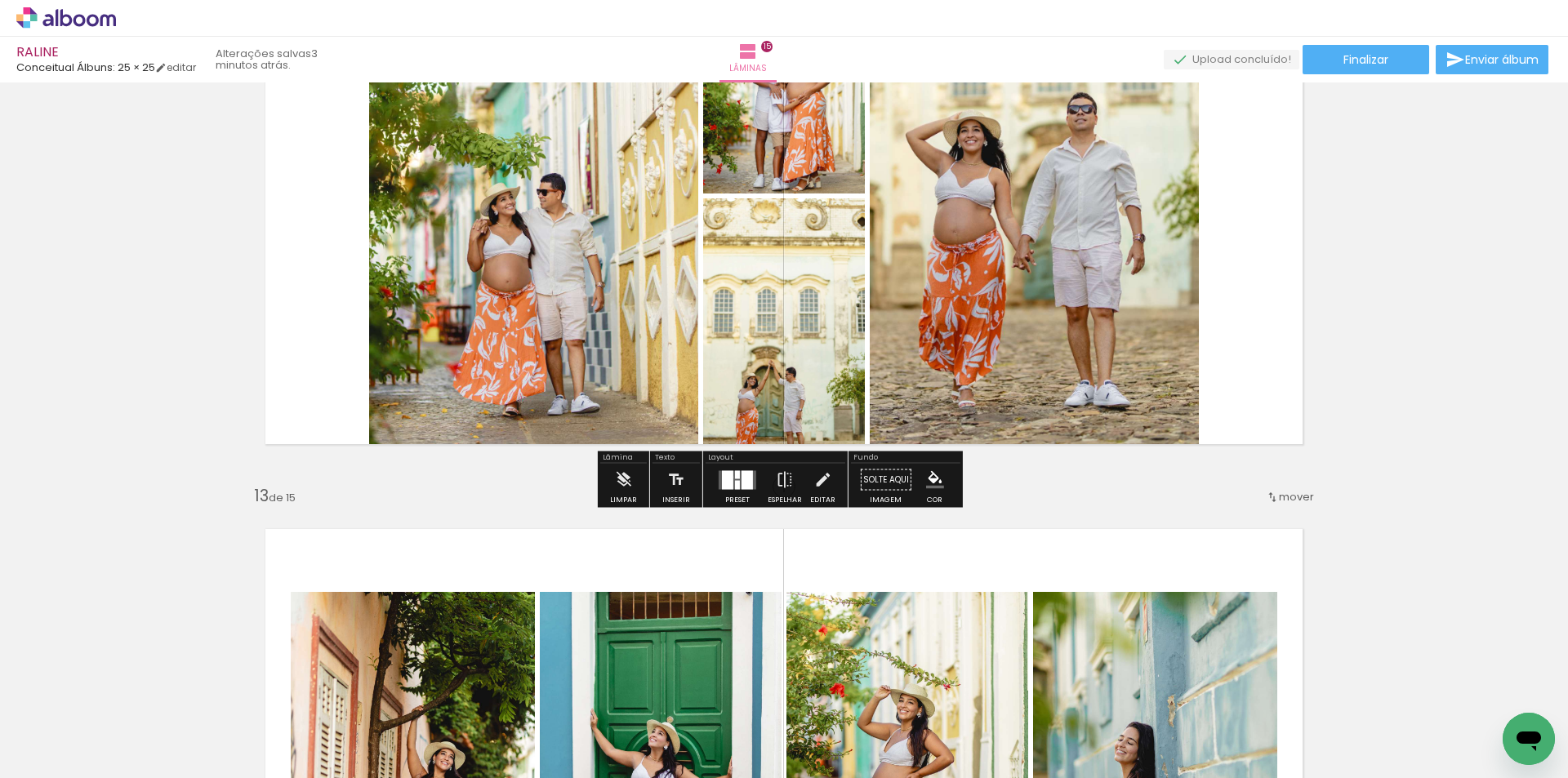
click at [730, 476] on div at bounding box center [728, 479] width 11 height 18
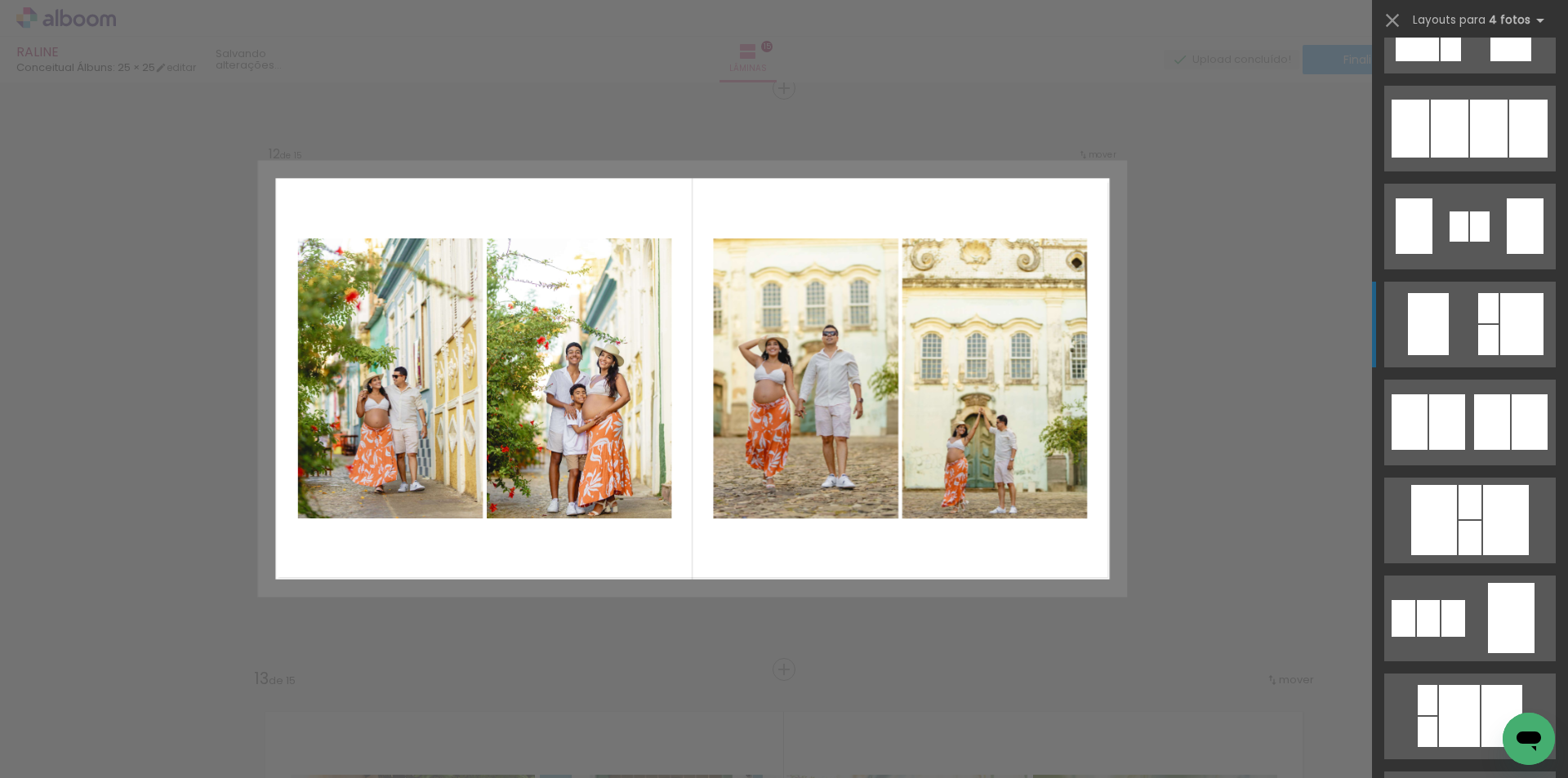
scroll to position [816, 0]
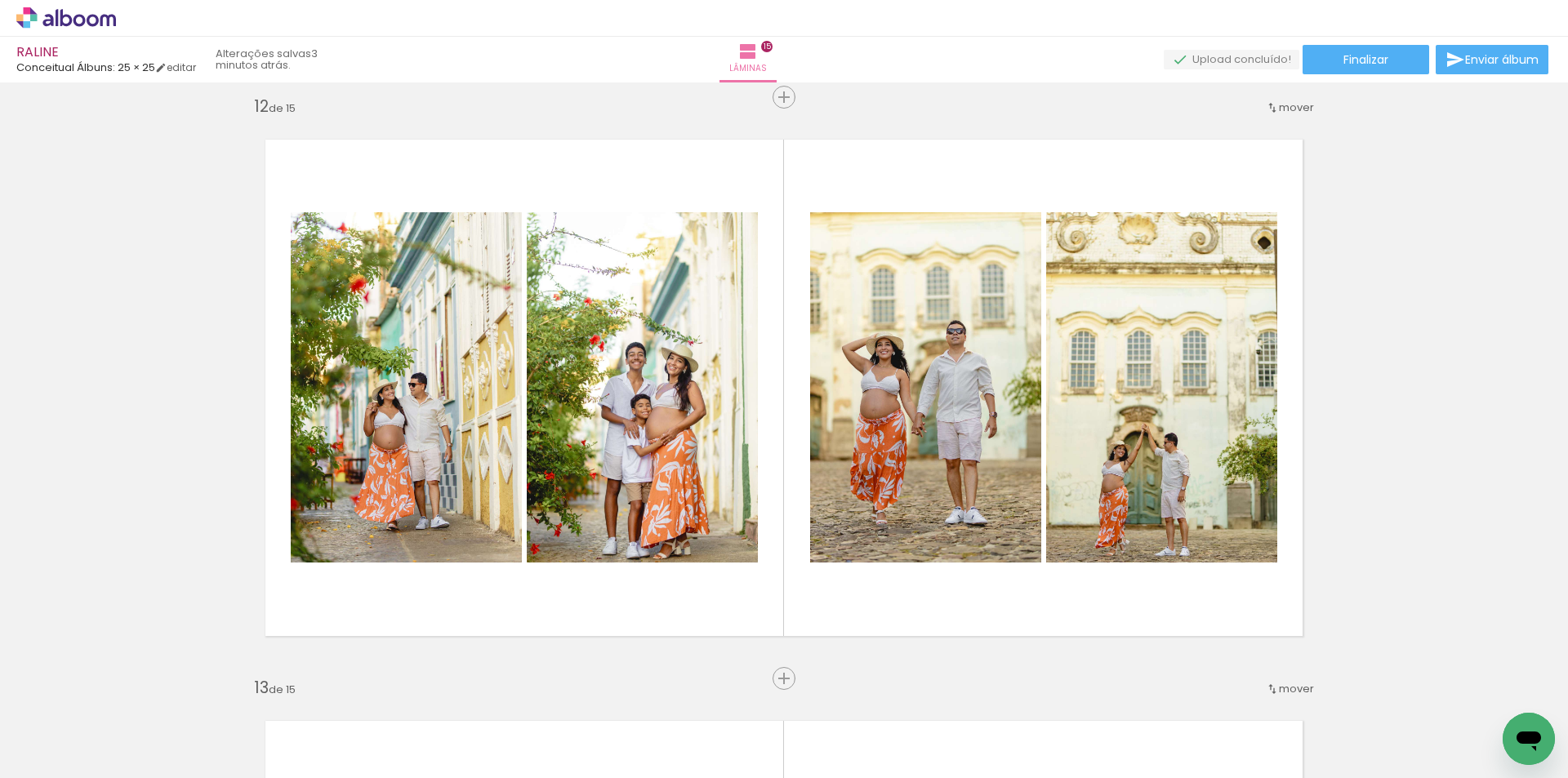
scroll to position [6330, 0]
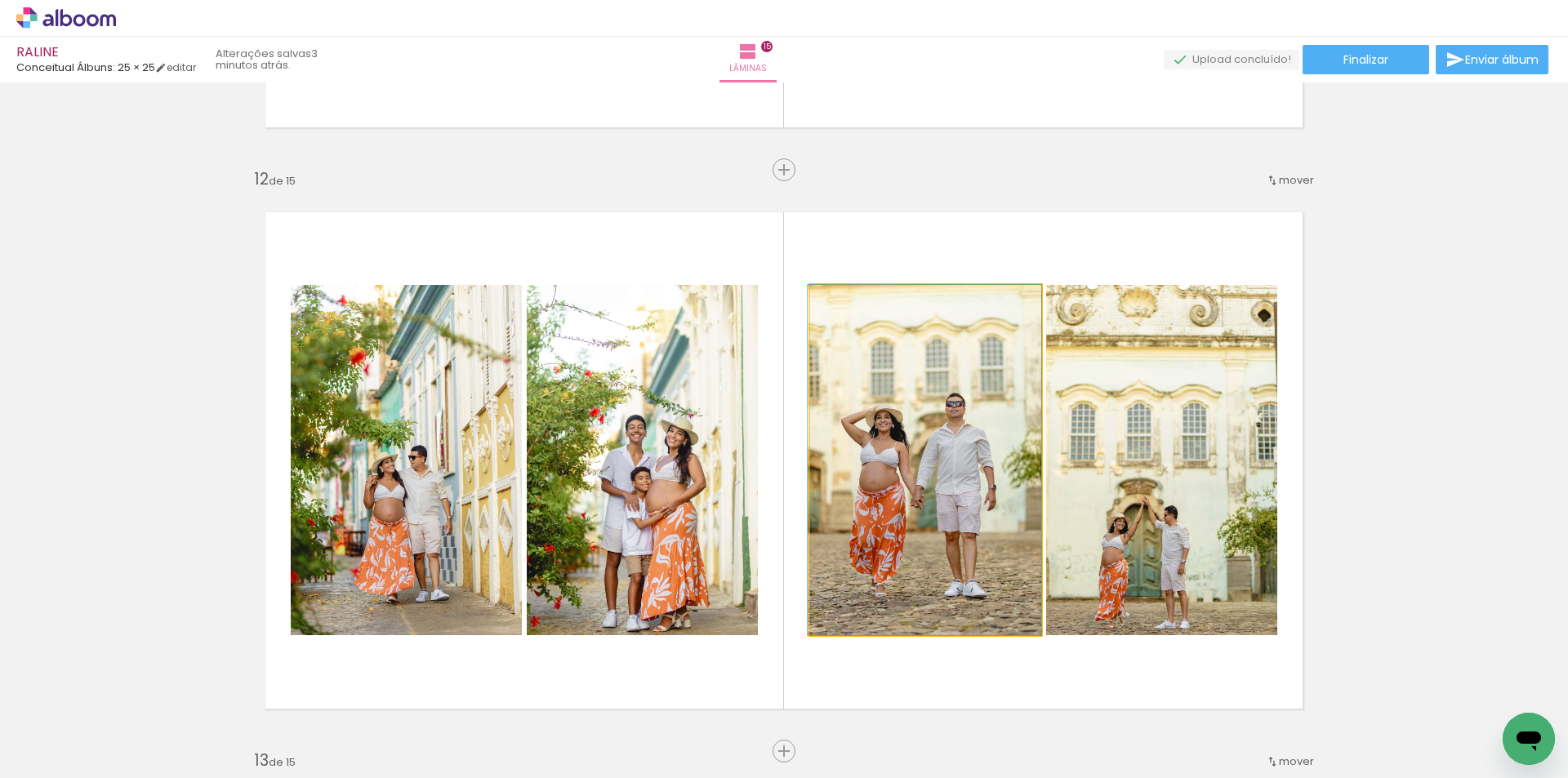
drag, startPoint x: 920, startPoint y: 478, endPoint x: 650, endPoint y: 479, distance: 270.0
click at [0, 0] on slot at bounding box center [0, 0] width 0 height 0
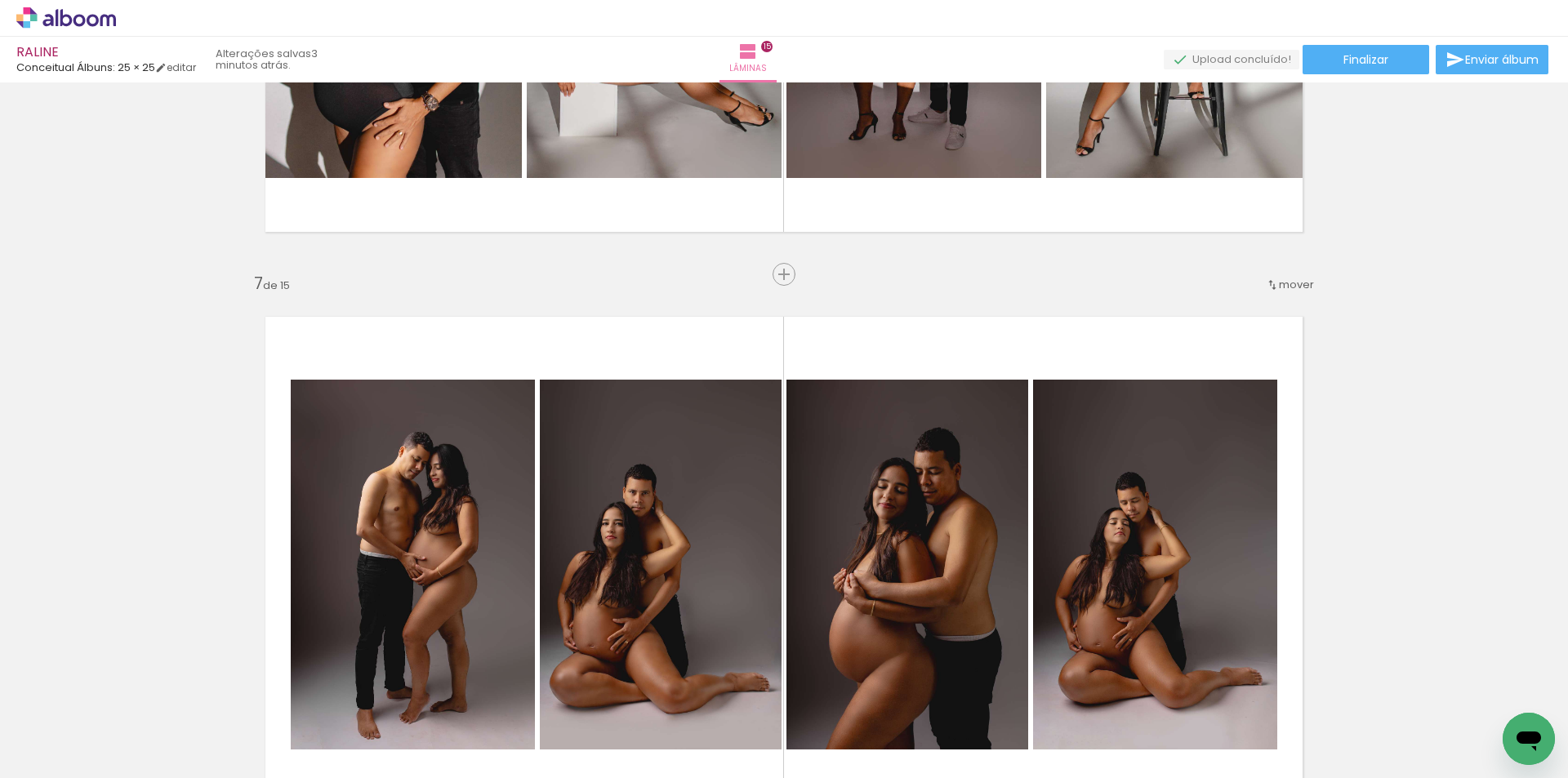
scroll to position [3311, 0]
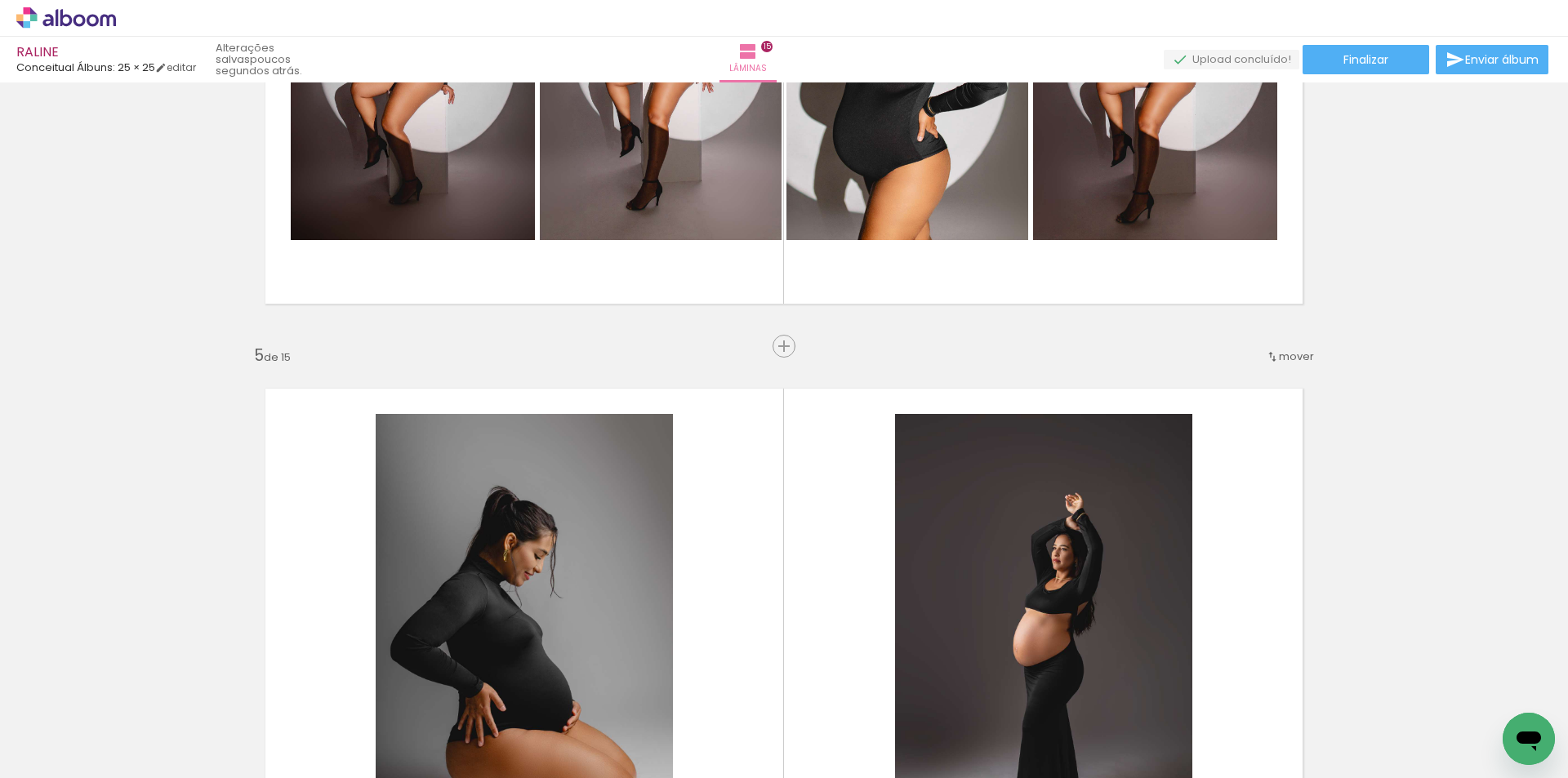
scroll to position [2332, 0]
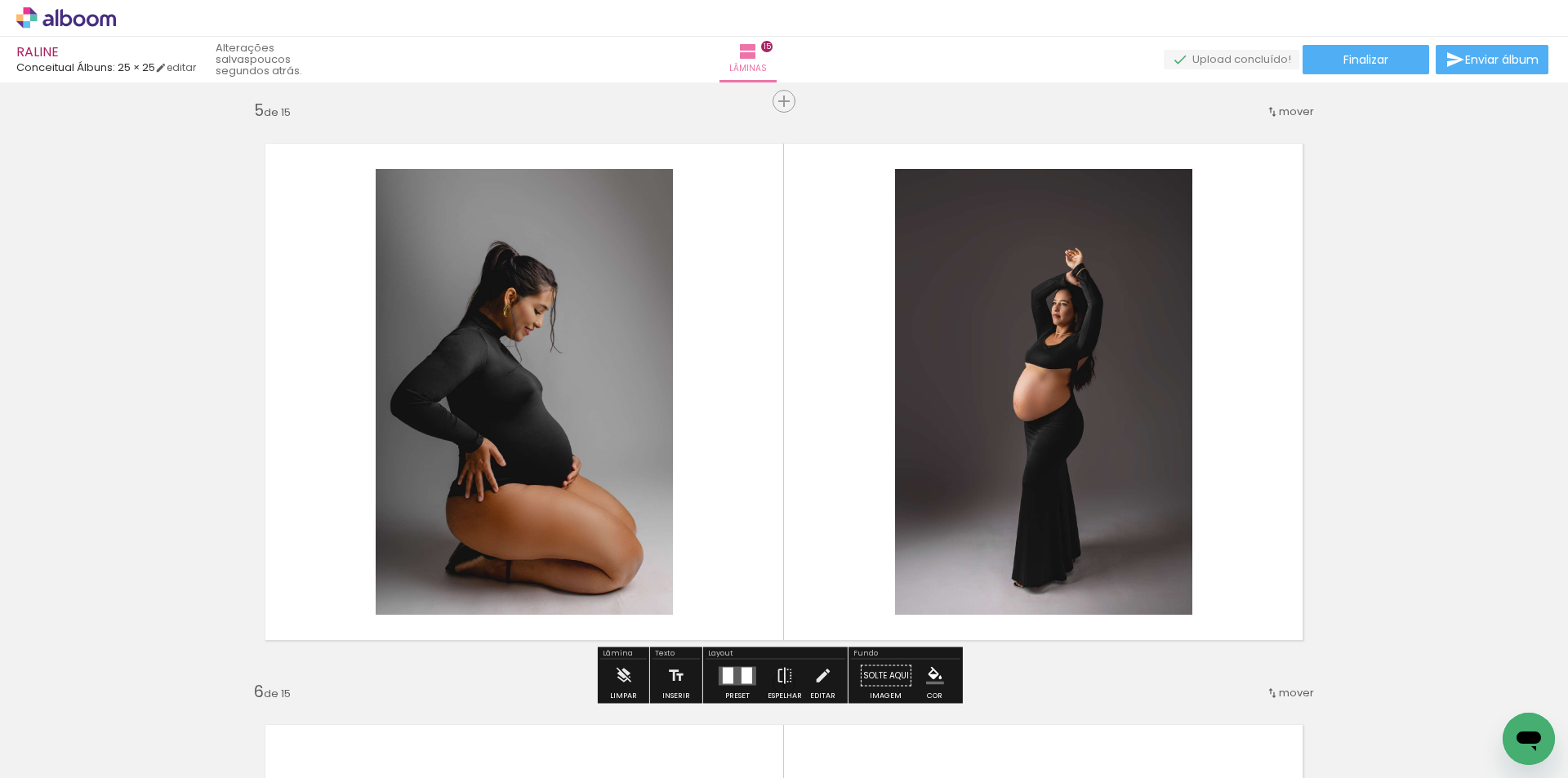
click at [589, 398] on quentale-photo at bounding box center [525, 391] width 297 height 446
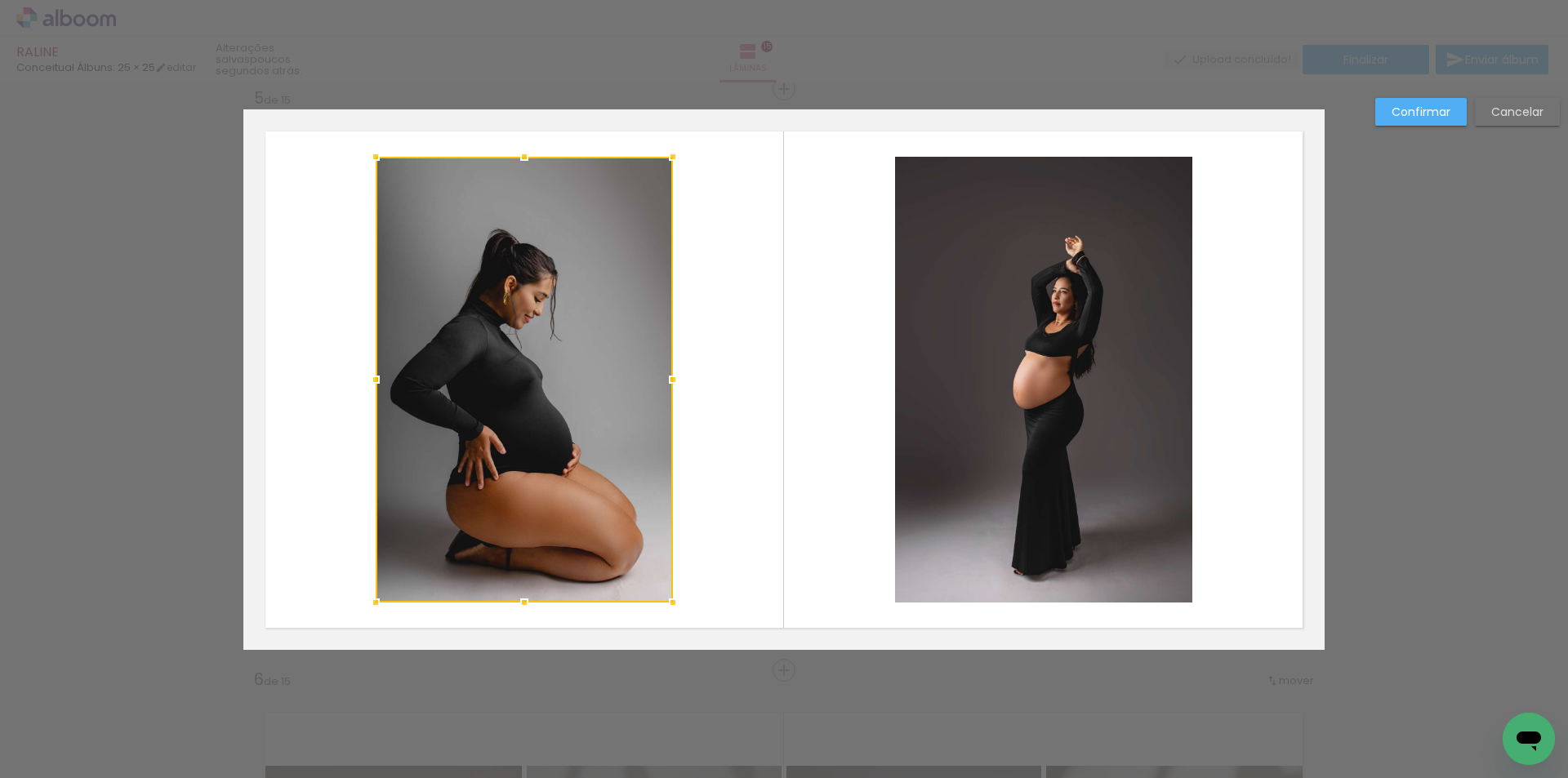
scroll to position [2345, 0]
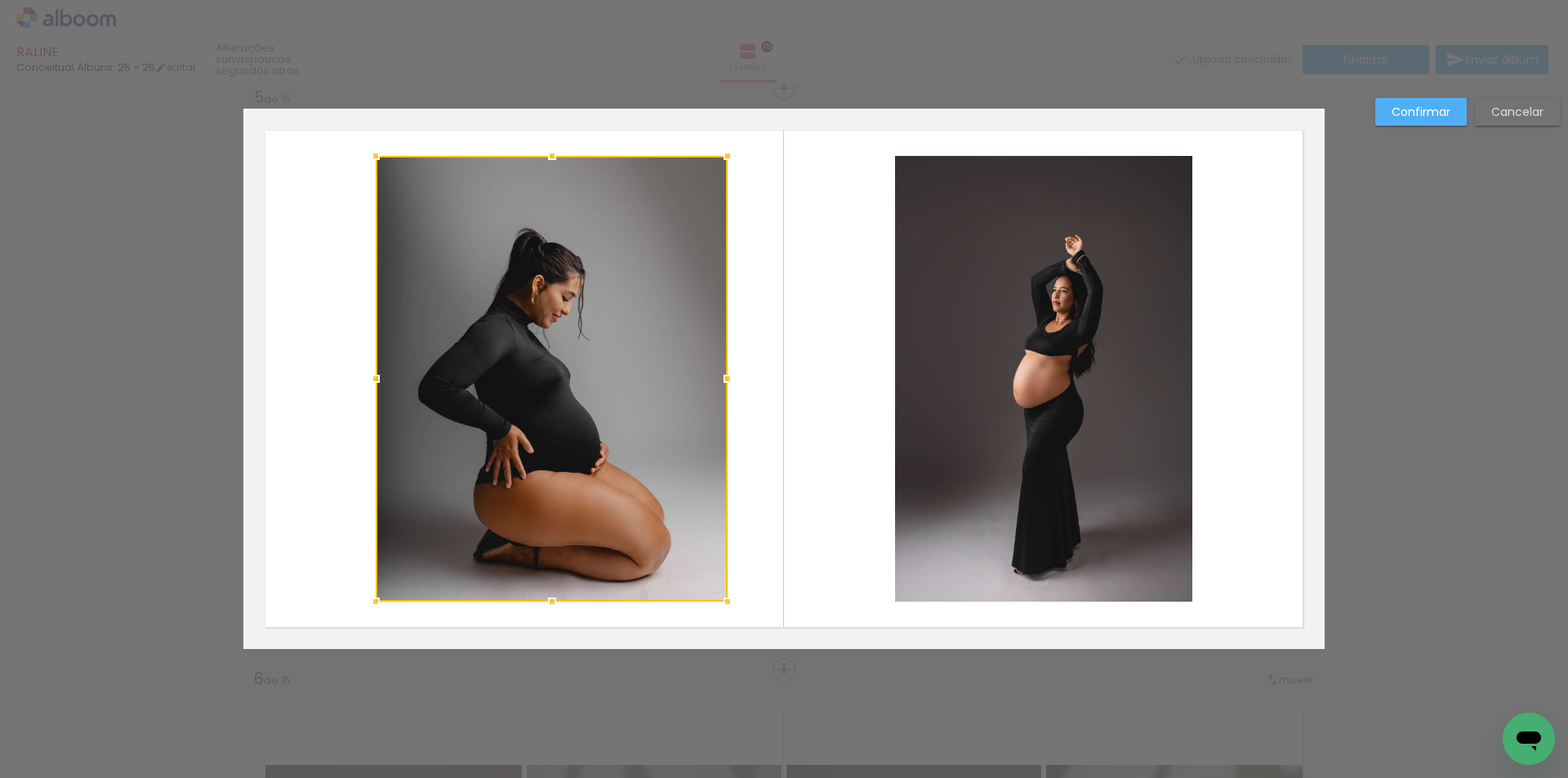
drag, startPoint x: 669, startPoint y: 377, endPoint x: 722, endPoint y: 378, distance: 53.0
click at [725, 378] on div at bounding box center [727, 378] width 32 height 32
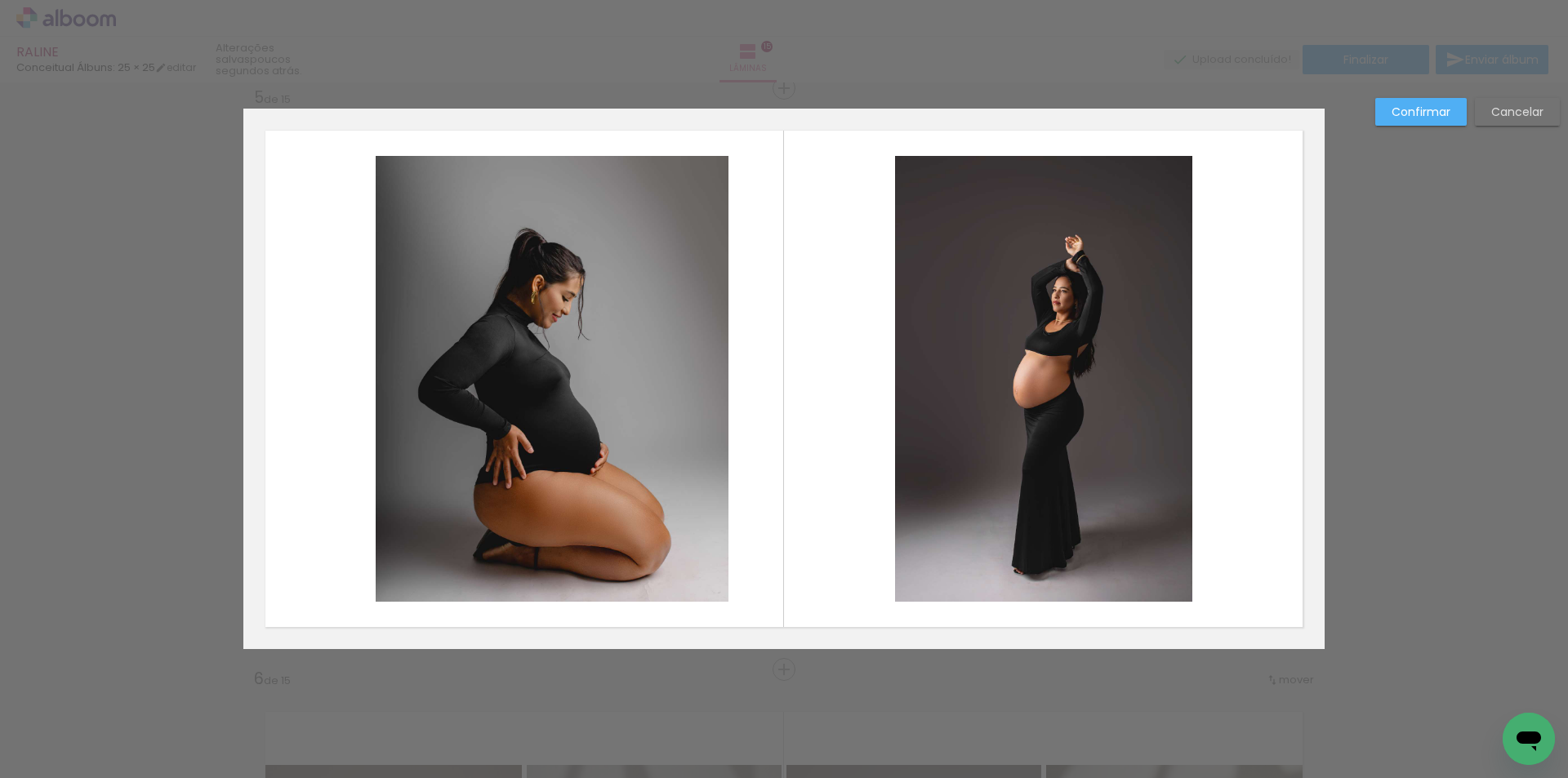
click at [396, 376] on quentale-photo at bounding box center [552, 378] width 353 height 446
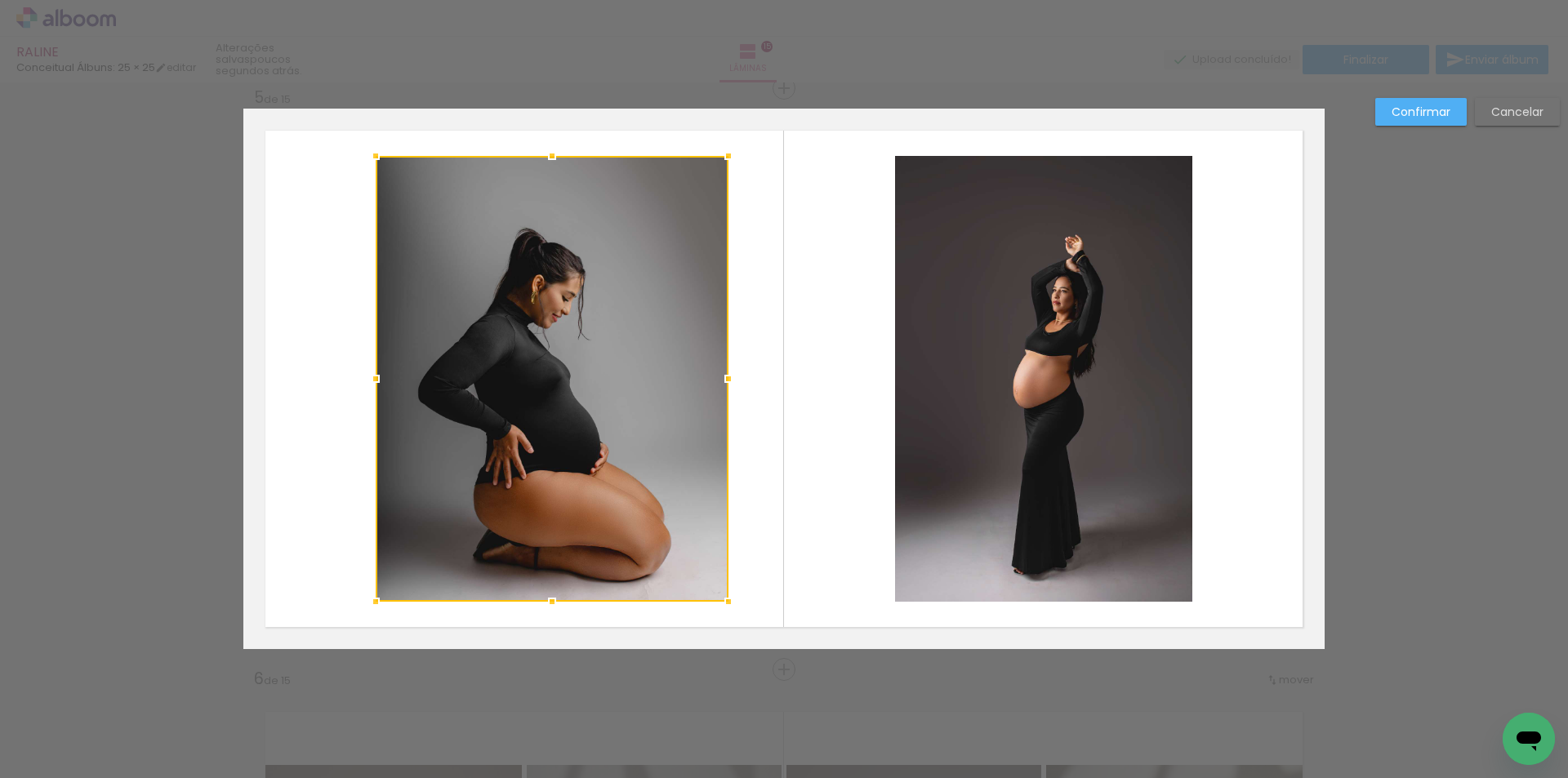
click at [396, 376] on div at bounding box center [552, 378] width 353 height 446
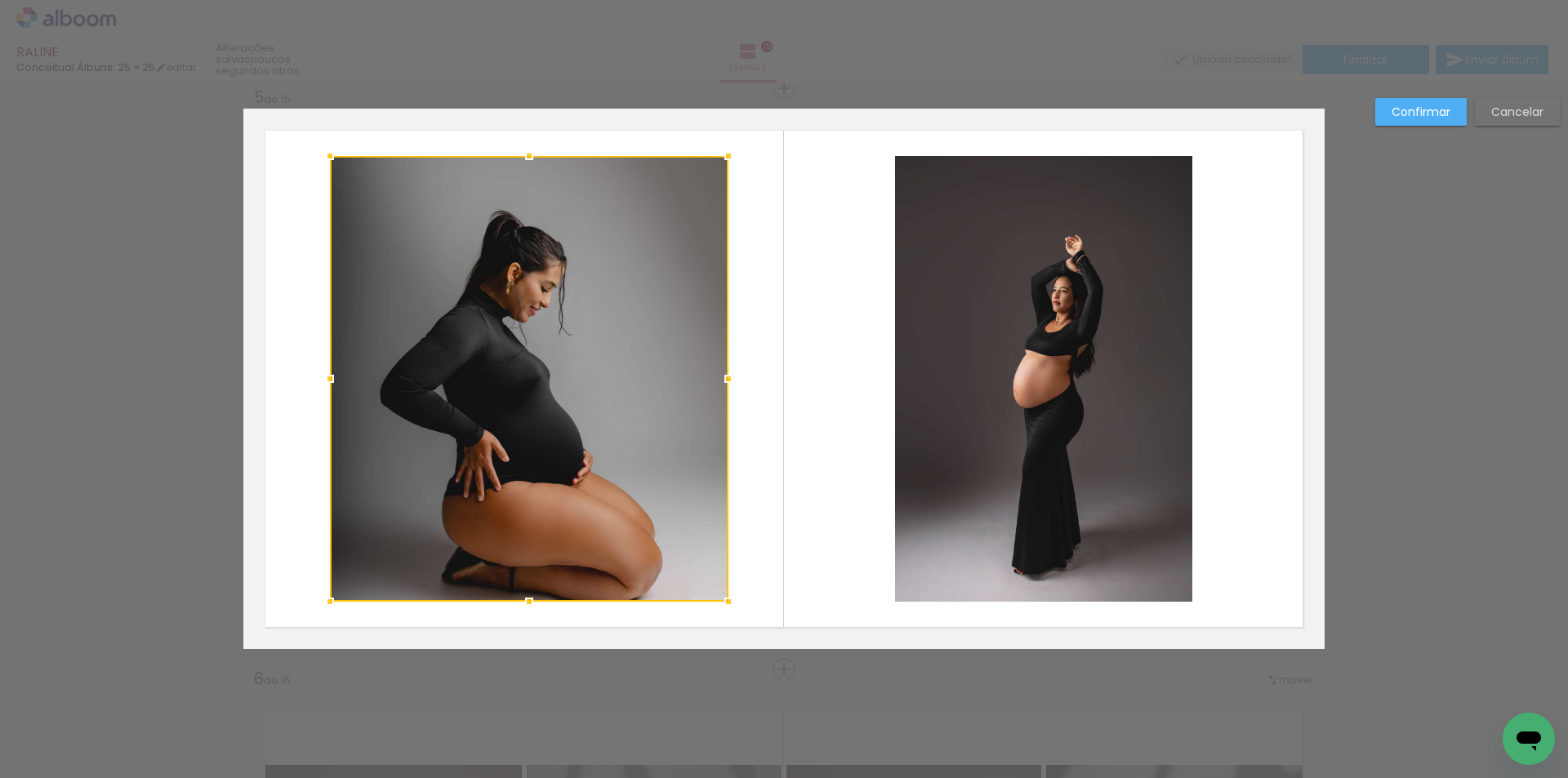
drag, startPoint x: 370, startPoint y: 375, endPoint x: 325, endPoint y: 375, distance: 45.0
click at [325, 375] on div at bounding box center [330, 378] width 32 height 32
click at [464, 377] on div at bounding box center [528, 378] width 398 height 446
click at [488, 377] on div at bounding box center [528, 378] width 398 height 446
click at [501, 378] on div at bounding box center [528, 378] width 398 height 446
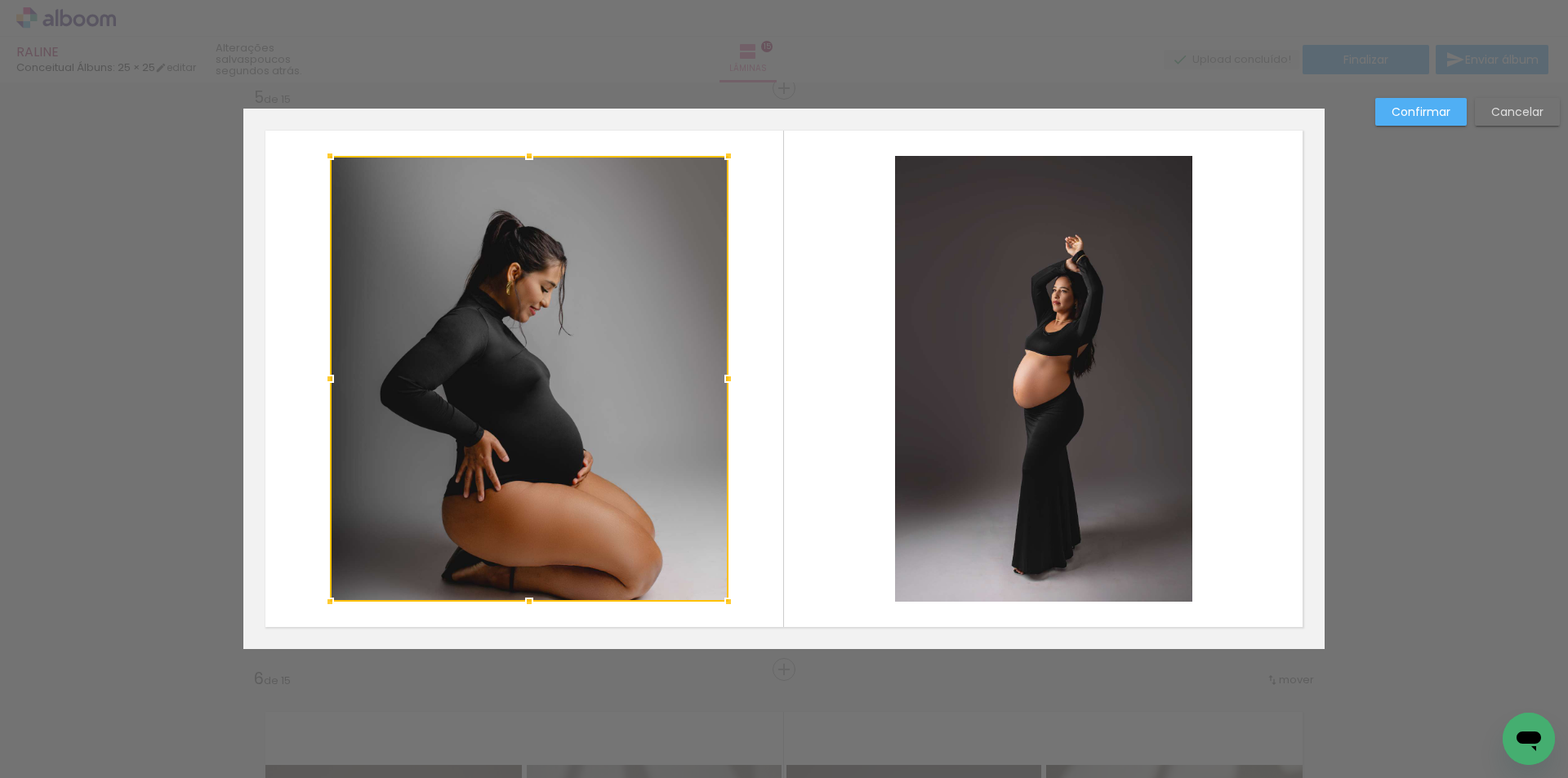
click at [501, 378] on div at bounding box center [528, 378] width 398 height 446
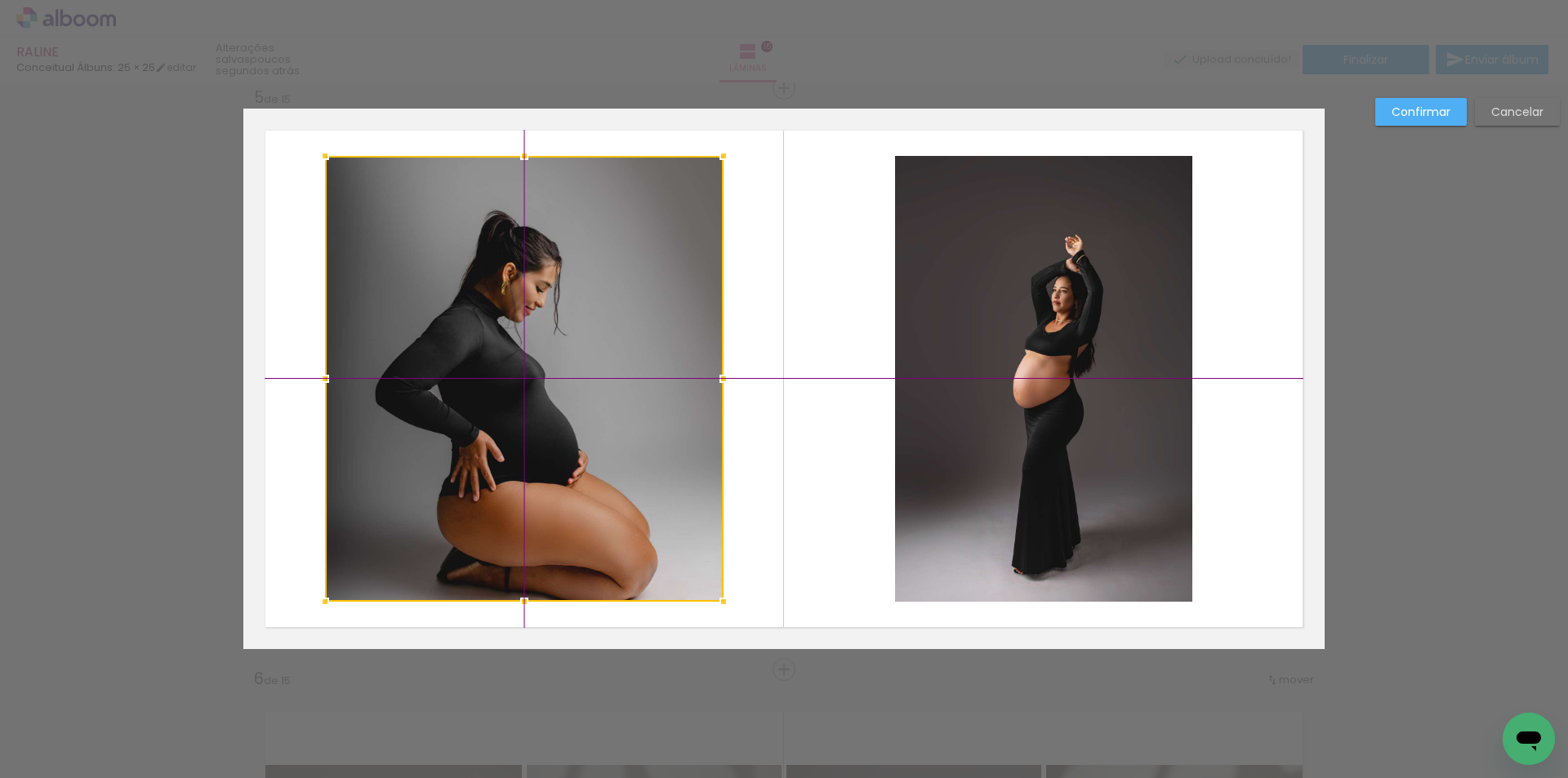
click at [511, 391] on div at bounding box center [524, 378] width 398 height 446
click at [0, 0] on slot "Confirmar" at bounding box center [0, 0] width 0 height 0
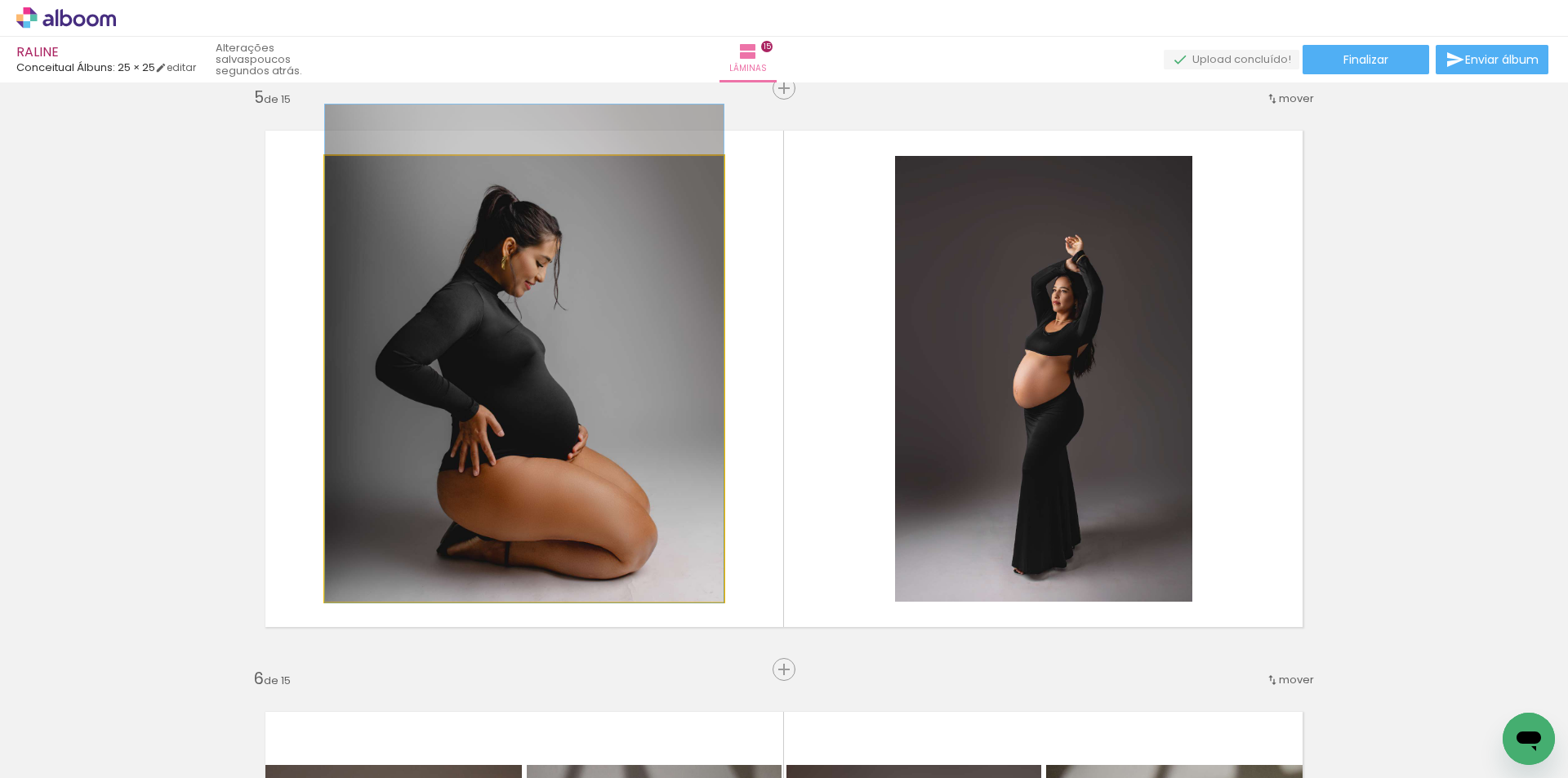
drag, startPoint x: 576, startPoint y: 393, endPoint x: 599, endPoint y: 368, distance: 34.0
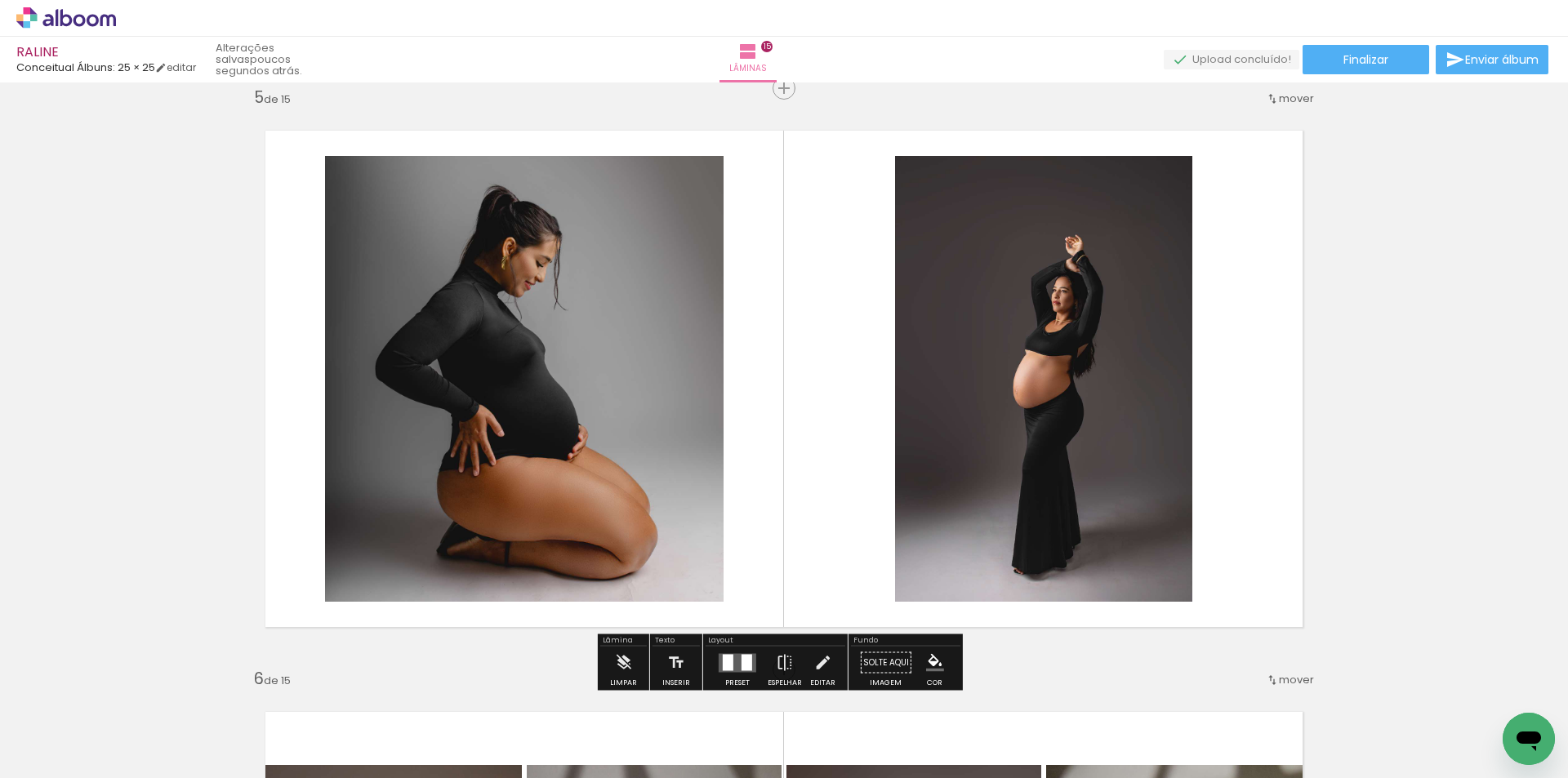
click at [1007, 342] on quentale-photo at bounding box center [1043, 378] width 297 height 446
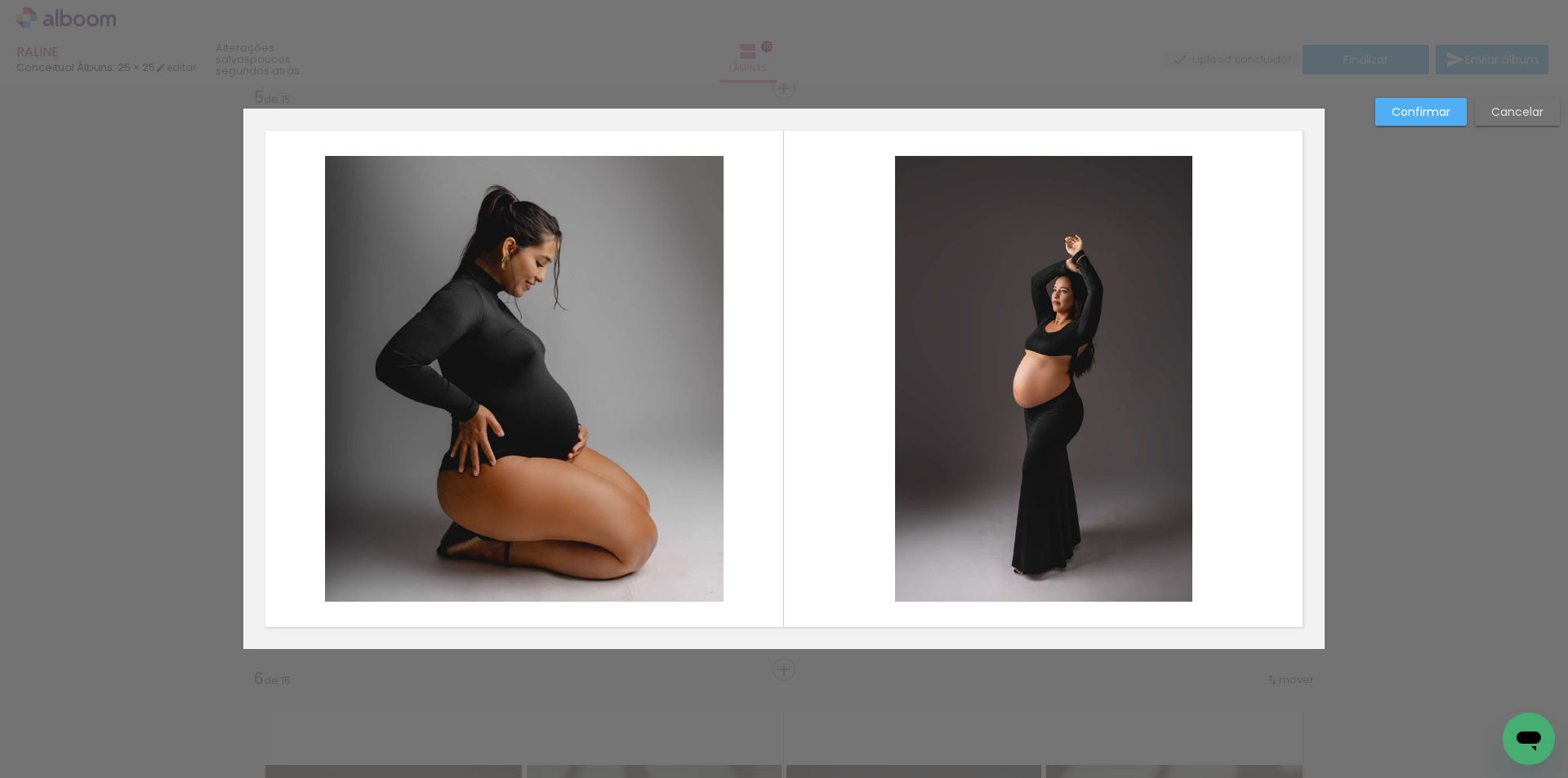
click at [948, 386] on quentale-photo at bounding box center [1043, 378] width 297 height 446
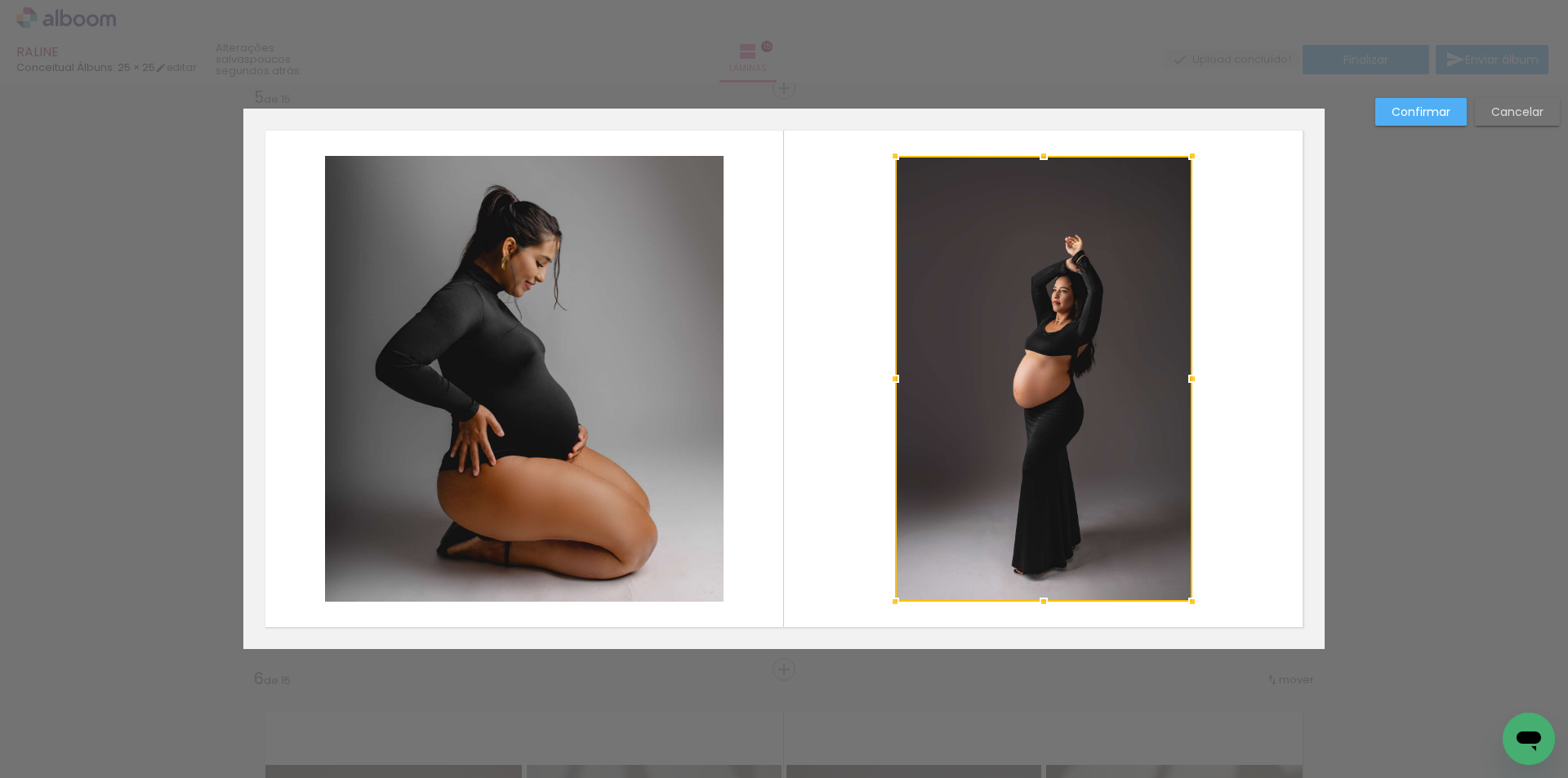
click at [948, 386] on div at bounding box center [1043, 378] width 297 height 446
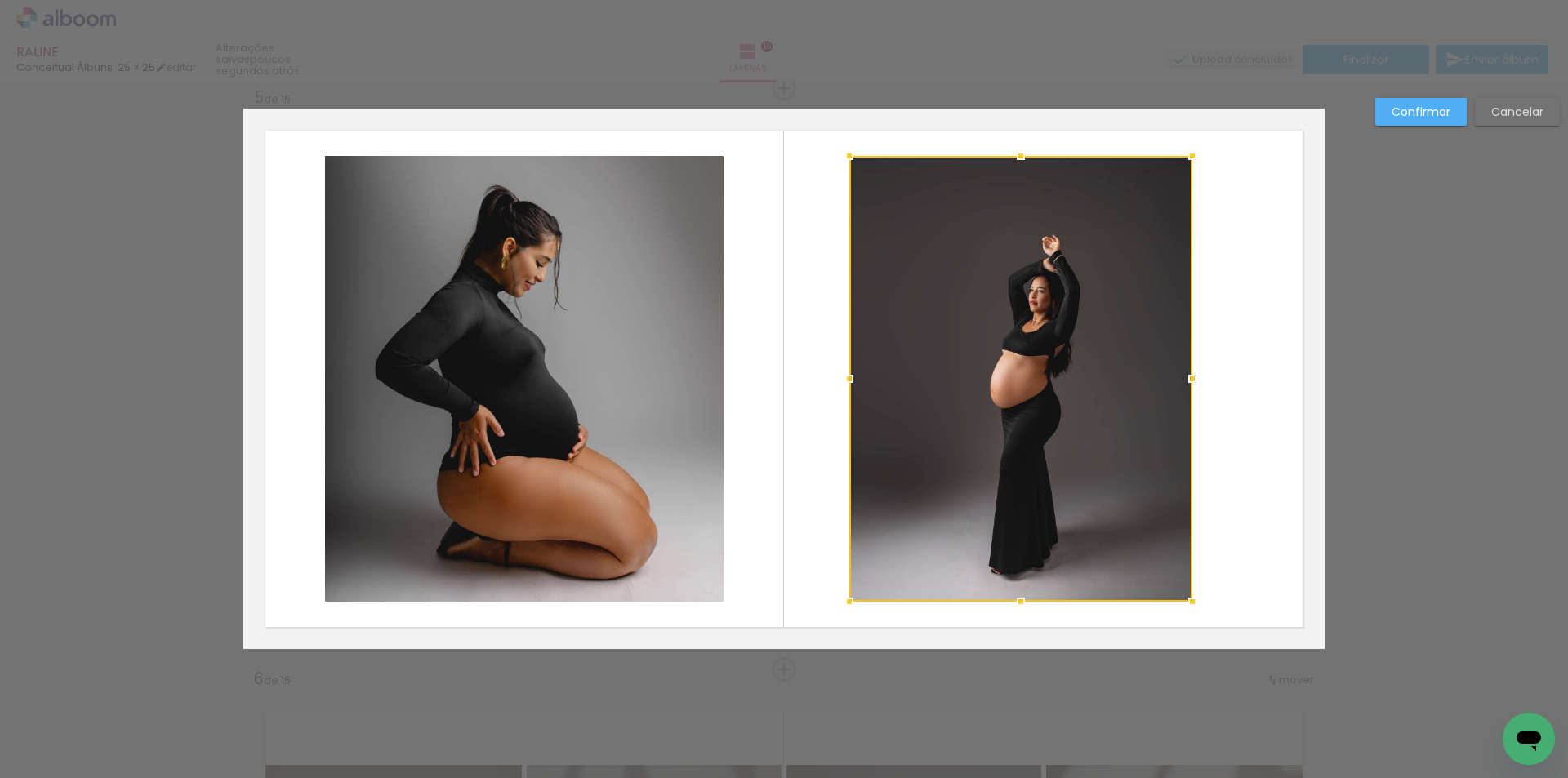
drag, startPoint x: 892, startPoint y: 377, endPoint x: 840, endPoint y: 376, distance: 52.0
click at [840, 376] on div at bounding box center [849, 378] width 32 height 32
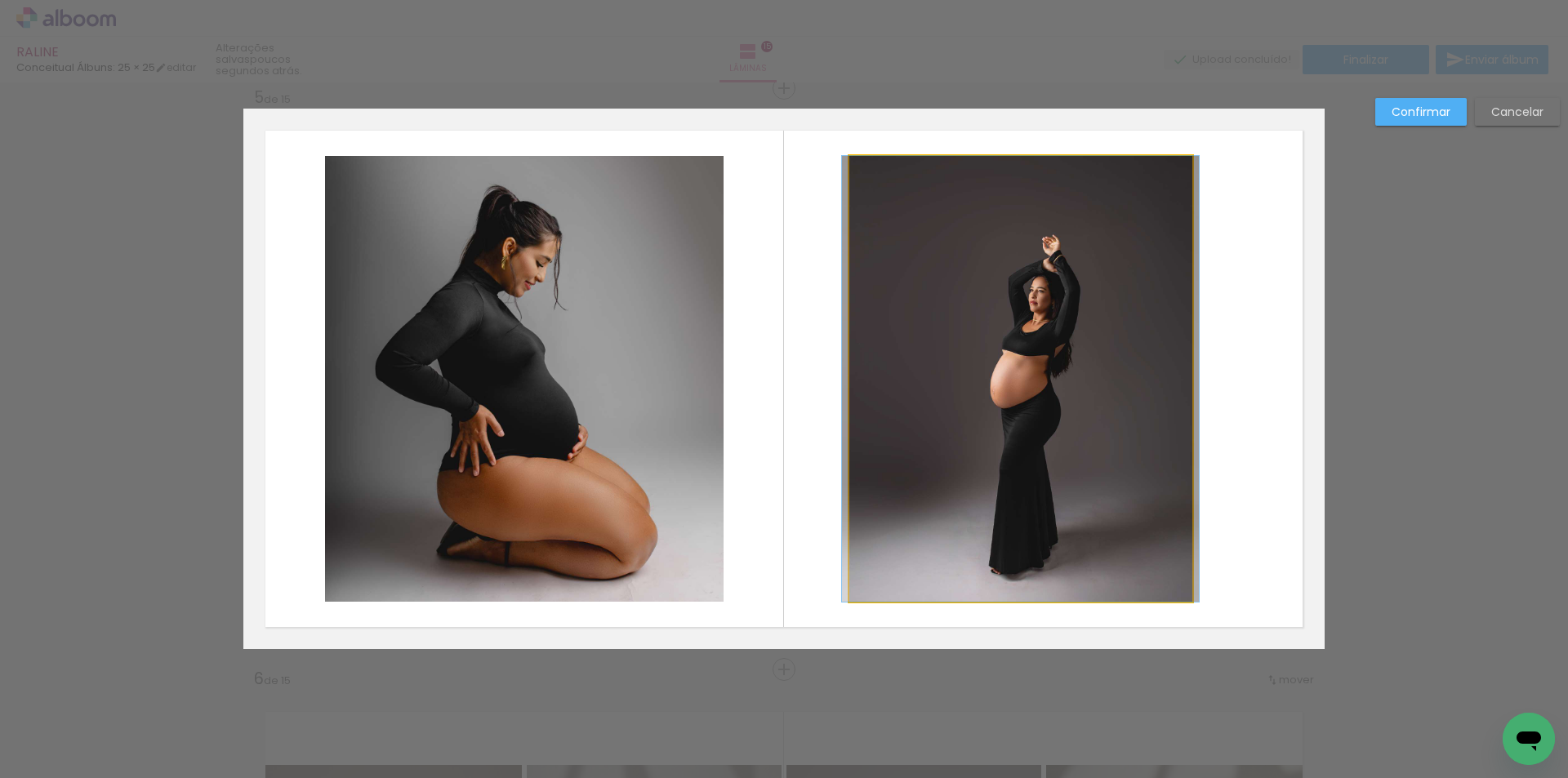
click at [1170, 421] on quentale-photo at bounding box center [1020, 378] width 343 height 446
click at [1170, 421] on div at bounding box center [1020, 378] width 343 height 446
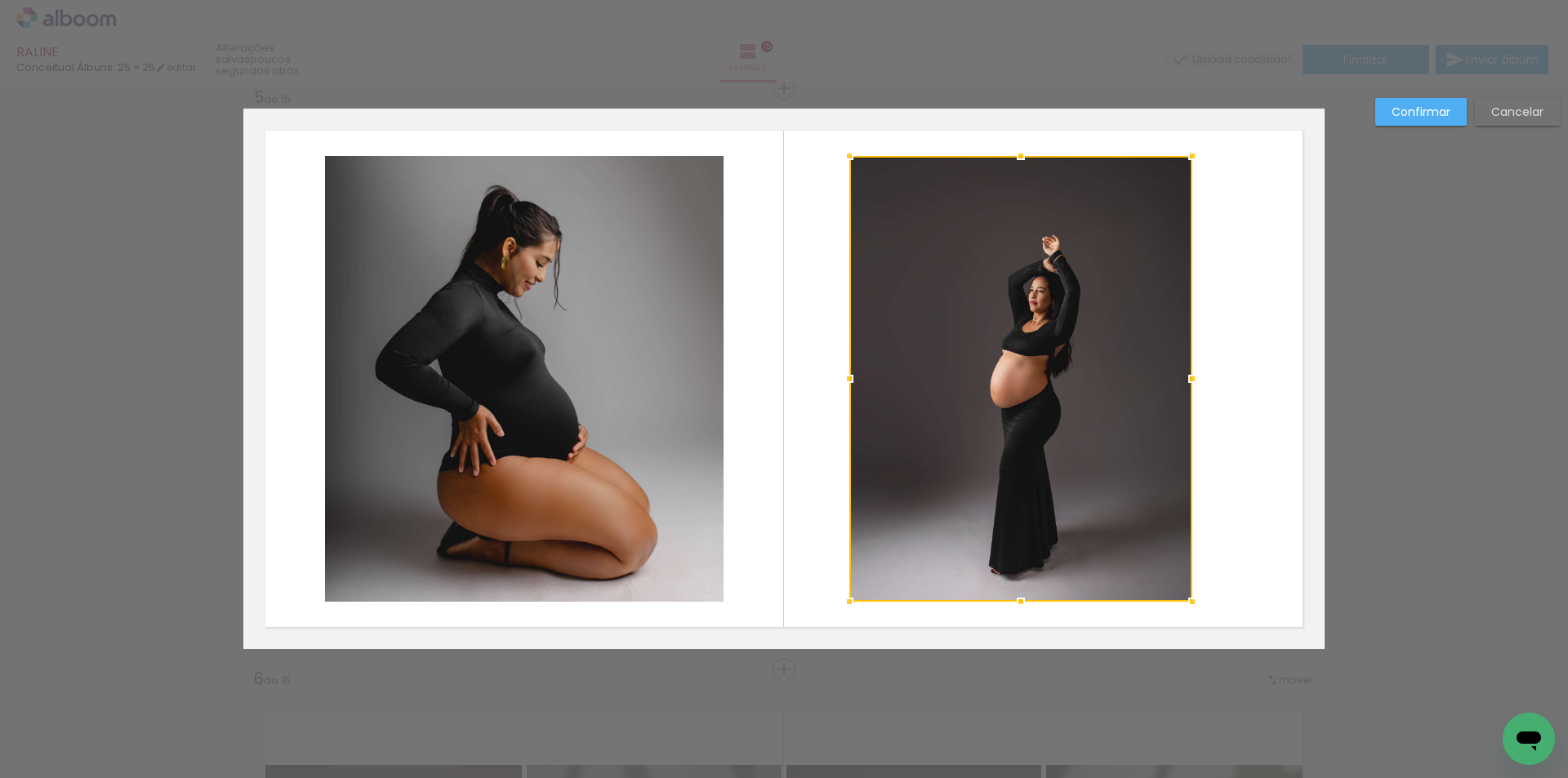
click at [1170, 421] on div at bounding box center [1020, 378] width 343 height 446
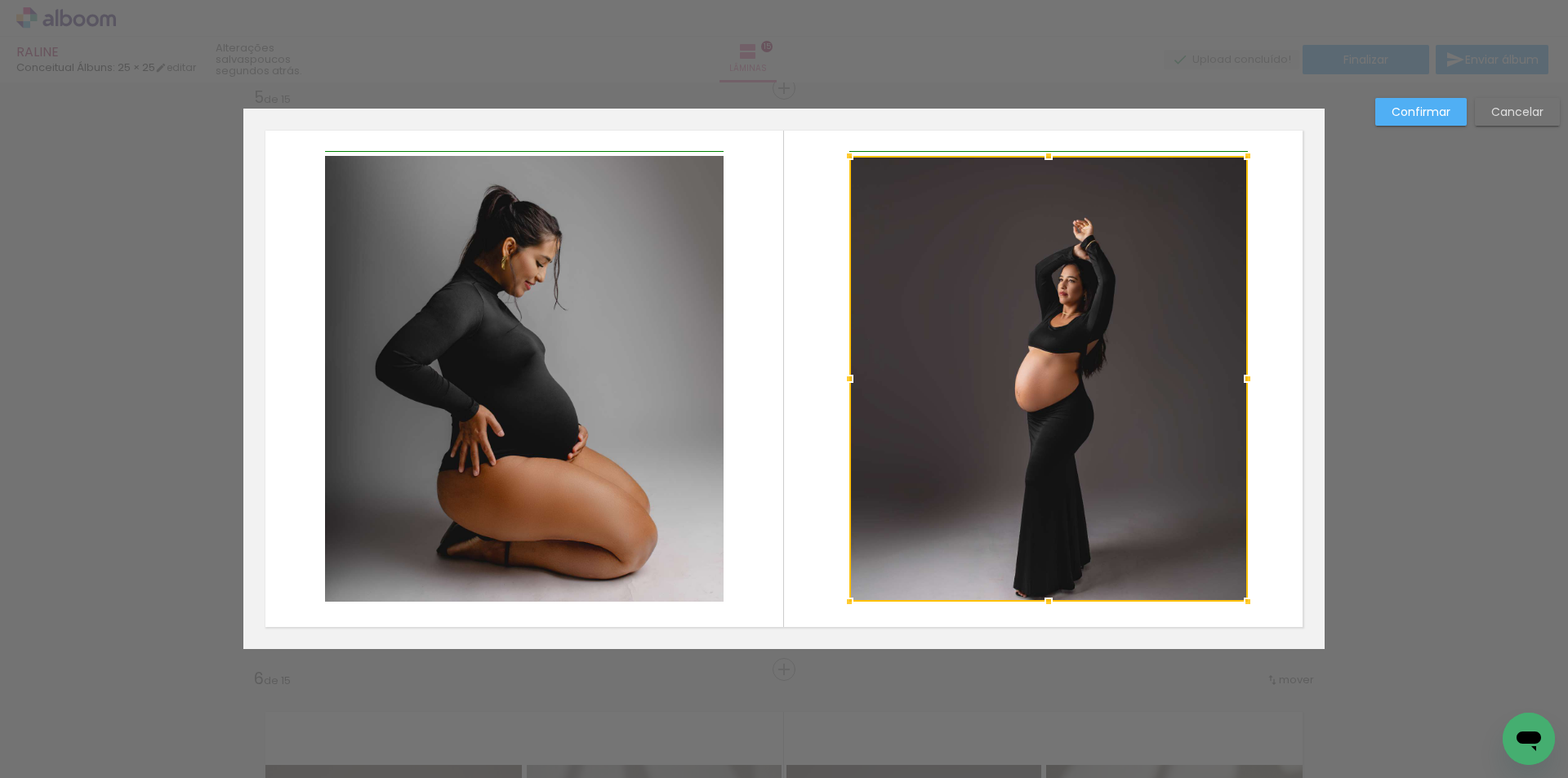
drag, startPoint x: 1181, startPoint y: 381, endPoint x: 1229, endPoint y: 385, distance: 48.2
click at [1231, 385] on div at bounding box center [1247, 378] width 32 height 32
click at [0, 0] on slot "Confirmar" at bounding box center [0, 0] width 0 height 0
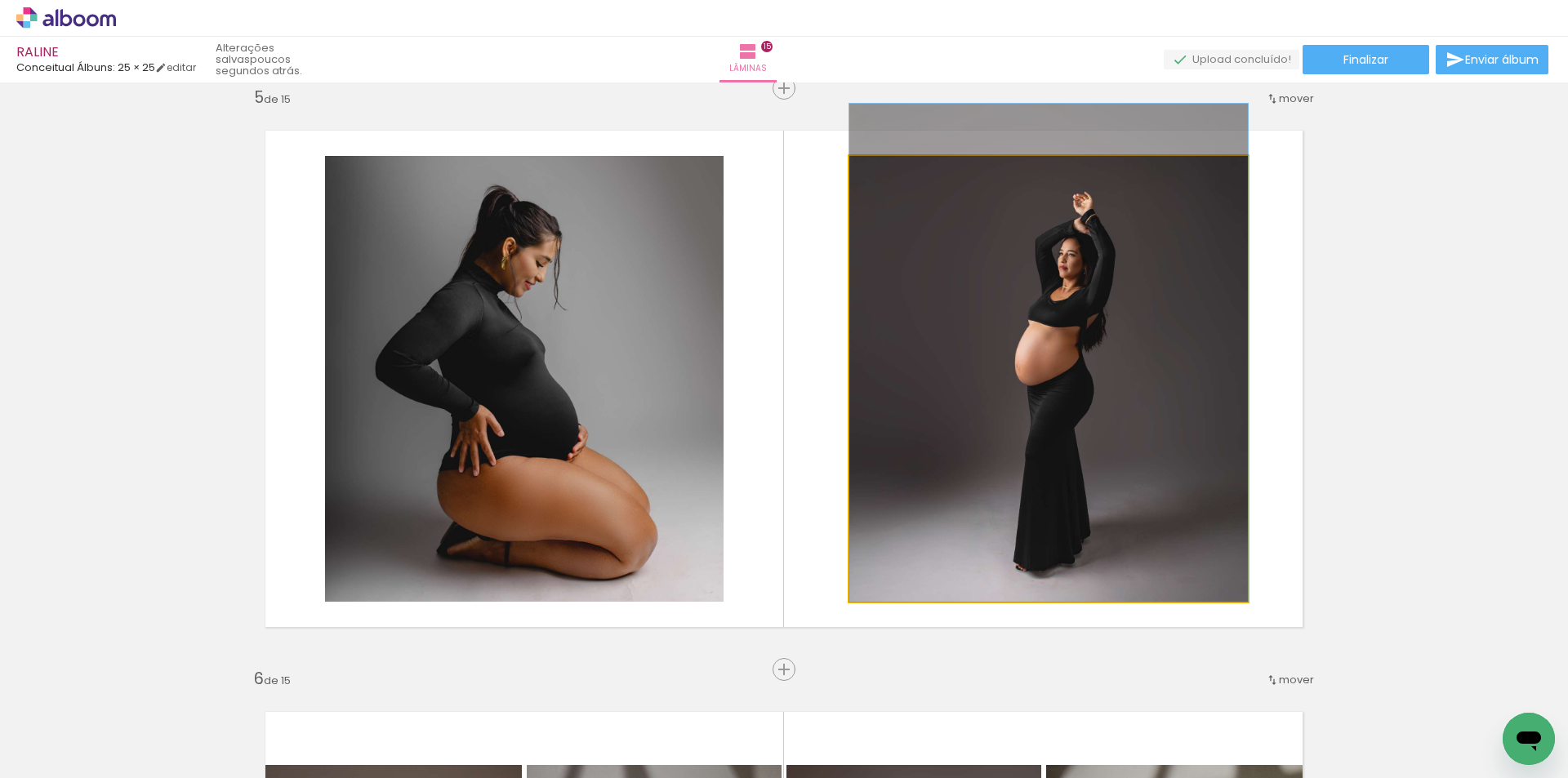
drag, startPoint x: 1054, startPoint y: 413, endPoint x: 1055, endPoint y: 398, distance: 15.0
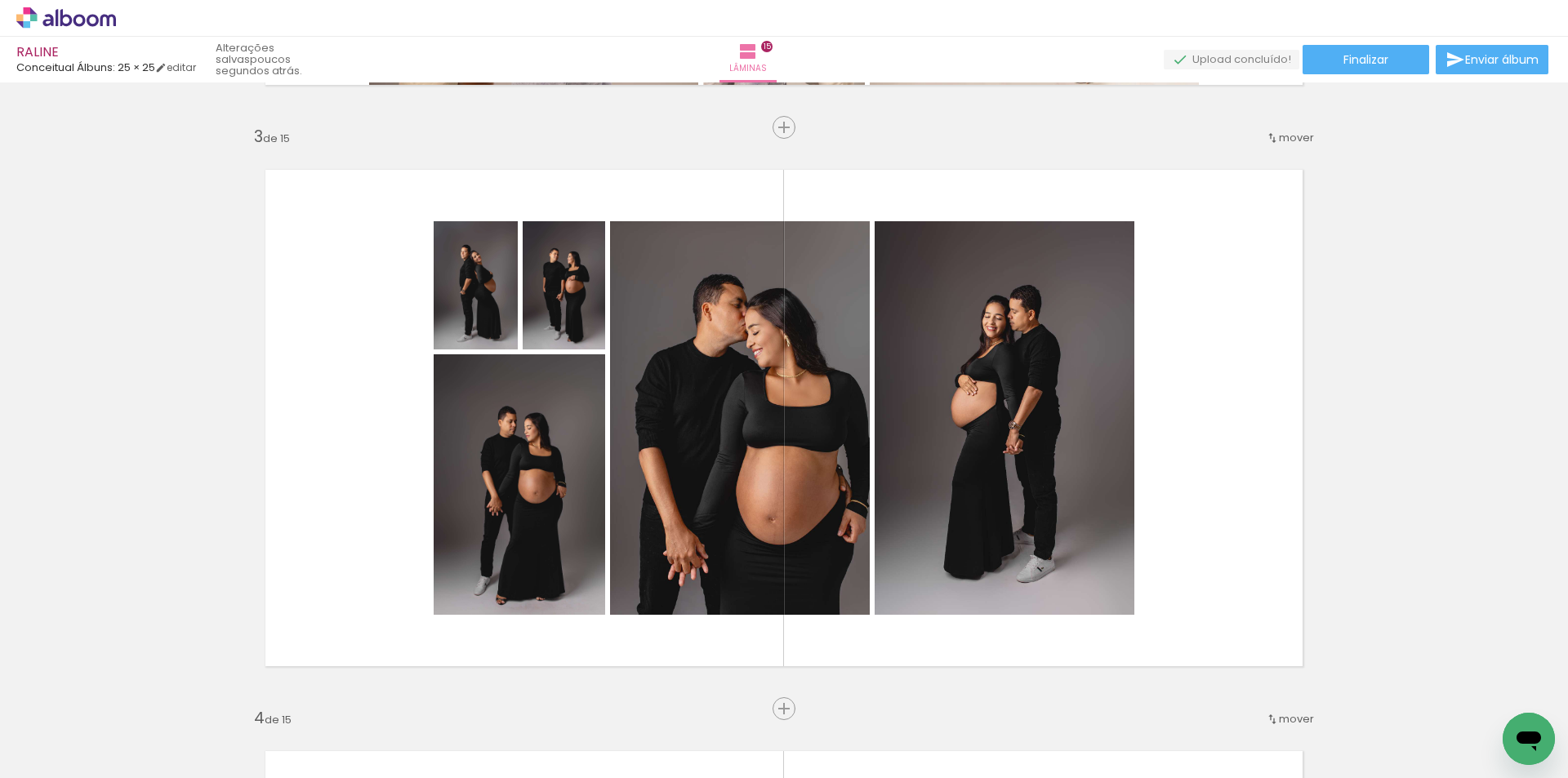
scroll to position [1366, 0]
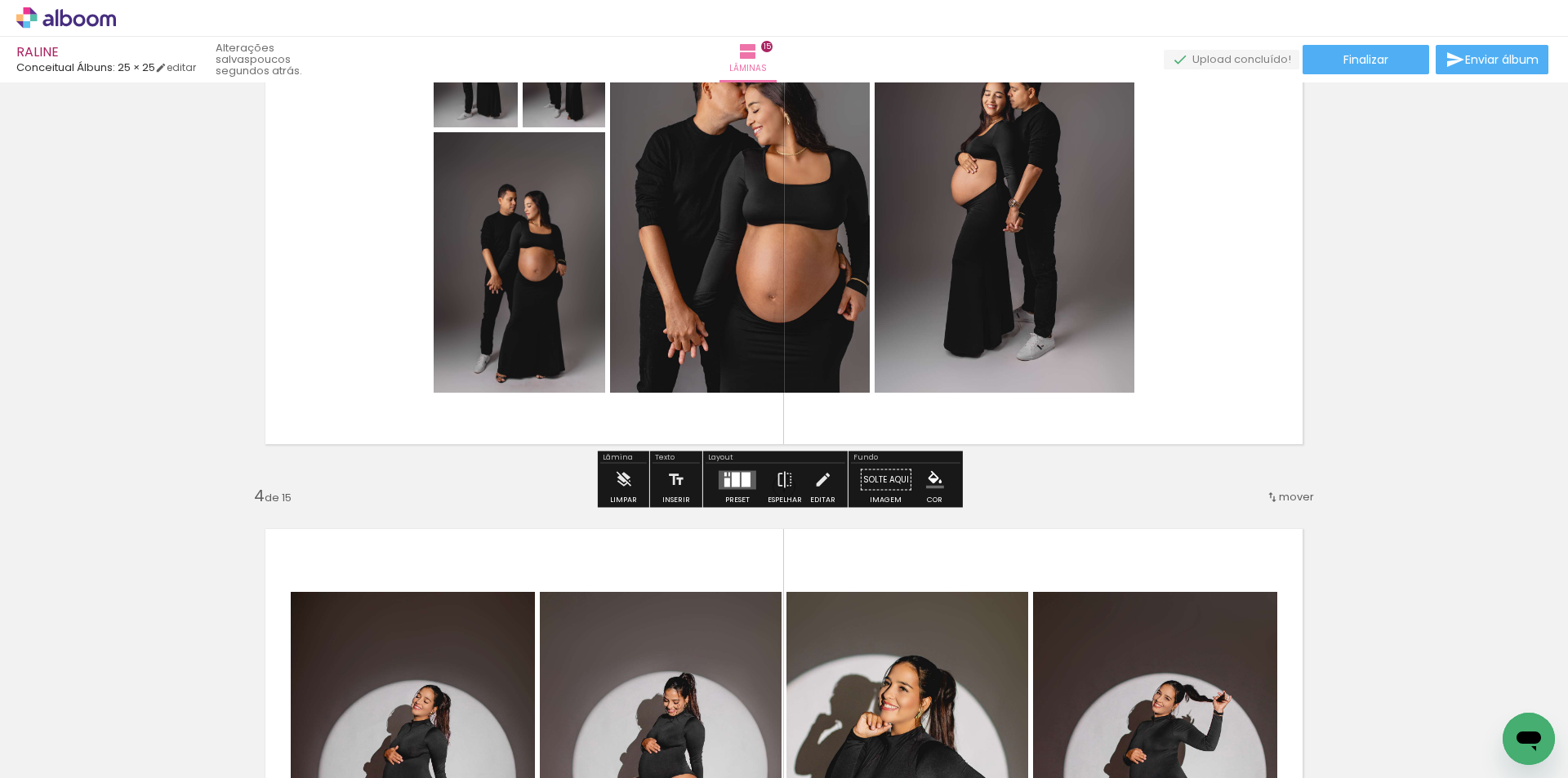
click at [722, 475] on quentale-layouter at bounding box center [737, 479] width 38 height 18
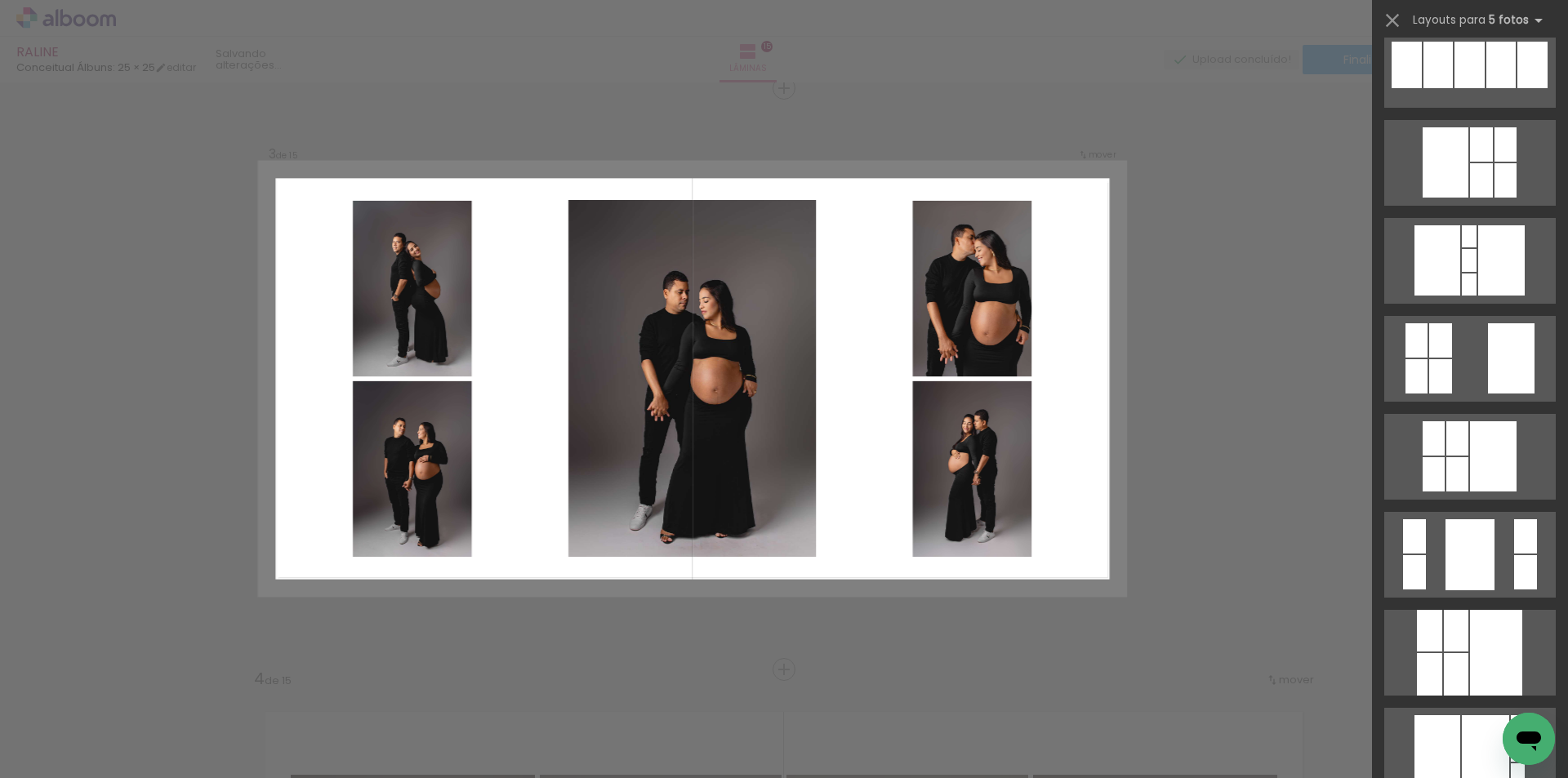
scroll to position [816, 0]
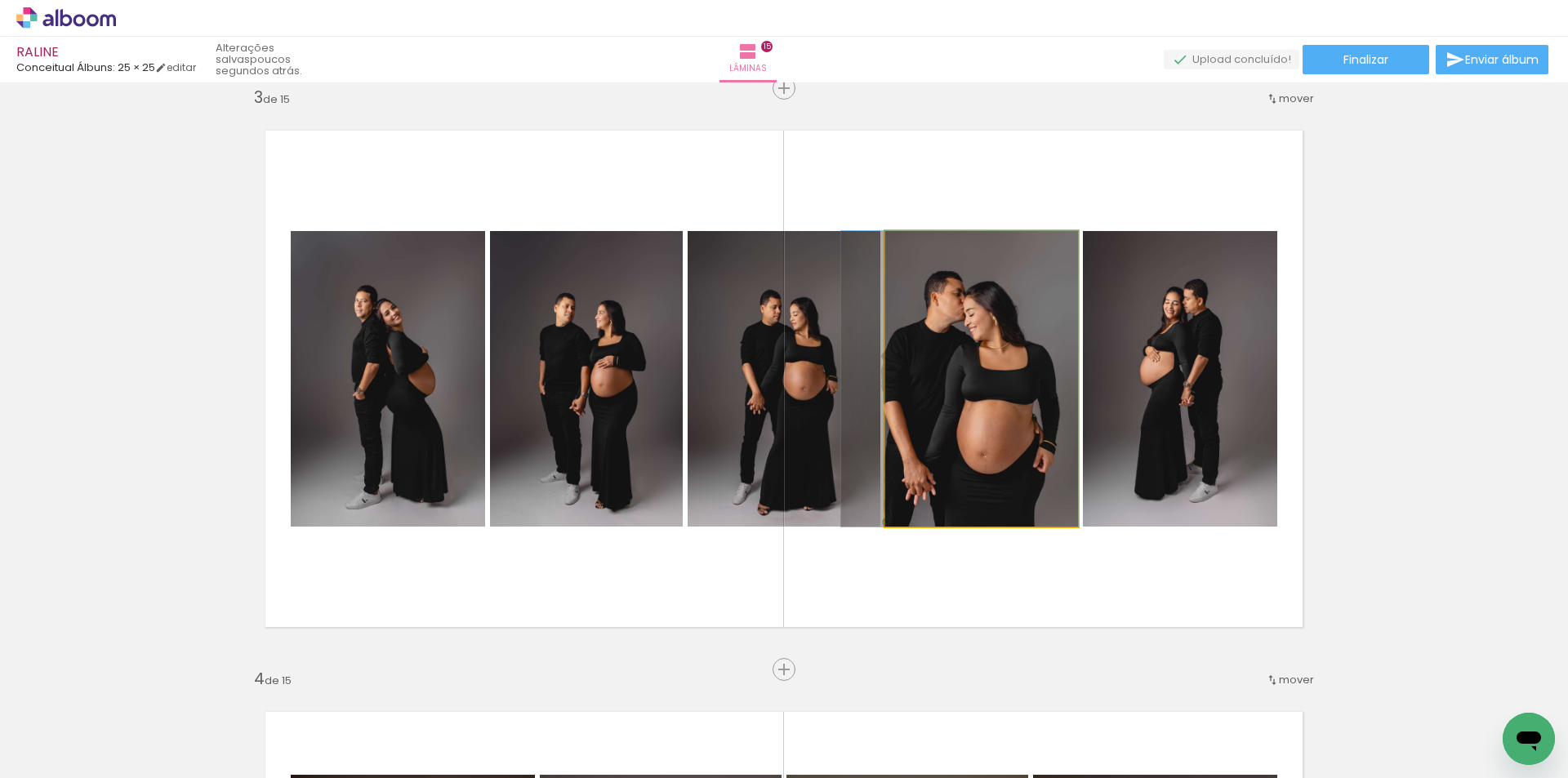
drag, startPoint x: 932, startPoint y: 384, endPoint x: 673, endPoint y: 351, distance: 261.1
click at [0, 0] on slot at bounding box center [0, 0] width 0 height 0
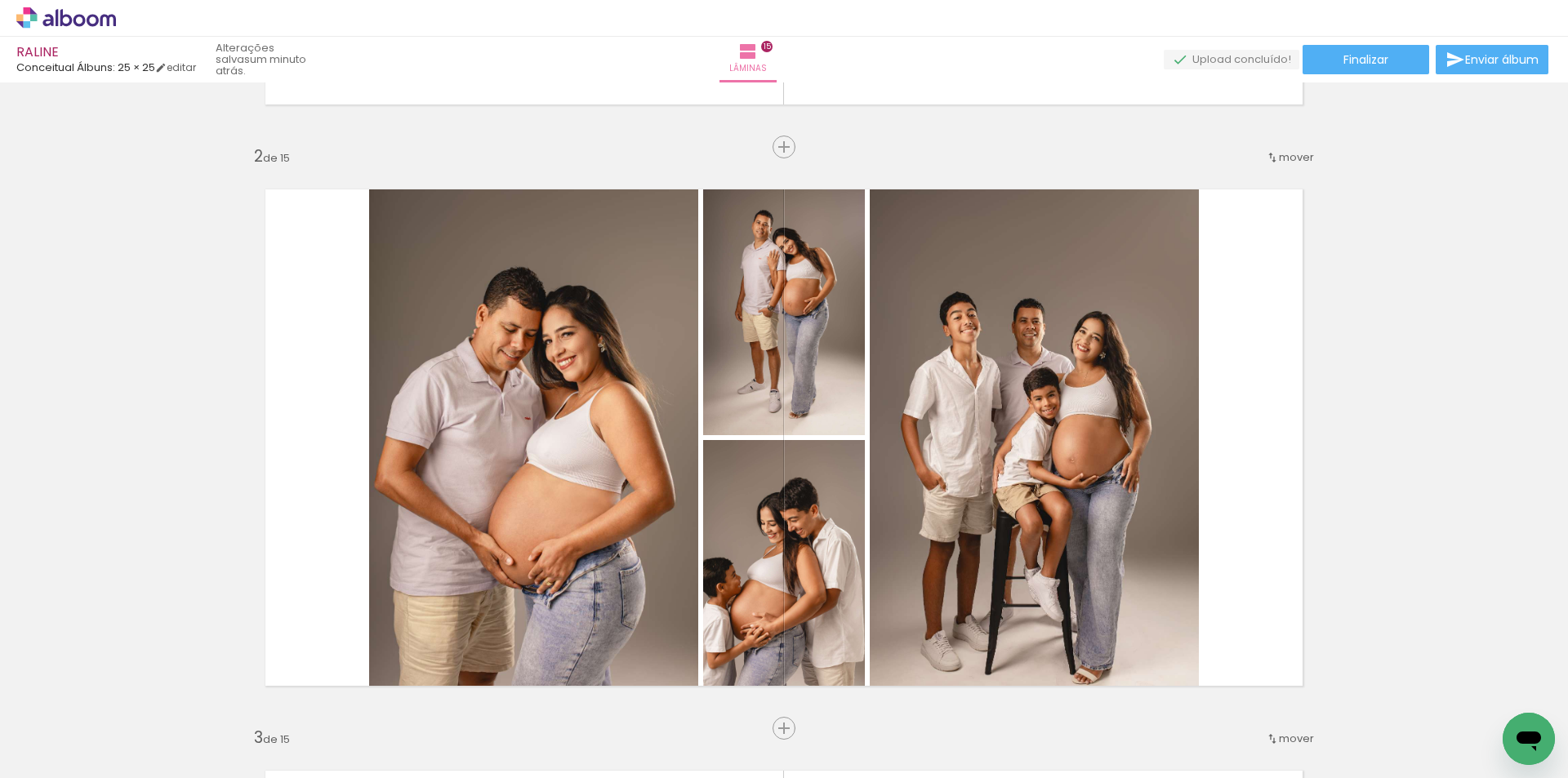
scroll to position [694, 0]
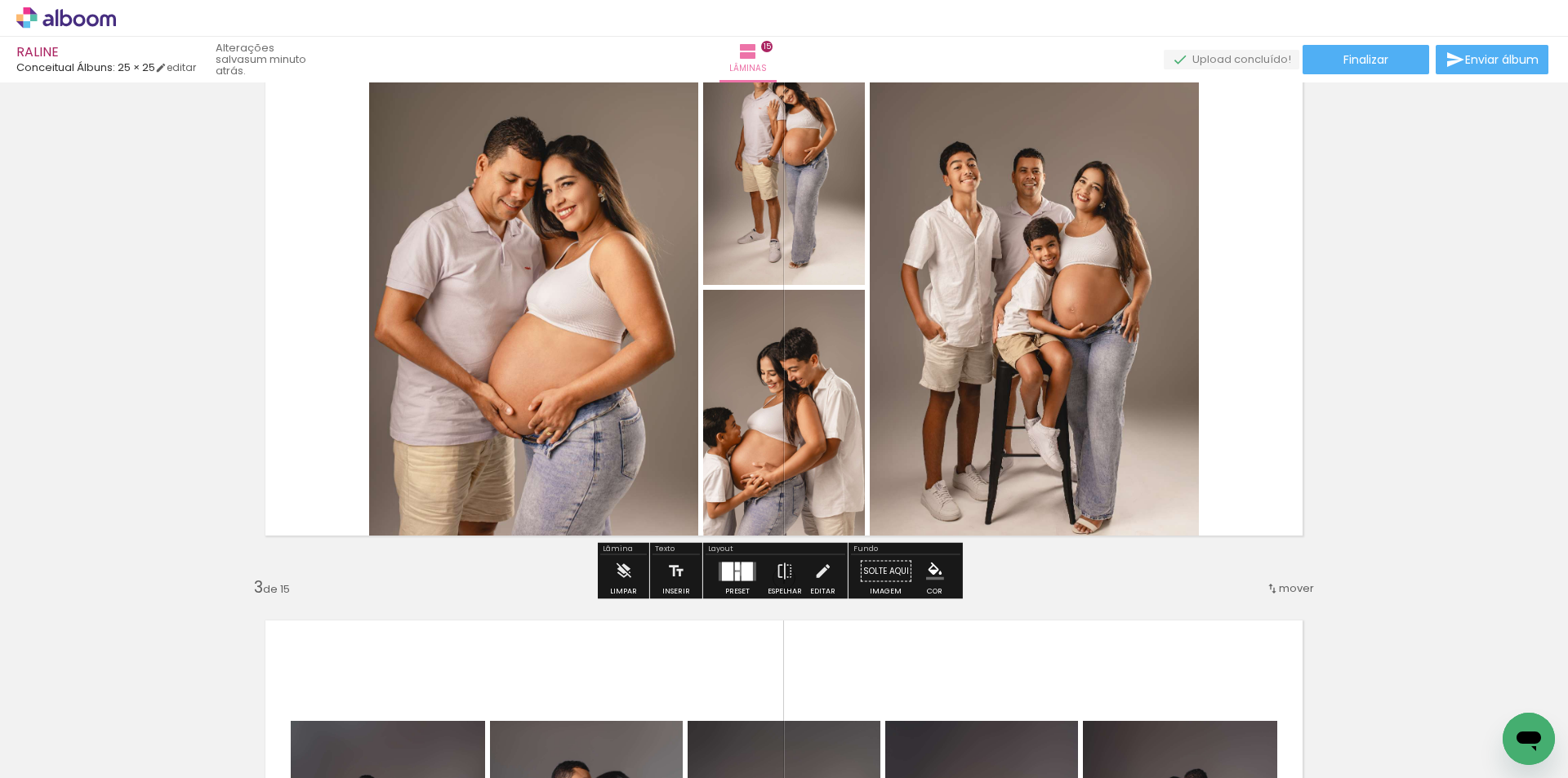
click at [742, 569] on div at bounding box center [747, 570] width 11 height 18
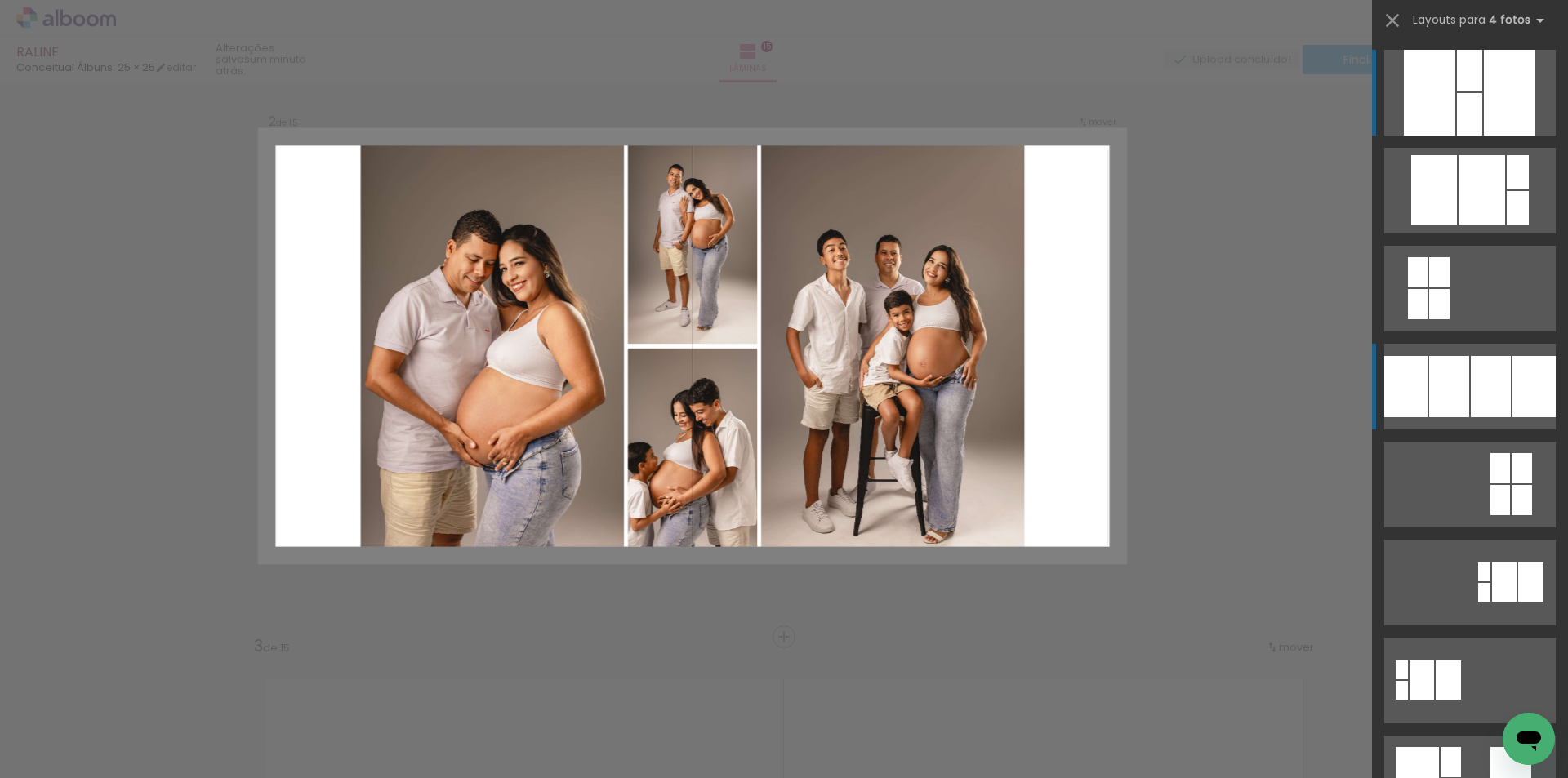
scroll to position [603, 0]
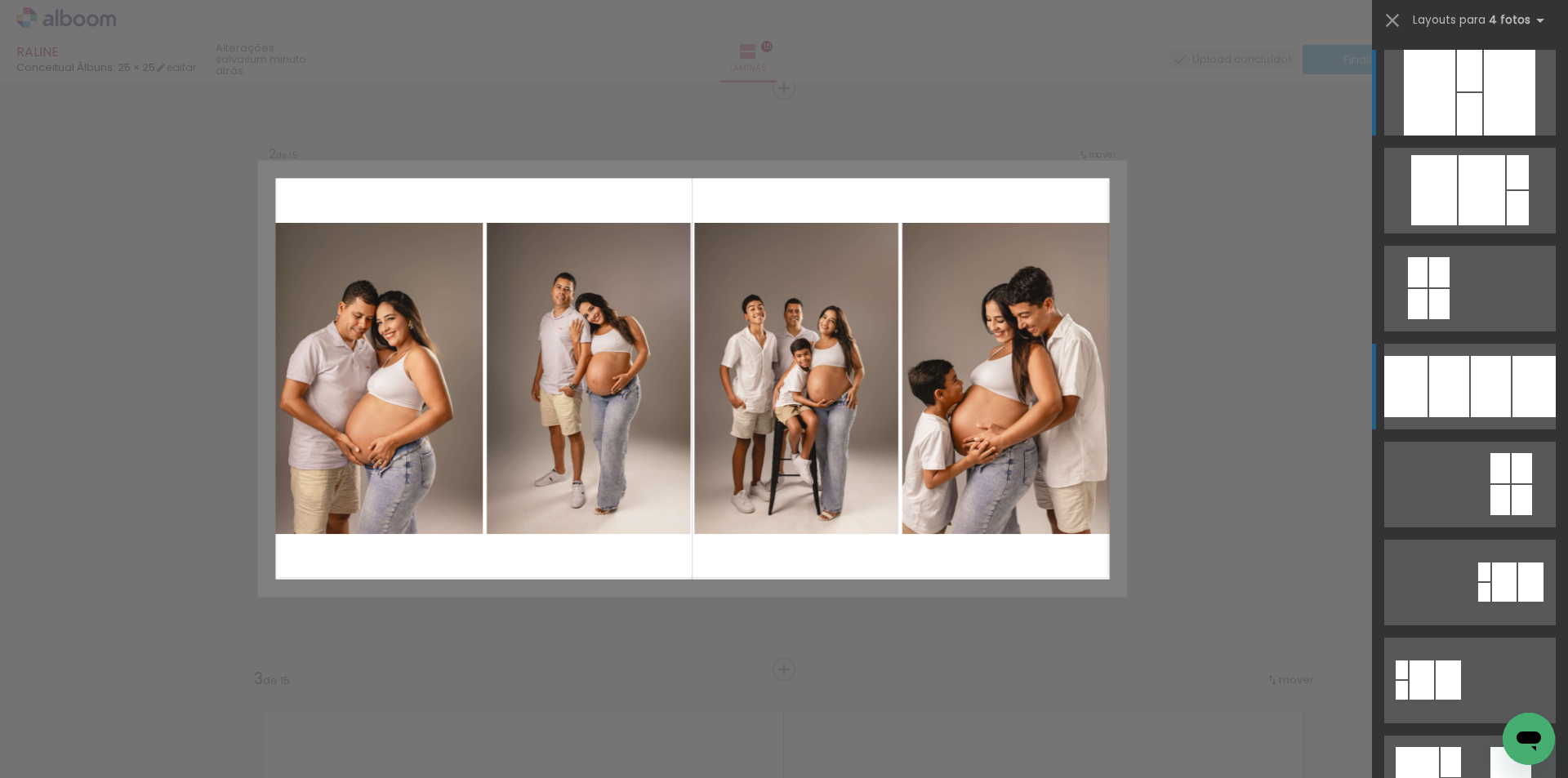
click at [1460, 225] on div at bounding box center [1481, 190] width 46 height 70
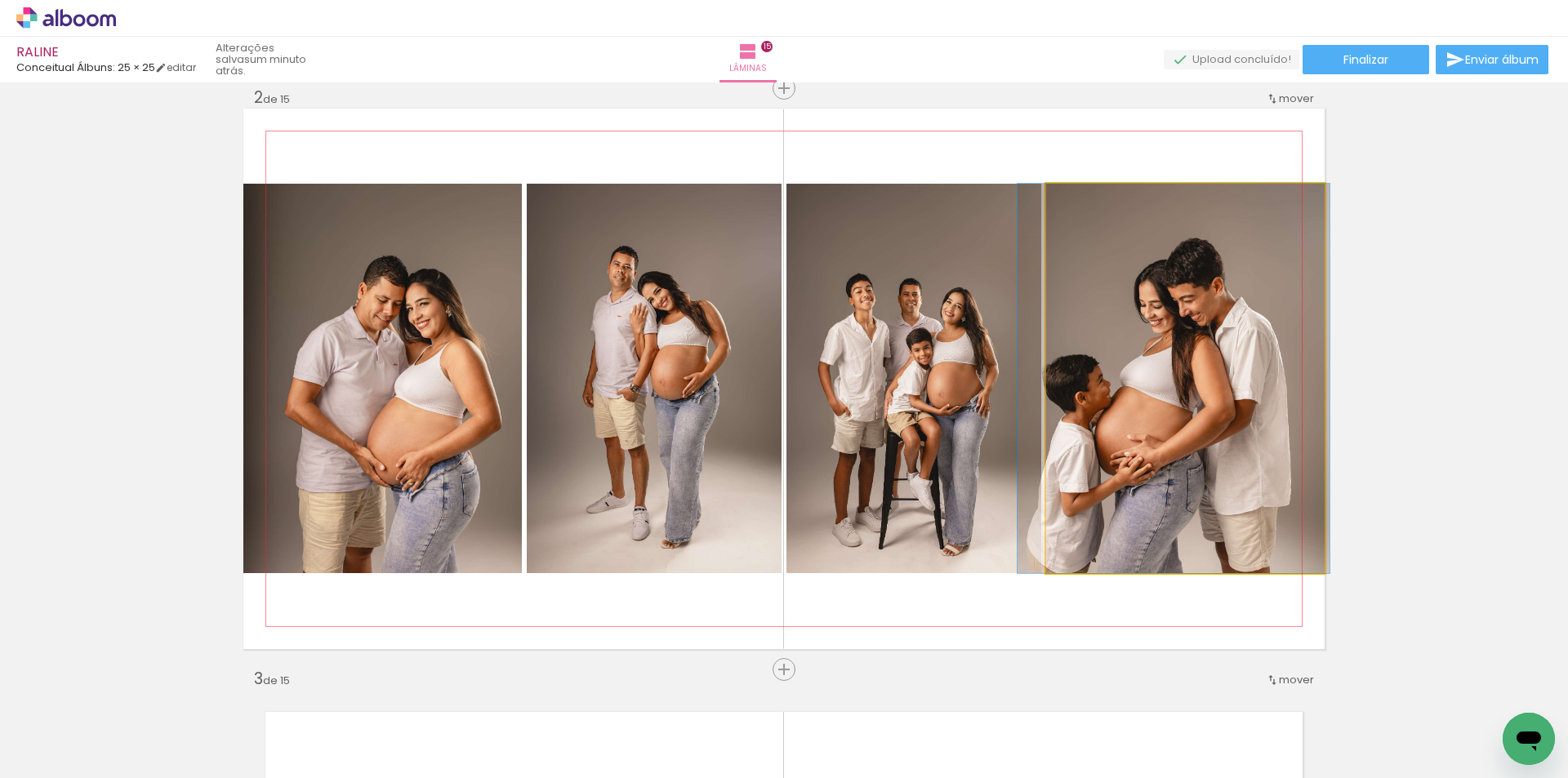
drag, startPoint x: 1151, startPoint y: 389, endPoint x: 1139, endPoint y: 386, distance: 12.4
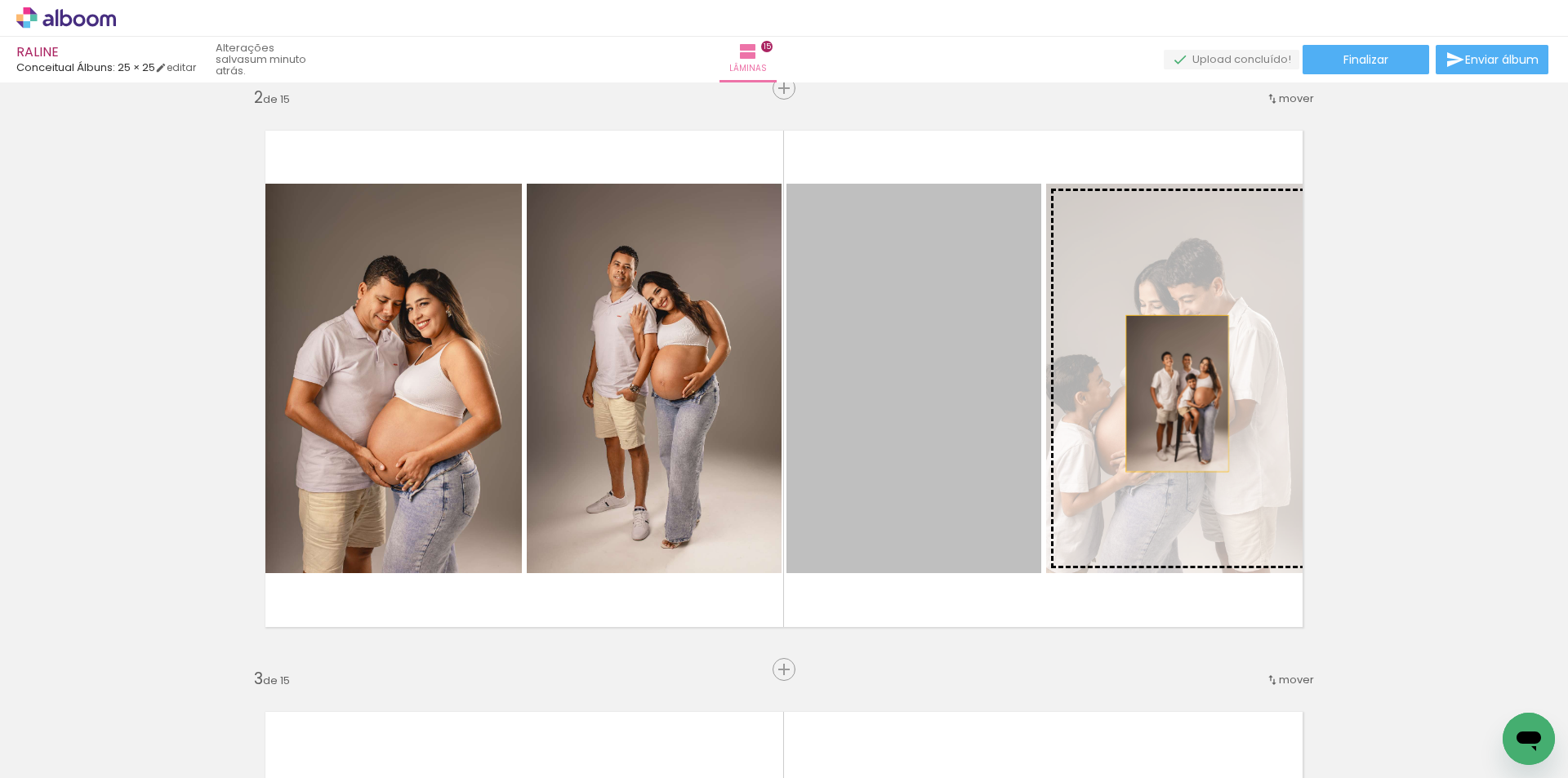
drag, startPoint x: 934, startPoint y: 377, endPoint x: 1198, endPoint y: 398, distance: 264.8
click at [0, 0] on slot at bounding box center [0, 0] width 0 height 0
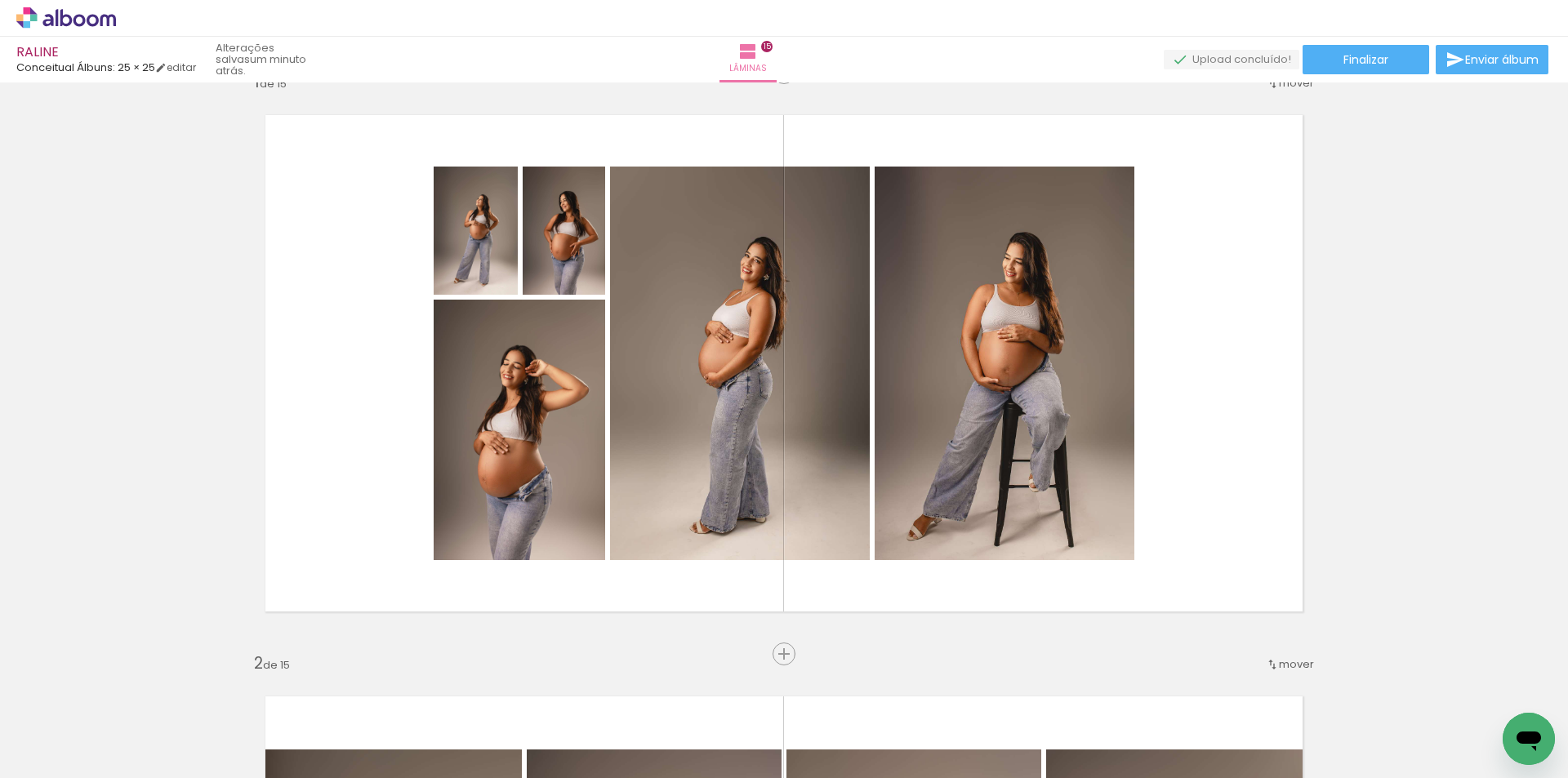
scroll to position [31, 0]
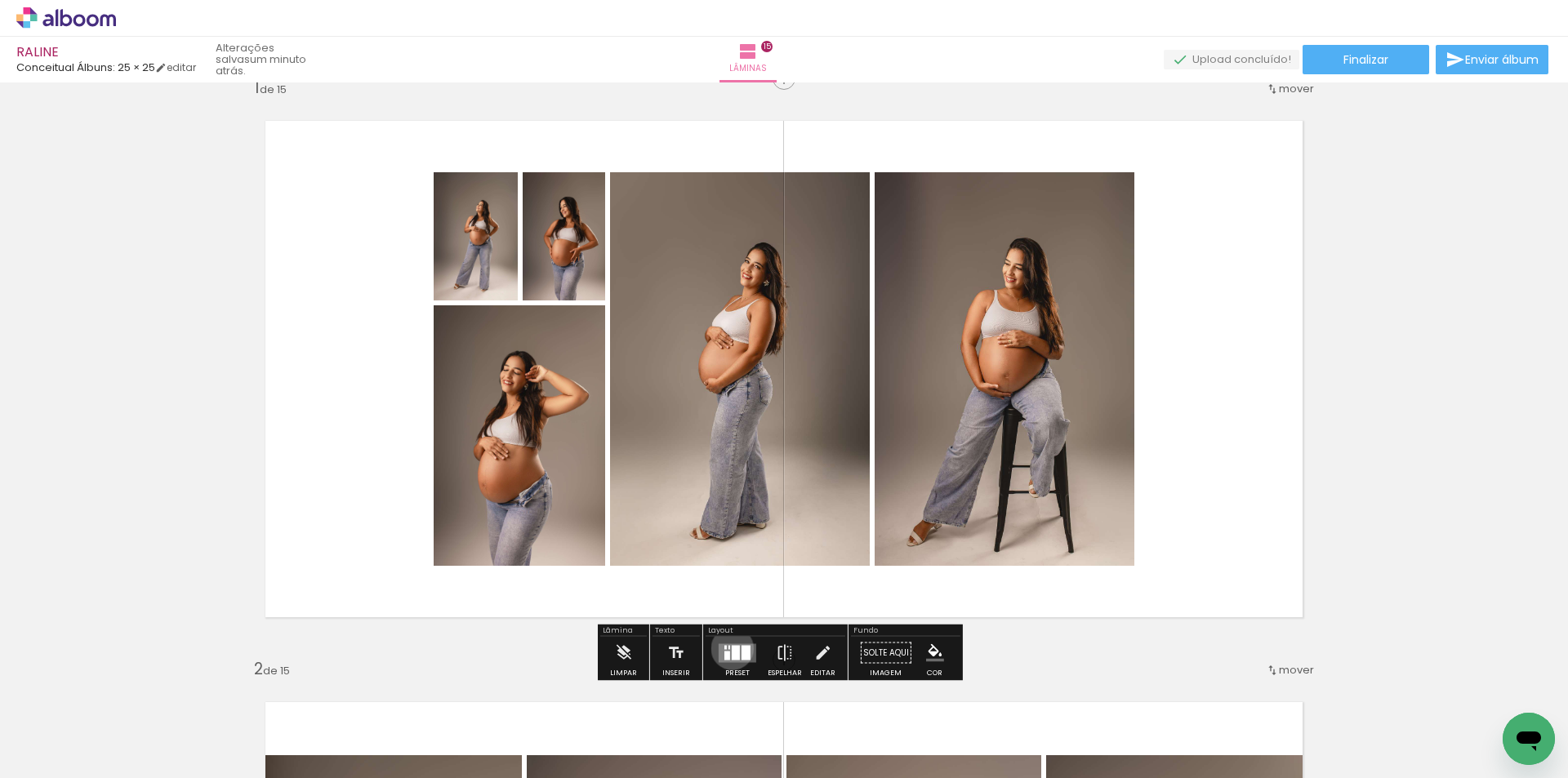
click at [731, 648] on div at bounding box center [735, 652] width 8 height 15
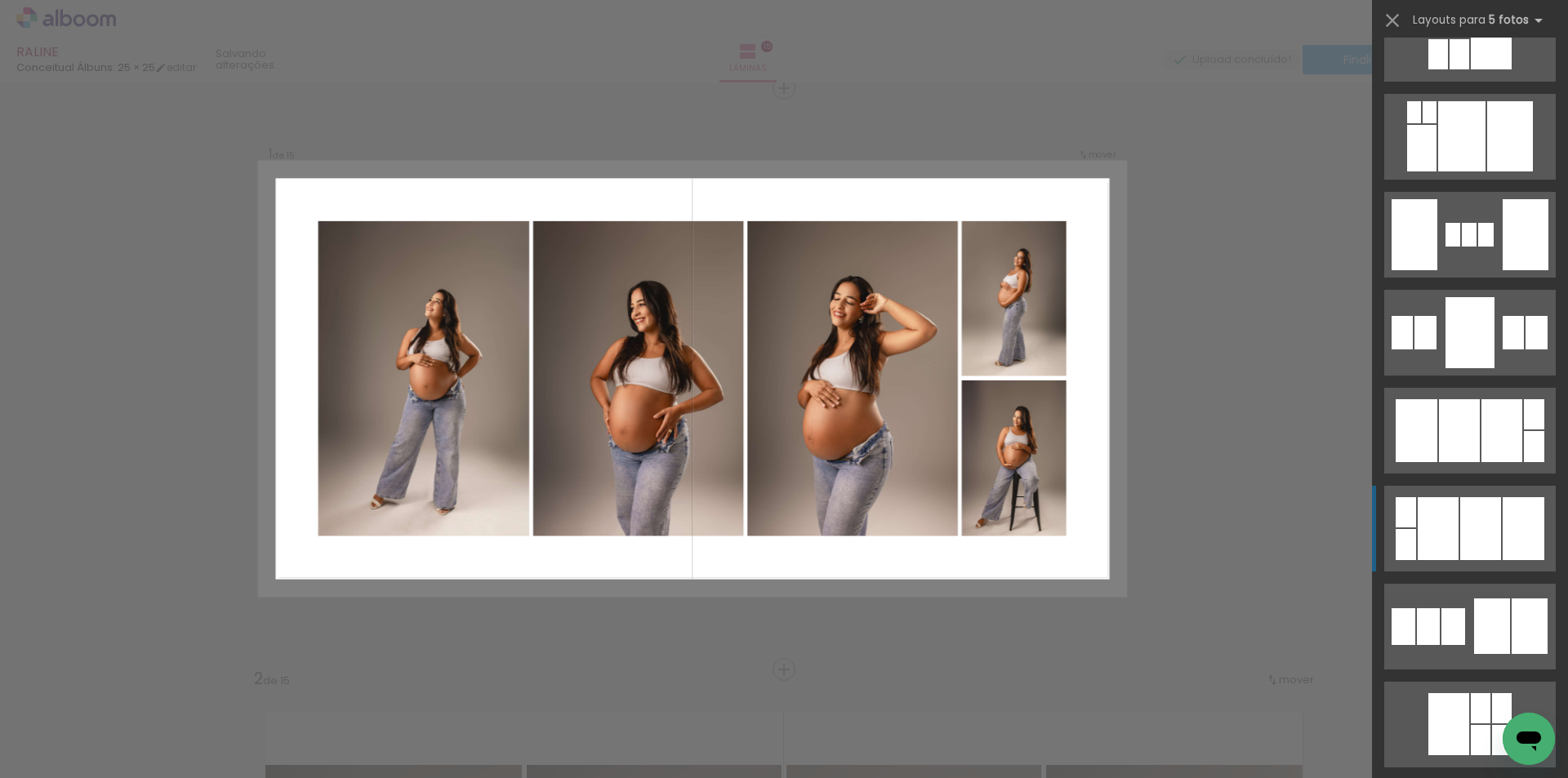
scroll to position [1714, 0]
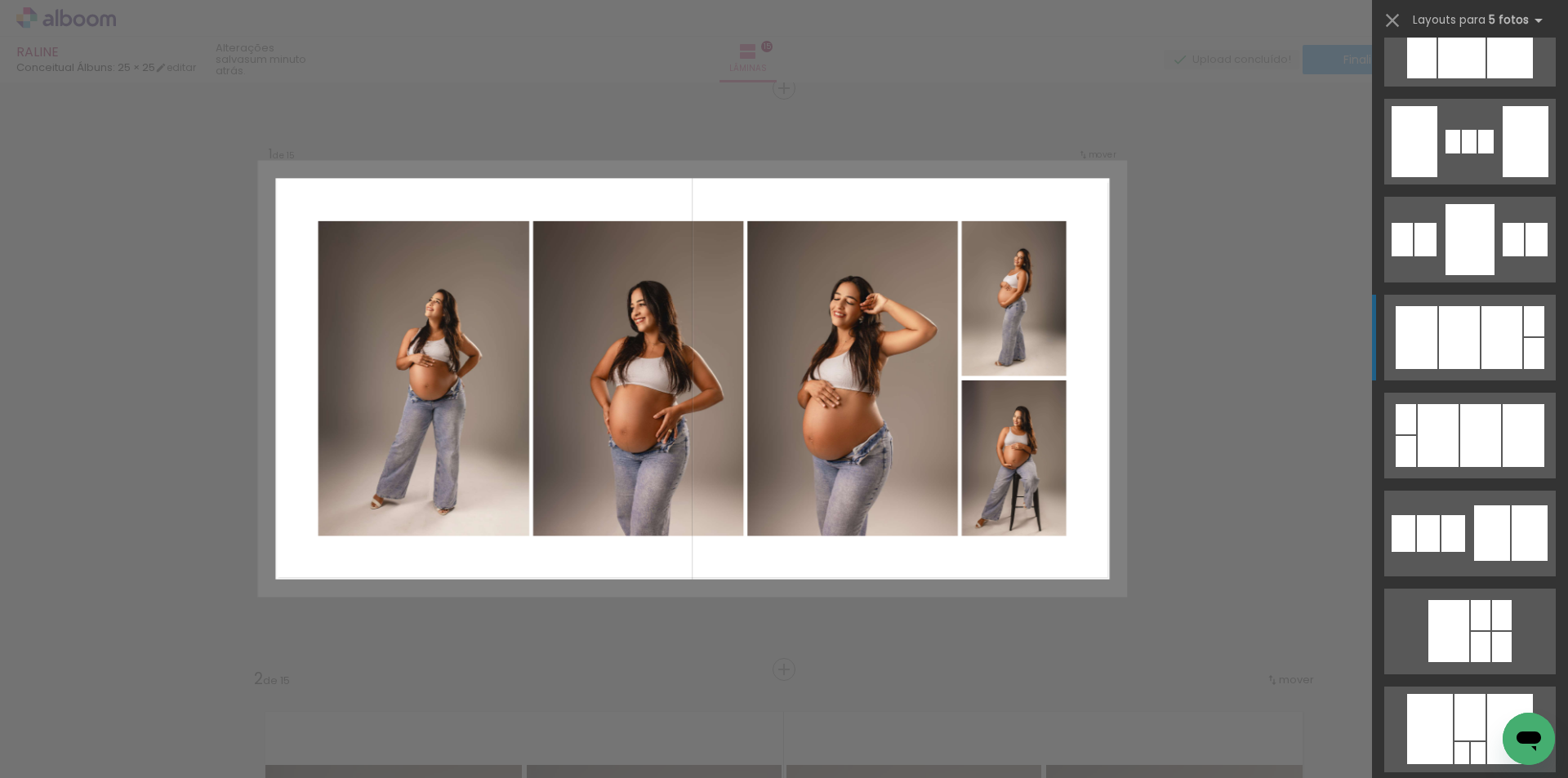
click at [1457, 359] on div at bounding box center [1459, 338] width 41 height 63
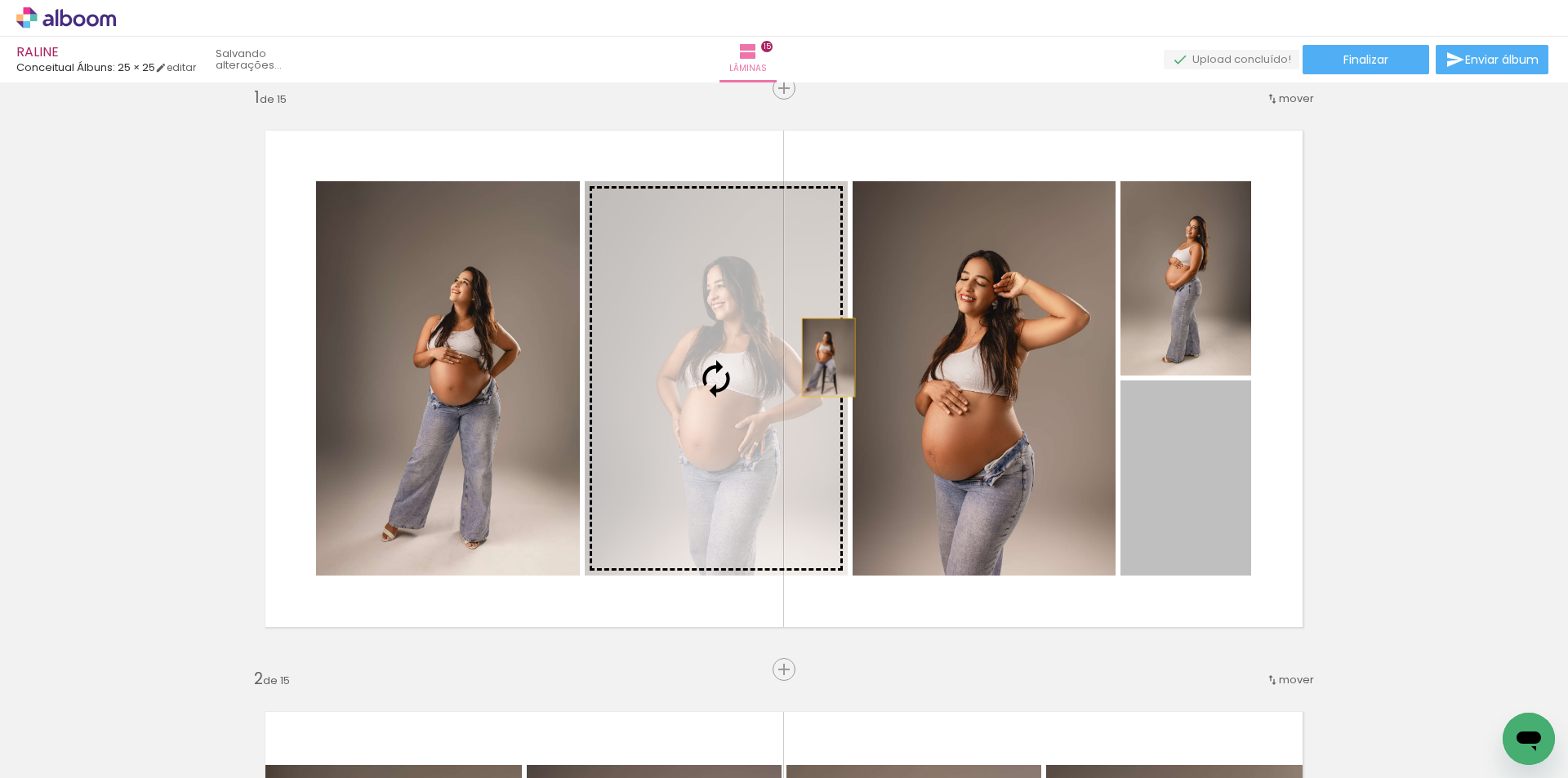
drag, startPoint x: 1204, startPoint y: 461, endPoint x: 822, endPoint y: 357, distance: 395.9
click at [0, 0] on slot at bounding box center [0, 0] width 0 height 0
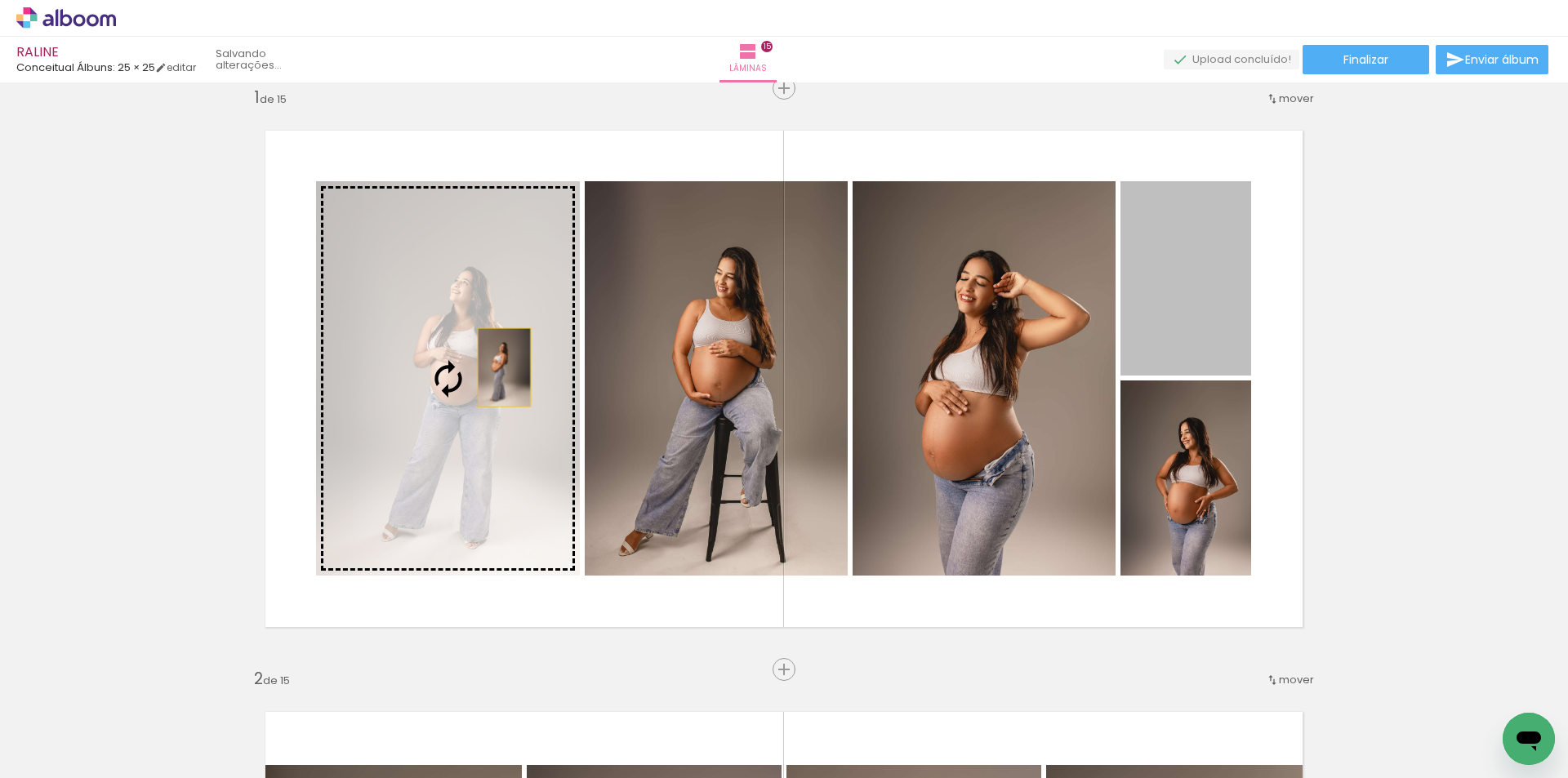
drag, startPoint x: 1197, startPoint y: 308, endPoint x: 498, endPoint y: 367, distance: 701.5
click at [0, 0] on slot at bounding box center [0, 0] width 0 height 0
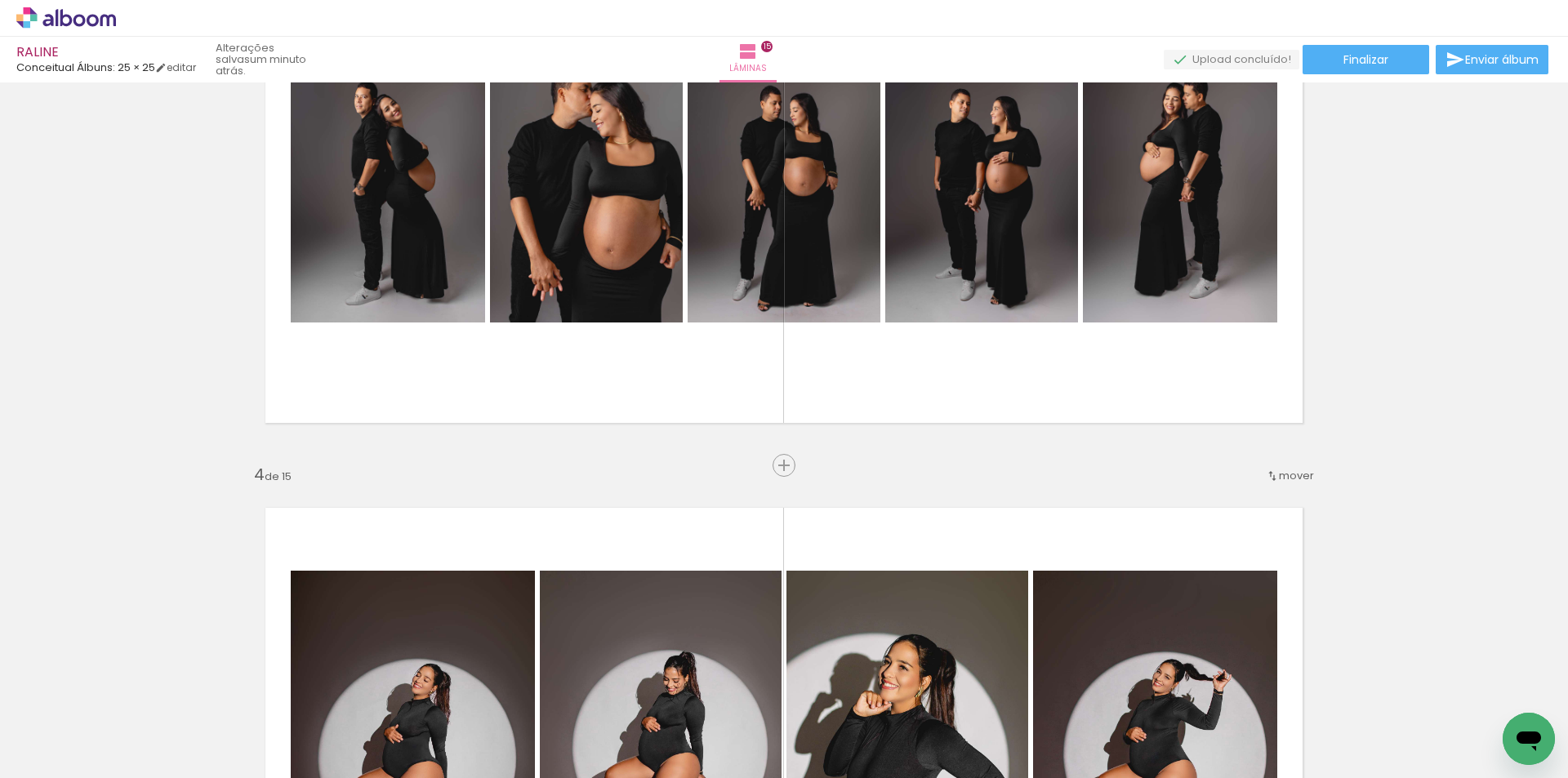
scroll to position [1632, 0]
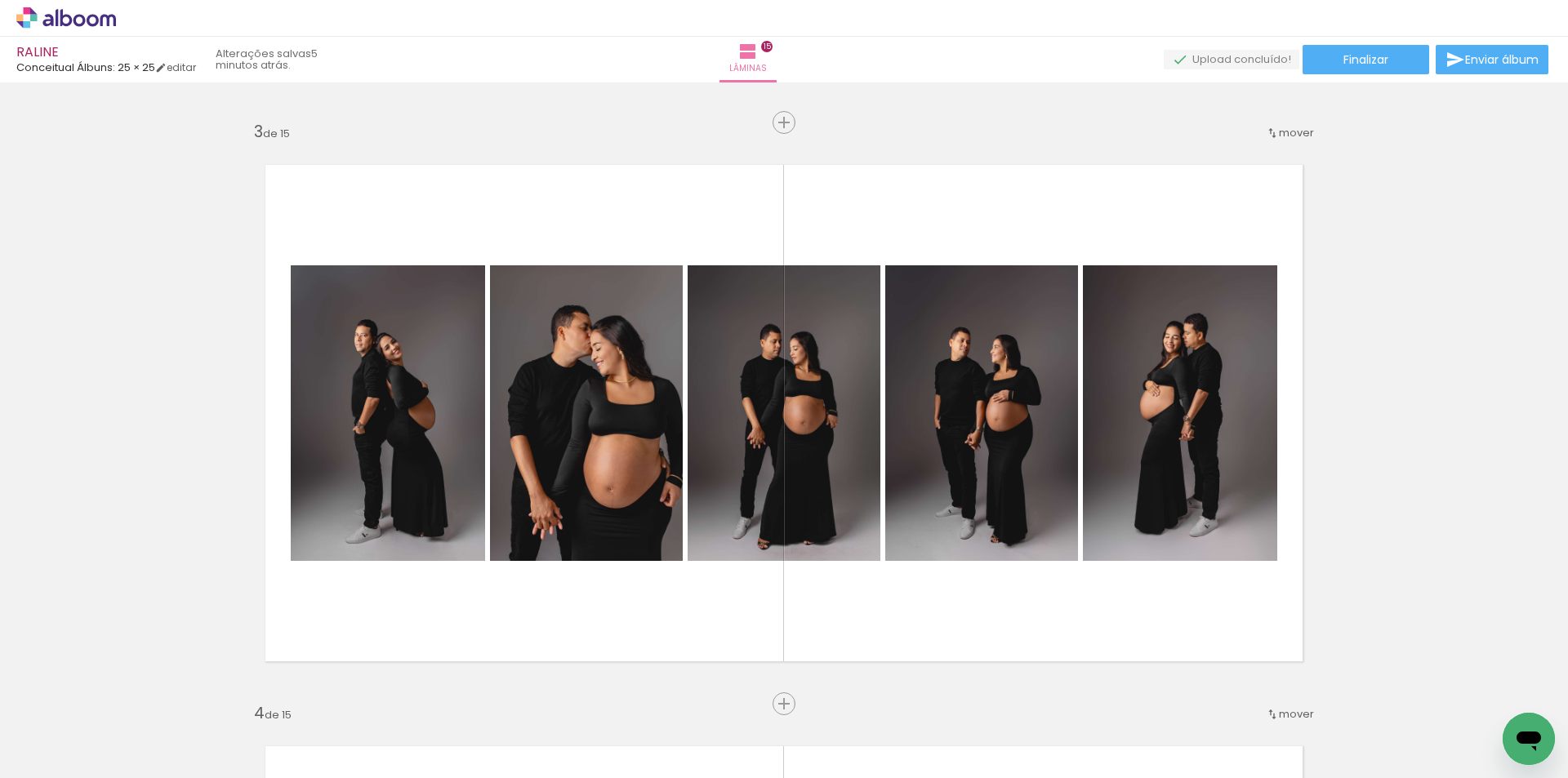
scroll to position [1143, 0]
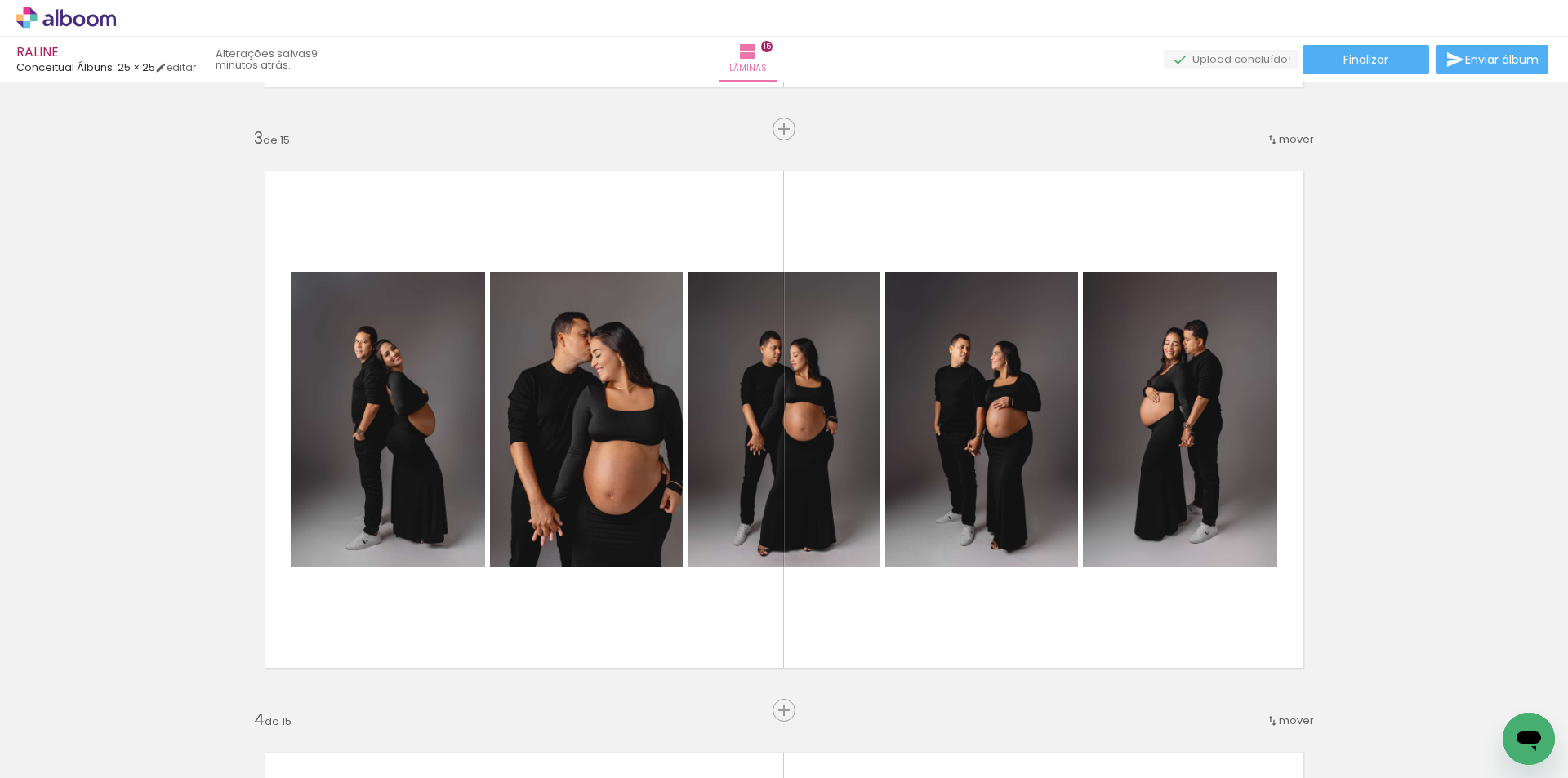
scroll to position [0, 1827]
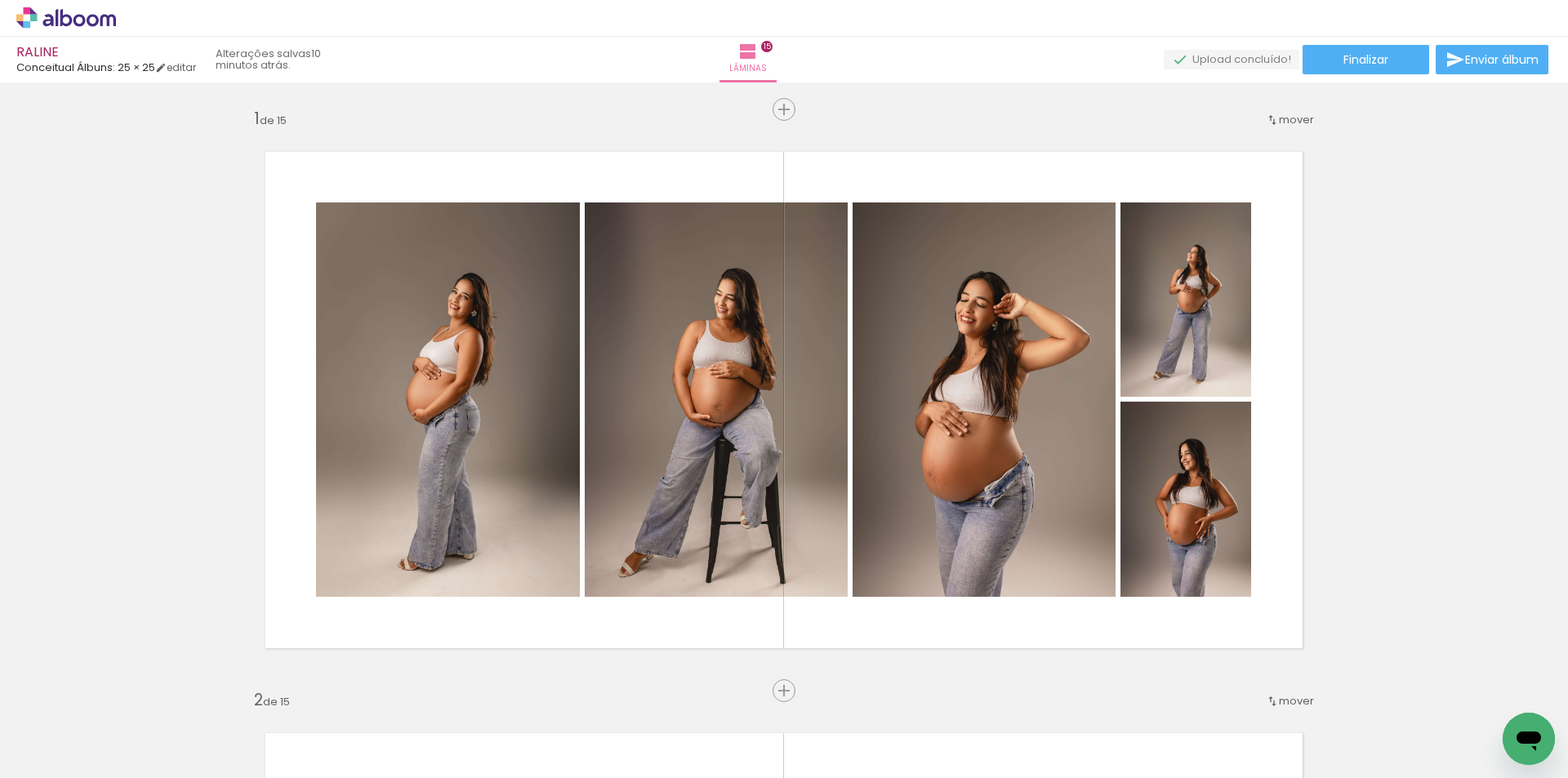
scroll to position [0, 1827]
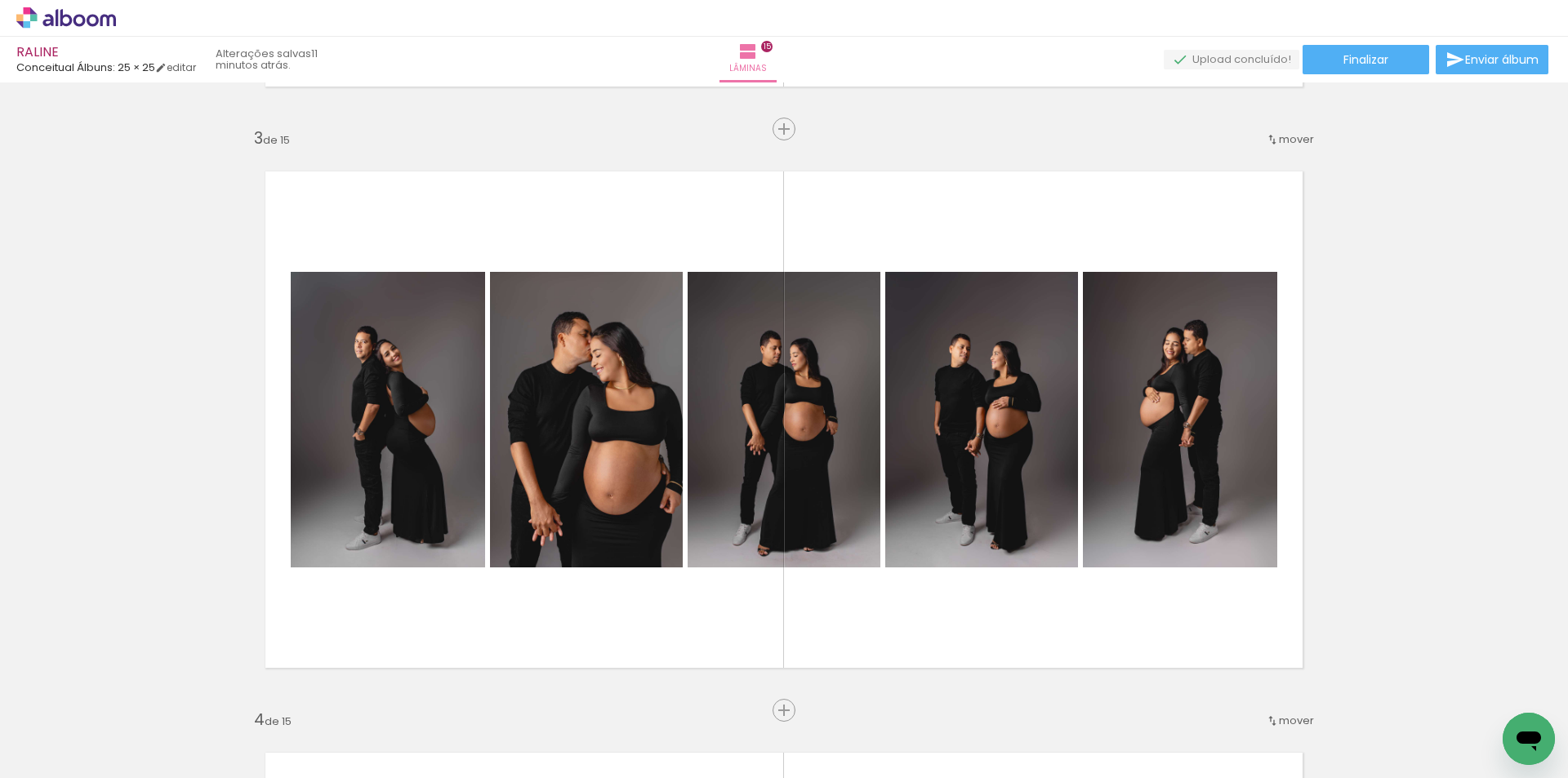
scroll to position [0, 1827]
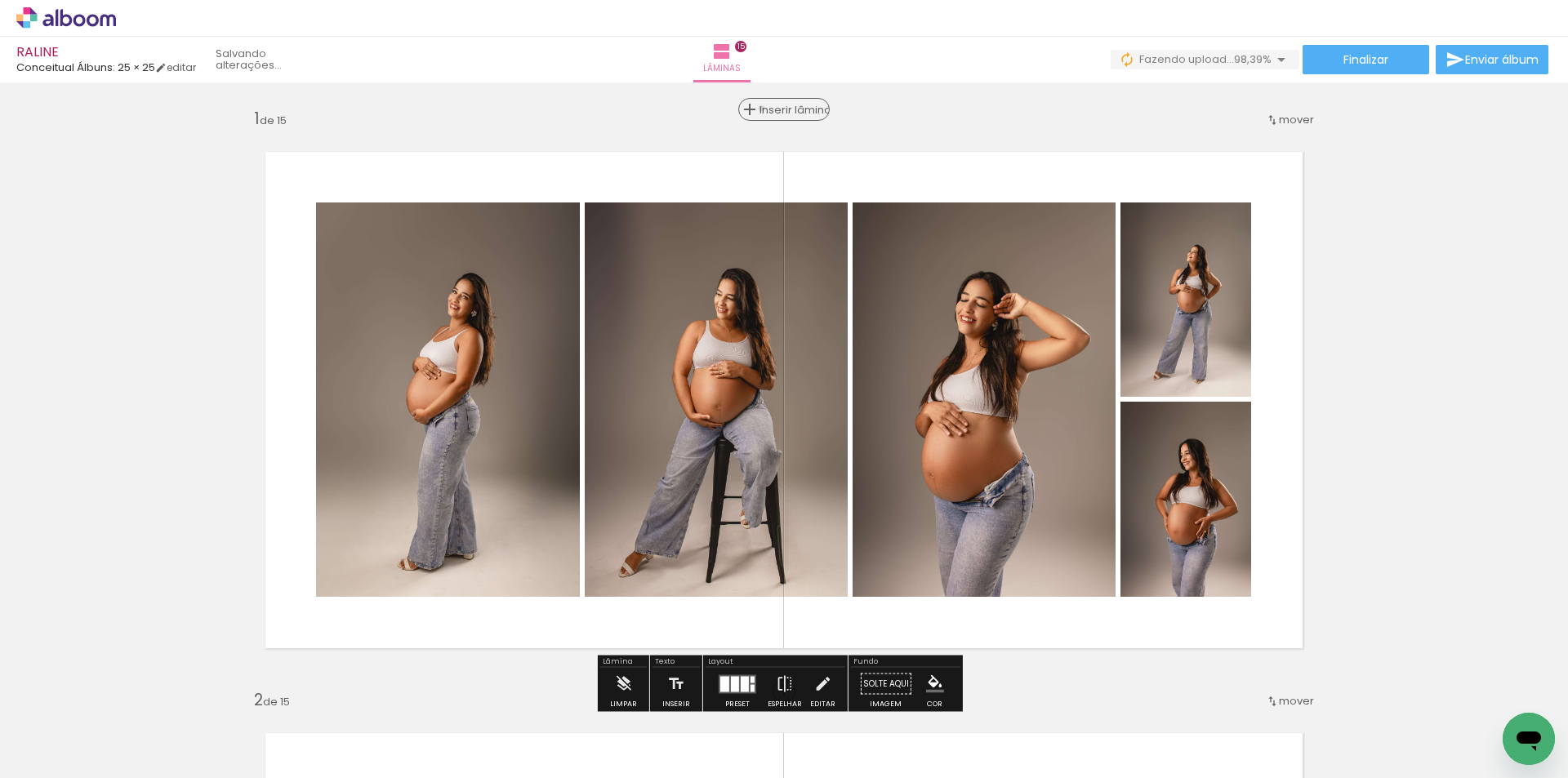
click at [772, 109] on span "Inserir lâmina" at bounding box center [790, 109] width 64 height 10
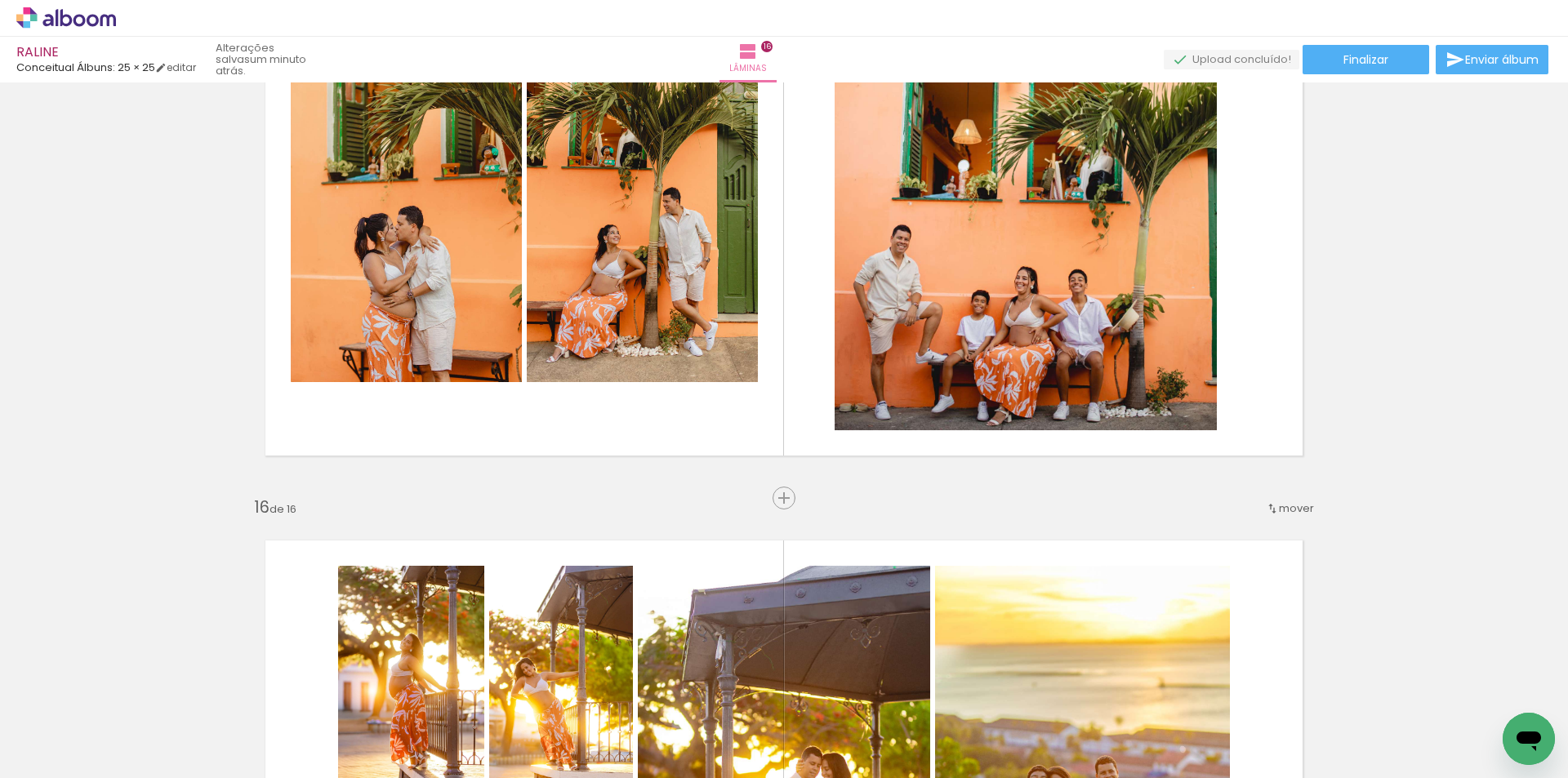
scroll to position [8437, 0]
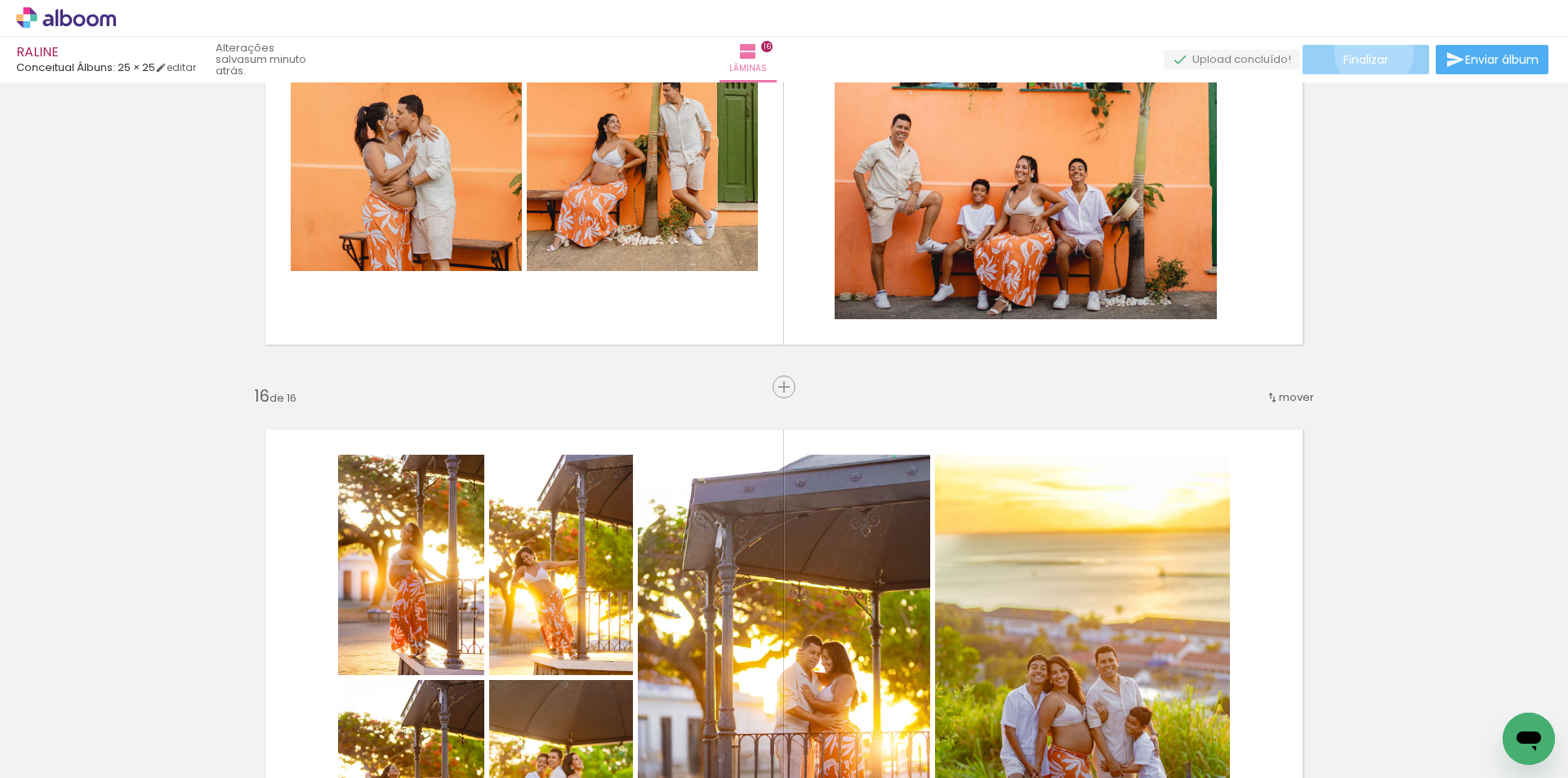
click at [1368, 54] on span "Finalizar" at bounding box center [1365, 59] width 45 height 11
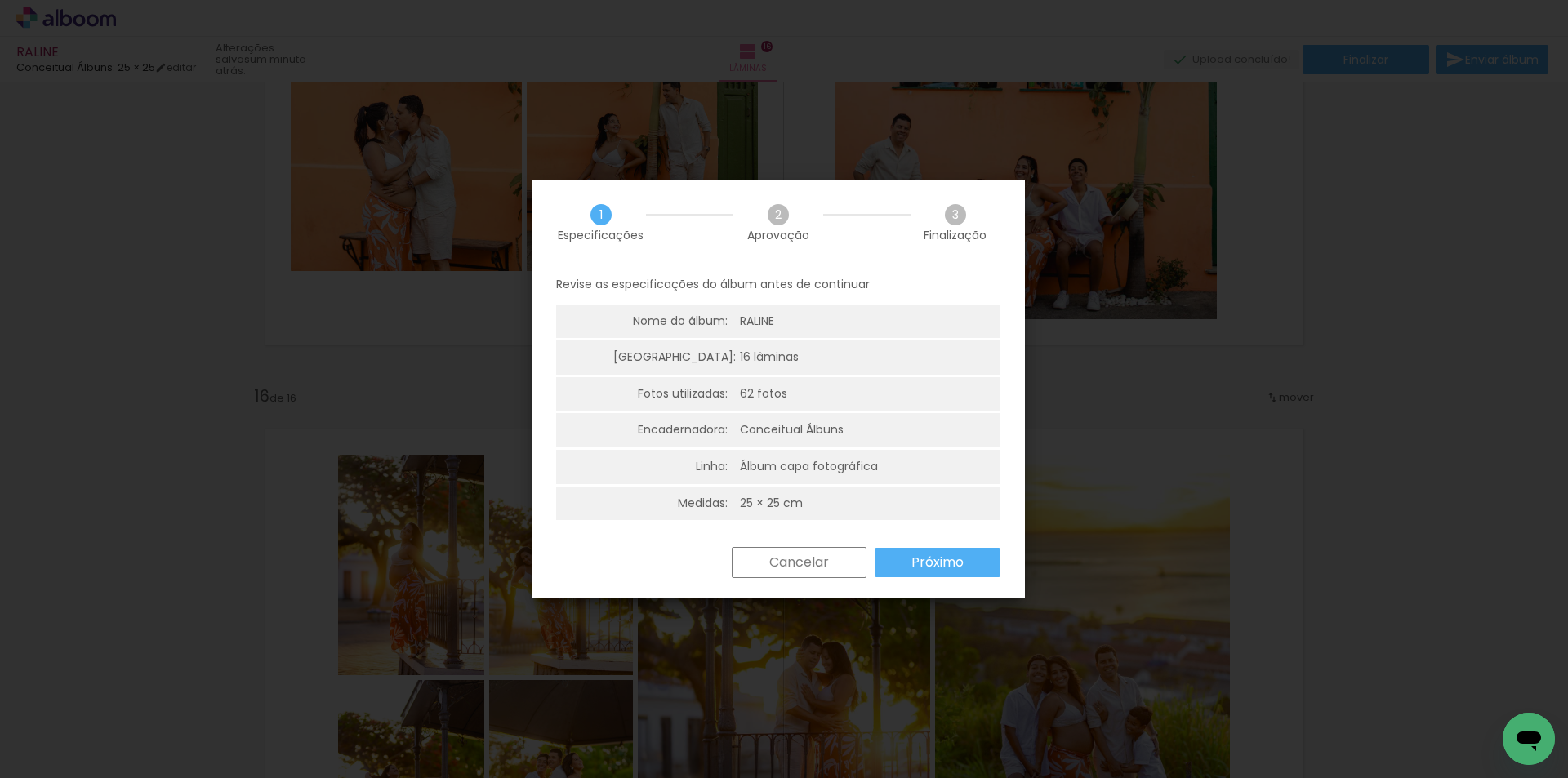
click at [0, 0] on slot "Próximo" at bounding box center [0, 0] width 0 height 0
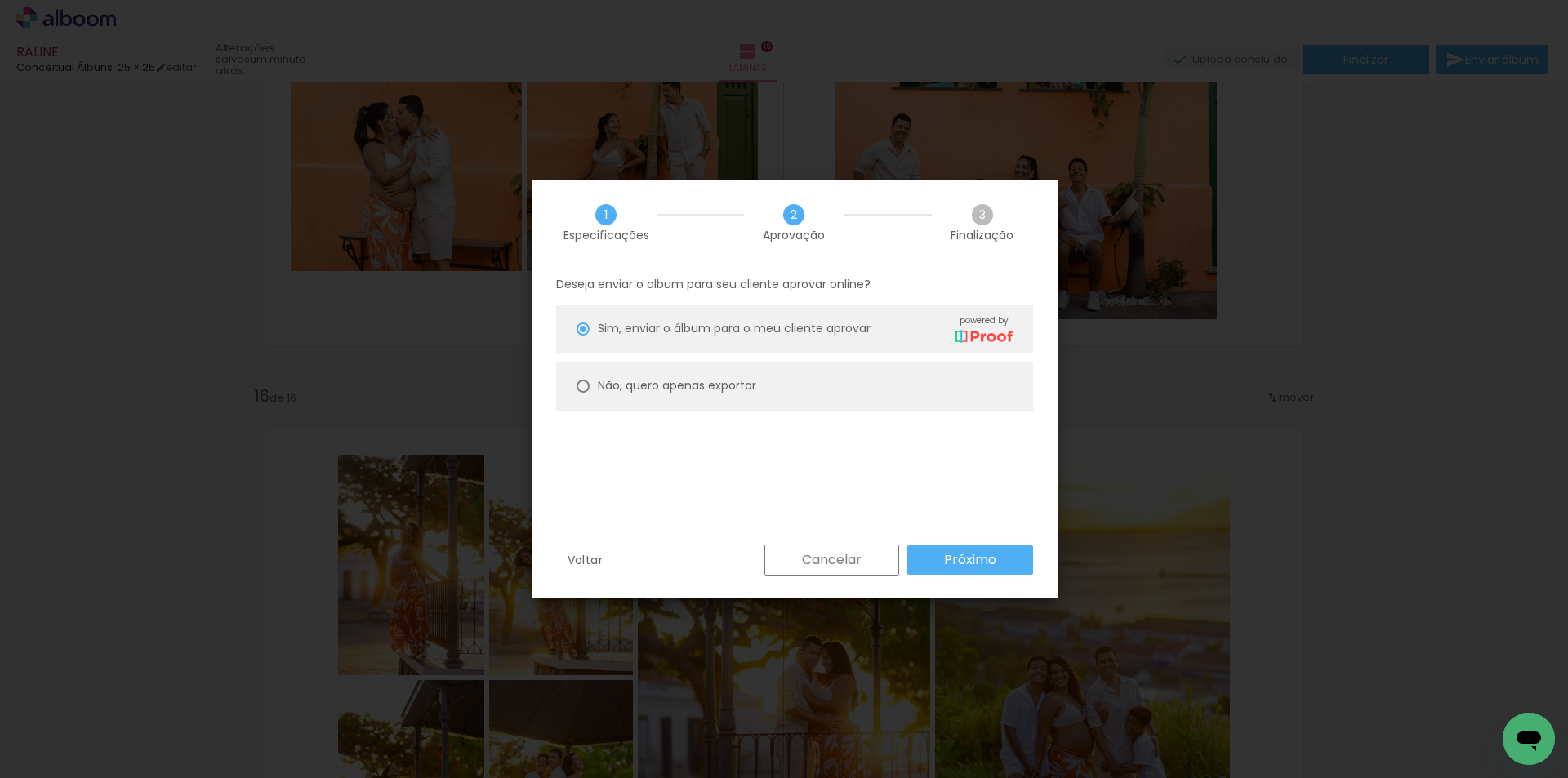
click at [0, 0] on slot "Próximo" at bounding box center [0, 0] width 0 height 0
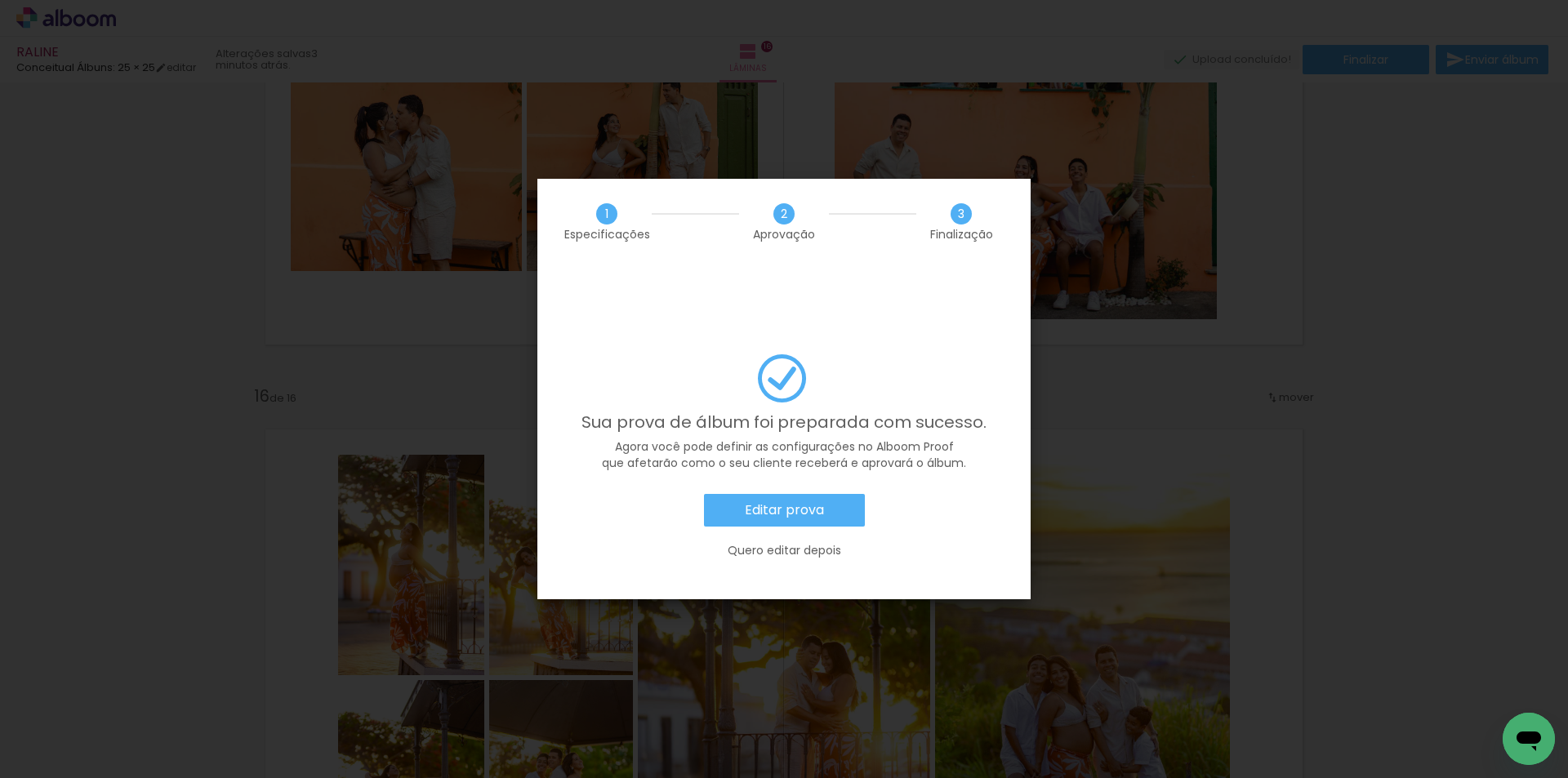
click at [0, 0] on slot "Editar prova" at bounding box center [0, 0] width 0 height 0
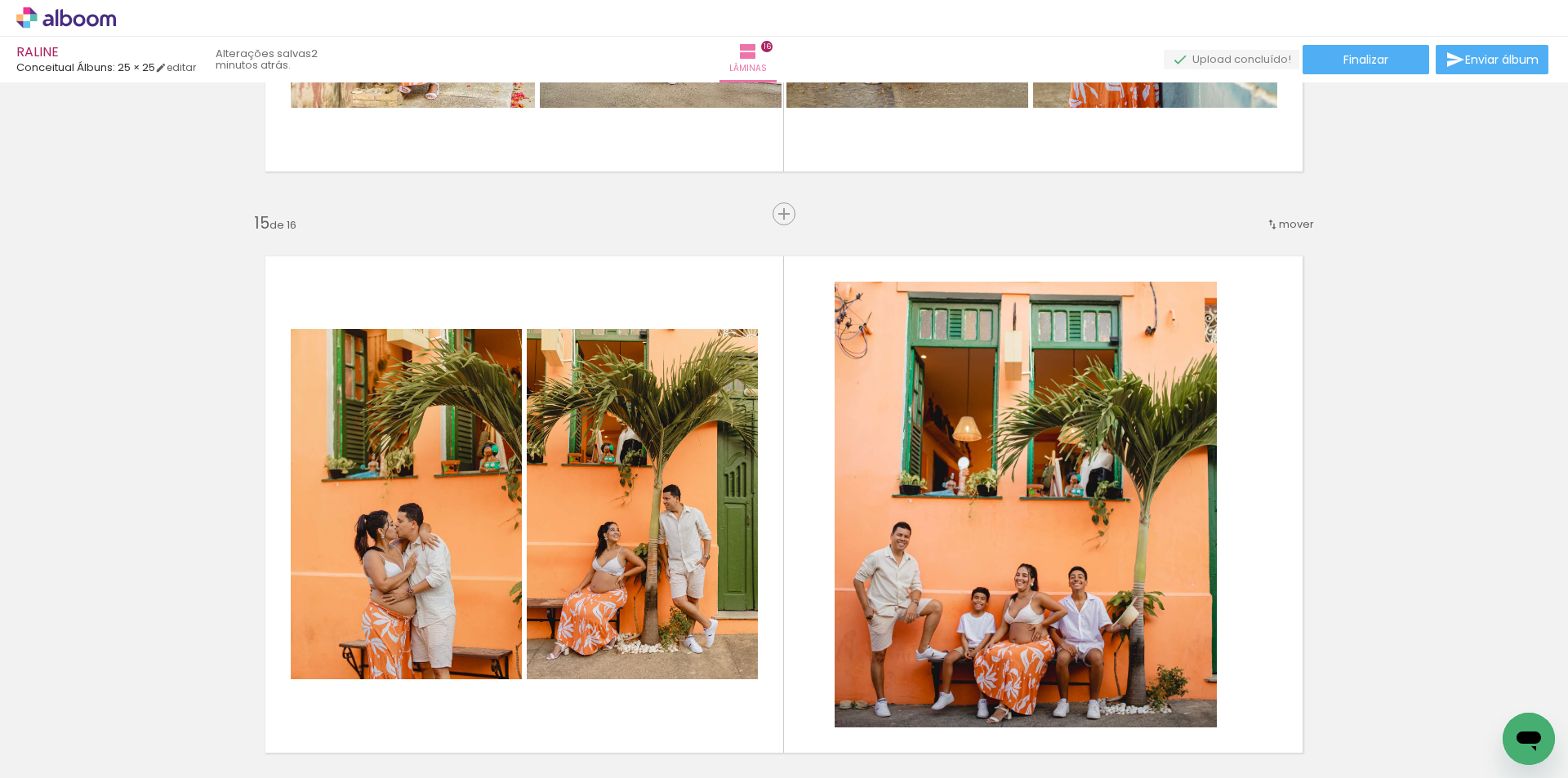
scroll to position [0, 4240]
